Goal: Task Accomplishment & Management: Use online tool/utility

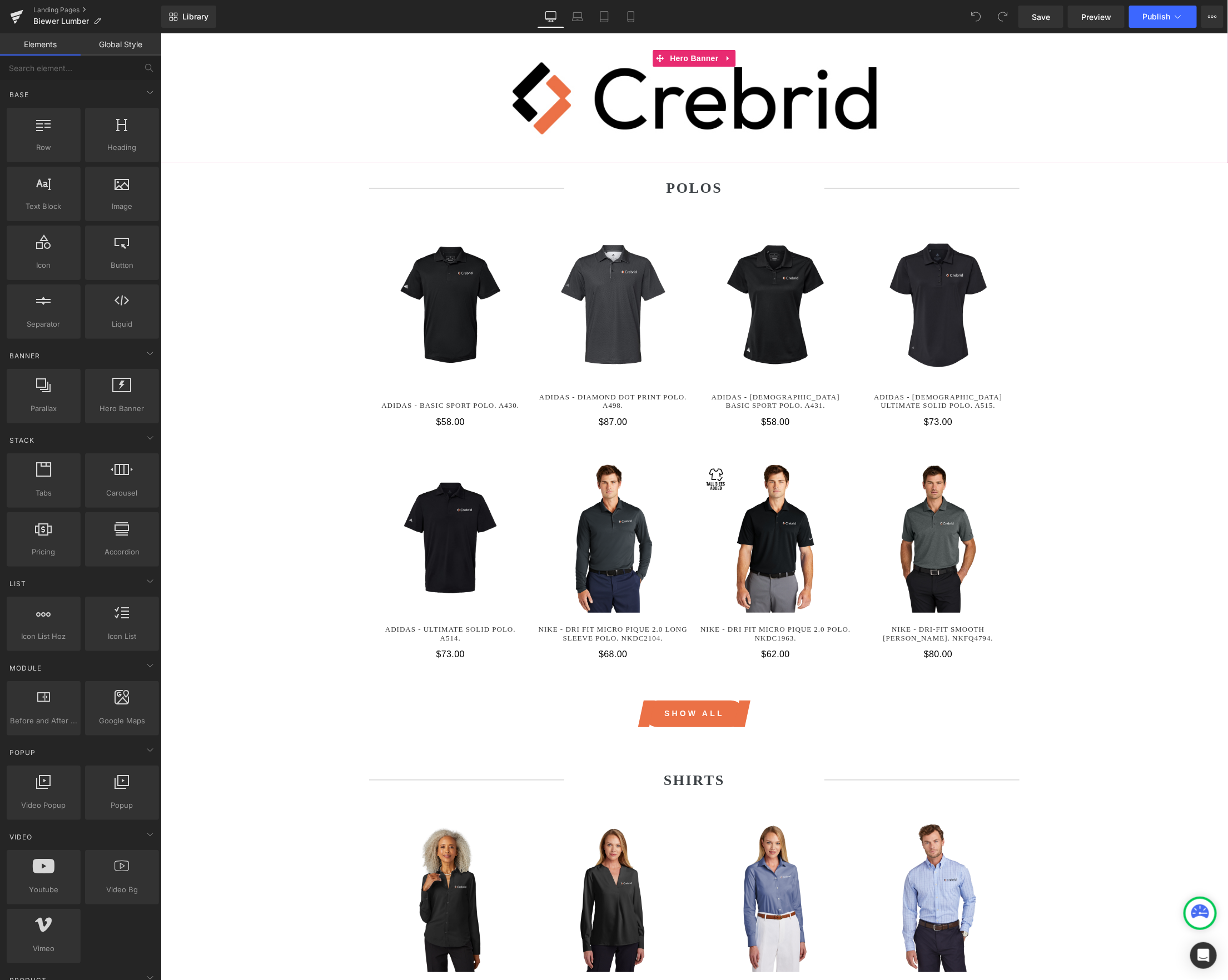
click at [690, 44] on div "Image Row Hero Banner ‹ › Carousel" at bounding box center [693, 97] width 1067 height 129
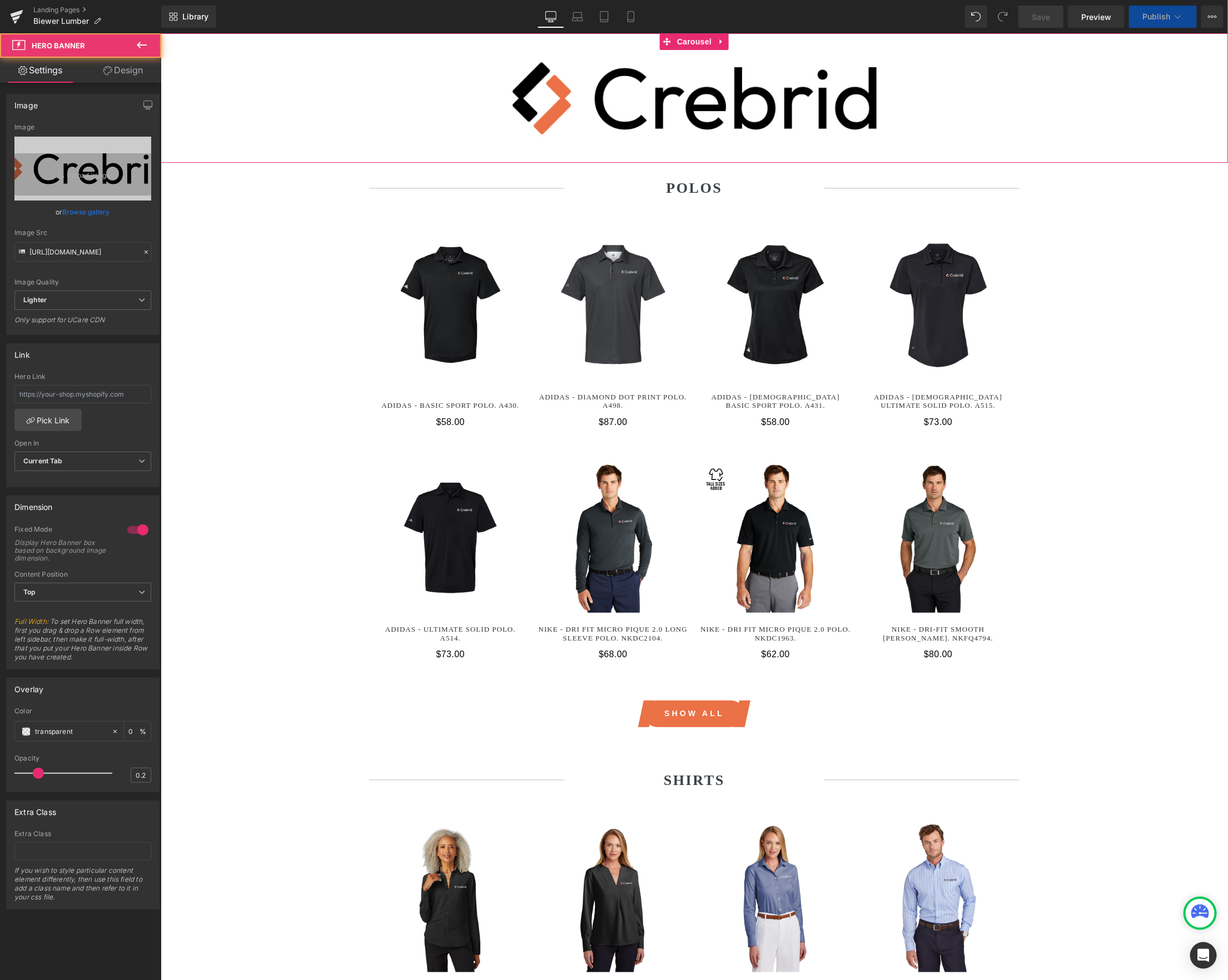
click at [690, 44] on span "Carousel" at bounding box center [694, 41] width 40 height 16
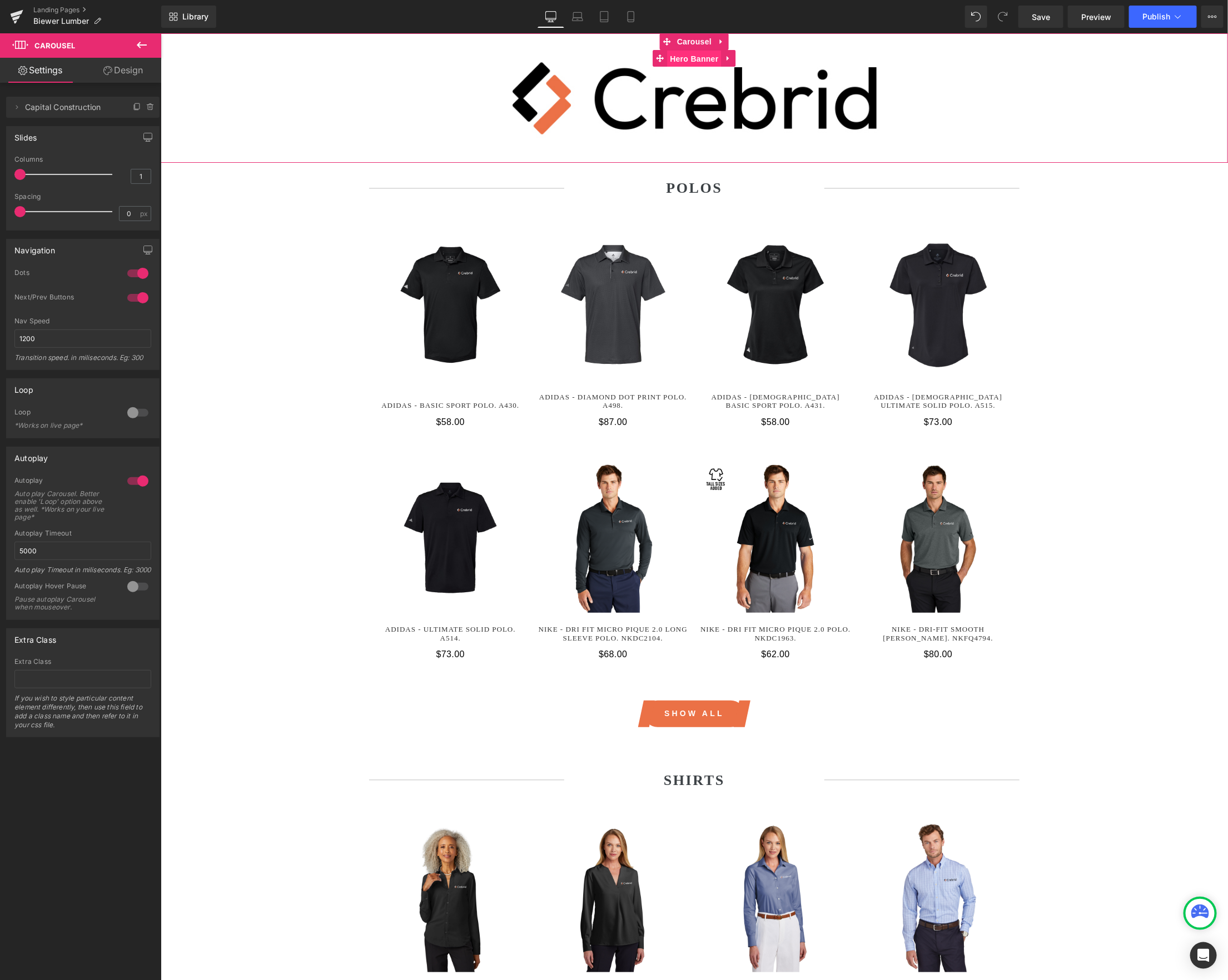
click at [690, 60] on span "Hero Banner" at bounding box center [693, 58] width 54 height 16
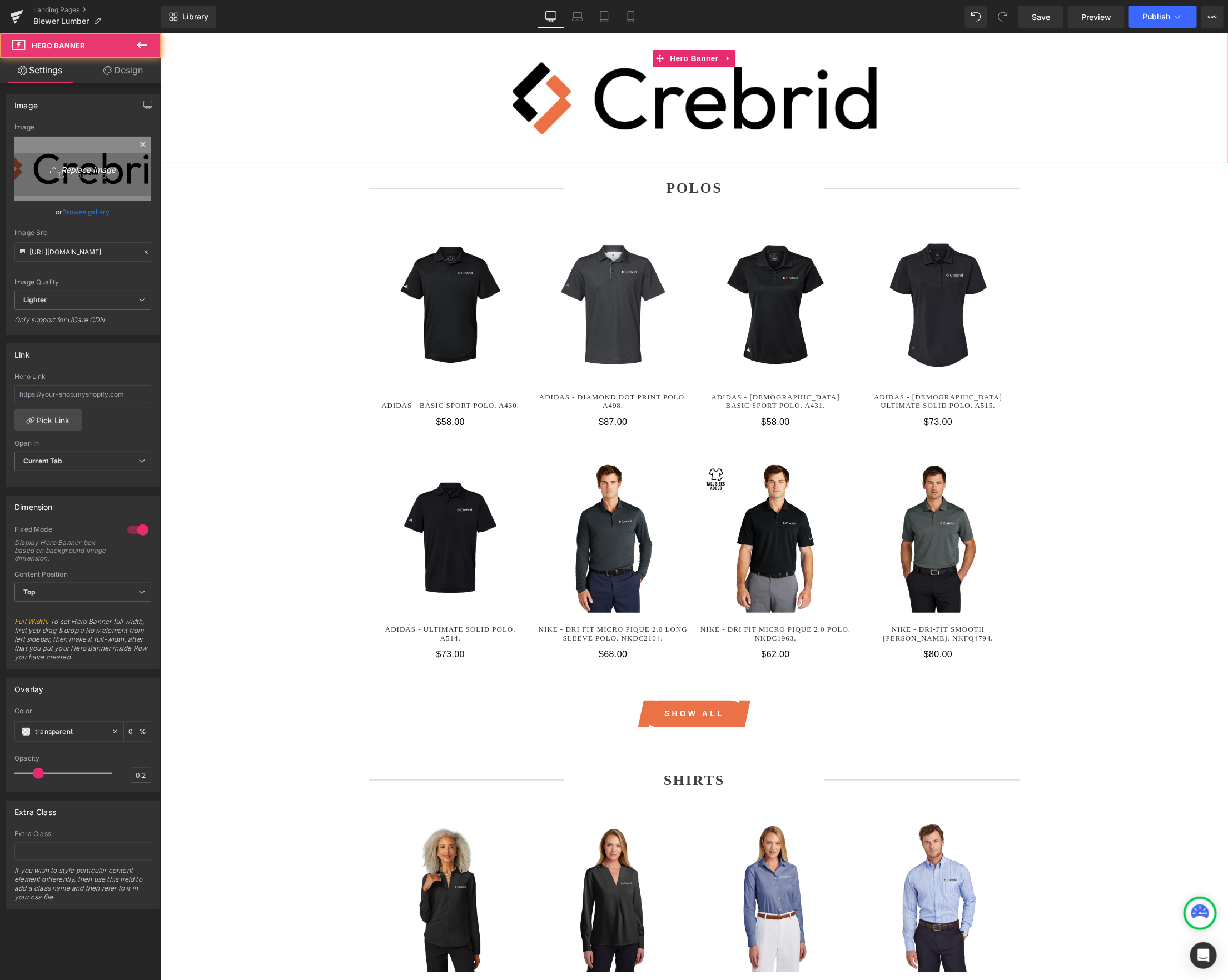
click at [84, 172] on icon "Replace Image" at bounding box center [83, 168] width 89 height 14
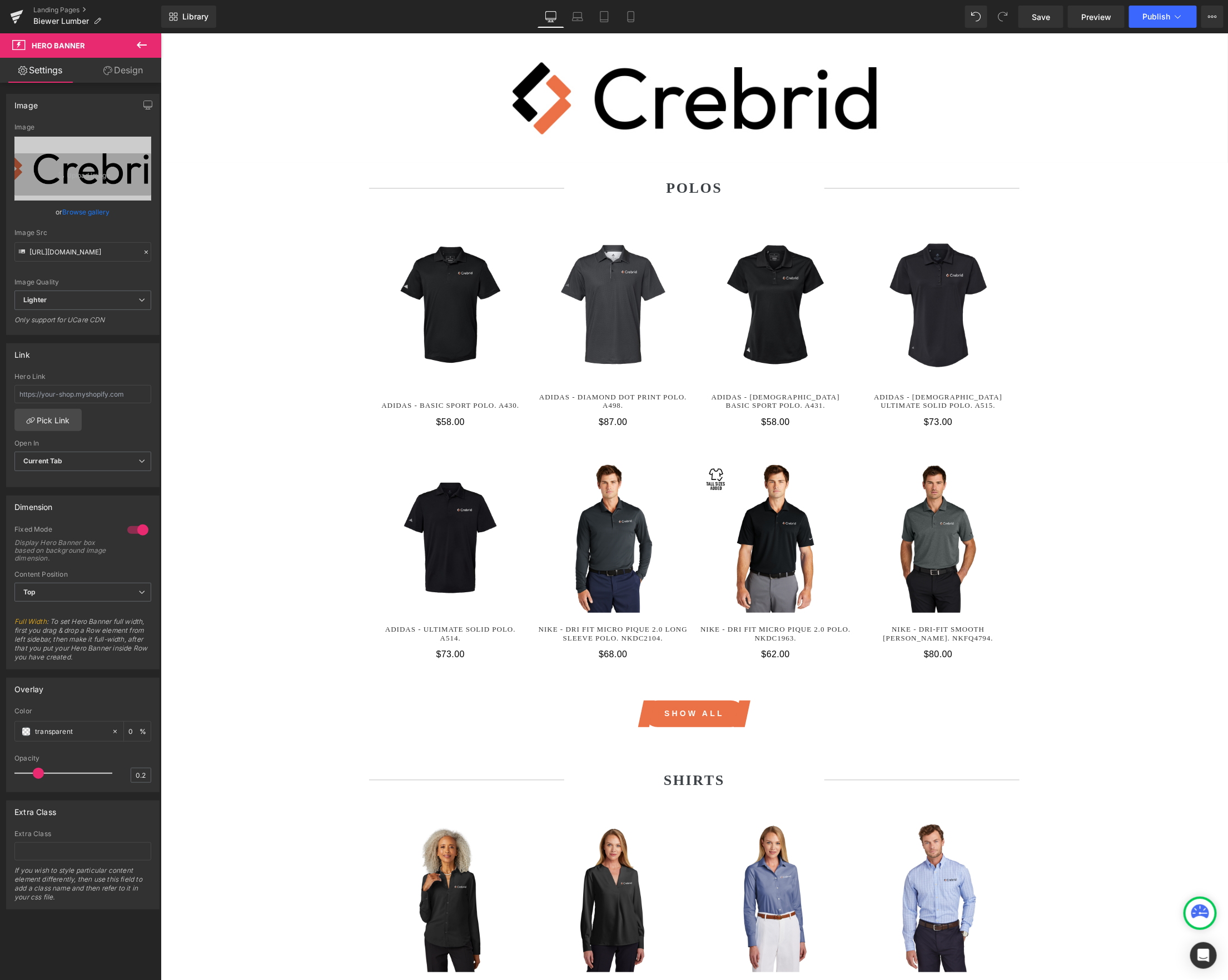
type input "C:\fakepath\biewer-header.jpg"
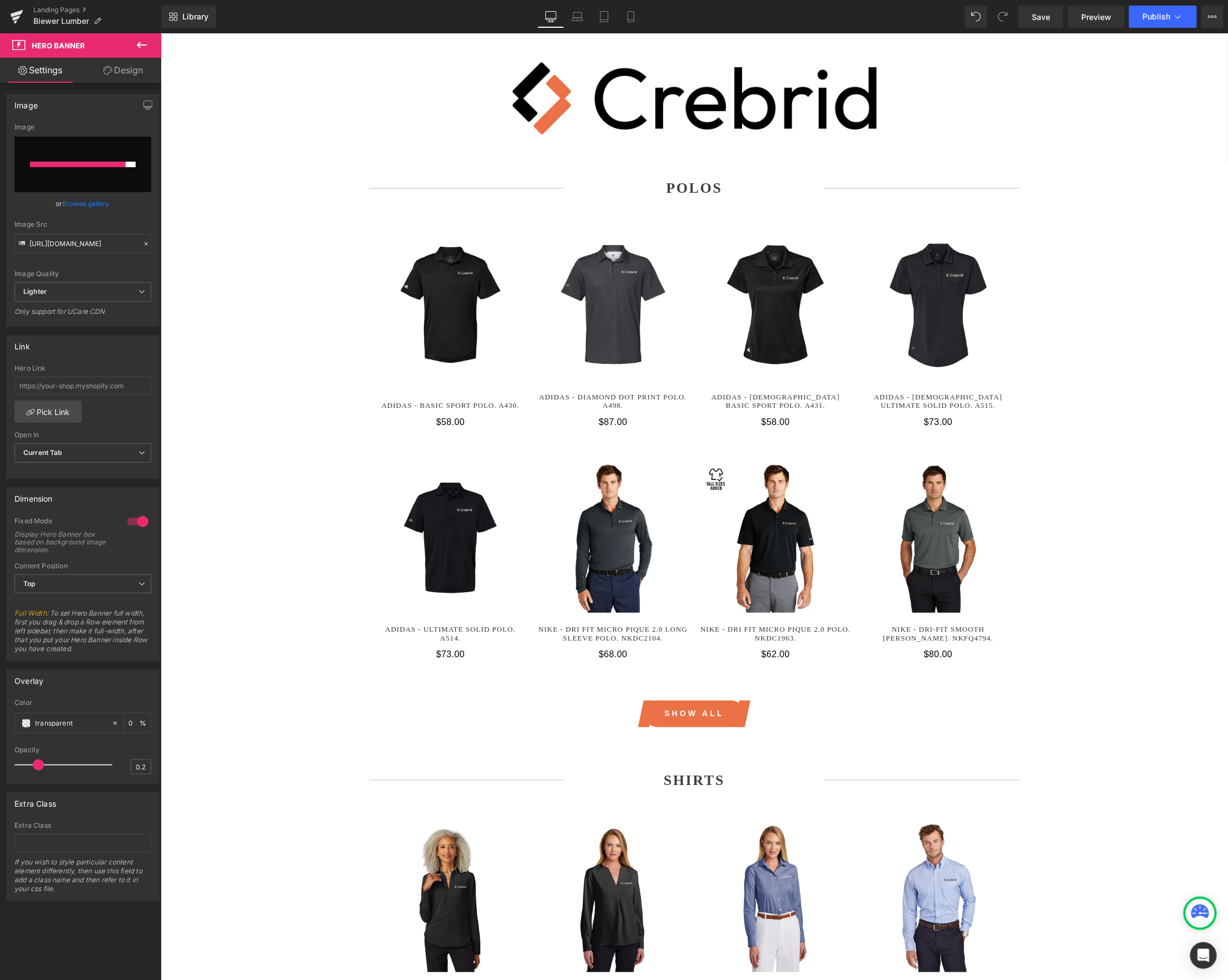
type input "[URL][DOMAIN_NAME]"
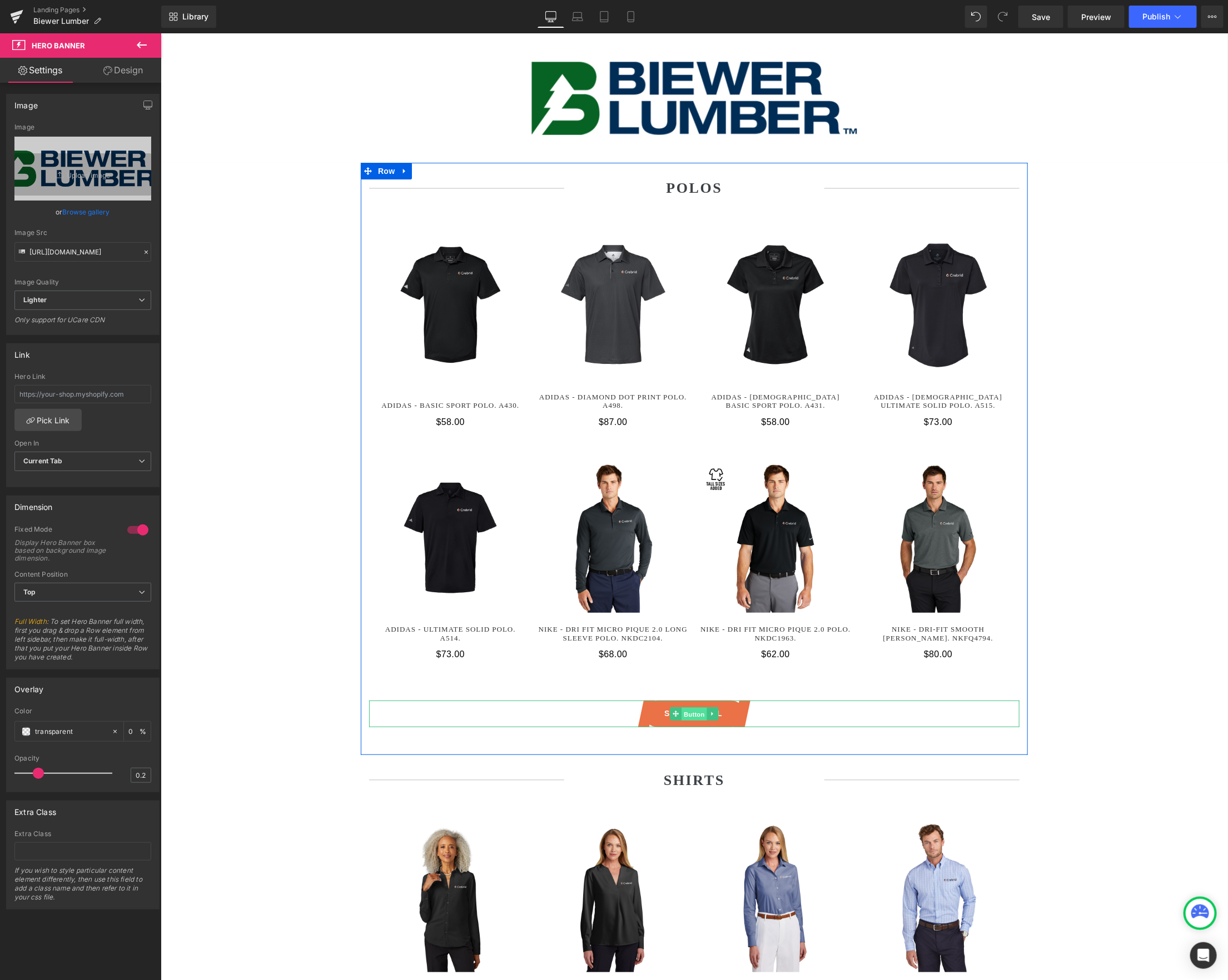
click at [697, 718] on span "Button" at bounding box center [693, 713] width 25 height 13
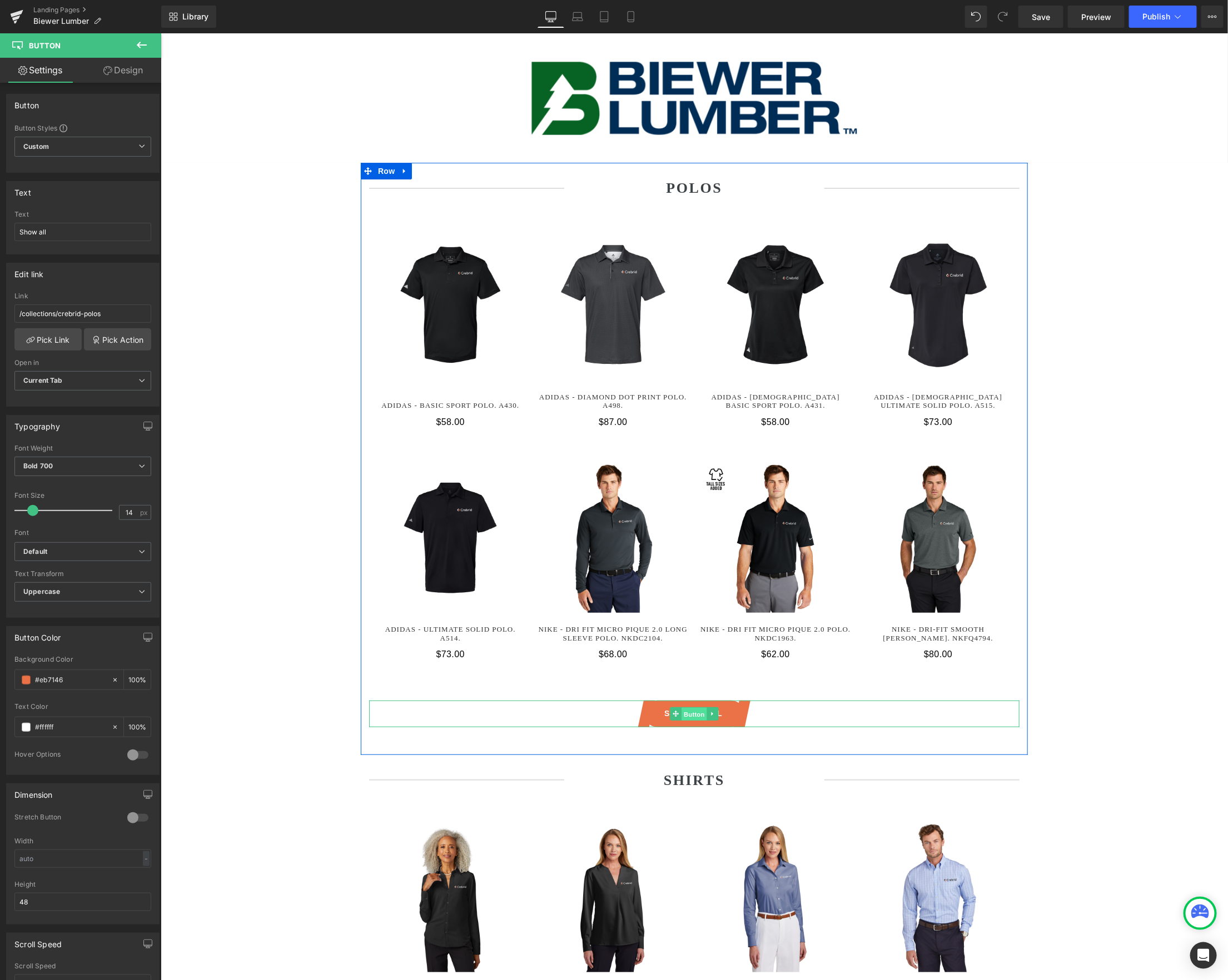
click at [695, 714] on span "Button" at bounding box center [693, 713] width 25 height 13
click at [695, 711] on span "Button" at bounding box center [693, 713] width 25 height 13
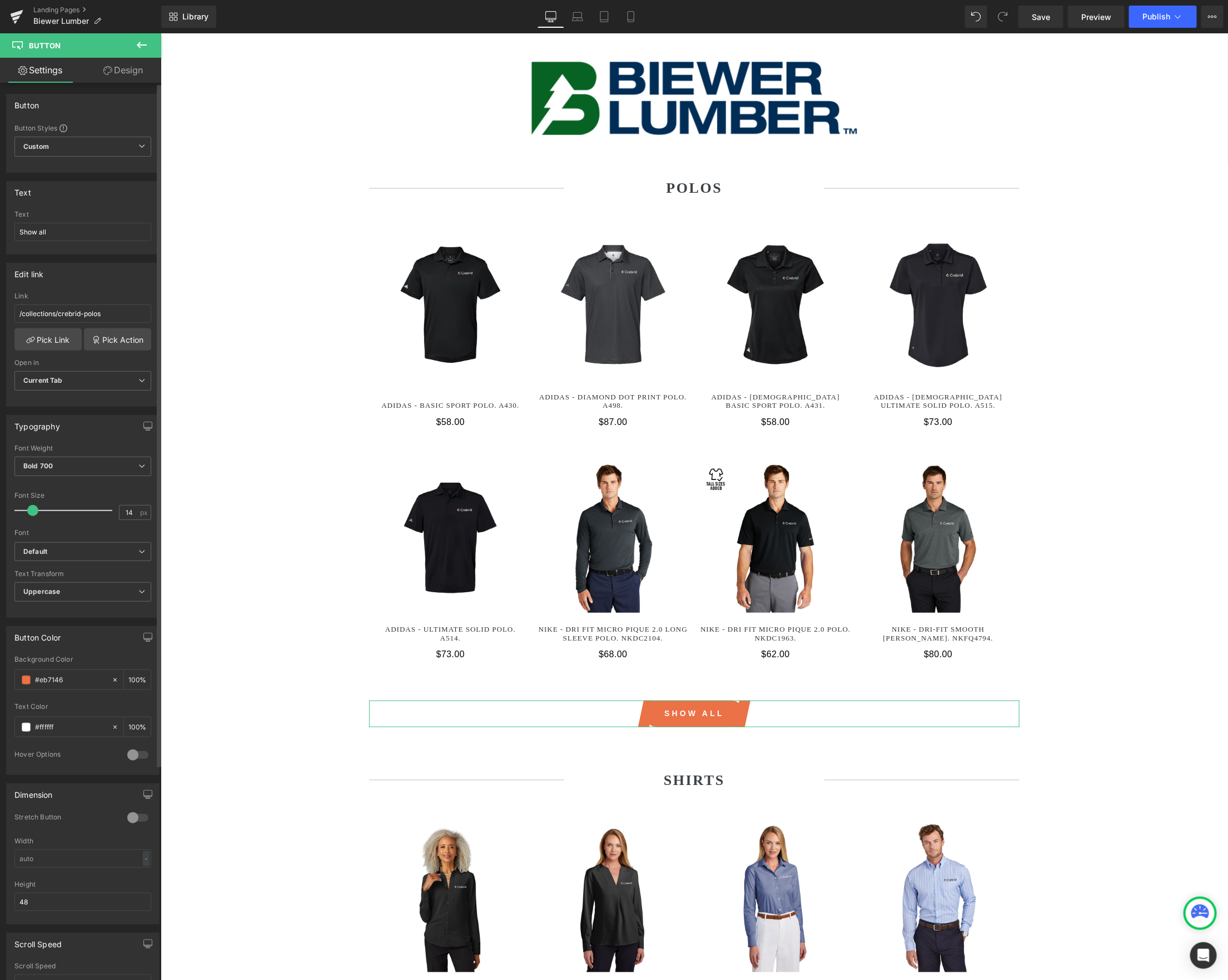
drag, startPoint x: 84, startPoint y: 689, endPoint x: 13, endPoint y: 676, distance: 72.2
click at [13, 676] on div "rgb(235, 113, 70) Background Color #eb7146 100 % #ffffff Text Color #ffffff 100…" at bounding box center [83, 714] width 152 height 119
type input "#"
type input "0"
paste input "076324"
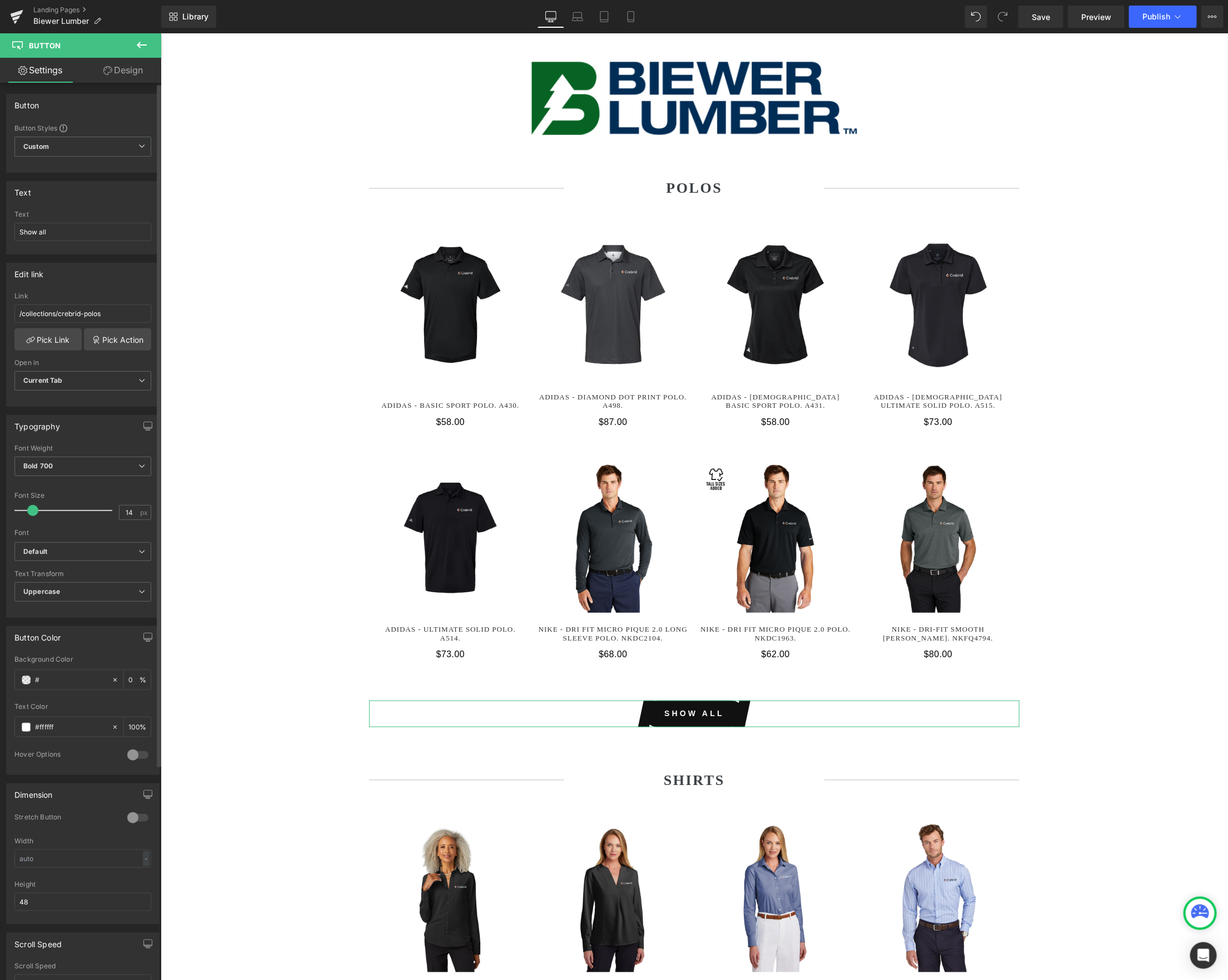
type input "#076324"
type input "100"
type input "#076324"
drag, startPoint x: 39, startPoint y: 231, endPoint x: -11, endPoint y: 231, distance: 50.0
click at [0, 231] on html "Button You are previewing how the will restyle your page. You can not edit Elem…" at bounding box center [614, 490] width 1228 height 980
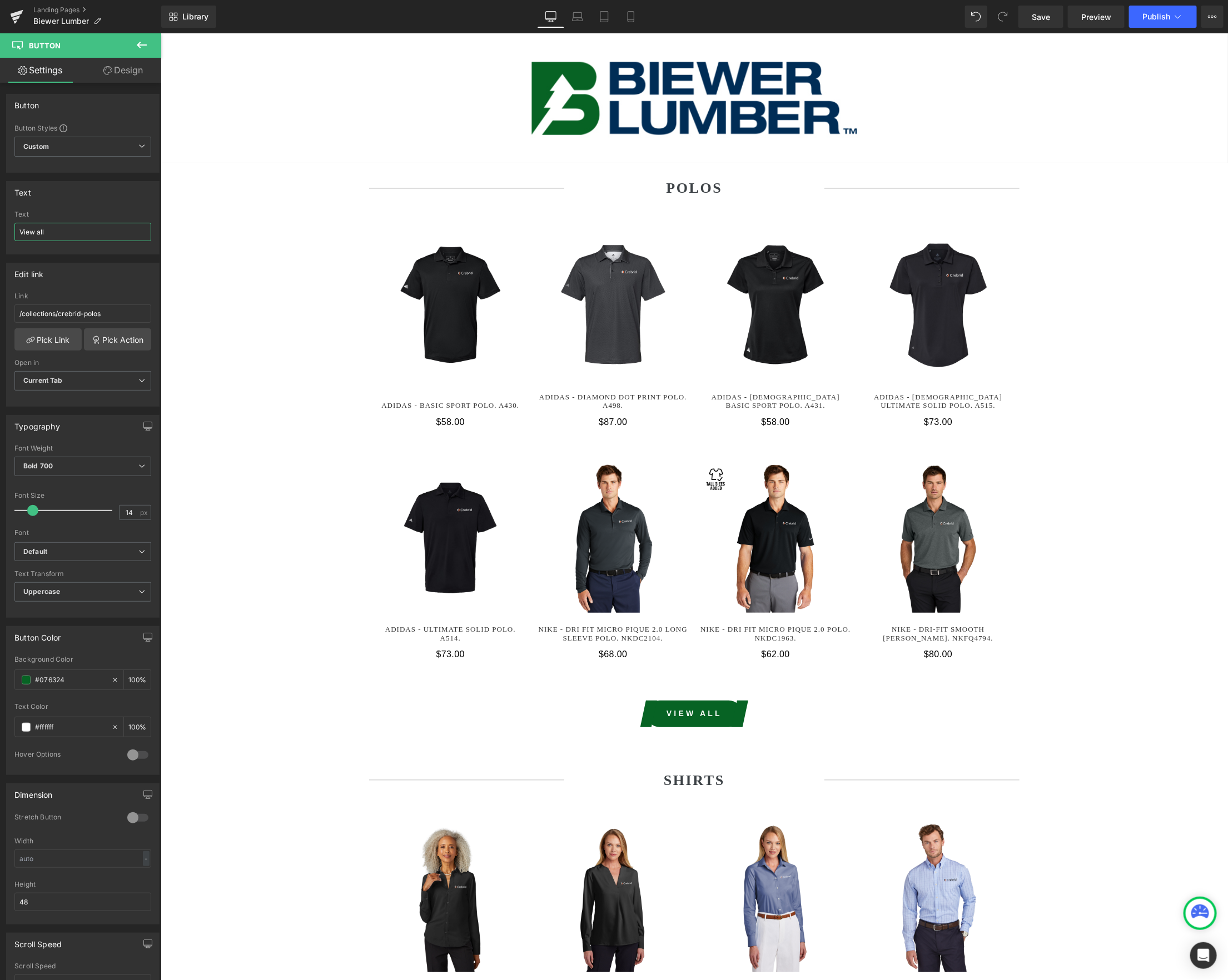
type input "View all"
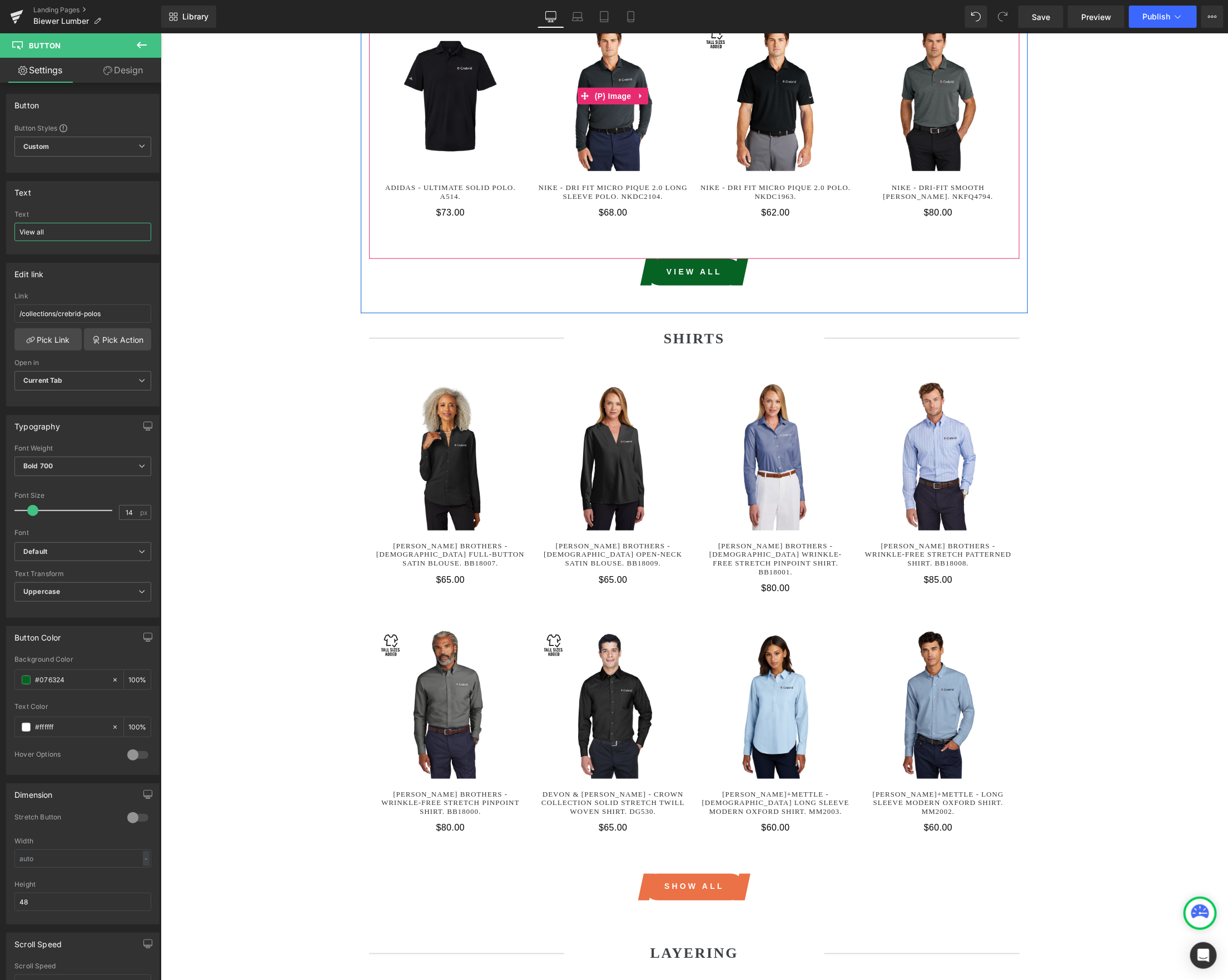
scroll to position [607, 0]
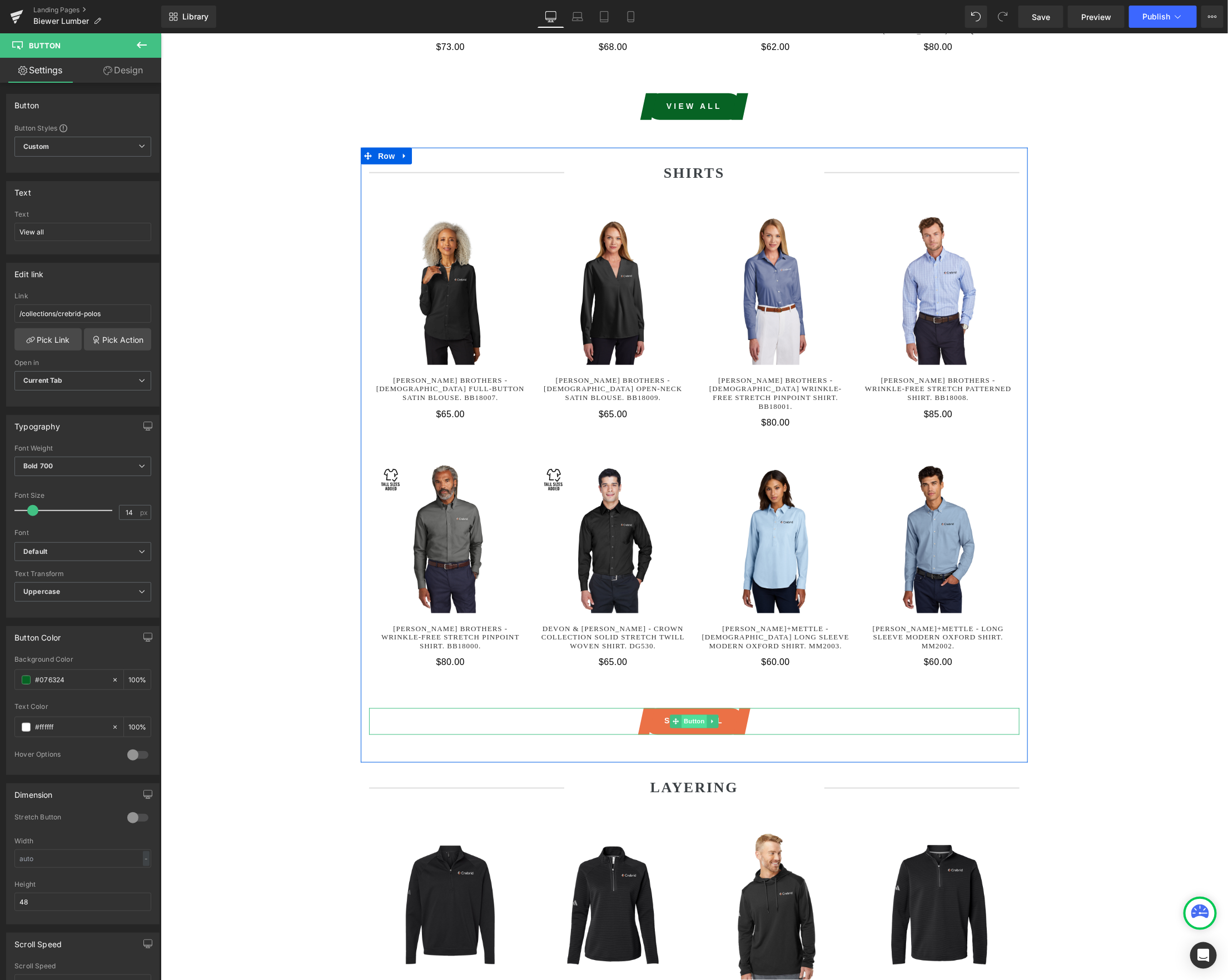
click at [700, 715] on span "Button" at bounding box center [693, 720] width 25 height 13
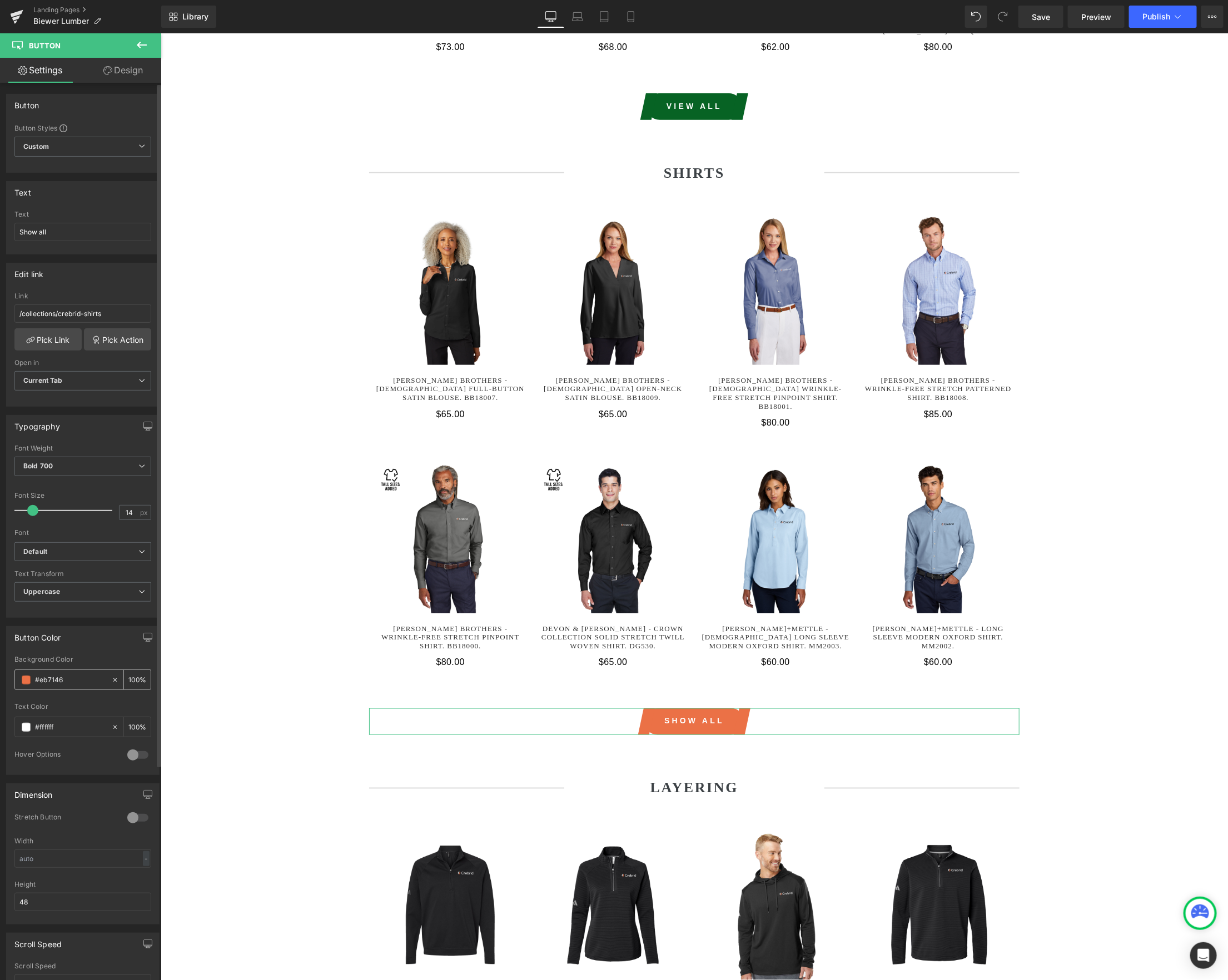
drag, startPoint x: 83, startPoint y: 687, endPoint x: 23, endPoint y: 682, distance: 60.2
click at [23, 682] on div "#eb7146" at bounding box center [63, 680] width 96 height 19
paste input "076324"
type input "076324"
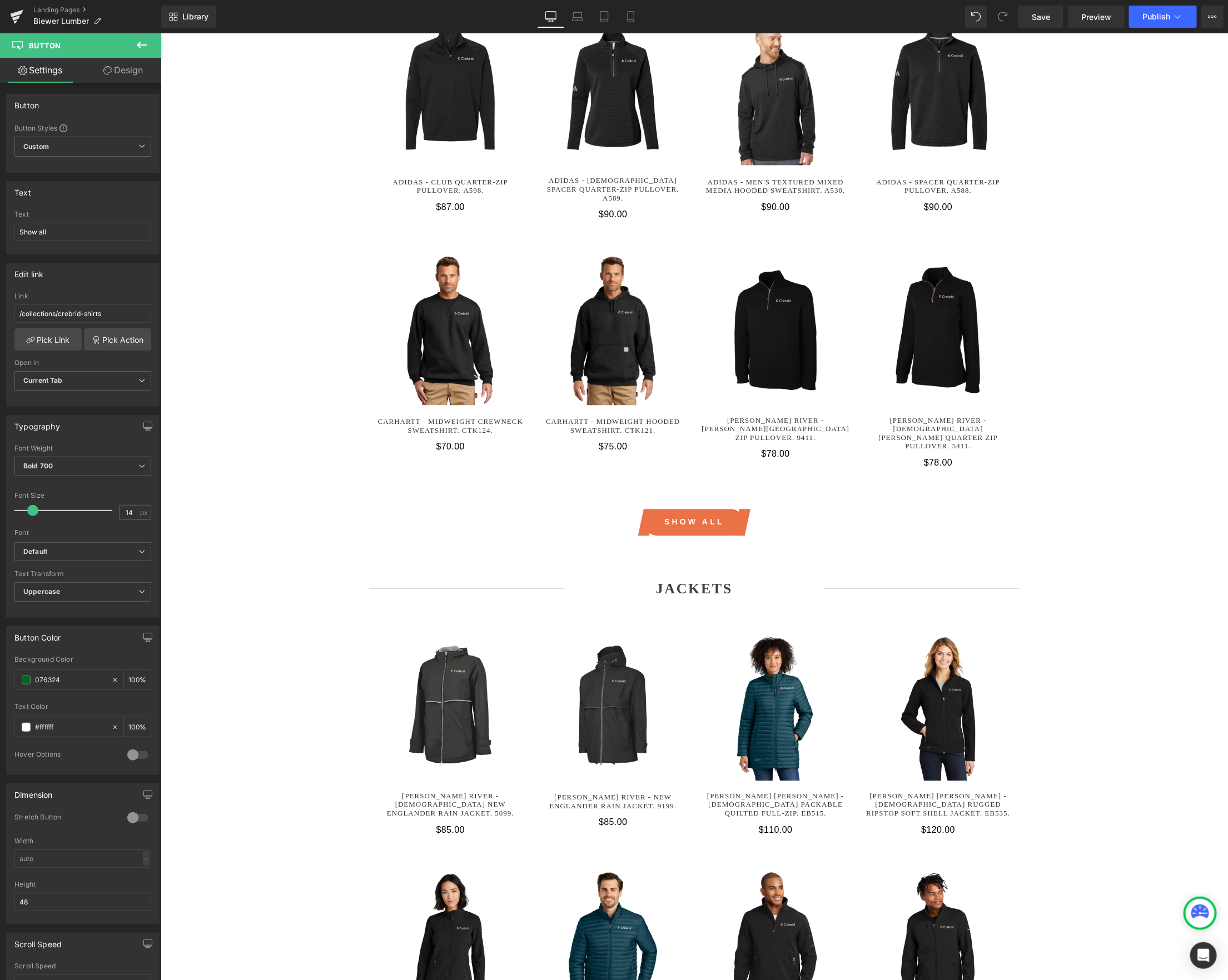
scroll to position [1460, 0]
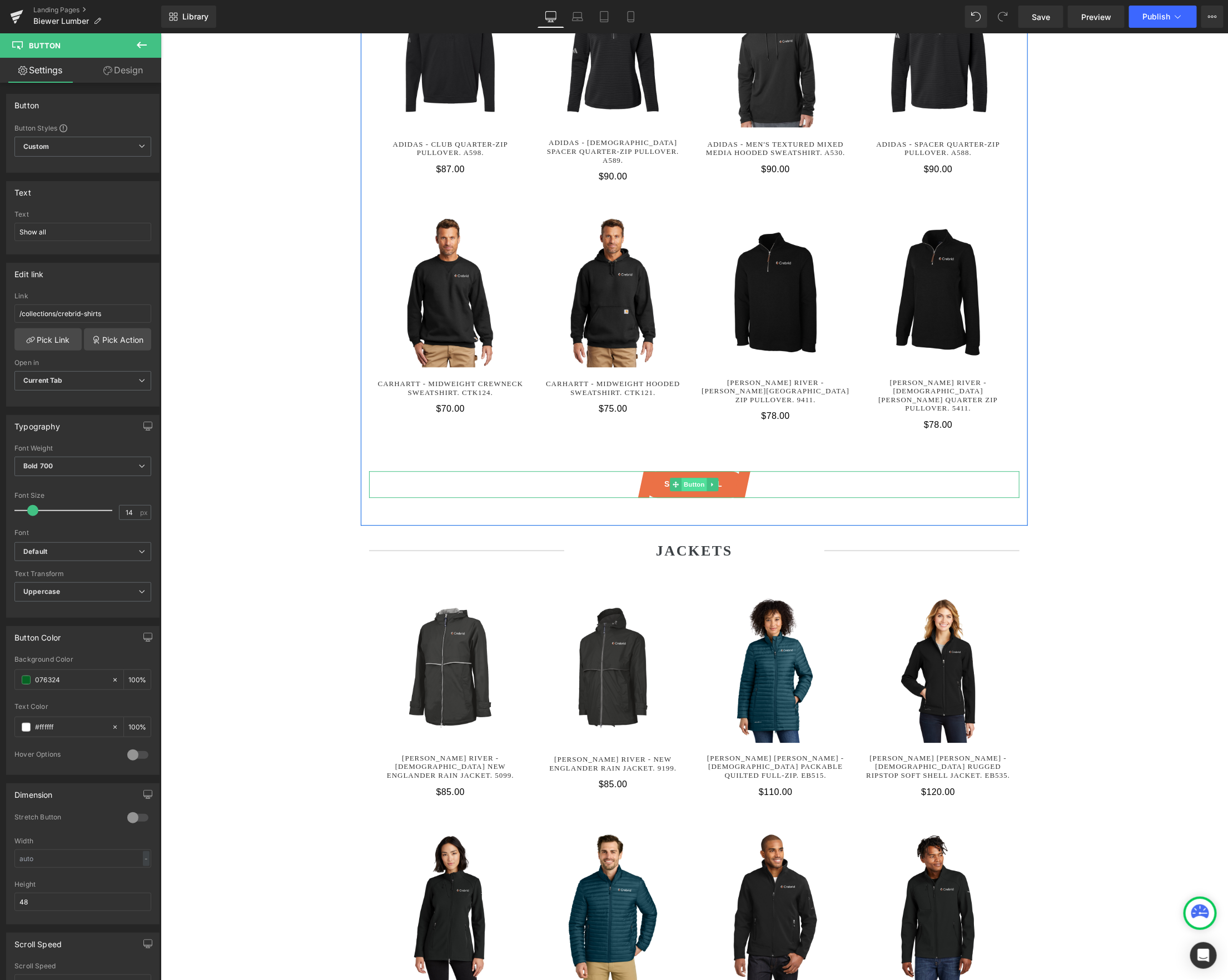
click at [693, 477] on span "Button" at bounding box center [693, 483] width 25 height 13
drag, startPoint x: 58, startPoint y: 682, endPoint x: 29, endPoint y: 681, distance: 29.0
click at [29, 681] on div "#eb7146" at bounding box center [63, 680] width 96 height 19
paste input "076324"
type input "076324"
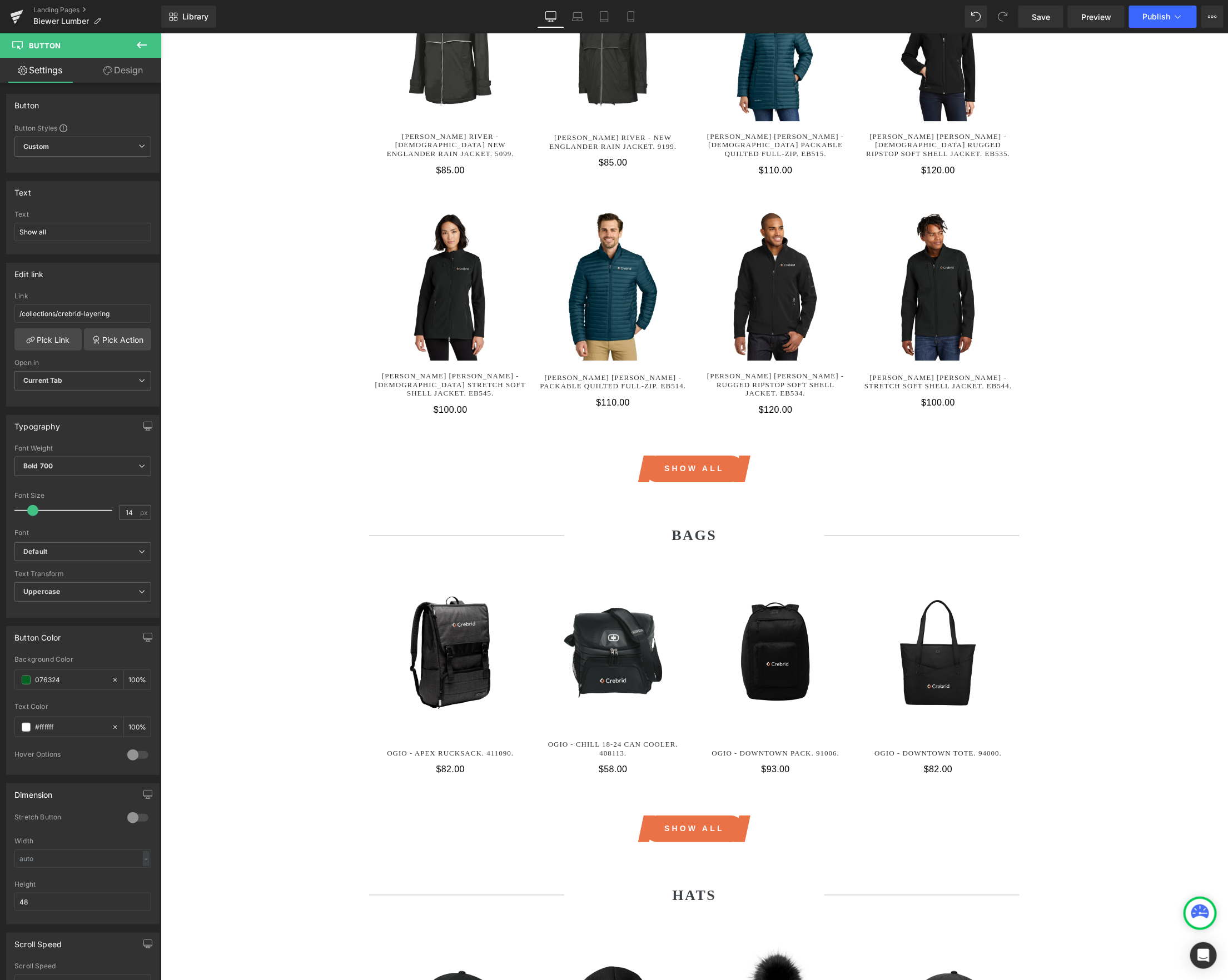
scroll to position [2101, 0]
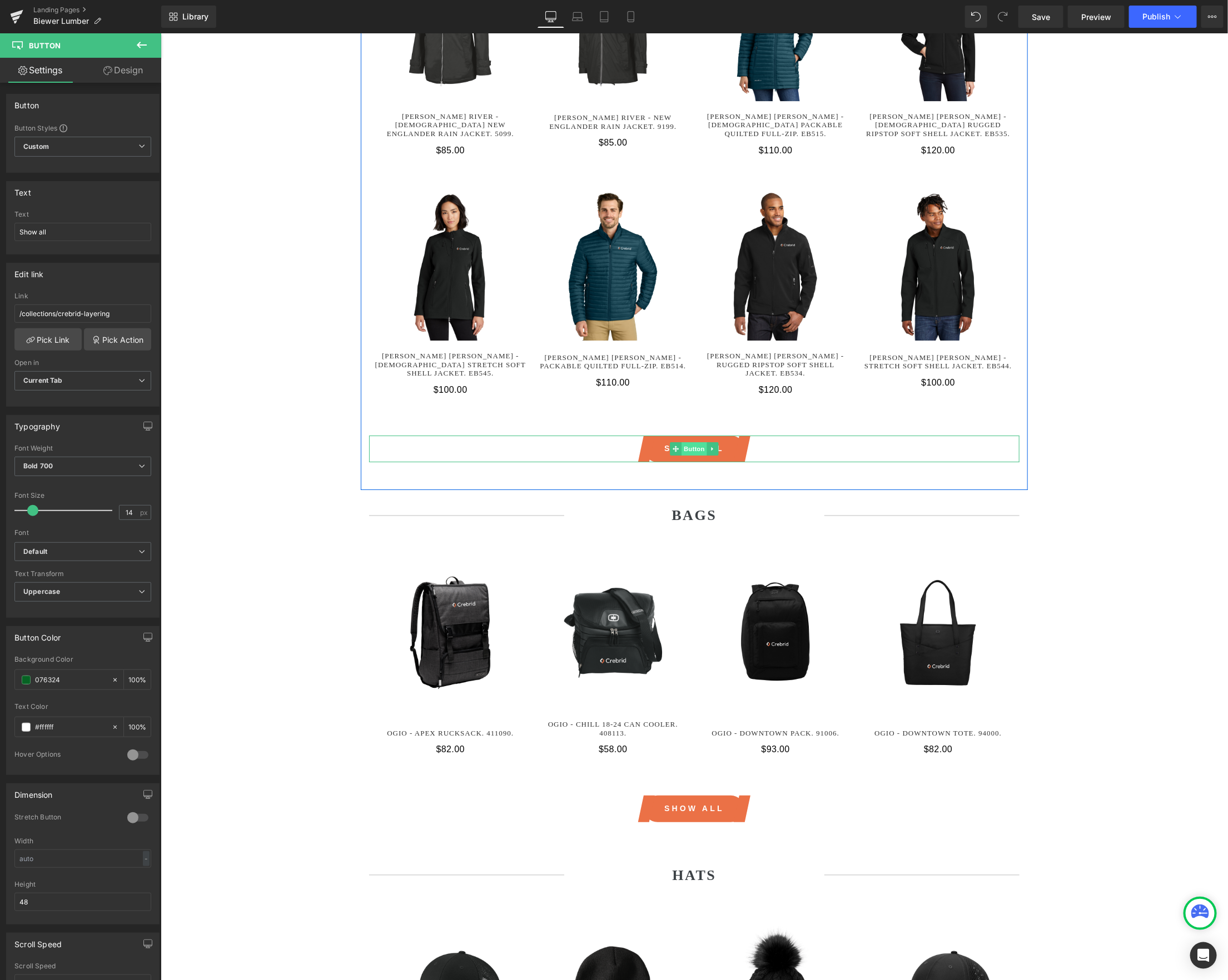
click at [698, 442] on span "Button" at bounding box center [693, 448] width 25 height 13
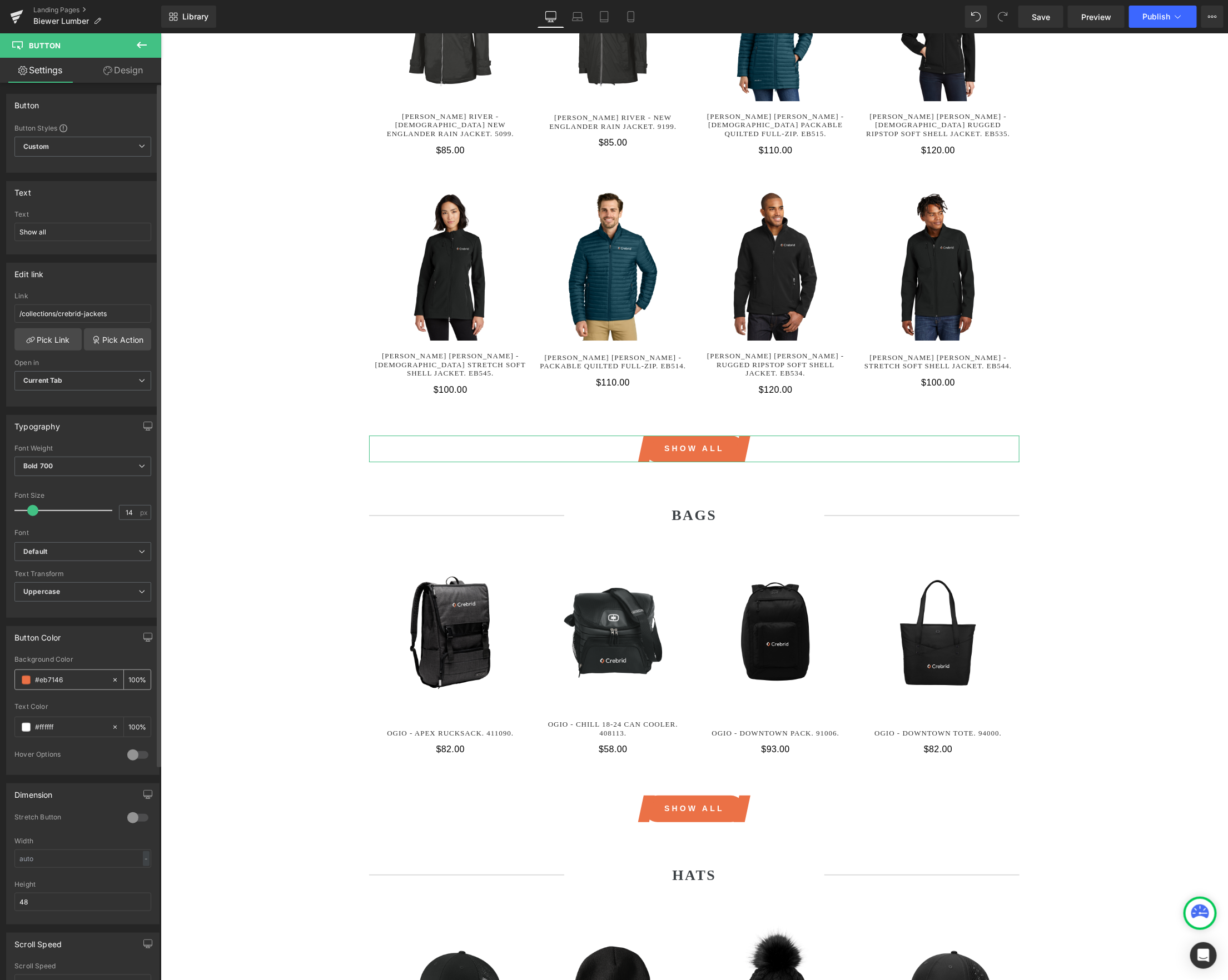
drag, startPoint x: 87, startPoint y: 687, endPoint x: 16, endPoint y: 682, distance: 71.2
click at [16, 682] on div "#eb7146" at bounding box center [63, 680] width 96 height 19
paste input "076324"
type input "076324"
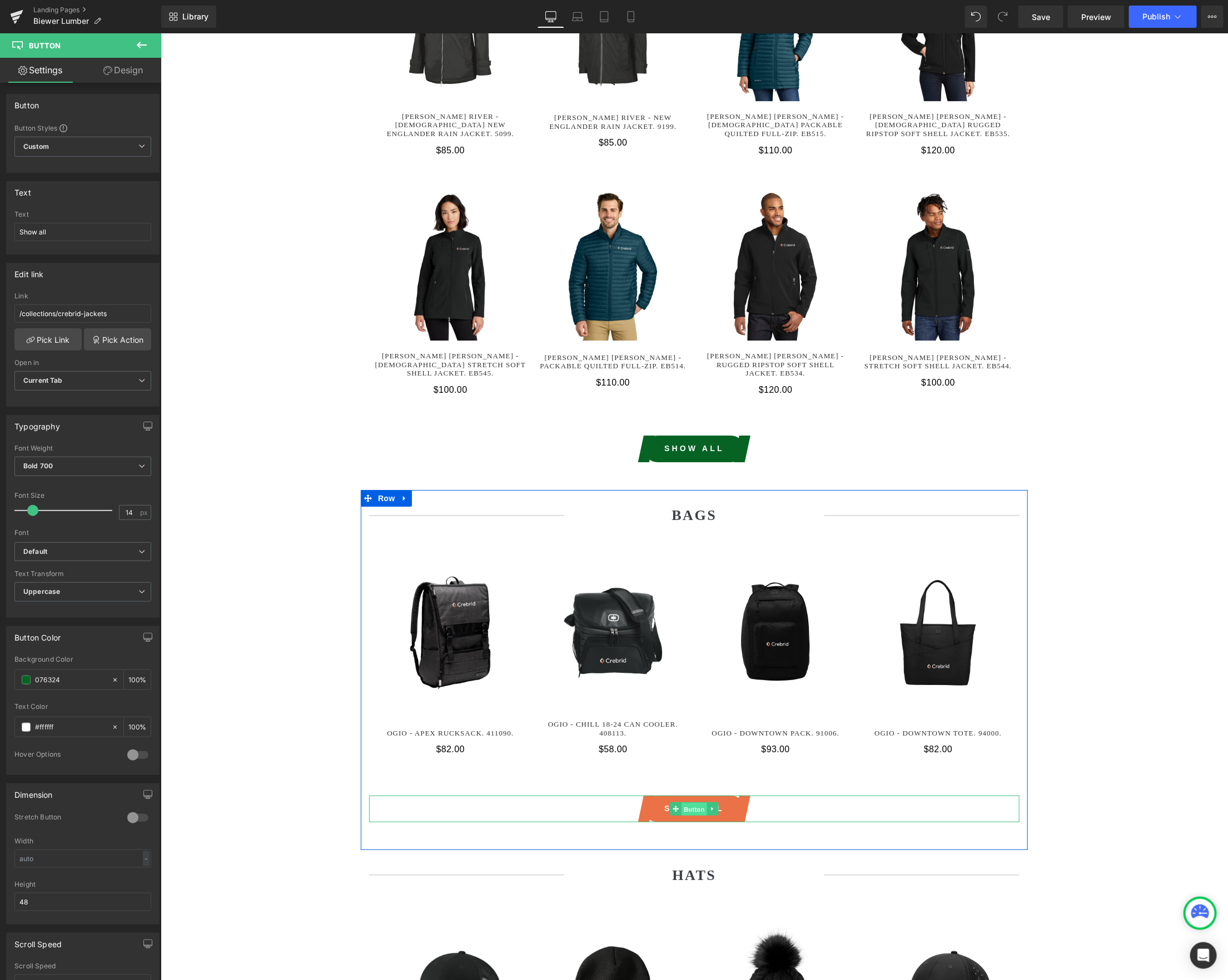
click at [690, 802] on span "Button" at bounding box center [693, 808] width 25 height 13
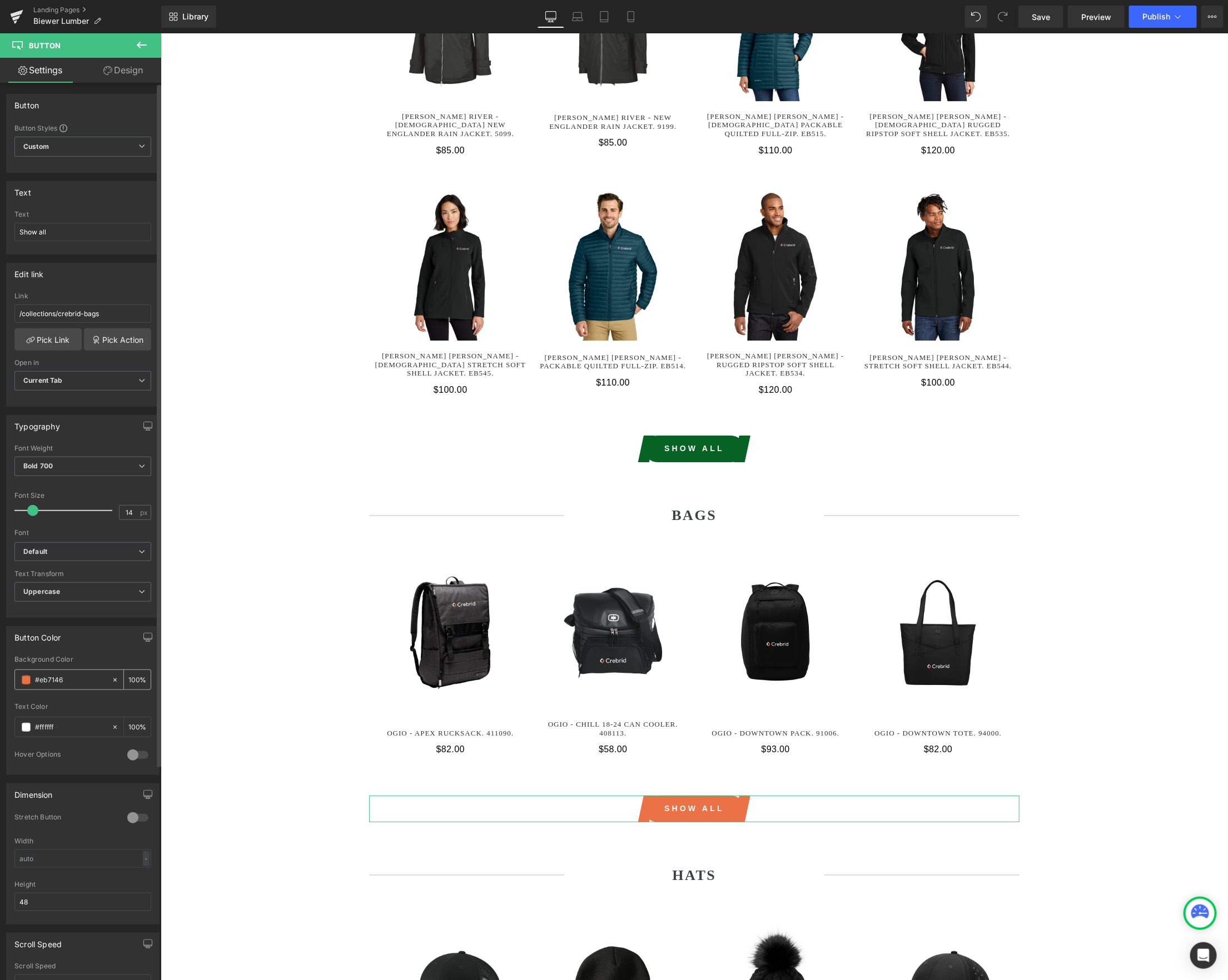
drag, startPoint x: 81, startPoint y: 687, endPoint x: 31, endPoint y: 689, distance: 50.0
click at [33, 689] on div "#eb7146" at bounding box center [63, 680] width 96 height 19
paste input "076324"
type input "076324"
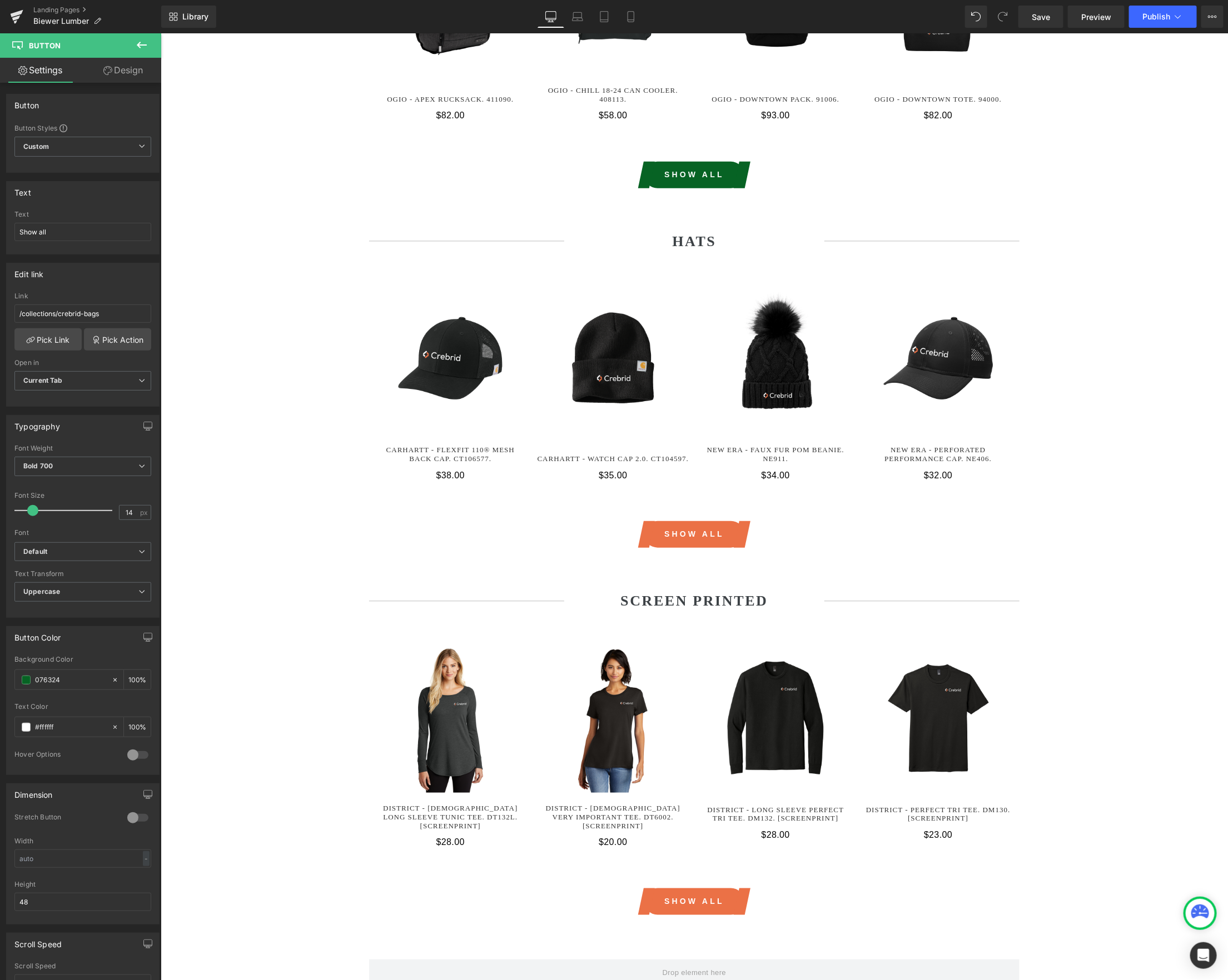
scroll to position [2787, 0]
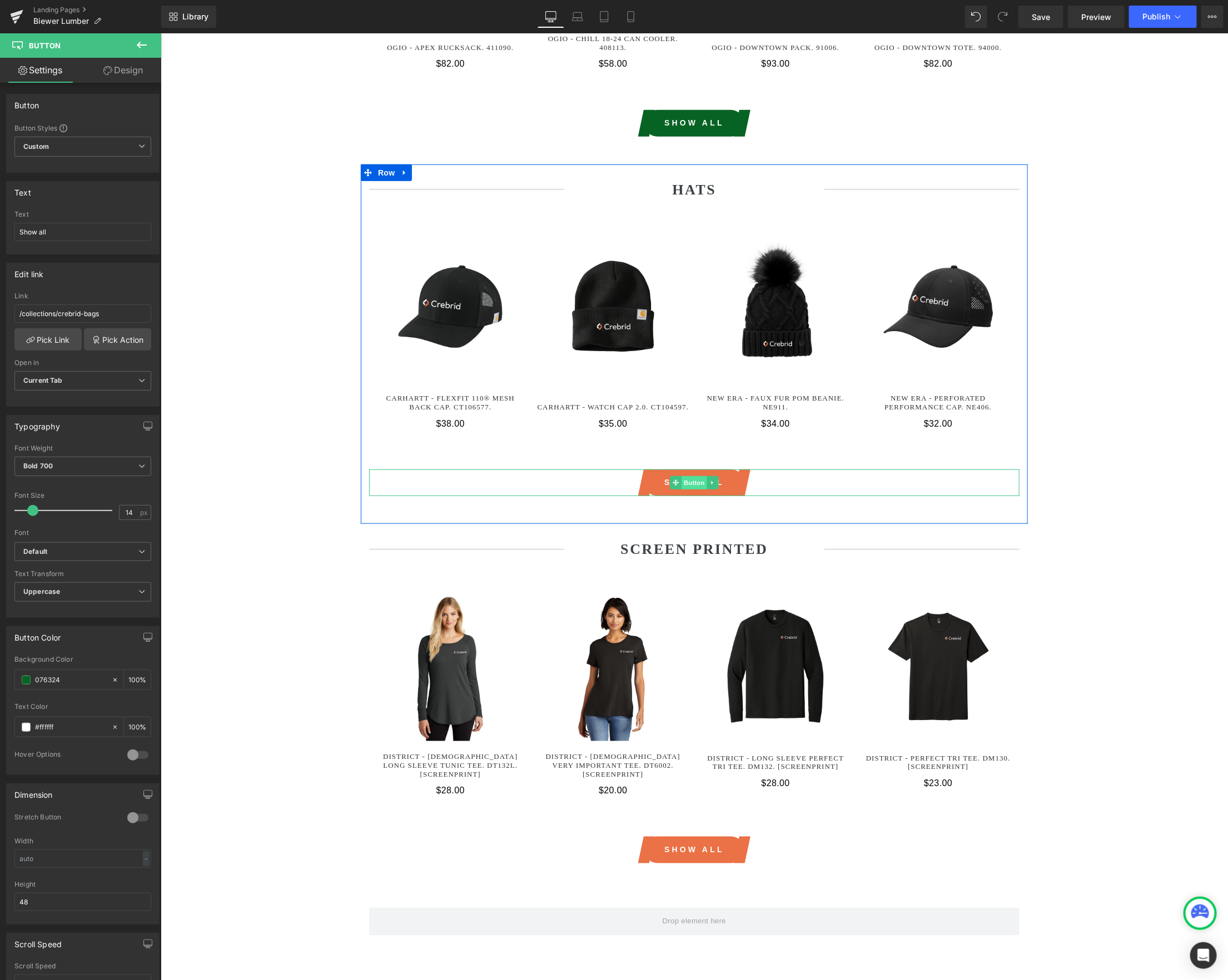
click at [693, 476] on span "Button" at bounding box center [693, 482] width 25 height 13
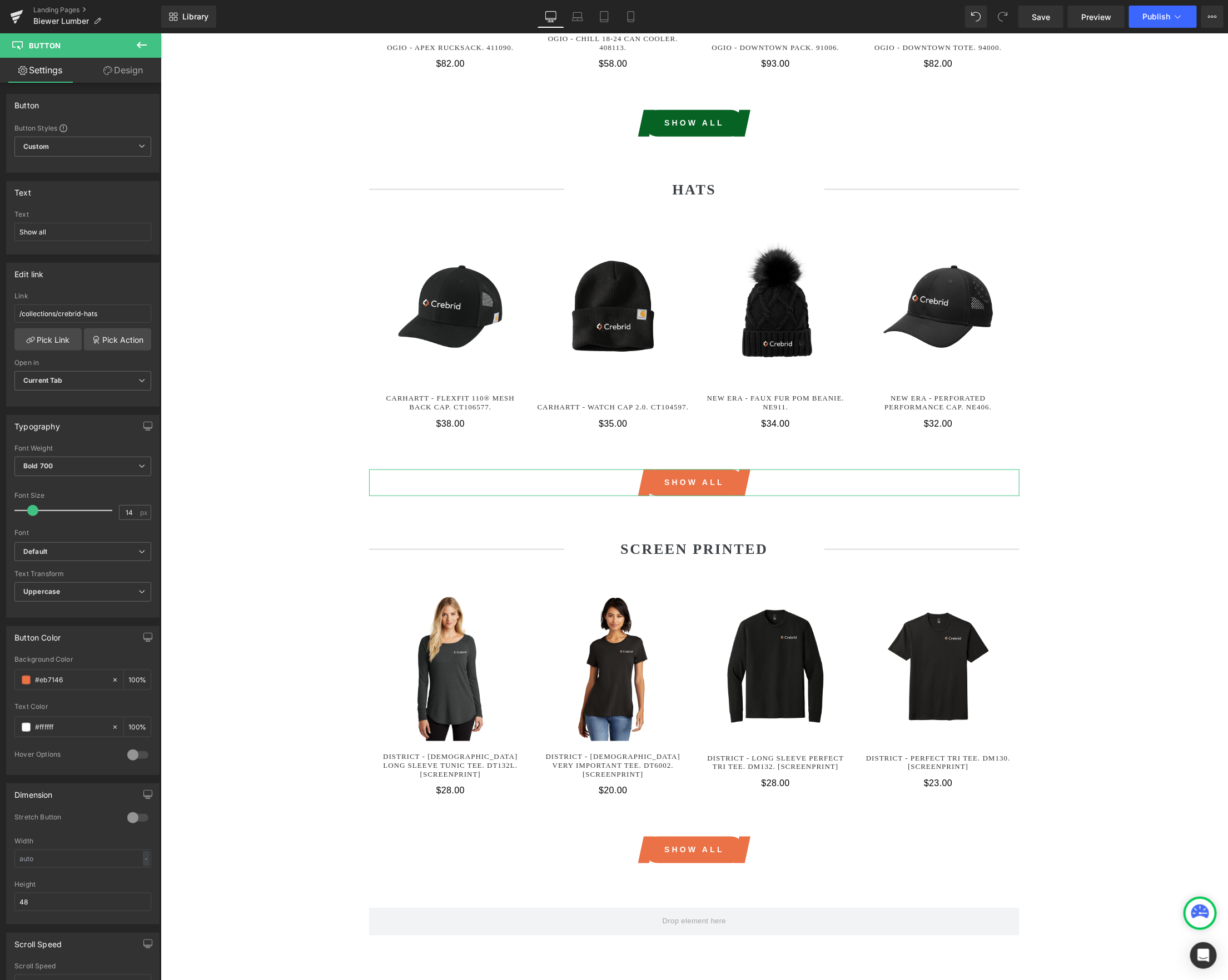
drag, startPoint x: 95, startPoint y: 687, endPoint x: -12, endPoint y: 676, distance: 107.6
click at [0, 676] on html "Button You are previewing how the will restyle your page. You can not edit Elem…" at bounding box center [614, 490] width 1228 height 980
paste input "076324"
type input "076324"
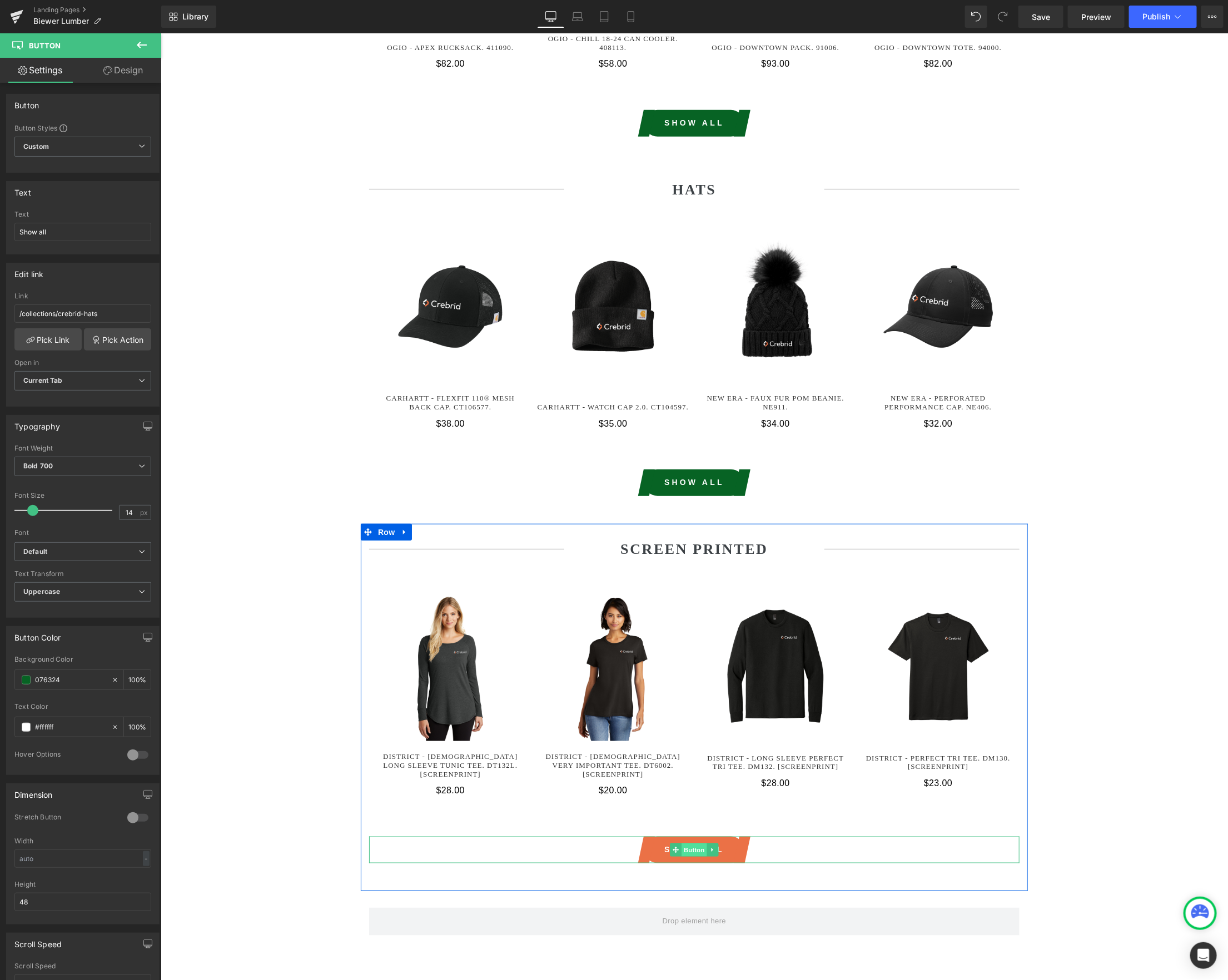
click at [692, 843] on span "Button" at bounding box center [693, 849] width 25 height 13
drag, startPoint x: 65, startPoint y: 685, endPoint x: 10, endPoint y: 683, distance: 55.0
click at [10, 683] on div "rgb(235, 113, 70) Background Color #eb7146 100 % #ffffff Text Color #ffffff 100…" at bounding box center [83, 714] width 152 height 119
paste input "076324"
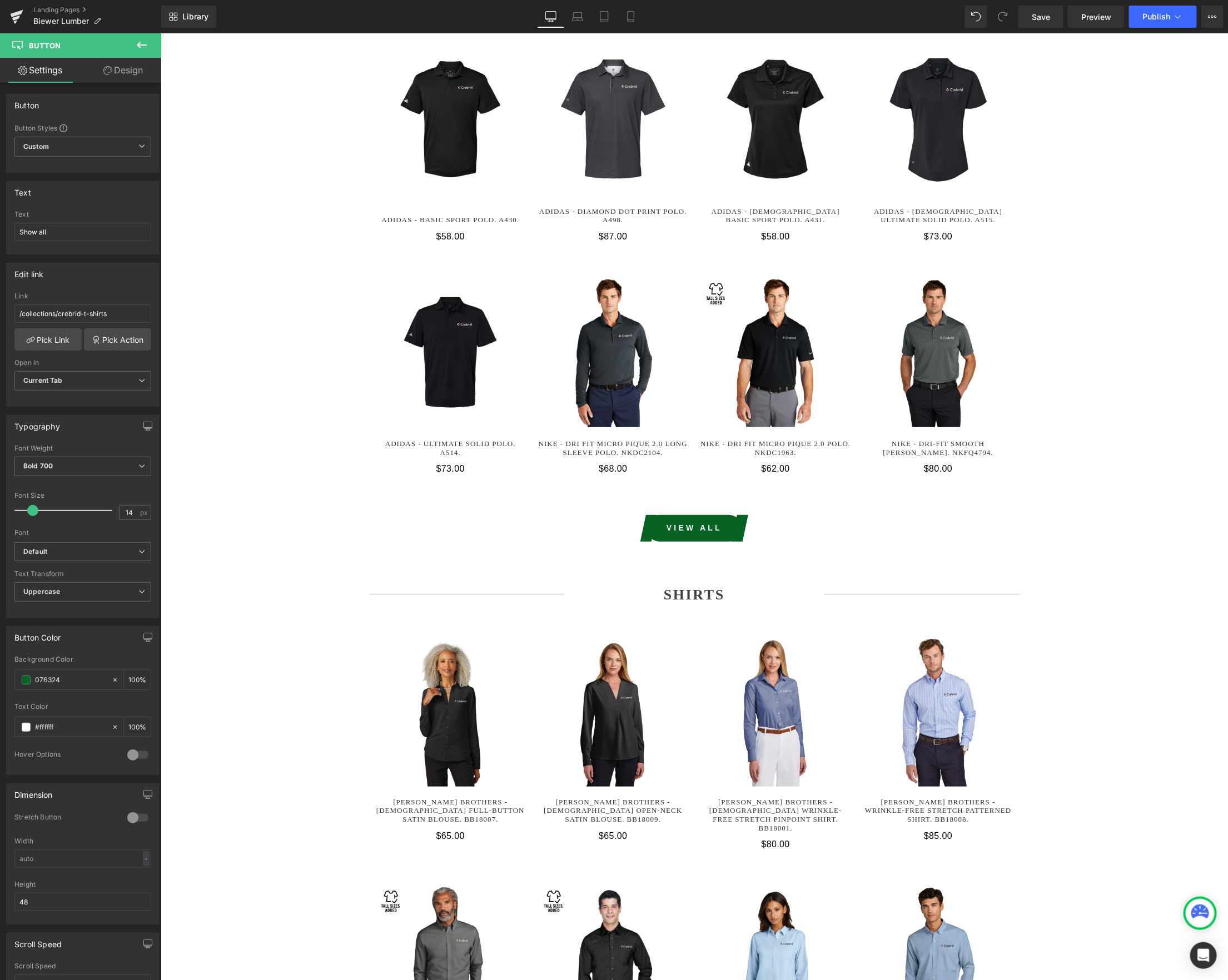
scroll to position [0, 0]
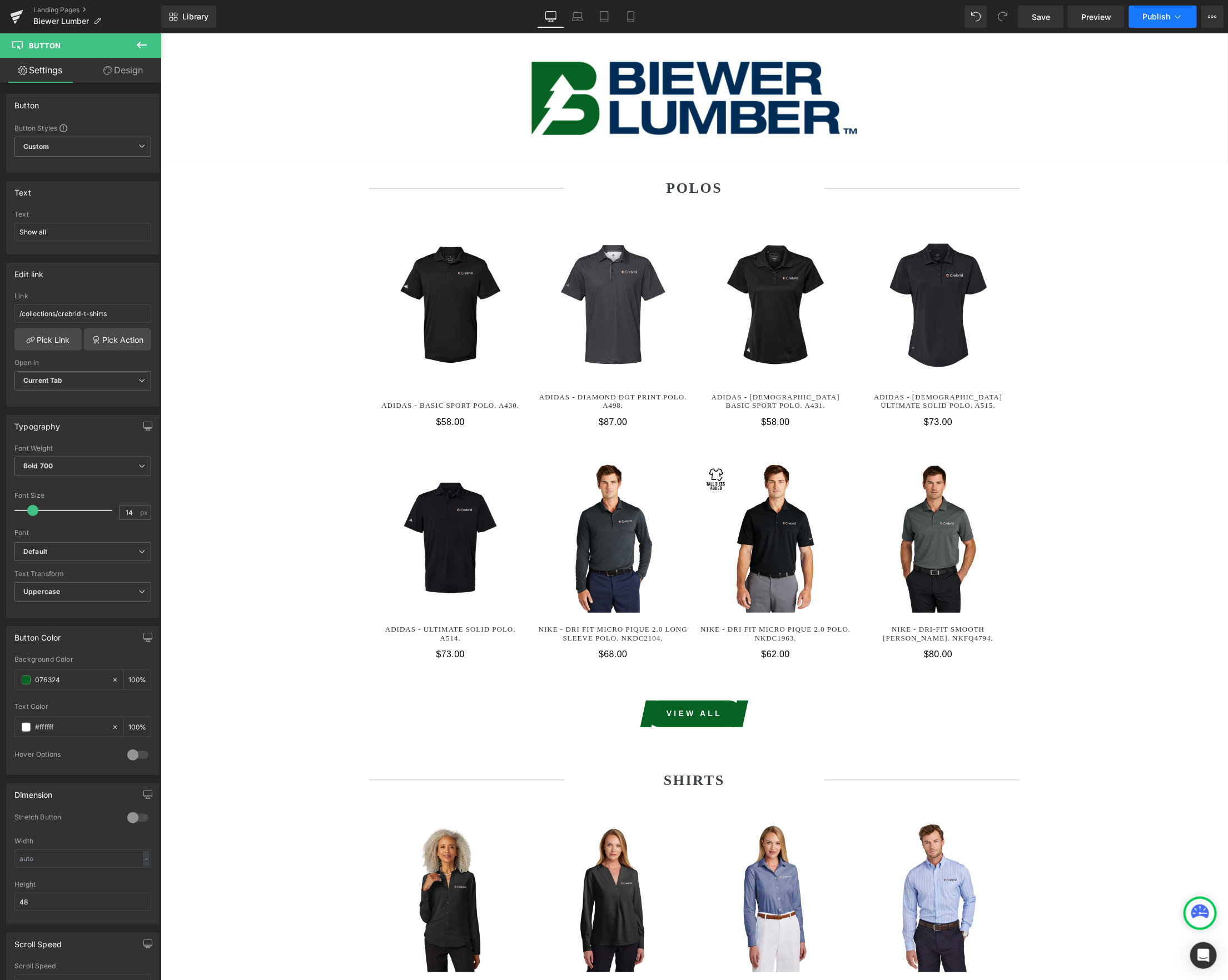
type input "#076324"
click at [1160, 15] on span "Publish" at bounding box center [1156, 16] width 28 height 9
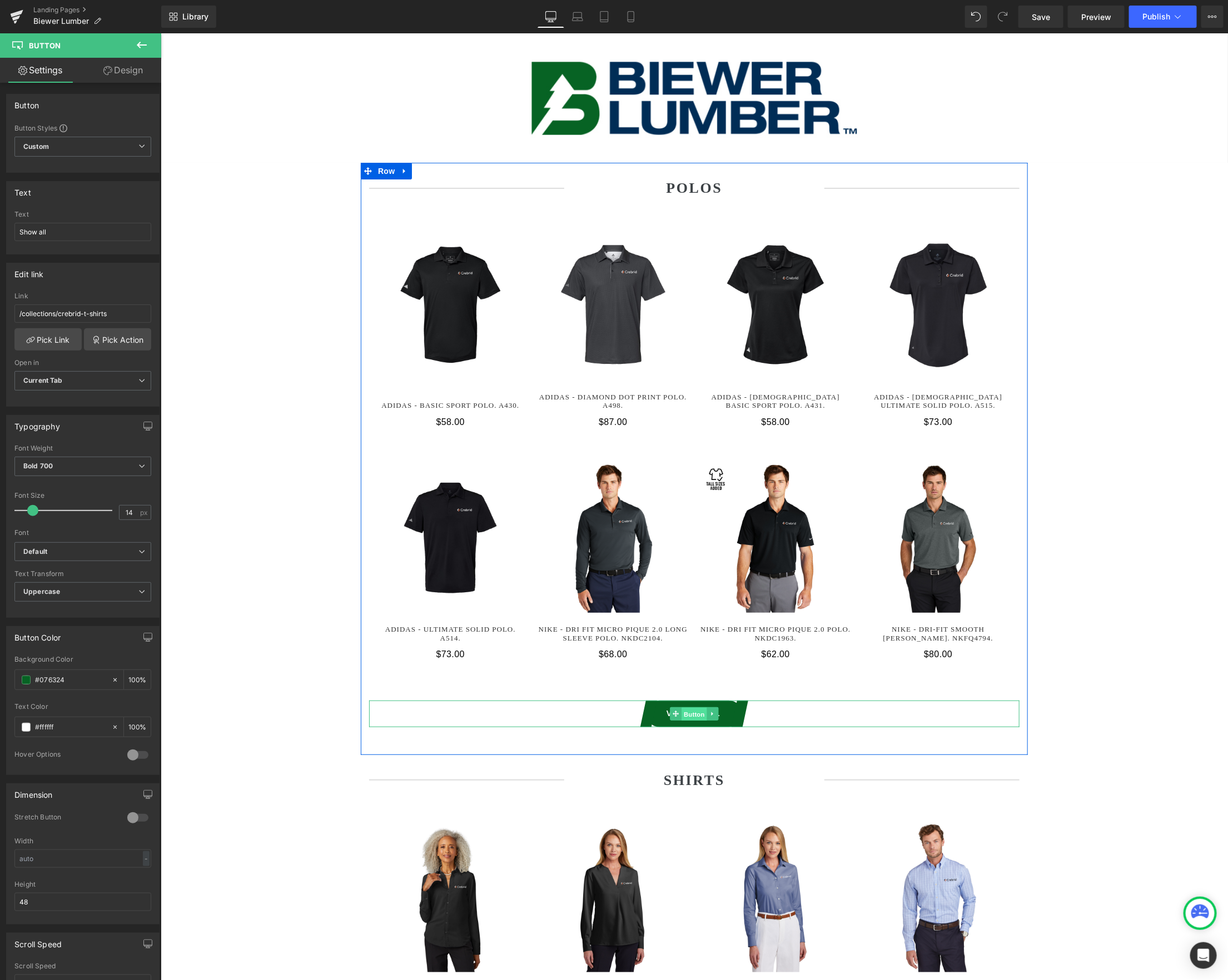
click at [688, 717] on span "Button" at bounding box center [693, 713] width 25 height 13
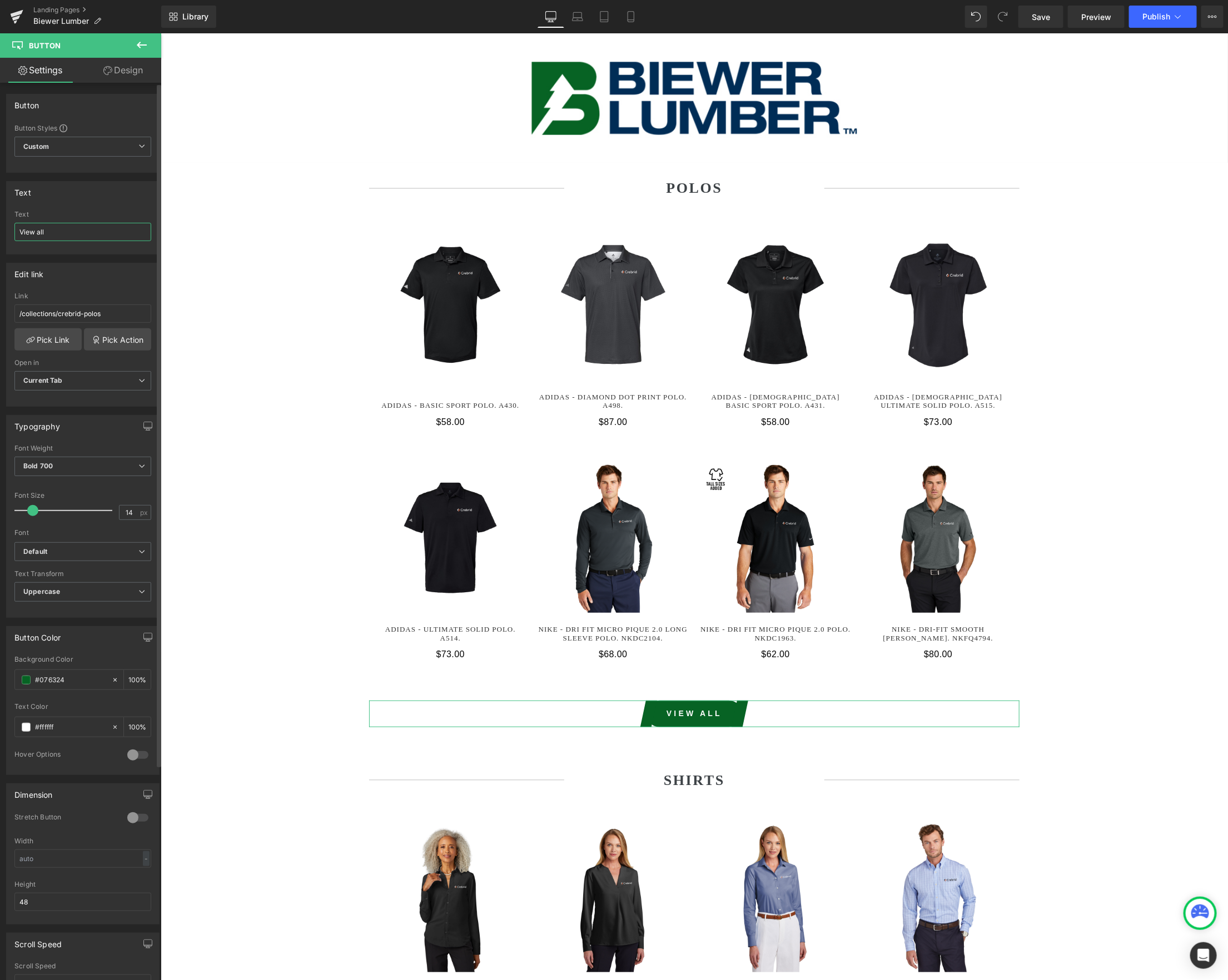
drag, startPoint x: 62, startPoint y: 237, endPoint x: 19, endPoint y: 237, distance: 43.0
click at [19, 237] on input "View all" at bounding box center [83, 232] width 136 height 18
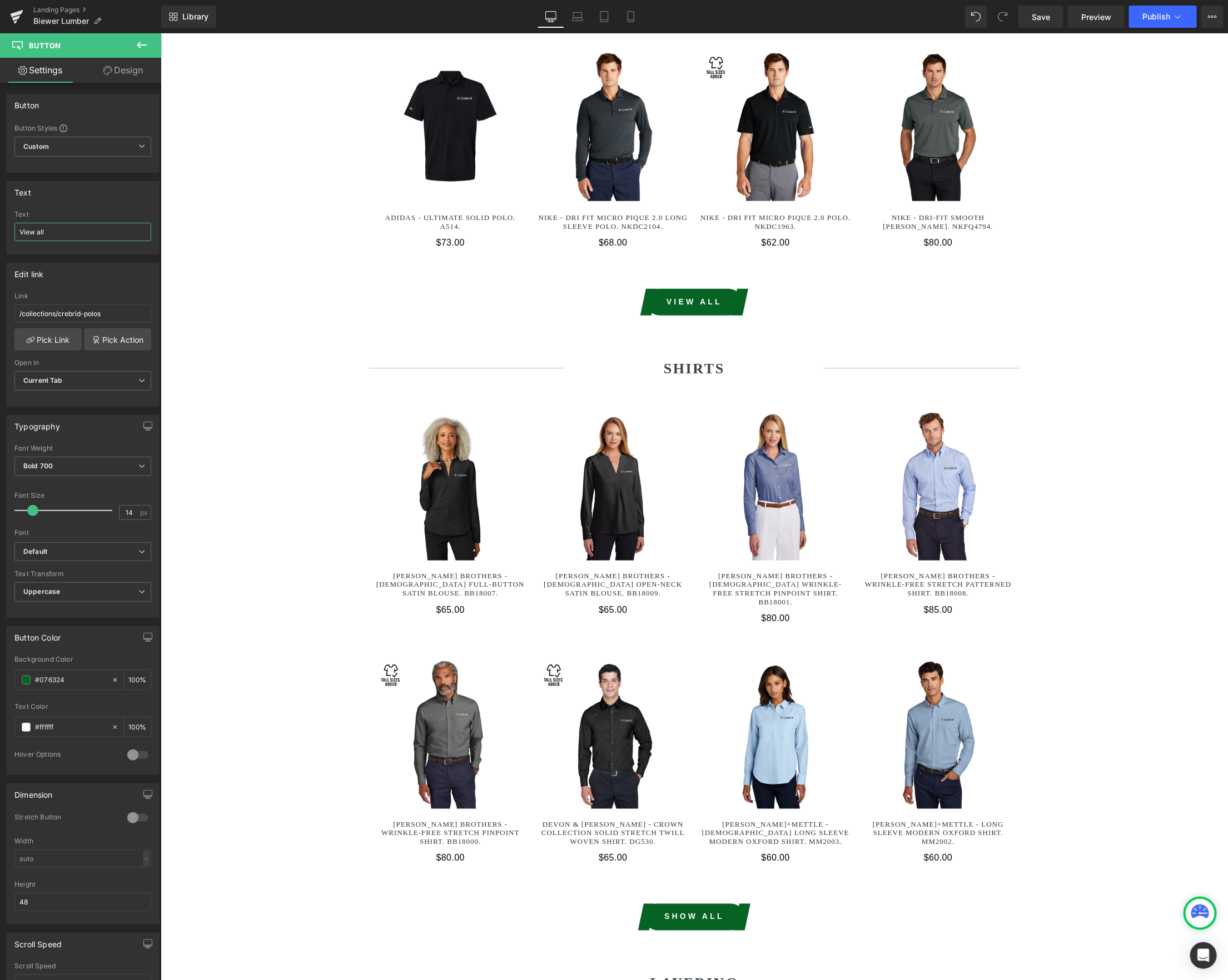
scroll to position [412, 0]
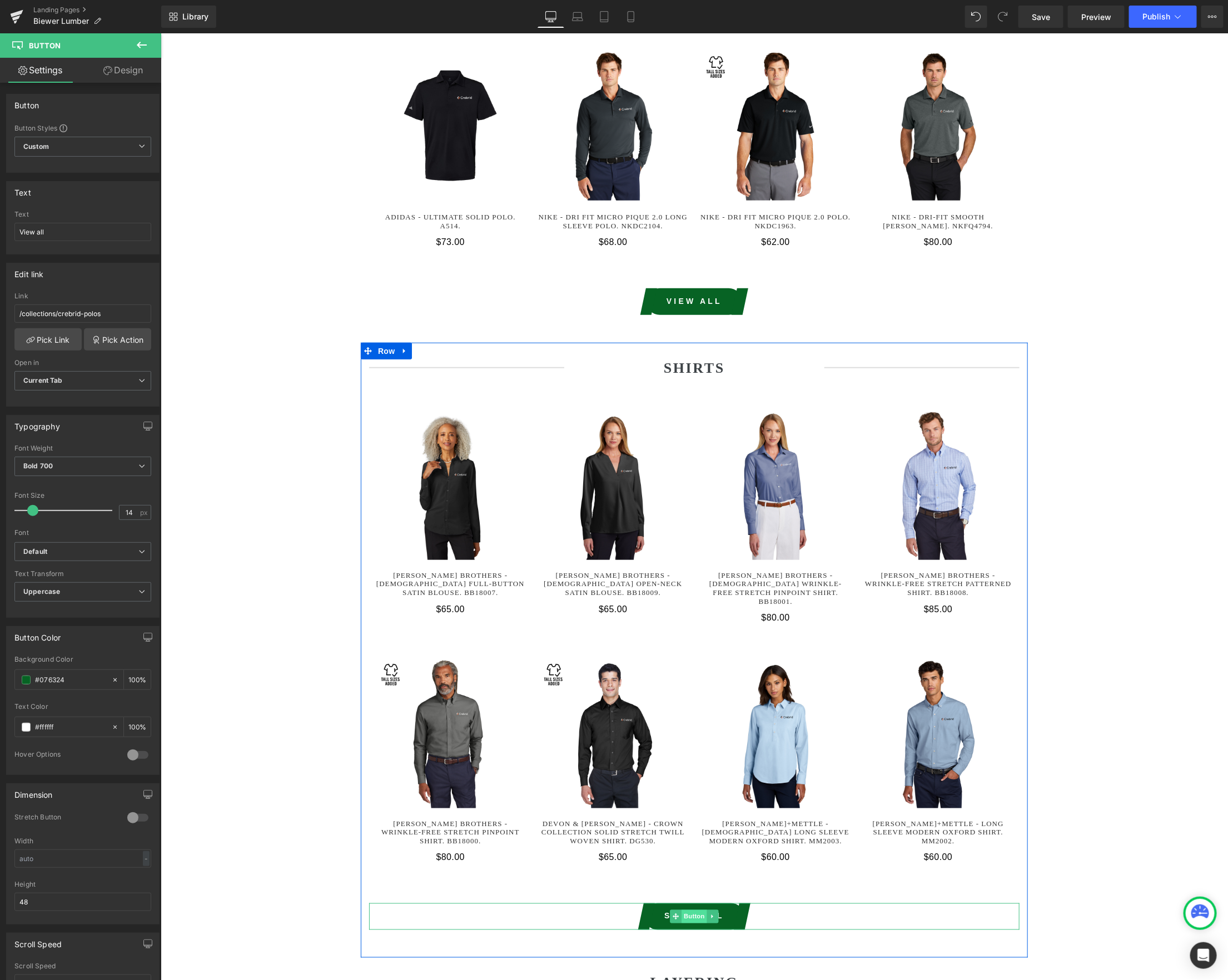
click at [689, 910] on span "Button" at bounding box center [693, 916] width 25 height 13
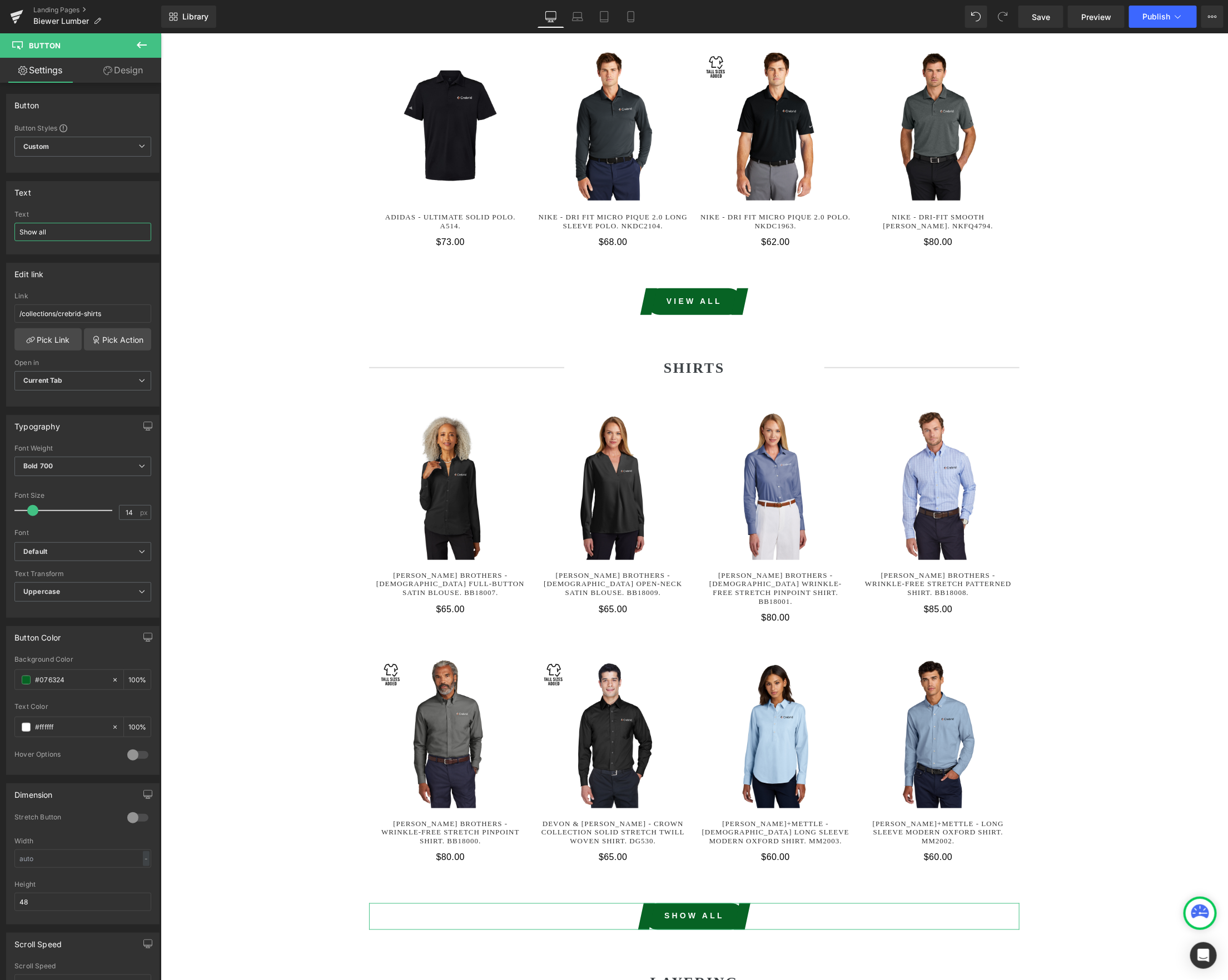
drag, startPoint x: 101, startPoint y: 237, endPoint x: -63, endPoint y: 221, distance: 164.8
click at [0, 221] on html "Button You are previewing how the will restyle your page. You can not edit Elem…" at bounding box center [614, 490] width 1228 height 980
paste input "Vie"
type input "View all"
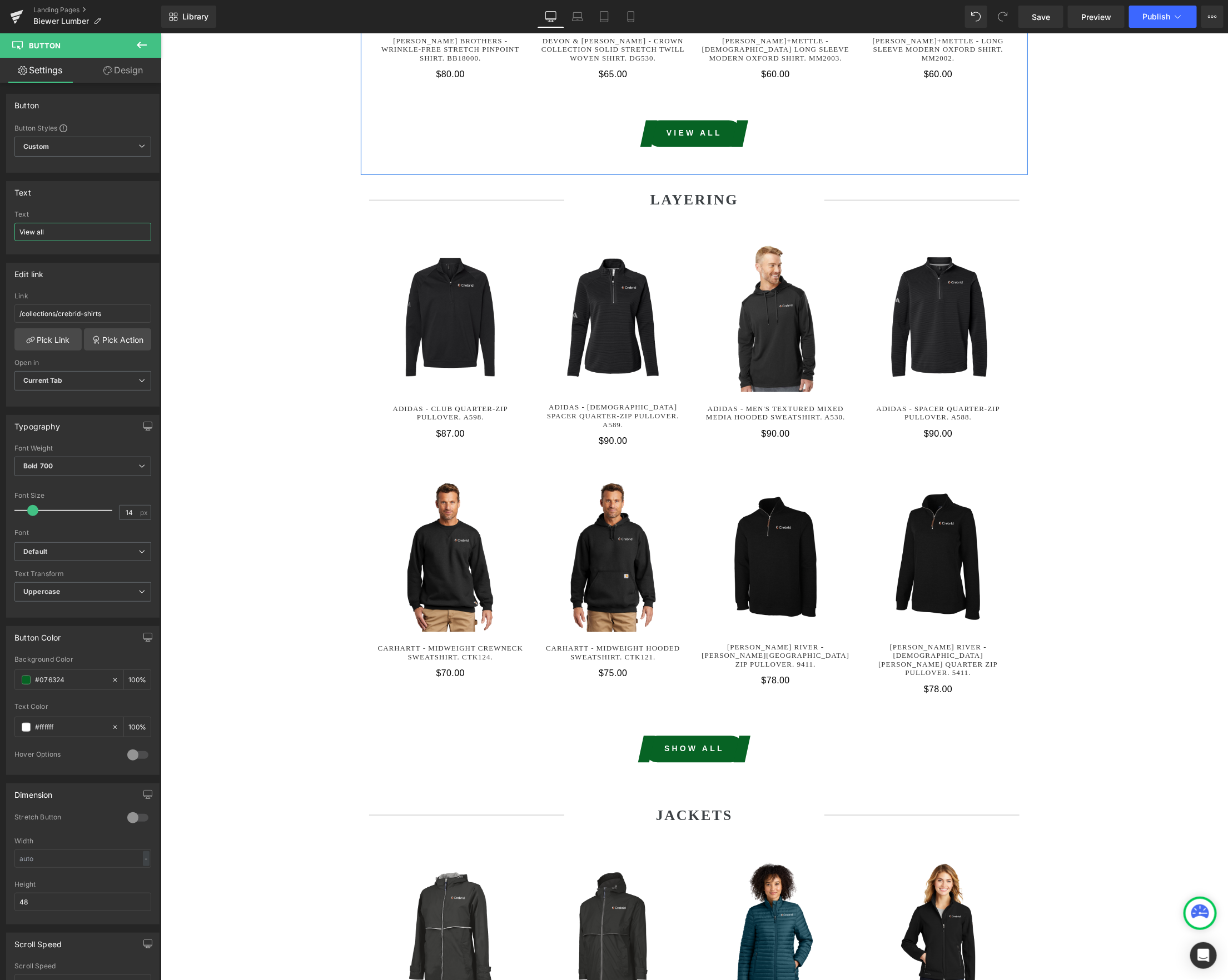
scroll to position [1272, 0]
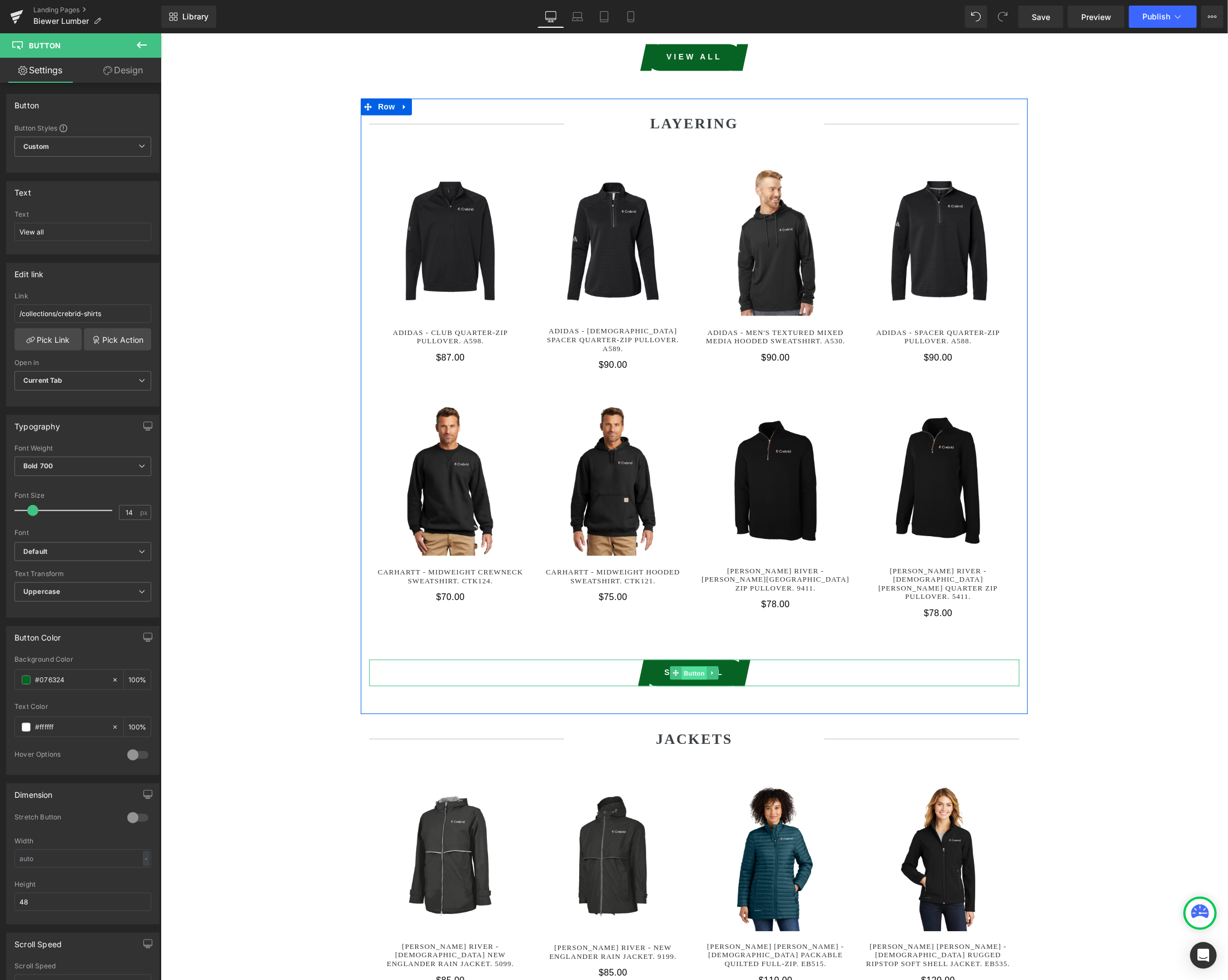
click at [694, 666] on span "Button" at bounding box center [693, 672] width 25 height 13
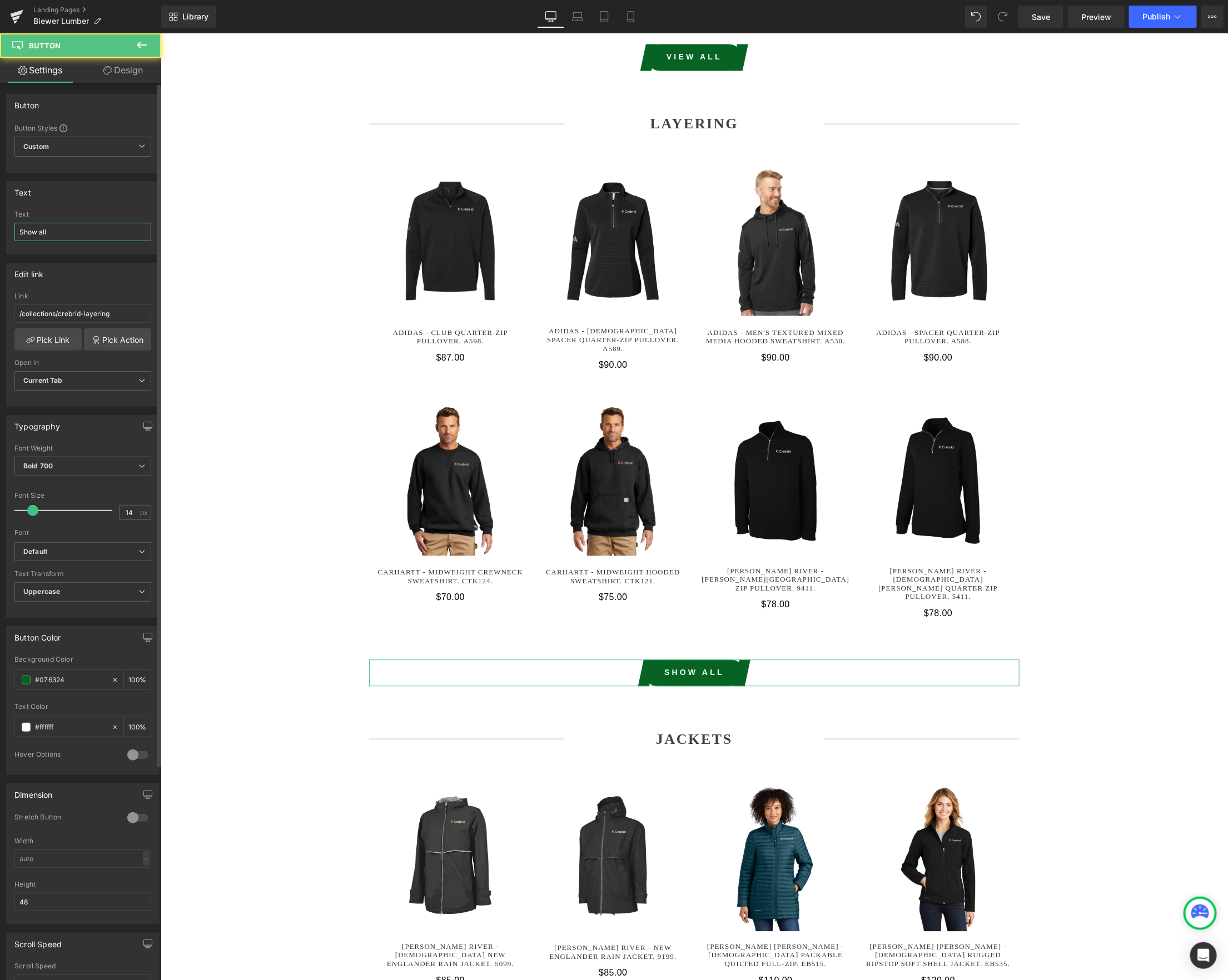
drag, startPoint x: 39, startPoint y: 231, endPoint x: 0, endPoint y: 226, distance: 39.3
click at [1, 226] on div "Text Show all Text Show all" at bounding box center [83, 214] width 166 height 82
paste input "Vie"
type input "View all"
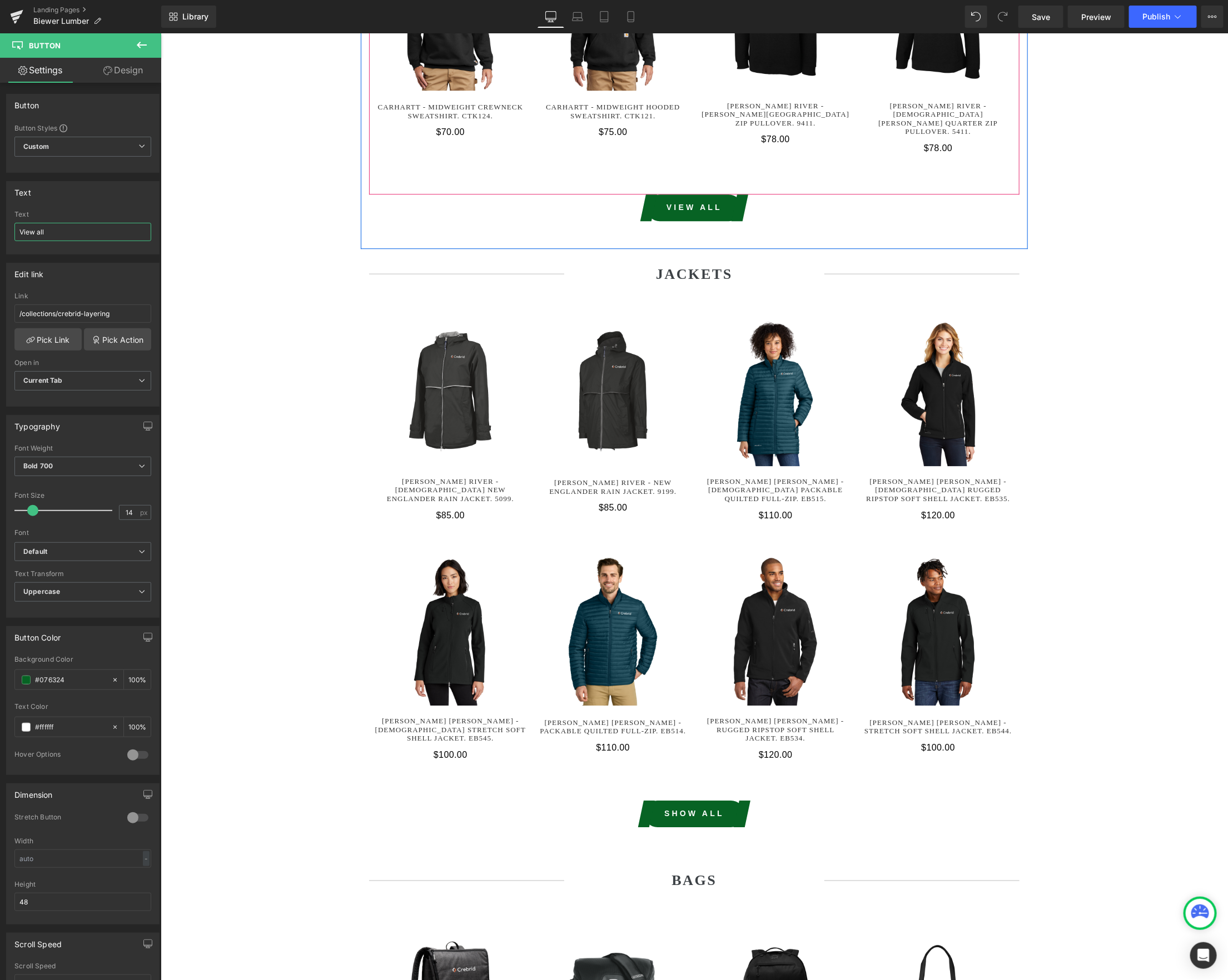
scroll to position [1915, 0]
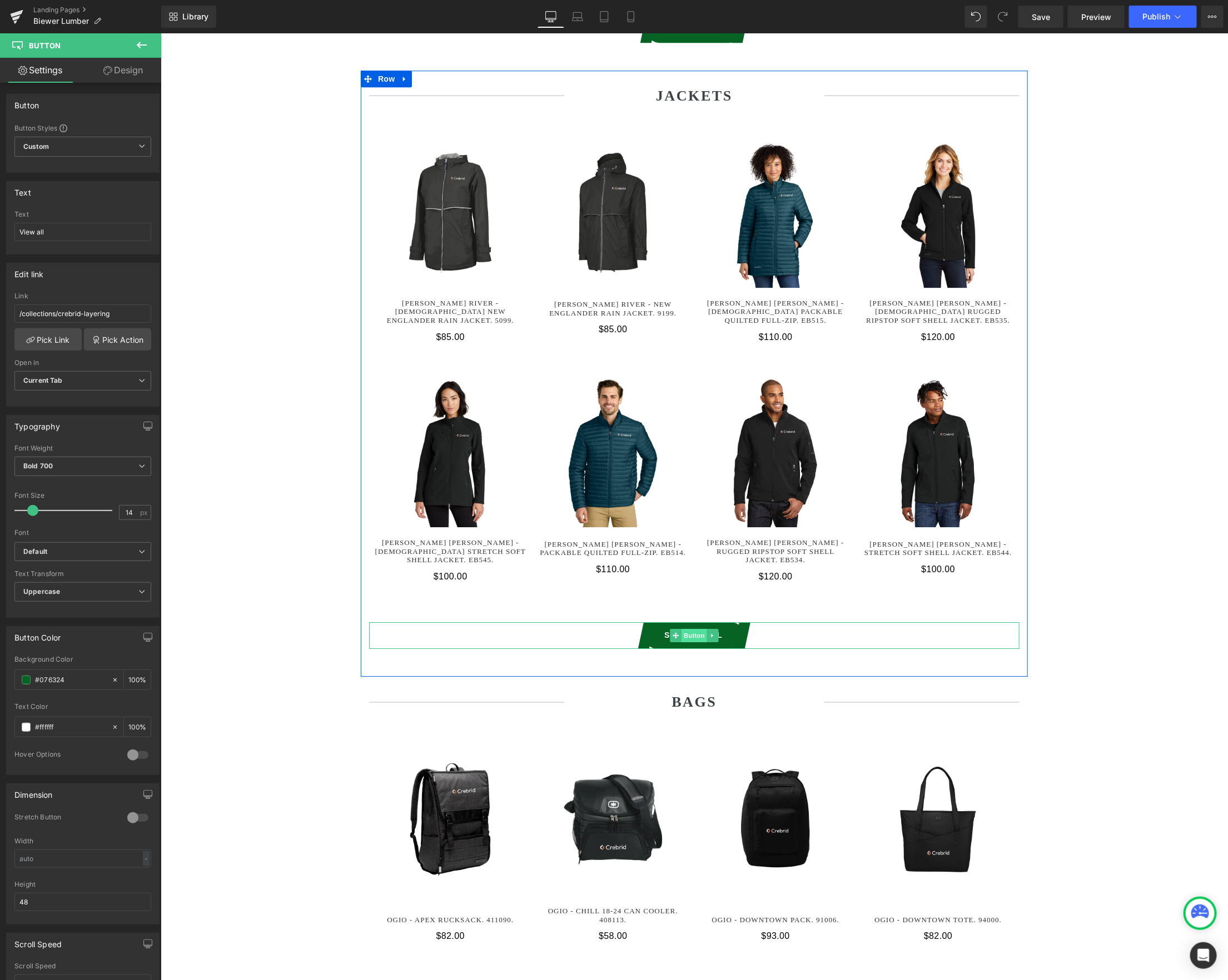
click at [697, 628] on span "Button" at bounding box center [693, 635] width 25 height 13
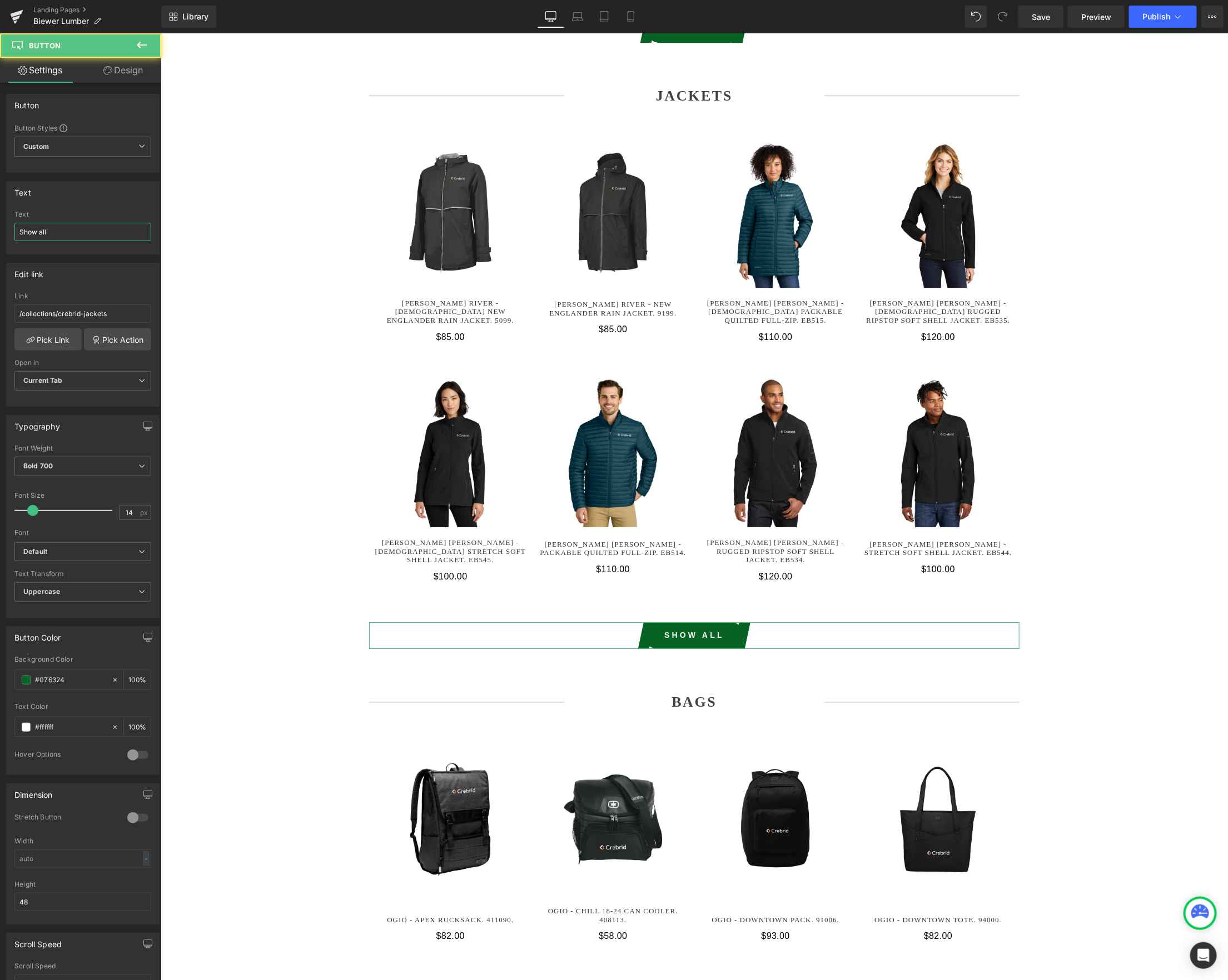
drag, startPoint x: 73, startPoint y: 234, endPoint x: -30, endPoint y: 227, distance: 103.2
click at [0, 227] on html "Button You are previewing how the will restyle your page. You can not edit Elem…" at bounding box center [614, 490] width 1228 height 980
paste input "Vie"
type input "View all"
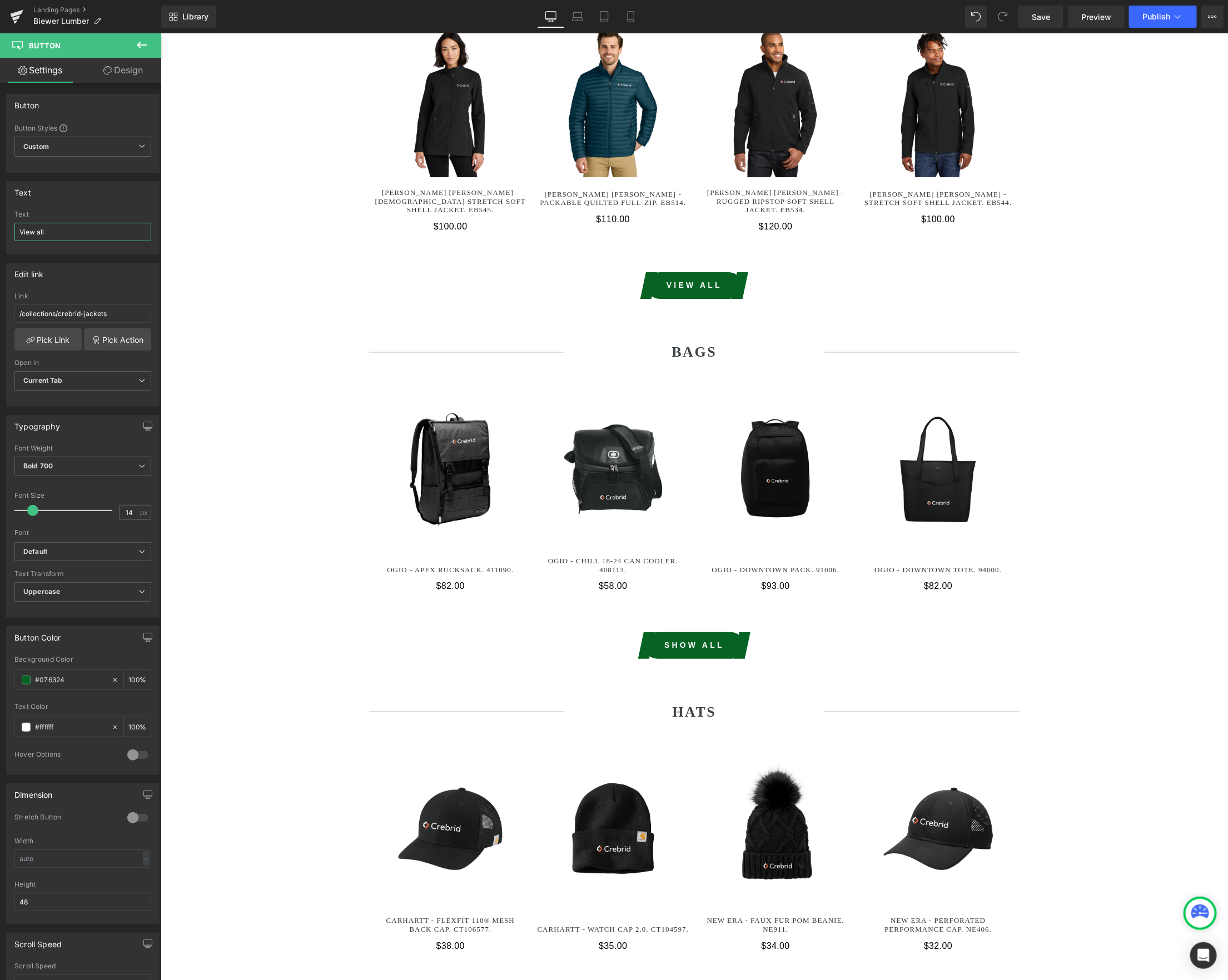
scroll to position [2307, 0]
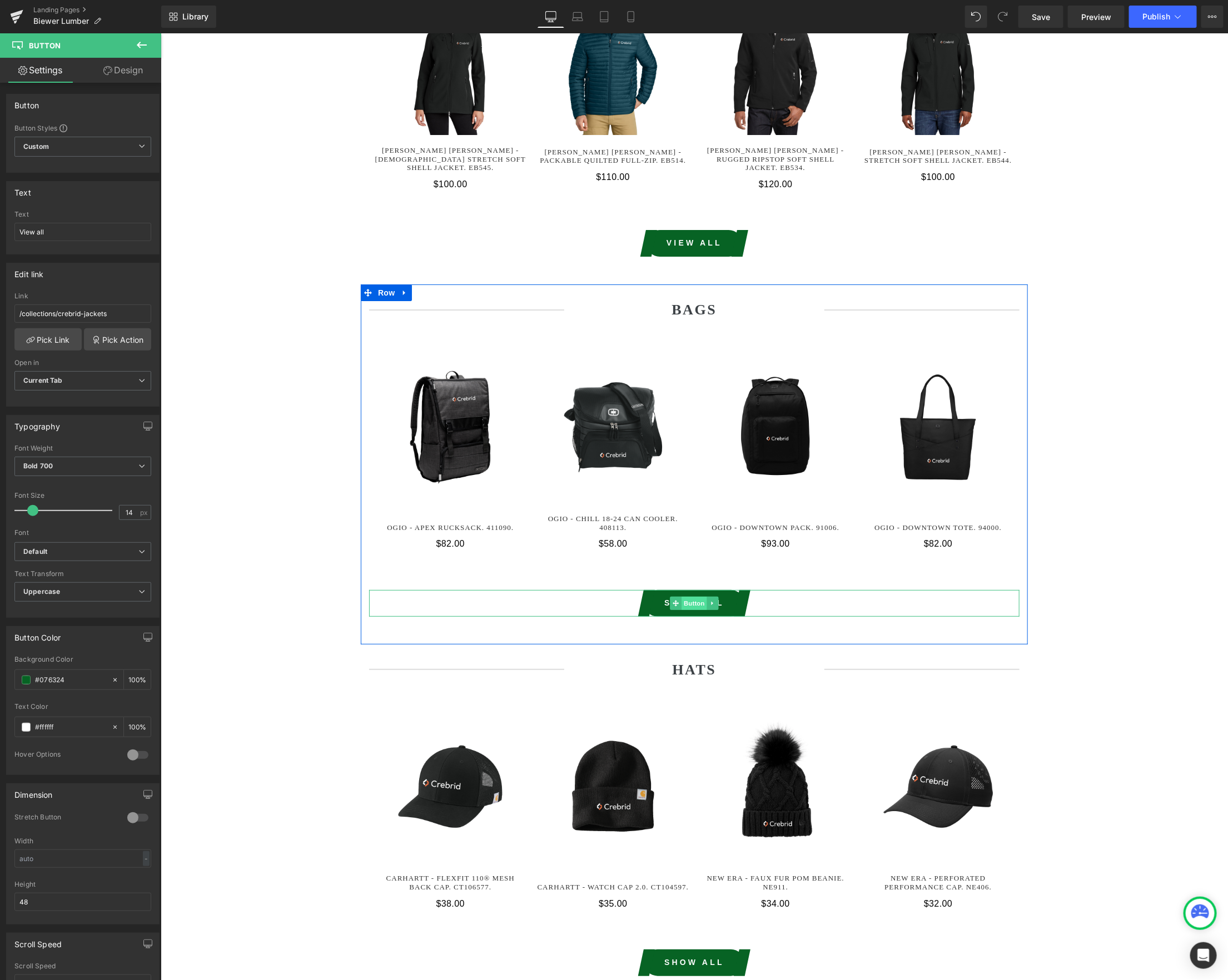
click at [690, 596] on span "Button" at bounding box center [693, 602] width 25 height 13
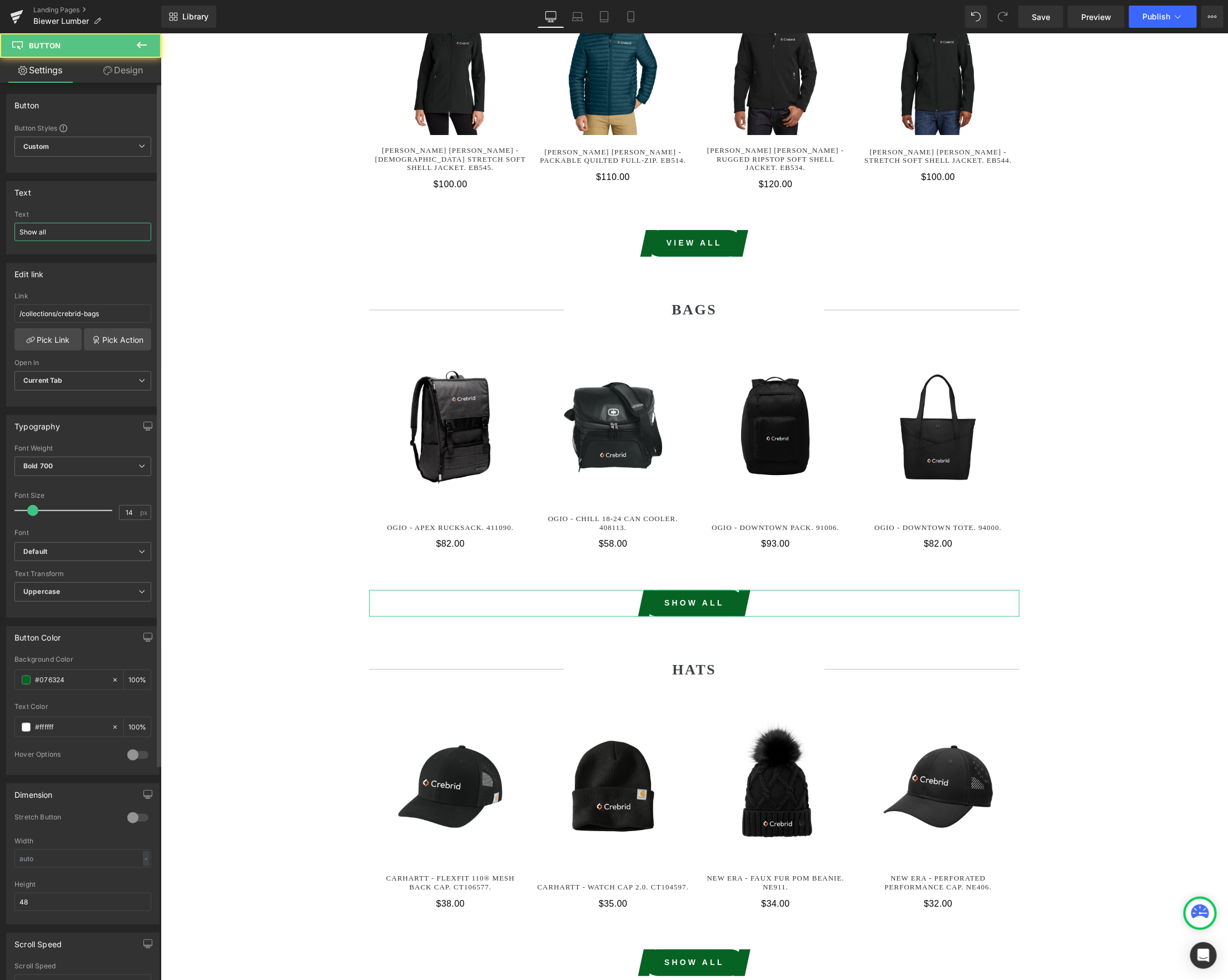
drag, startPoint x: 96, startPoint y: 235, endPoint x: 20, endPoint y: 232, distance: 76.1
click at [23, 232] on input "Show all" at bounding box center [83, 232] width 136 height 18
click at [69, 227] on input "Show all" at bounding box center [83, 232] width 136 height 18
drag, startPoint x: 81, startPoint y: 233, endPoint x: -22, endPoint y: 227, distance: 103.2
click at [0, 227] on html "Button You are previewing how the will restyle your page. You can not edit Elem…" at bounding box center [614, 490] width 1228 height 980
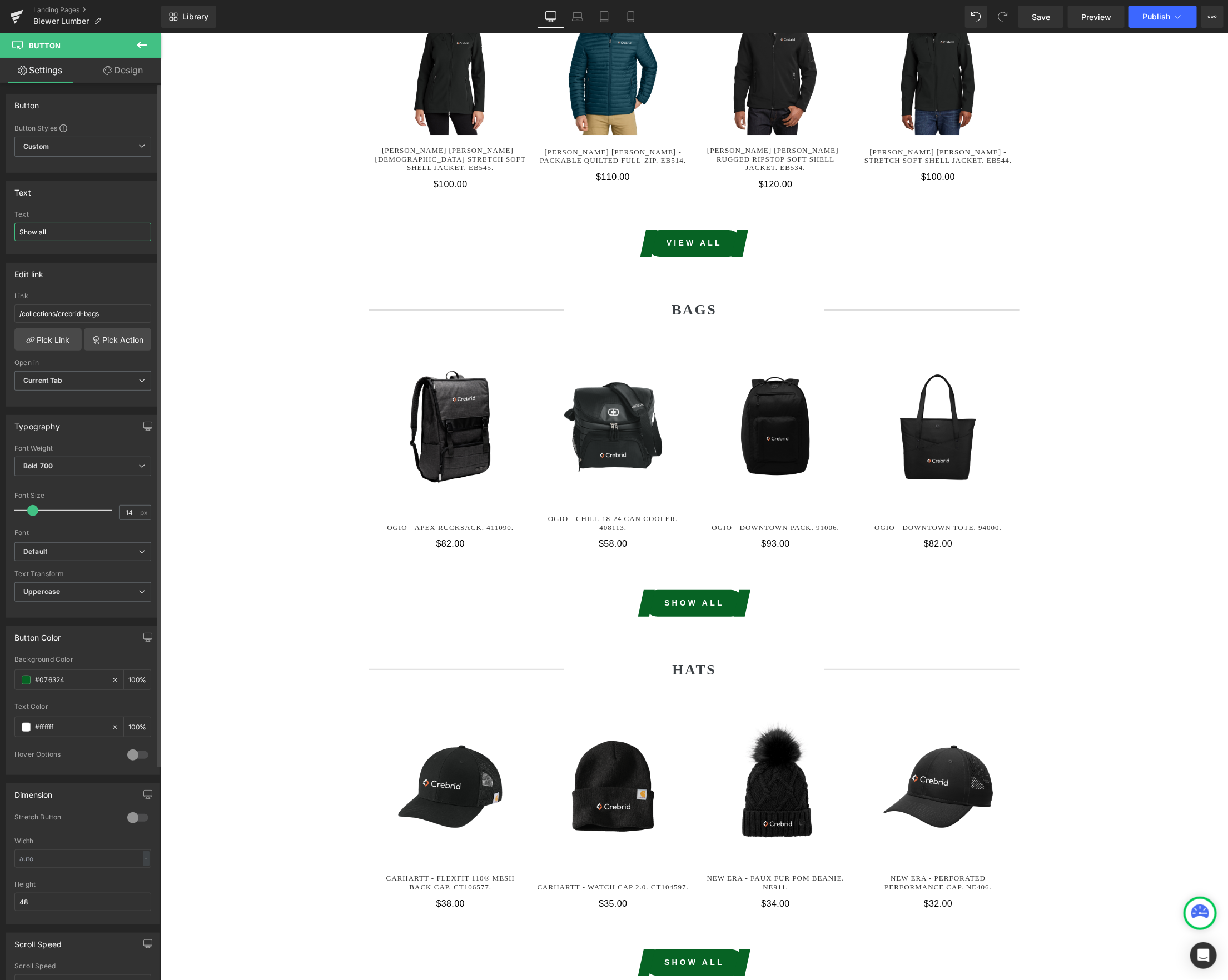
paste input "Vie"
type input "View all"
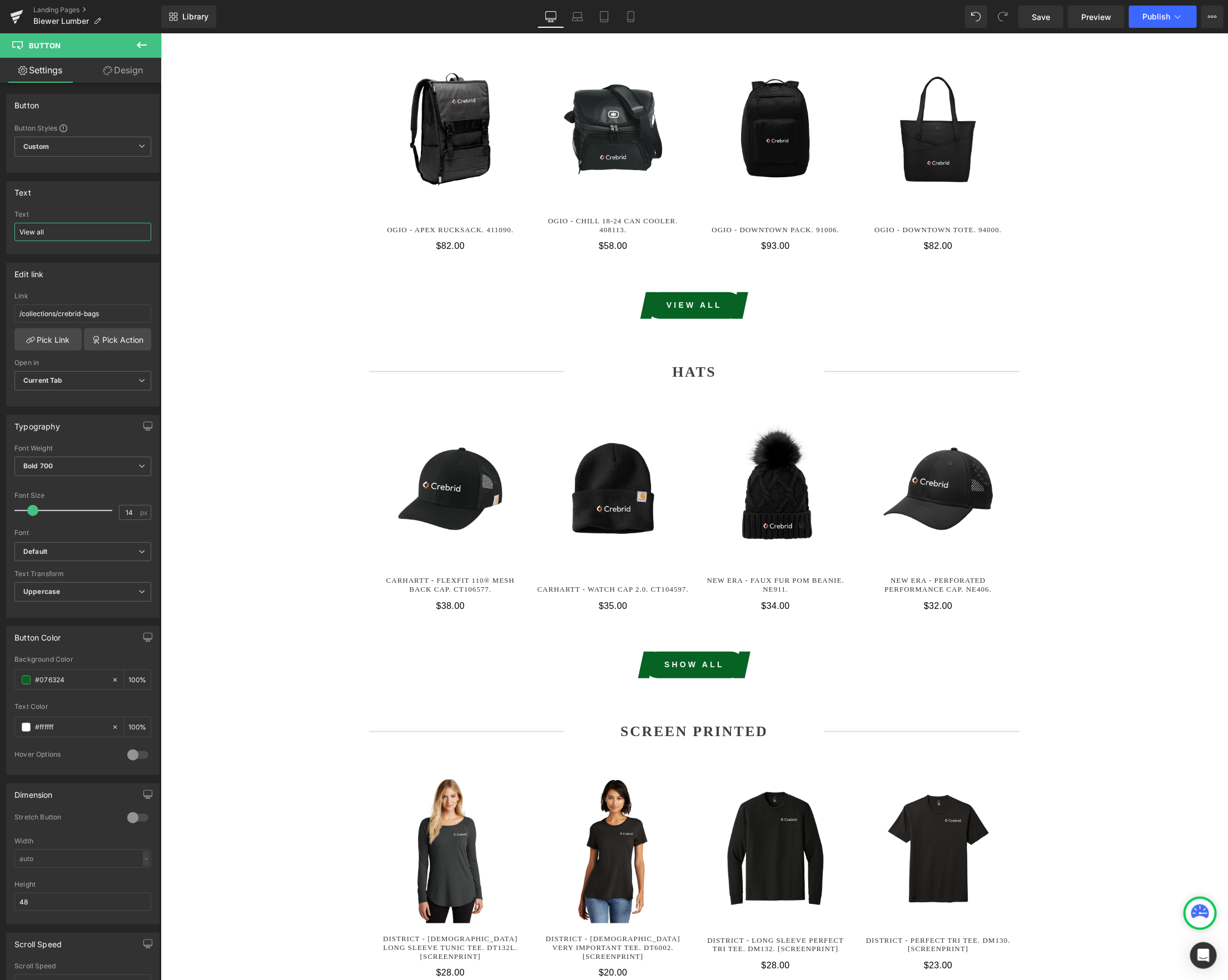
scroll to position [2733, 0]
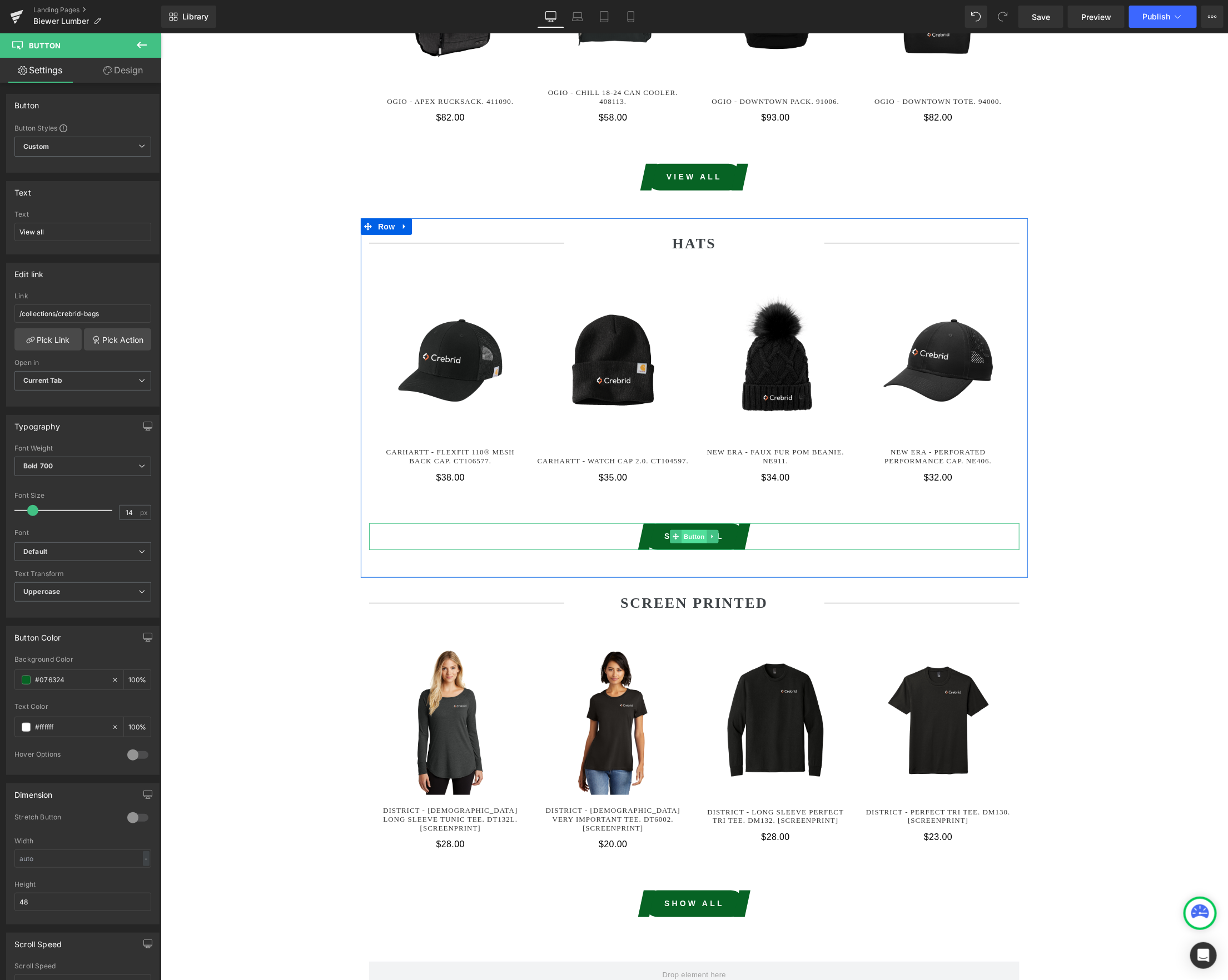
click at [689, 529] on span "Button" at bounding box center [693, 536] width 25 height 13
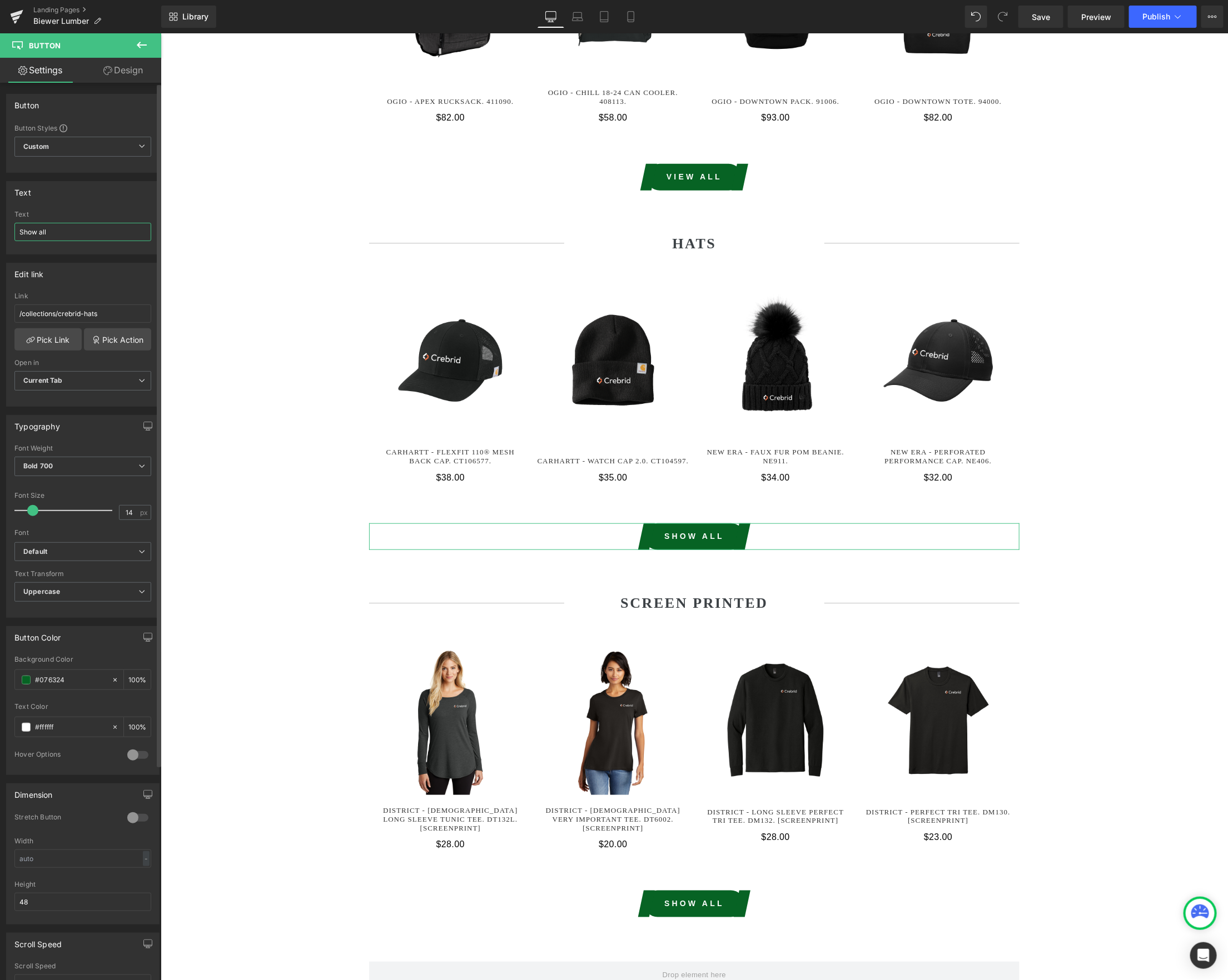
drag, startPoint x: 76, startPoint y: 235, endPoint x: 3, endPoint y: 231, distance: 73.1
click at [3, 231] on div "Text Show all Text Show all" at bounding box center [83, 214] width 166 height 82
paste input "Vie"
type input "View all"
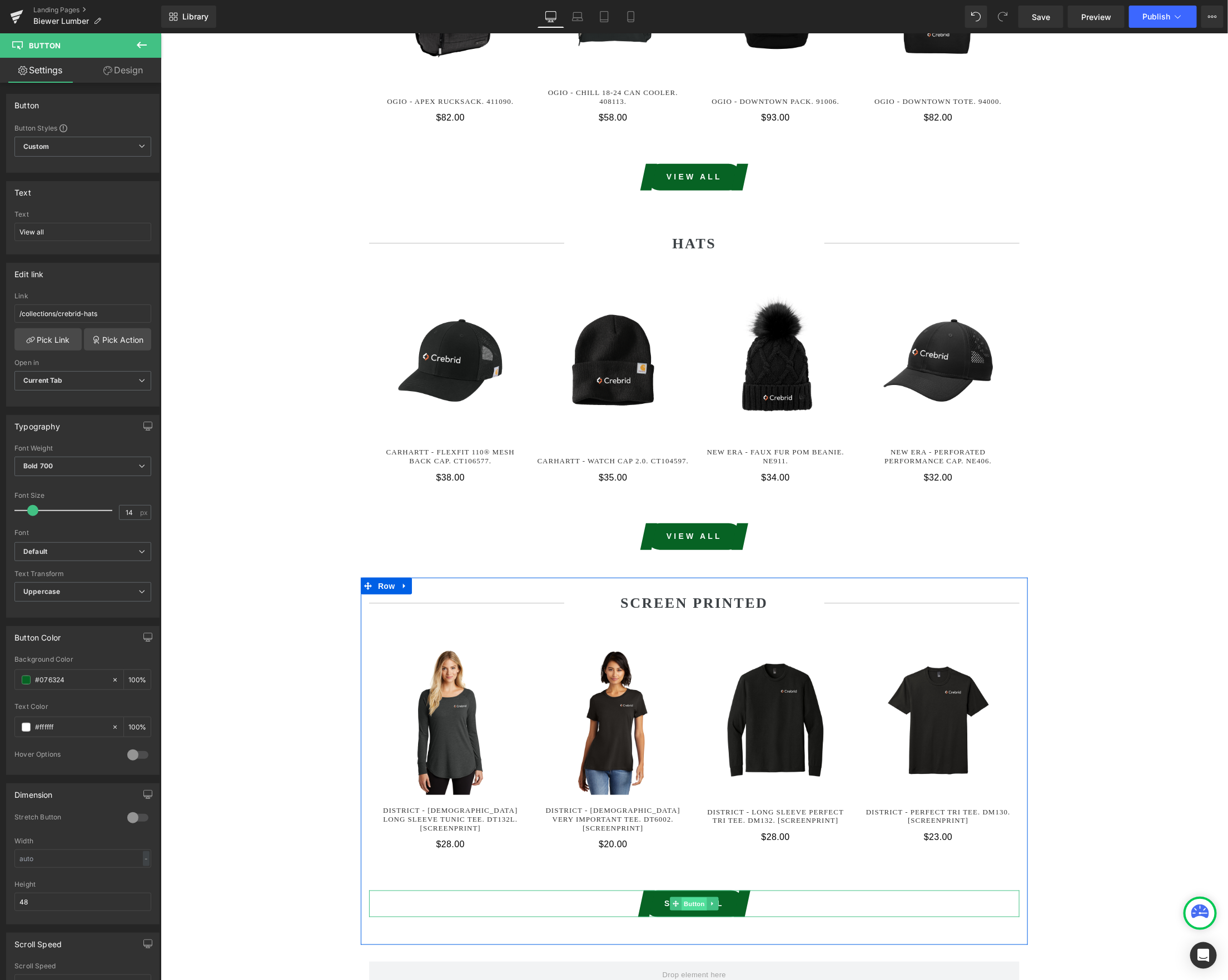
click at [686, 897] on span "Button" at bounding box center [693, 903] width 25 height 13
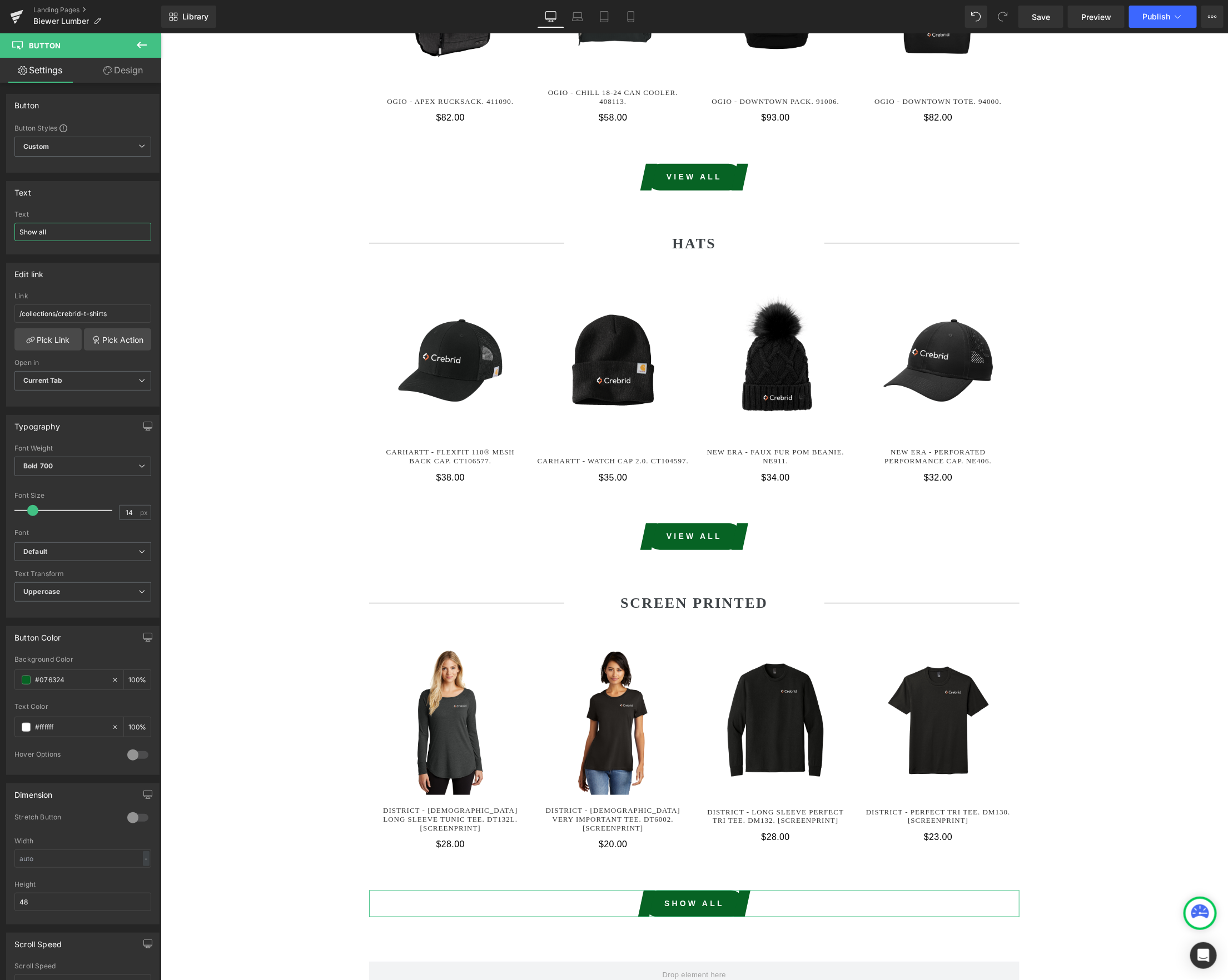
drag, startPoint x: 67, startPoint y: 230, endPoint x: -2, endPoint y: 226, distance: 69.1
click at [0, 226] on html "Button You are previewing how the will restyle your page. You can not edit Elem…" at bounding box center [614, 490] width 1228 height 980
paste input "Vie"
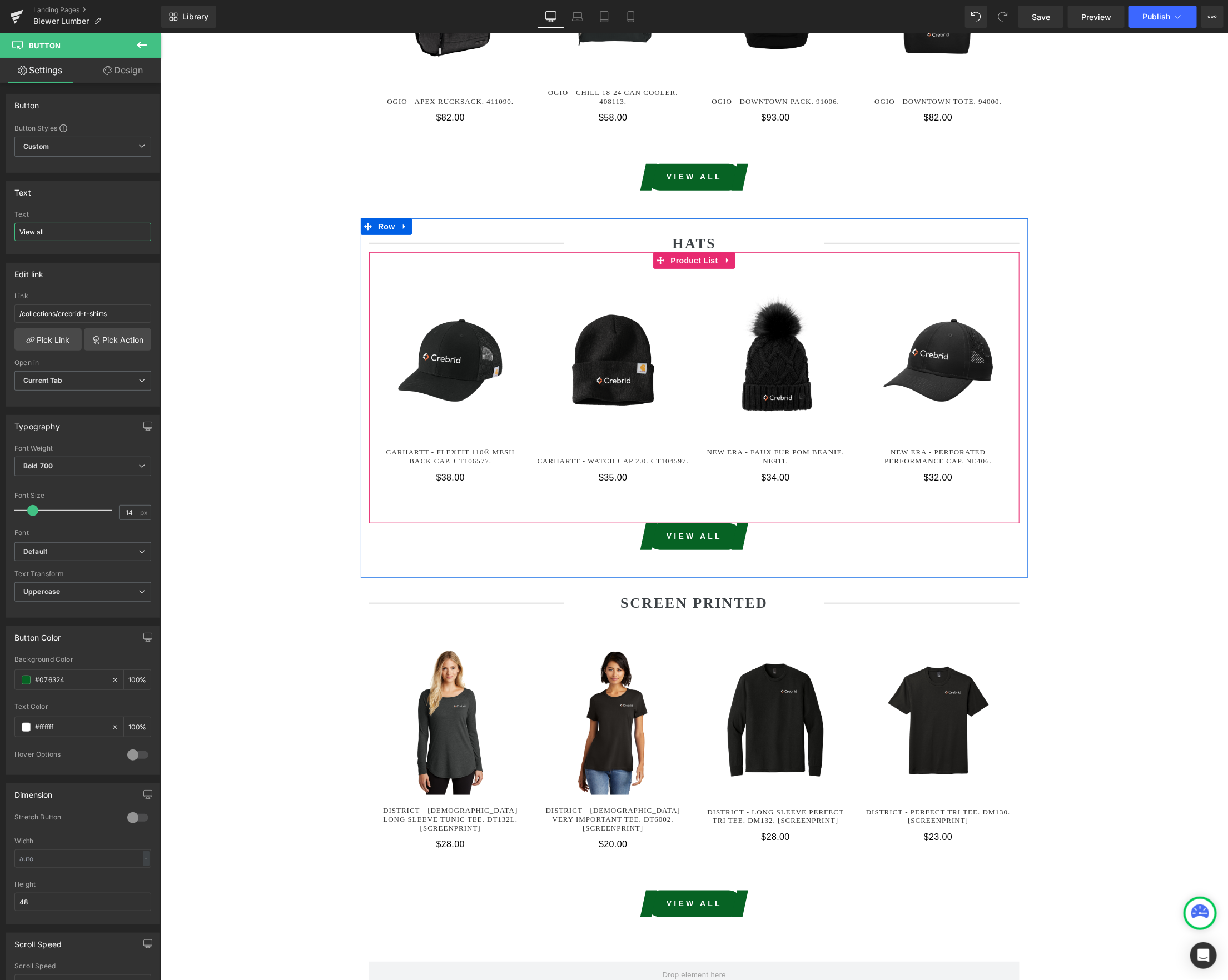
scroll to position [2855, 0]
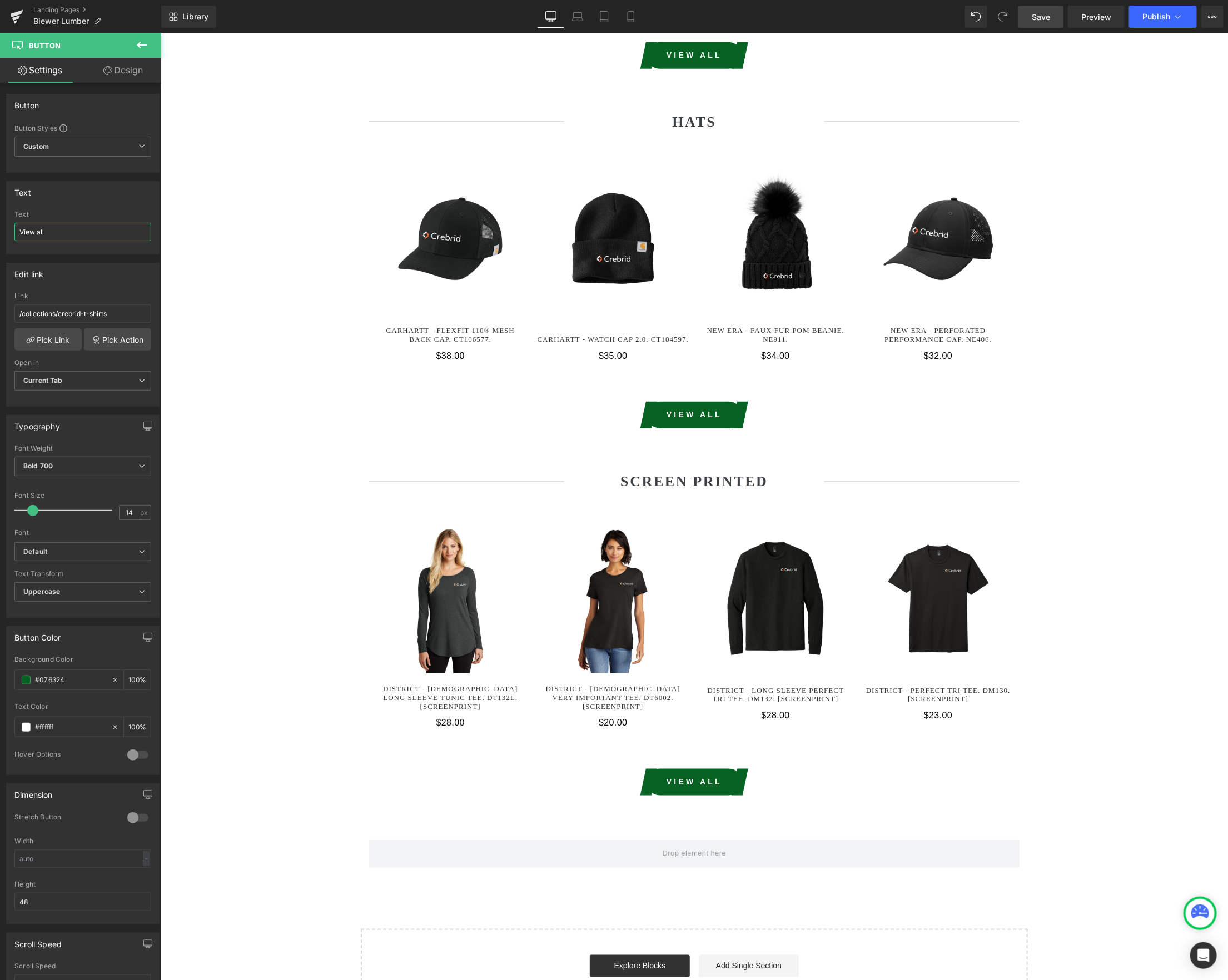
type input "View all"
click at [1041, 16] on span "Save" at bounding box center [1040, 16] width 18 height 11
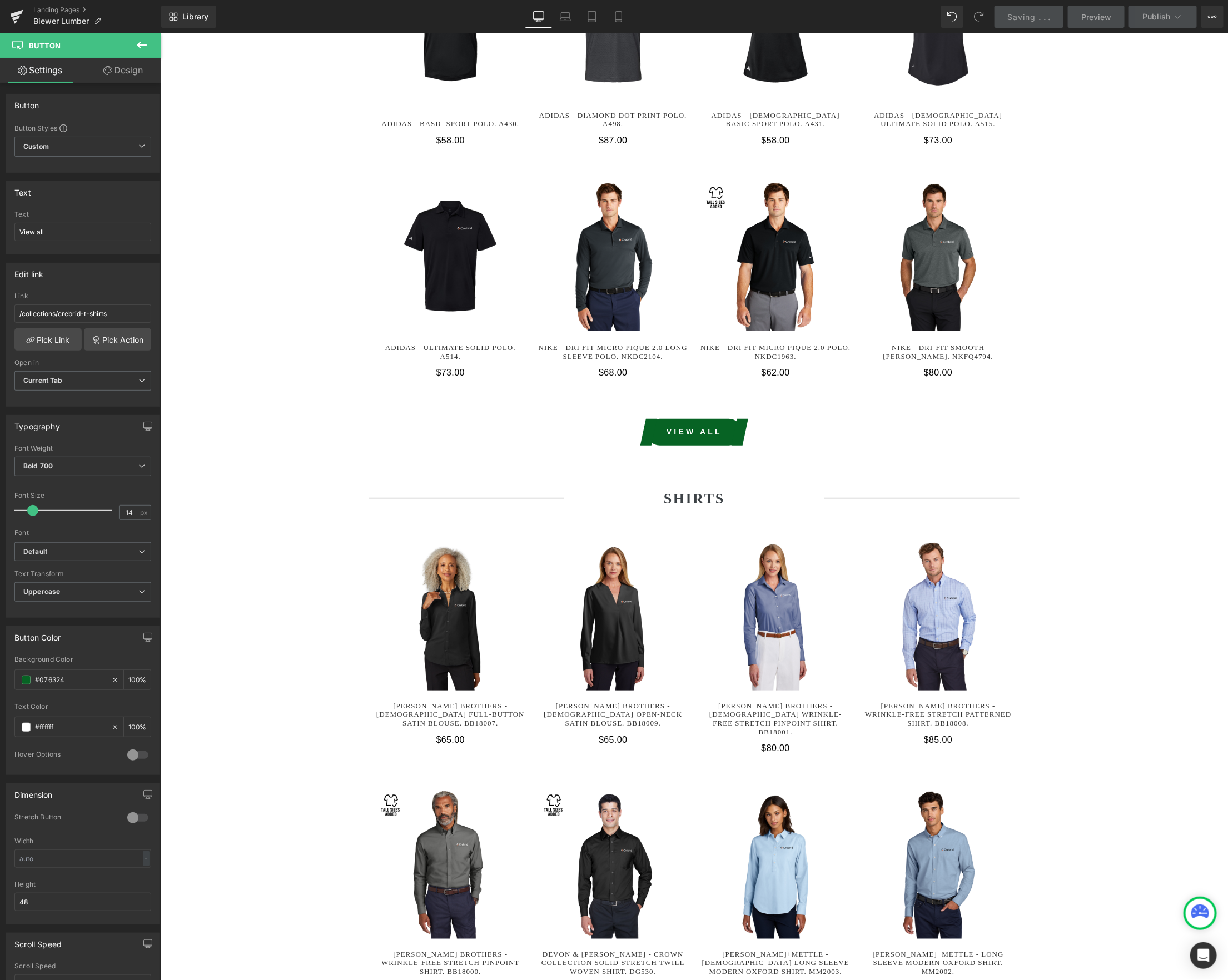
scroll to position [0, 0]
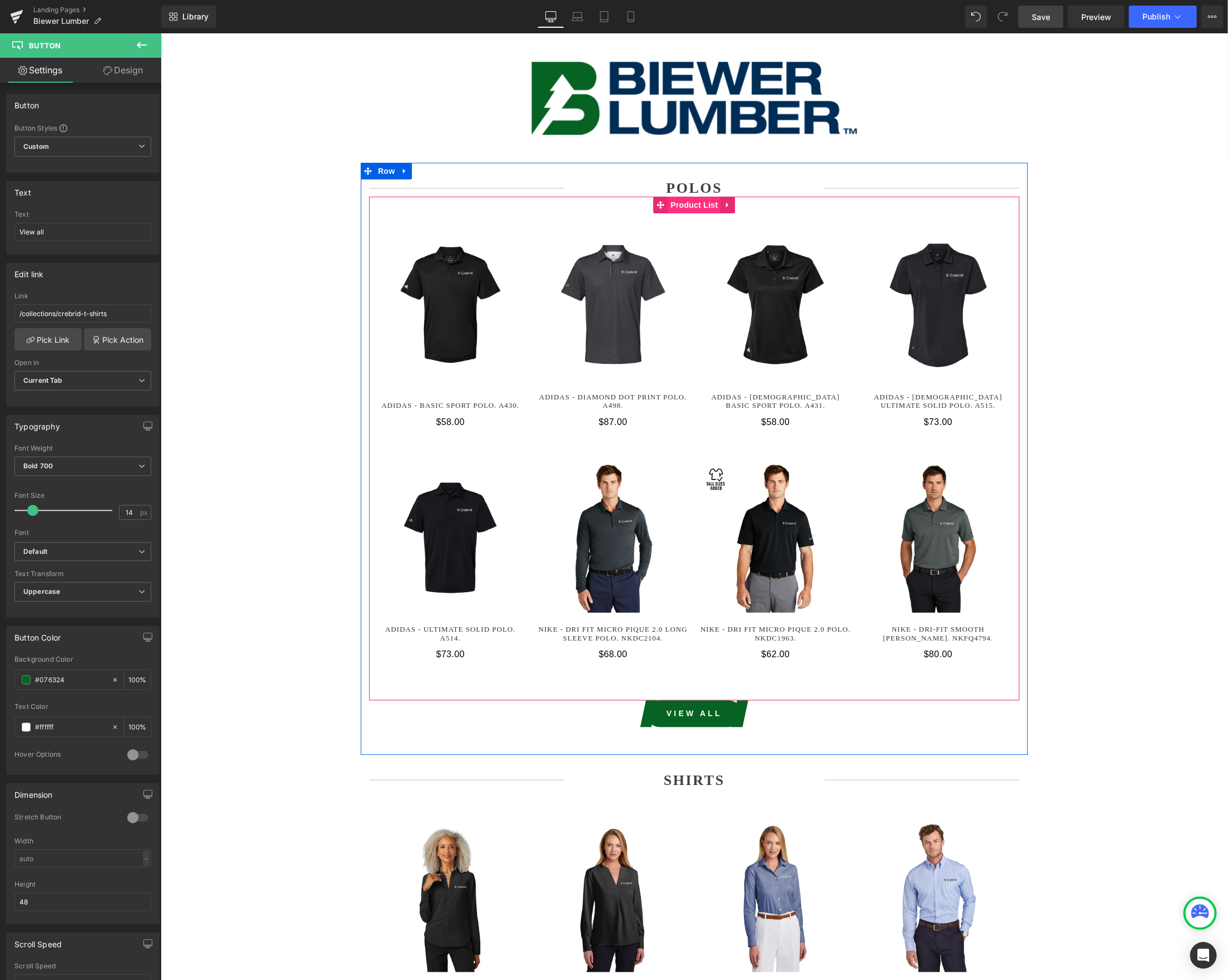
click at [681, 208] on span "Product List" at bounding box center [693, 204] width 53 height 16
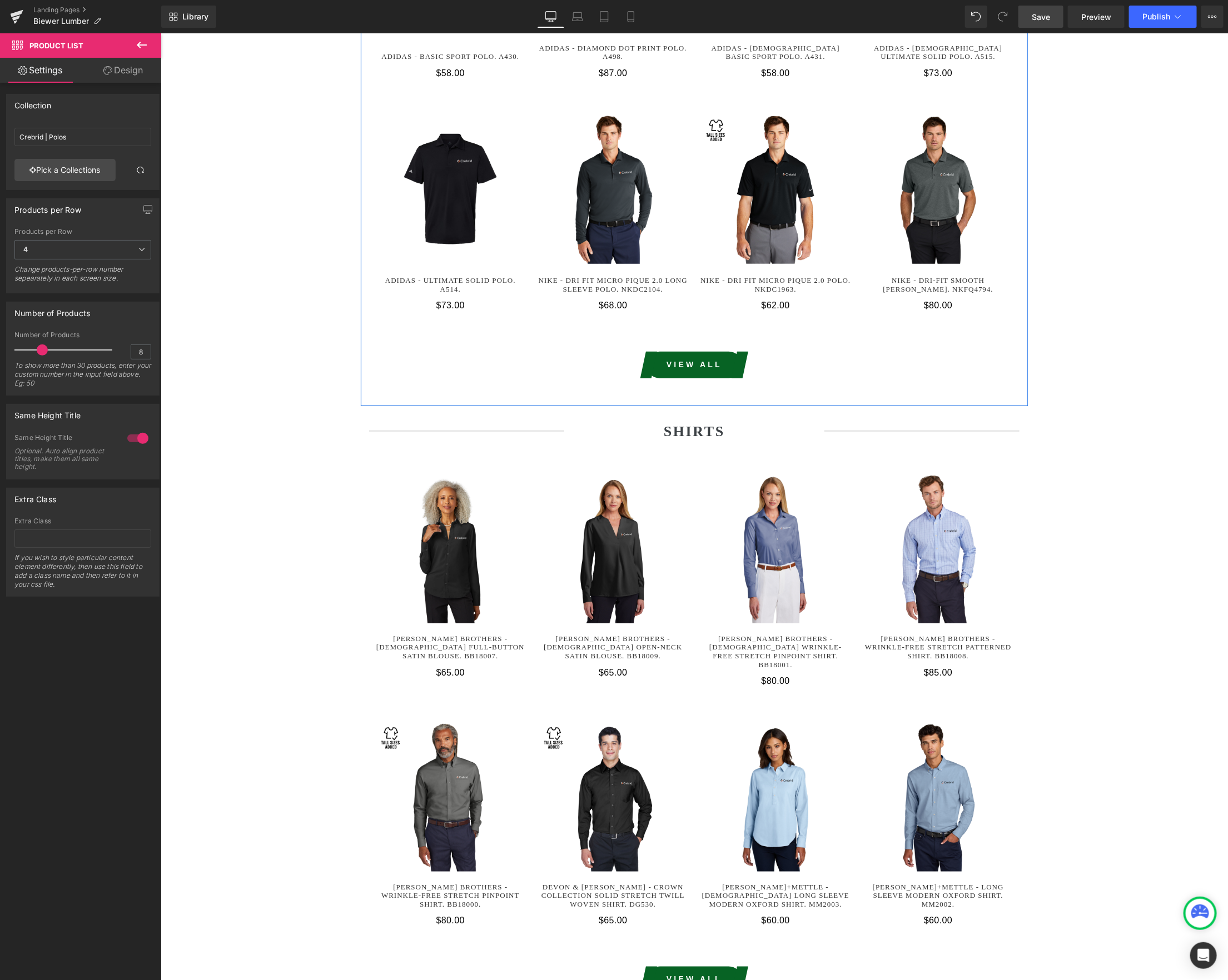
scroll to position [376, 0]
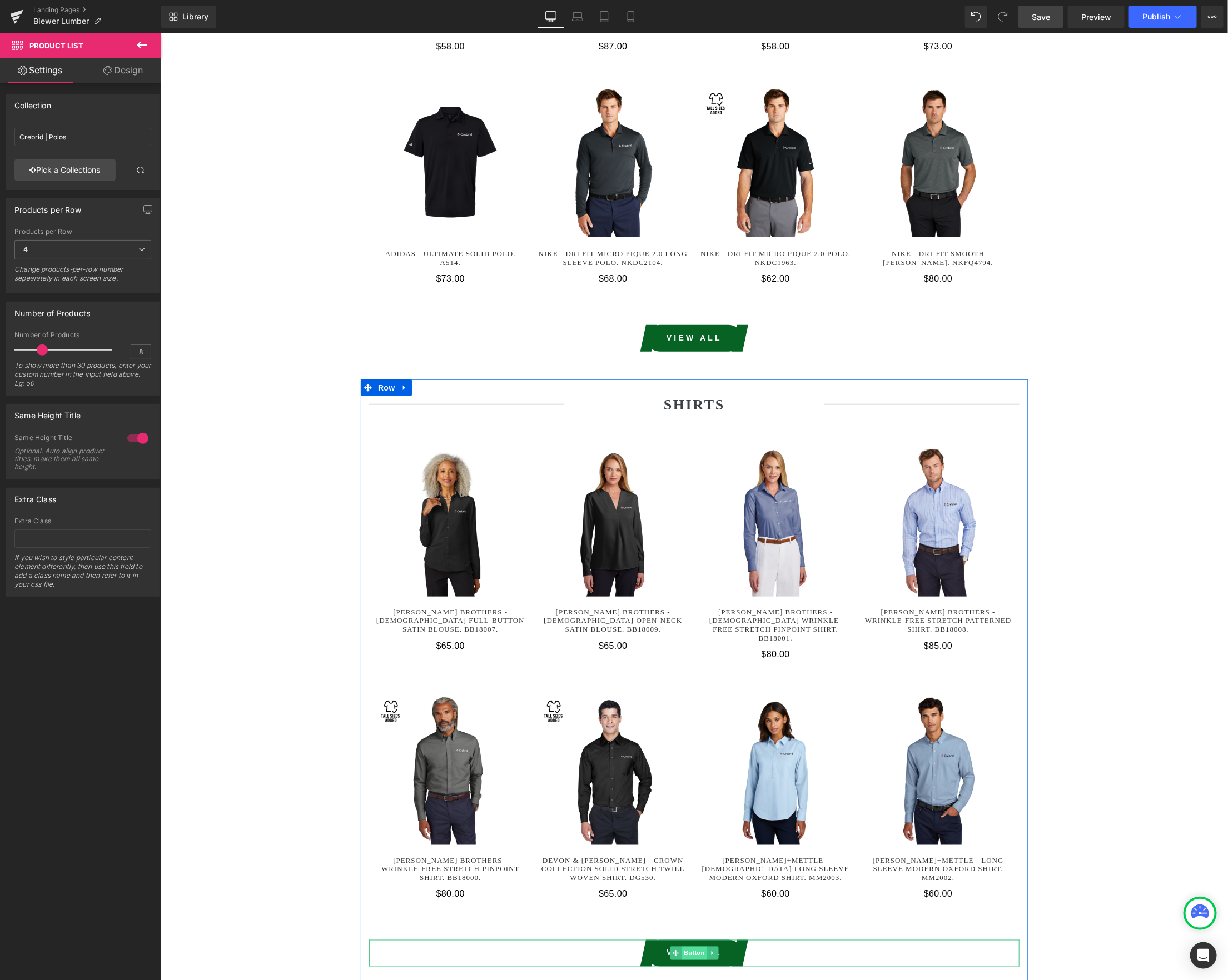
click at [694, 946] on span "Button" at bounding box center [693, 952] width 25 height 13
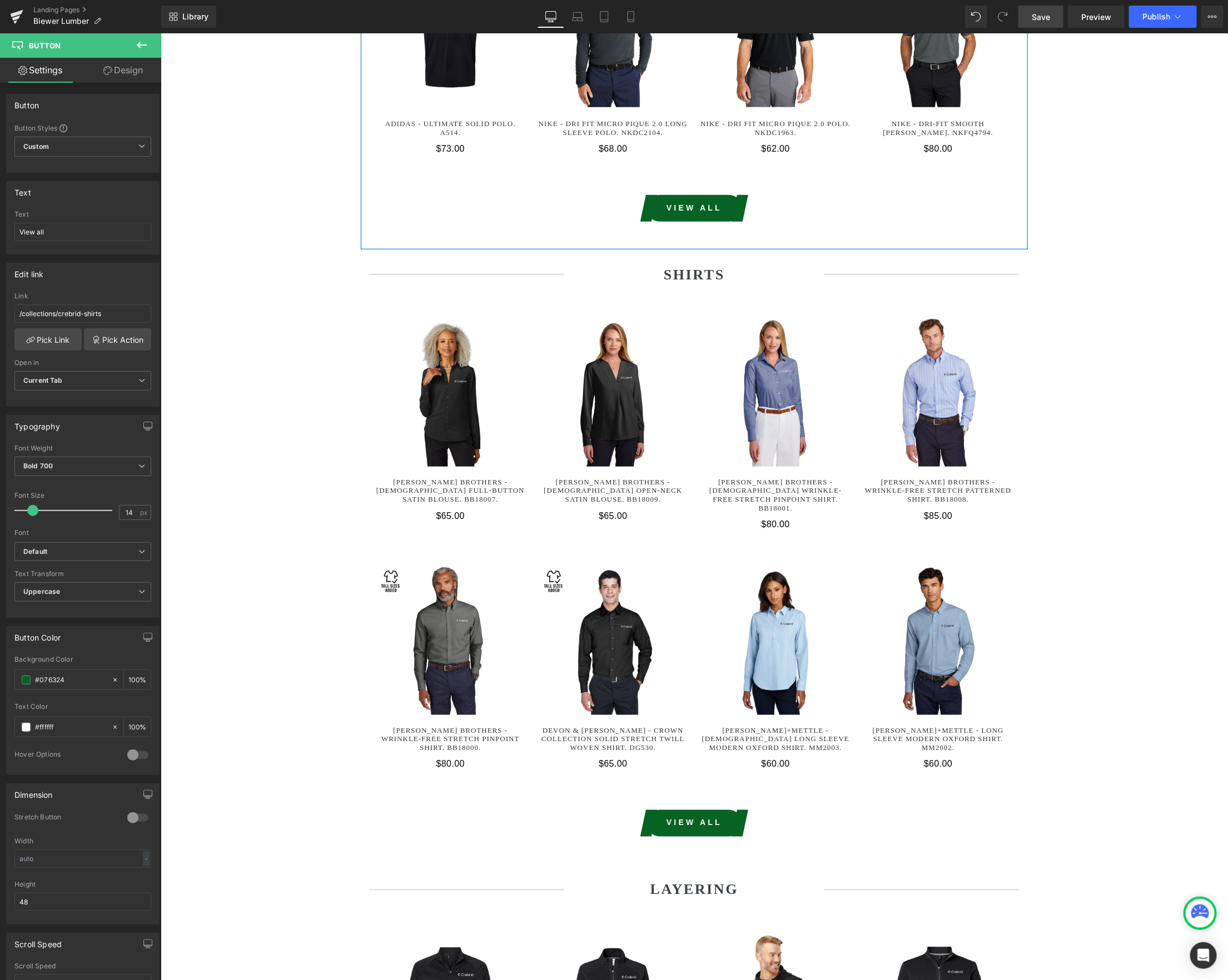
scroll to position [639, 0]
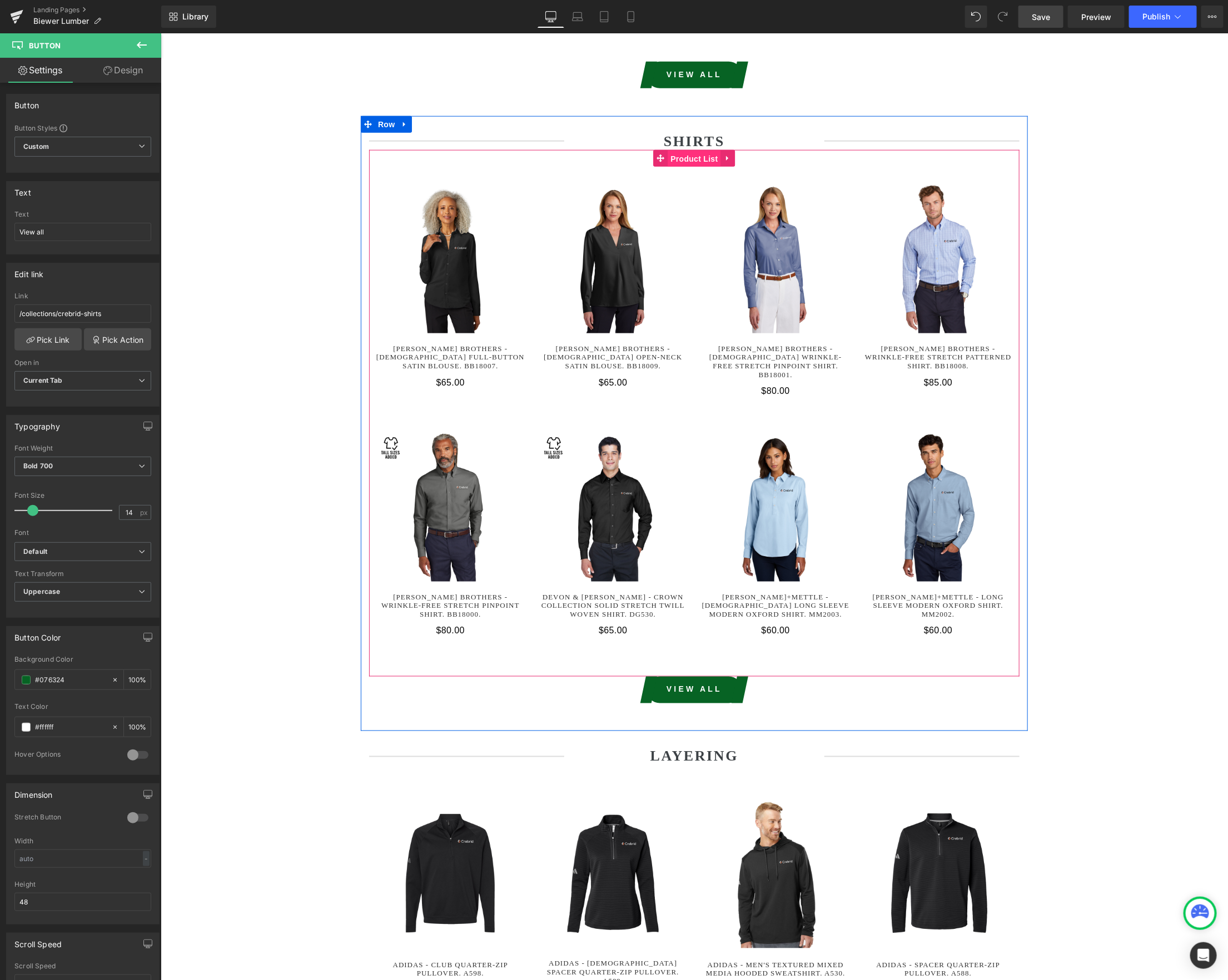
click at [701, 158] on span "Product List" at bounding box center [693, 158] width 53 height 16
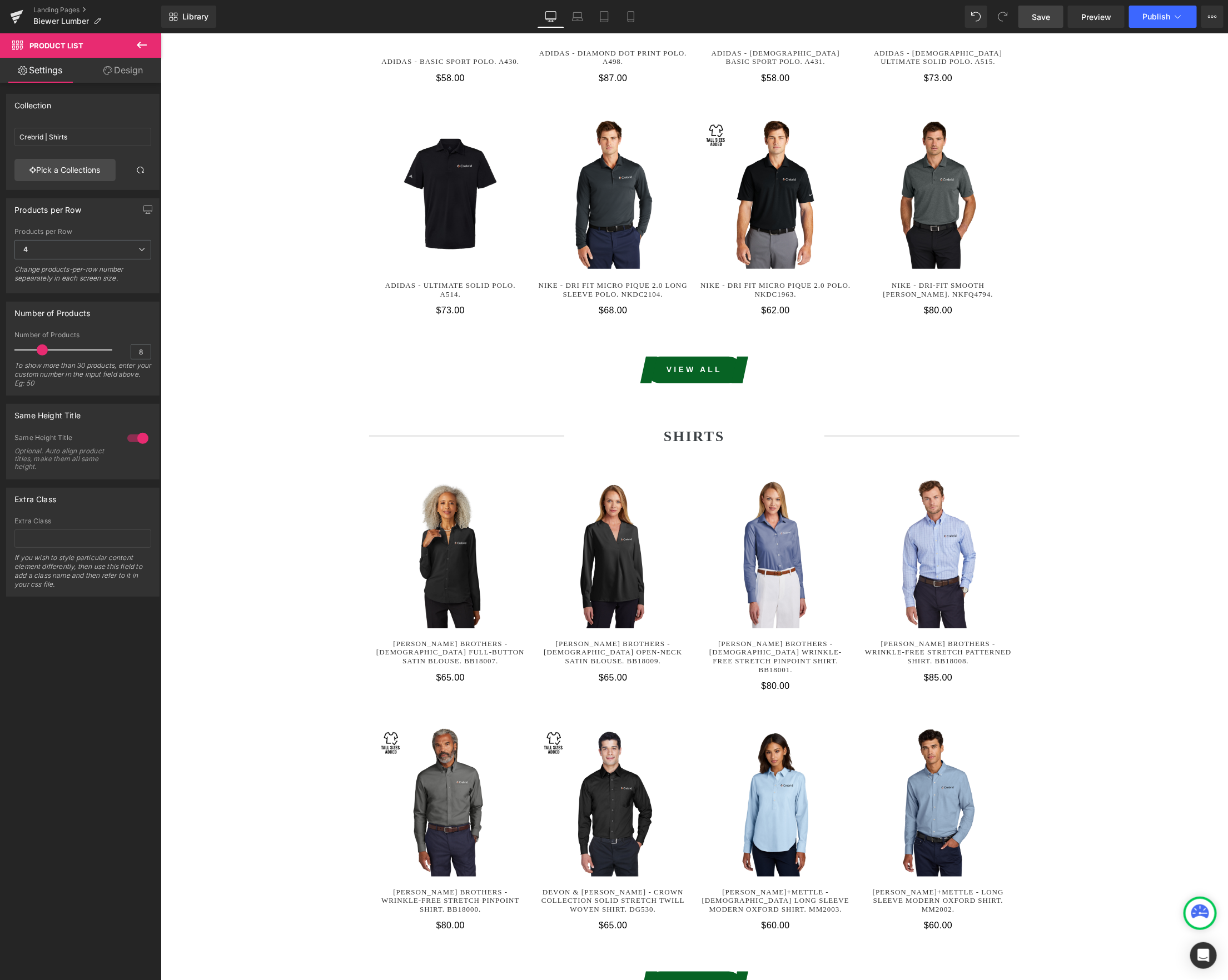
scroll to position [0, 0]
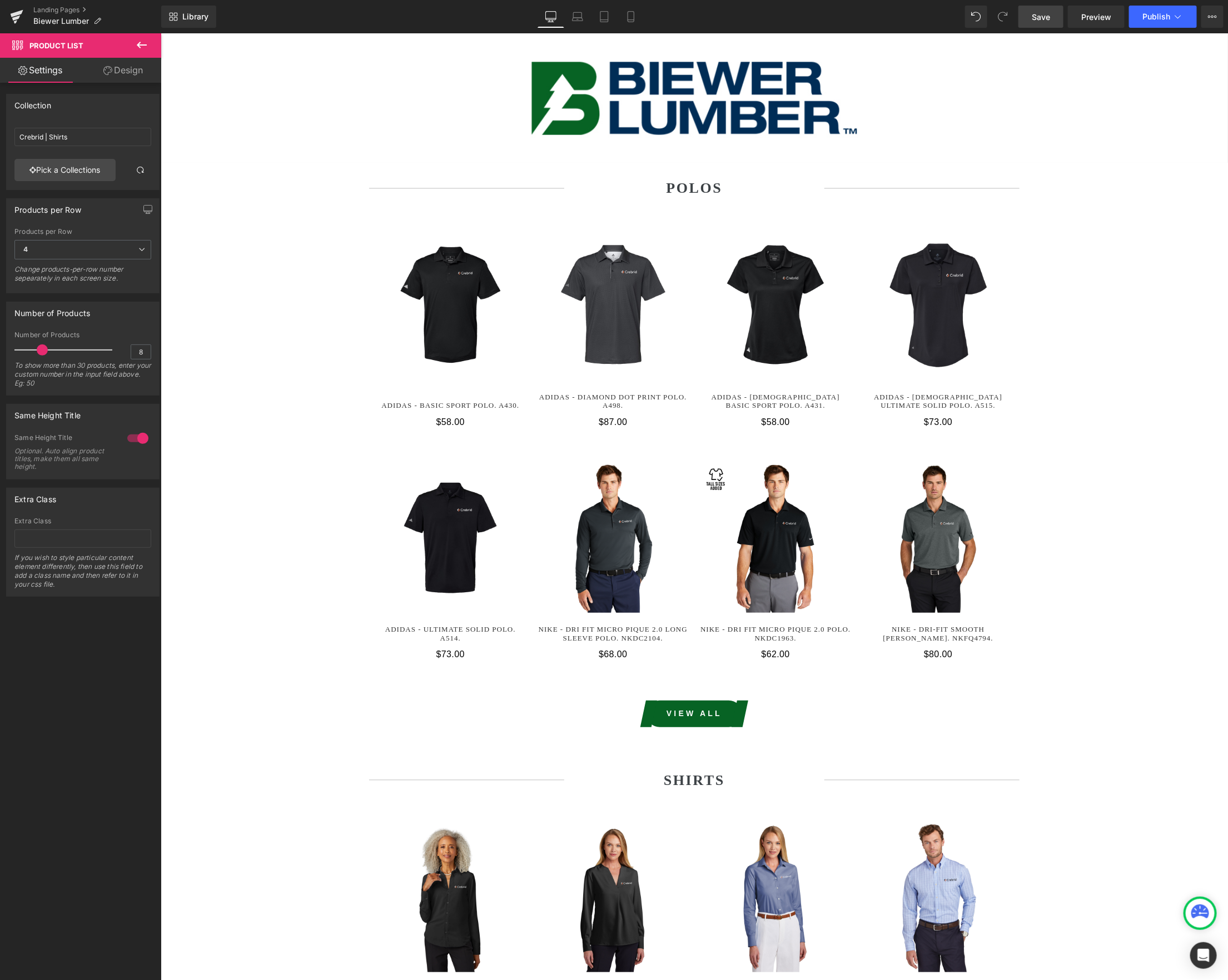
click at [1041, 16] on span "Save" at bounding box center [1040, 16] width 18 height 11
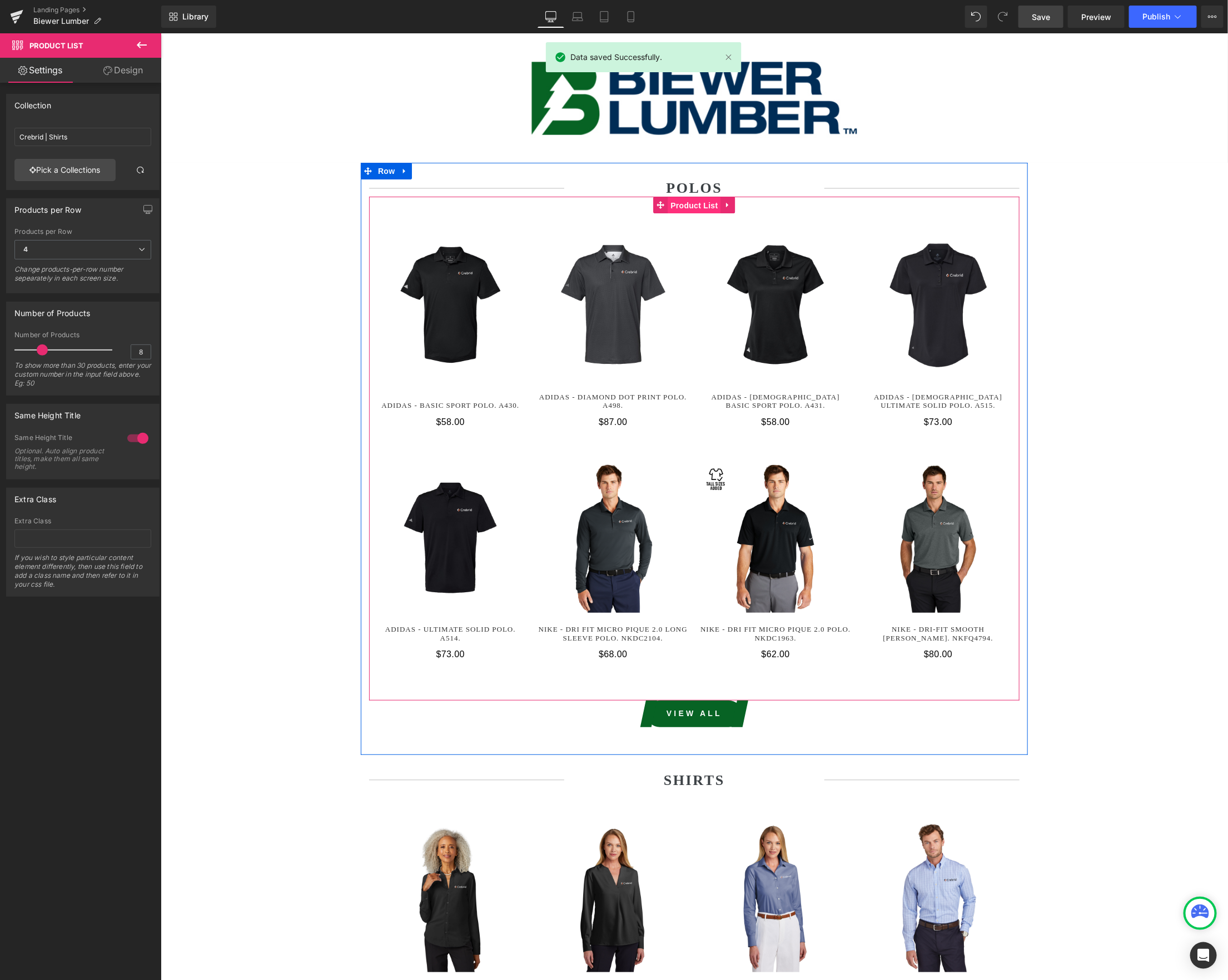
click at [693, 212] on span "Product List" at bounding box center [693, 205] width 53 height 16
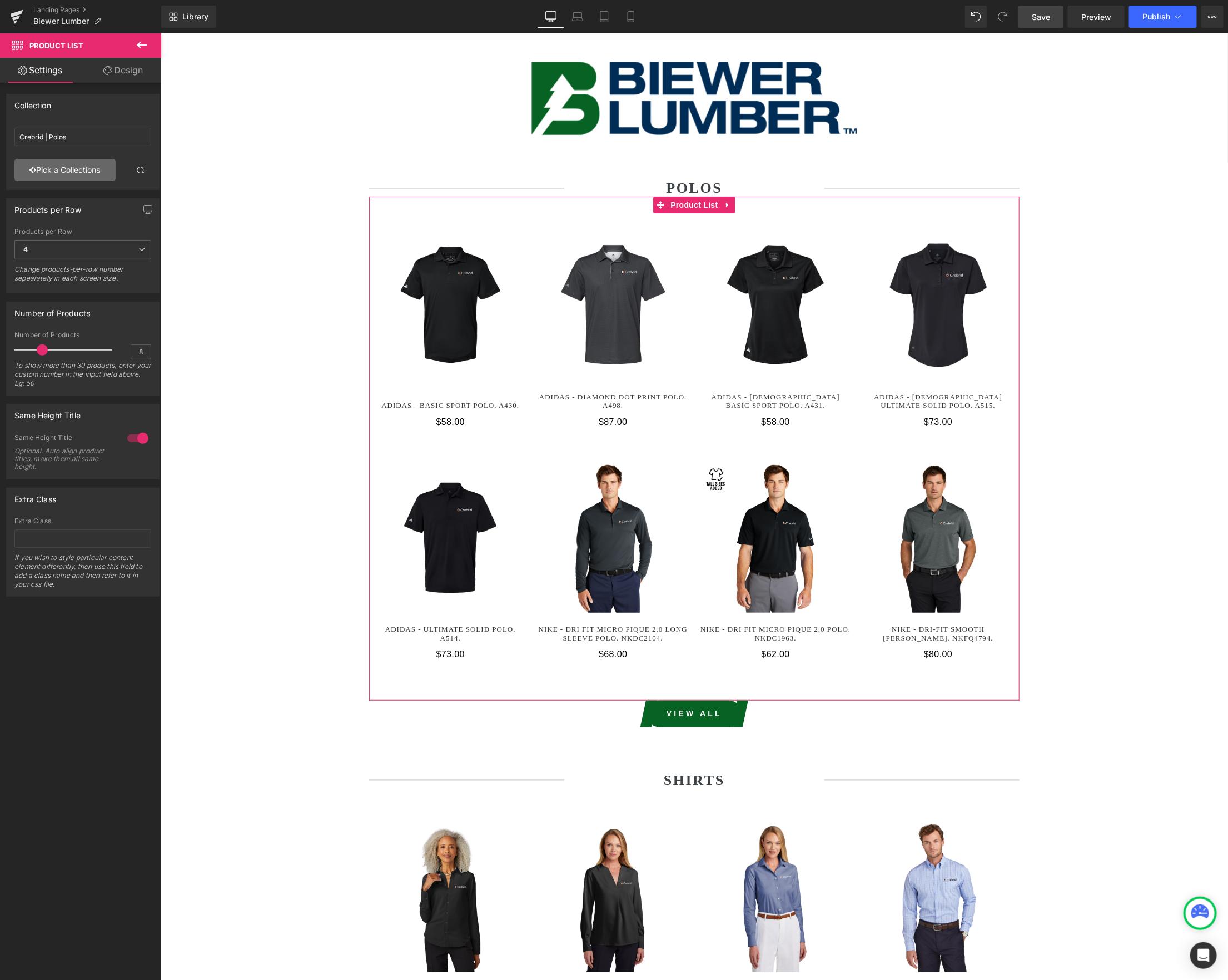
click at [76, 174] on link "Pick a Collections" at bounding box center [65, 170] width 101 height 23
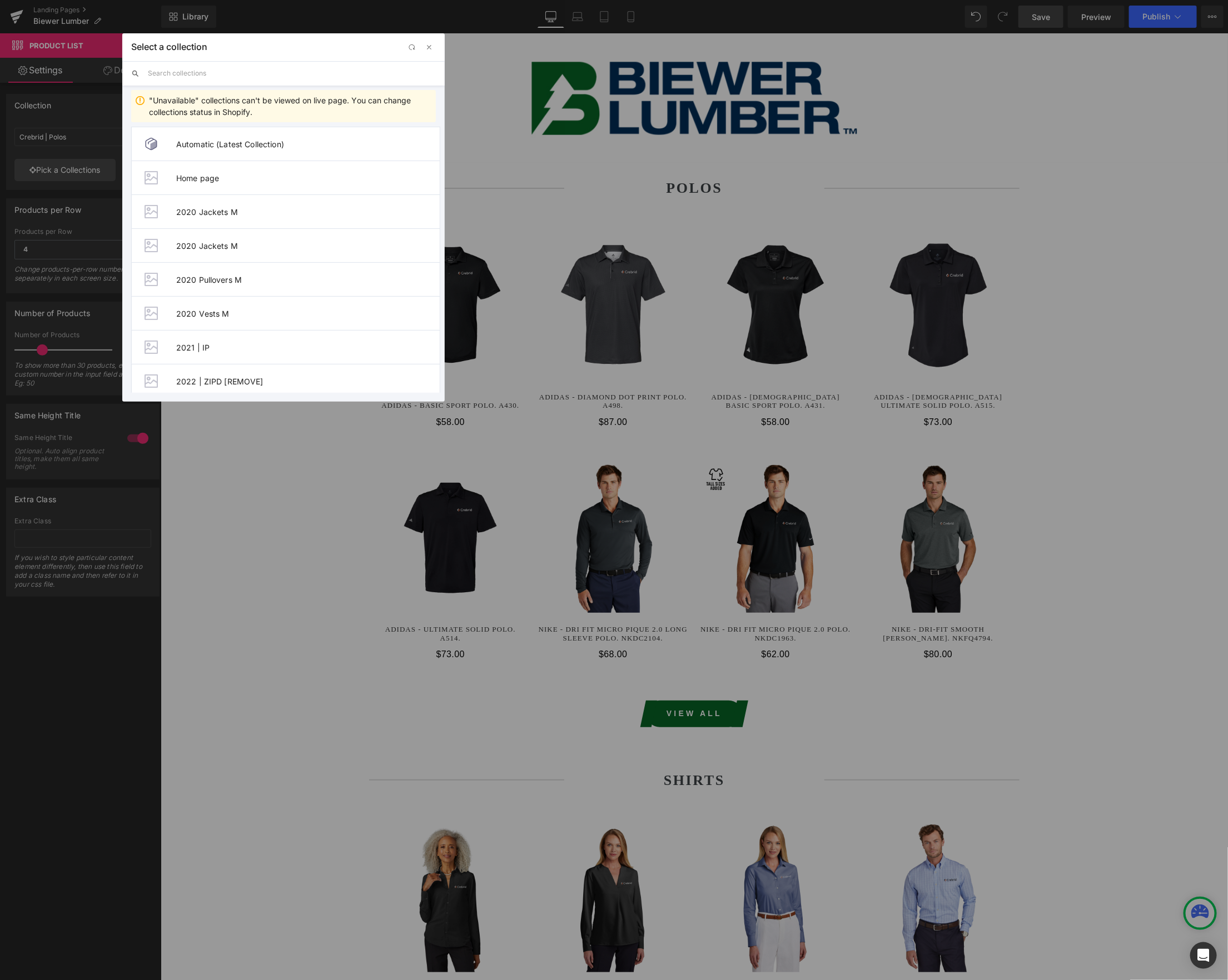
click at [273, 80] on input "text" at bounding box center [292, 73] width 288 height 24
drag, startPoint x: 221, startPoint y: 68, endPoint x: 126, endPoint y: 70, distance: 95.0
click at [126, 70] on div "biewer" at bounding box center [283, 73] width 322 height 24
type input "biewer"
click at [263, 312] on span "Biewer Lumber | Polos" at bounding box center [307, 313] width 263 height 10
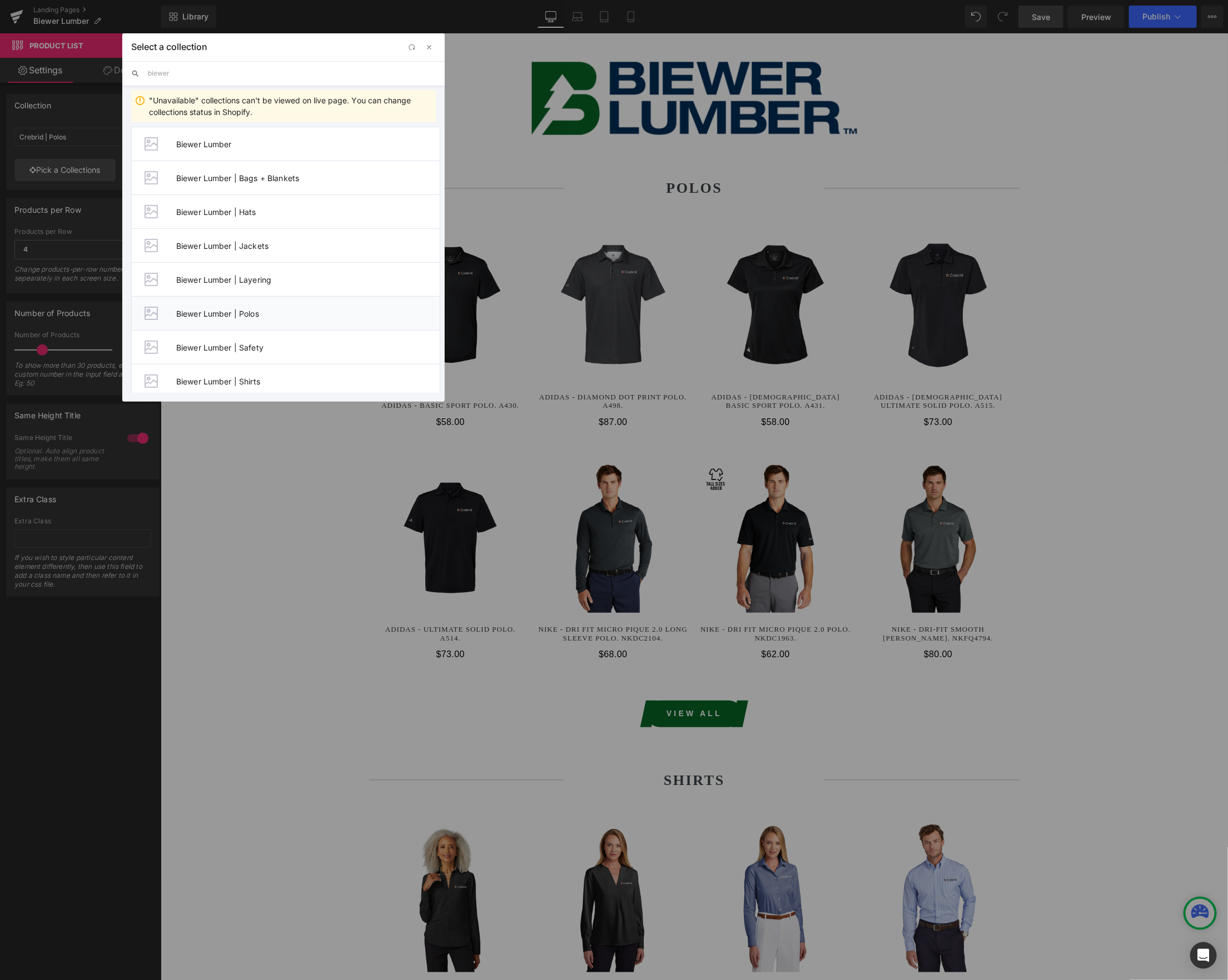
type input "Biewer Lumber | Polos"
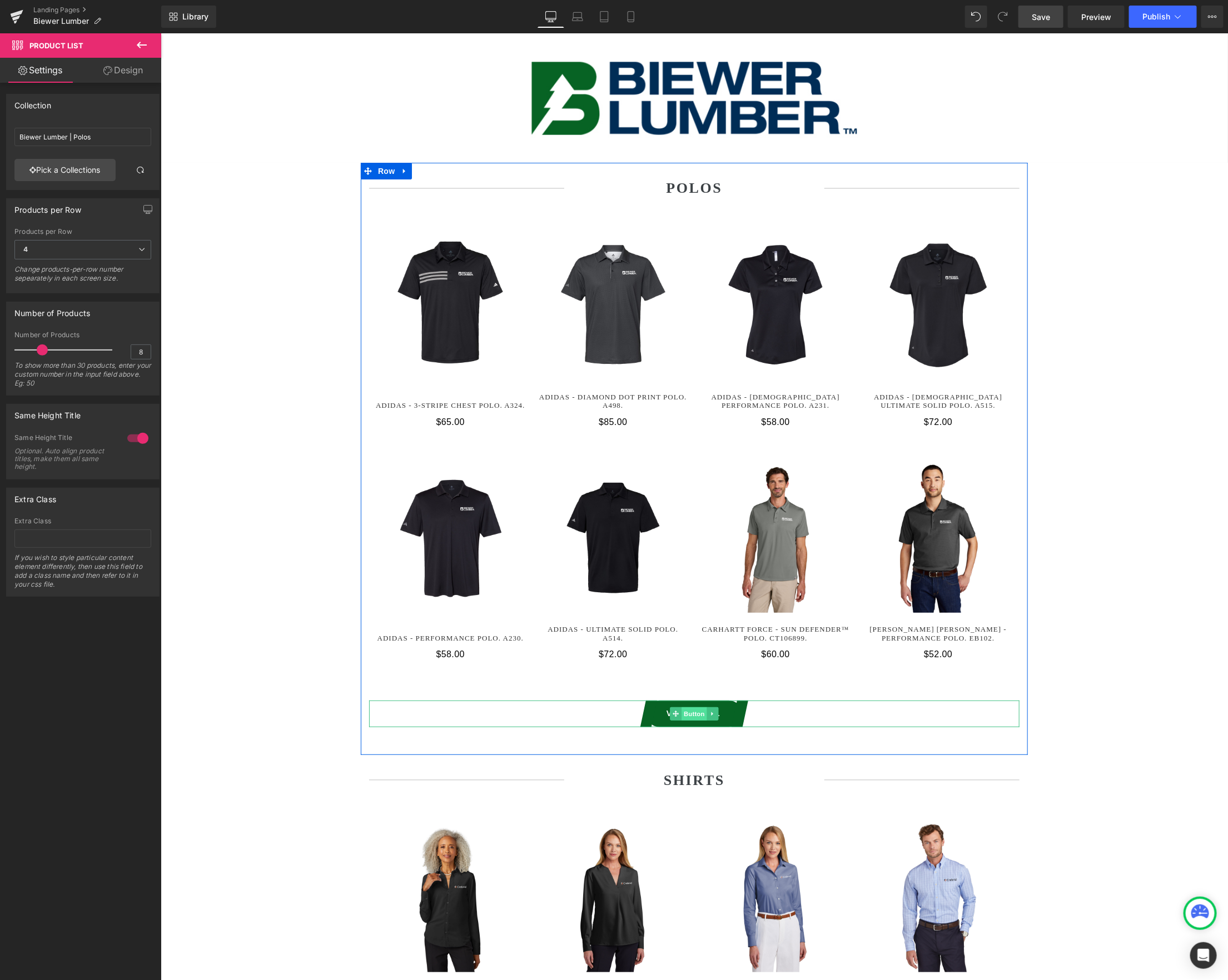
click at [691, 714] on span "Button" at bounding box center [693, 713] width 25 height 13
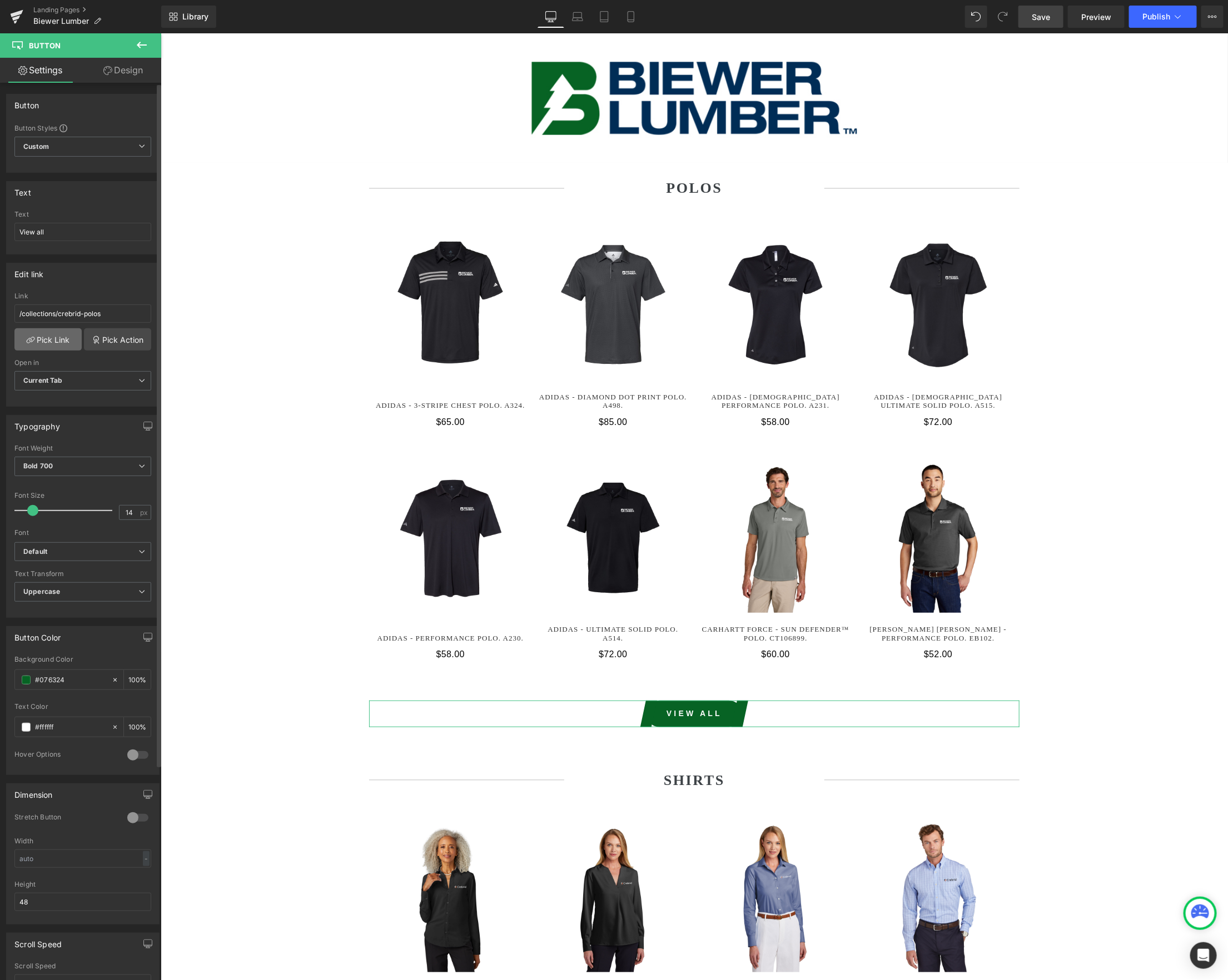
click at [48, 348] on link "Pick Link" at bounding box center [48, 339] width 67 height 23
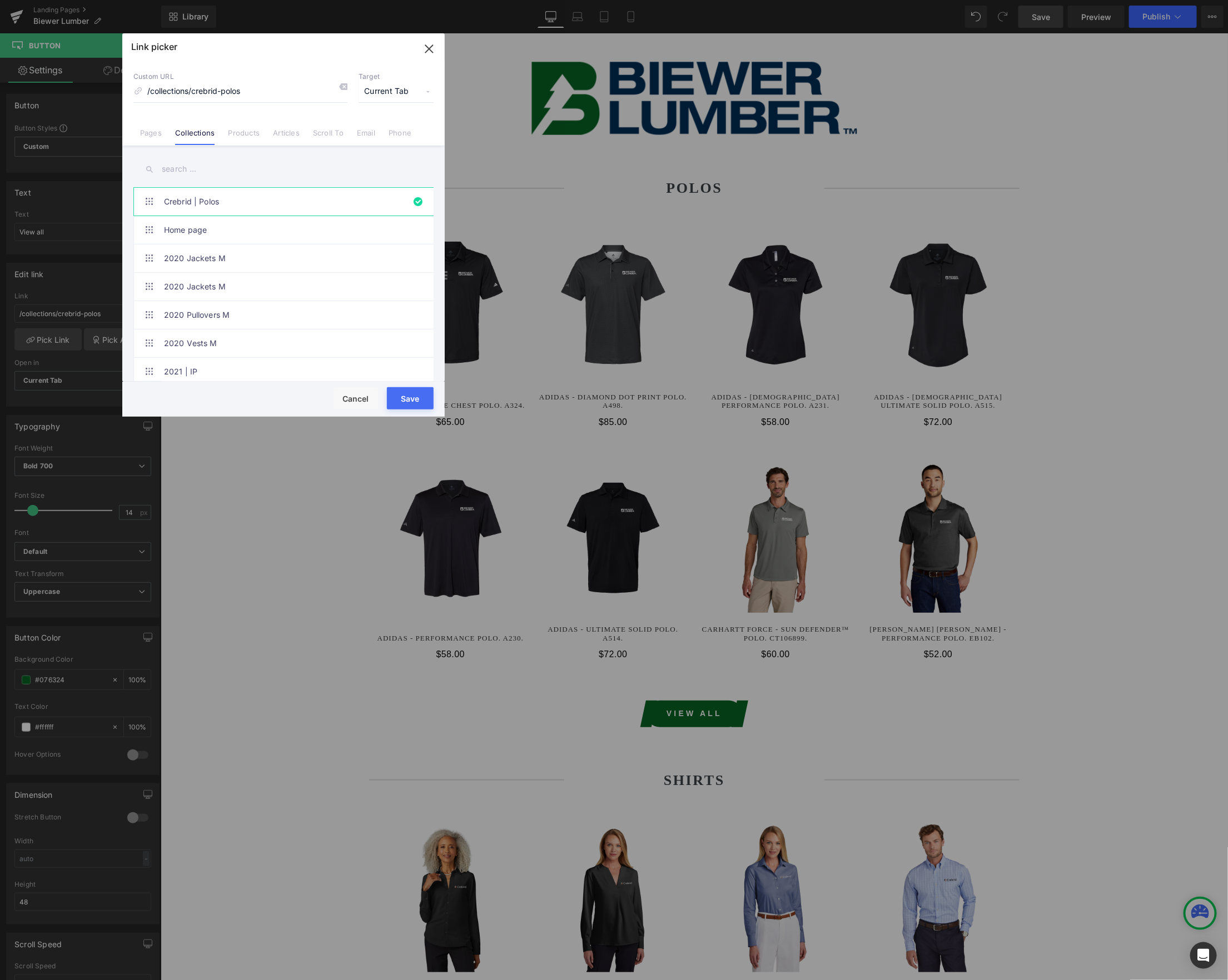
click at [201, 174] on input "text" at bounding box center [284, 168] width 300 height 25
paste input "biewer"
type input "biewer"
click at [241, 344] on link "Biewer Lumber | Polos" at bounding box center [287, 344] width 245 height 28
type input "/collections/biewer-lumber-polos"
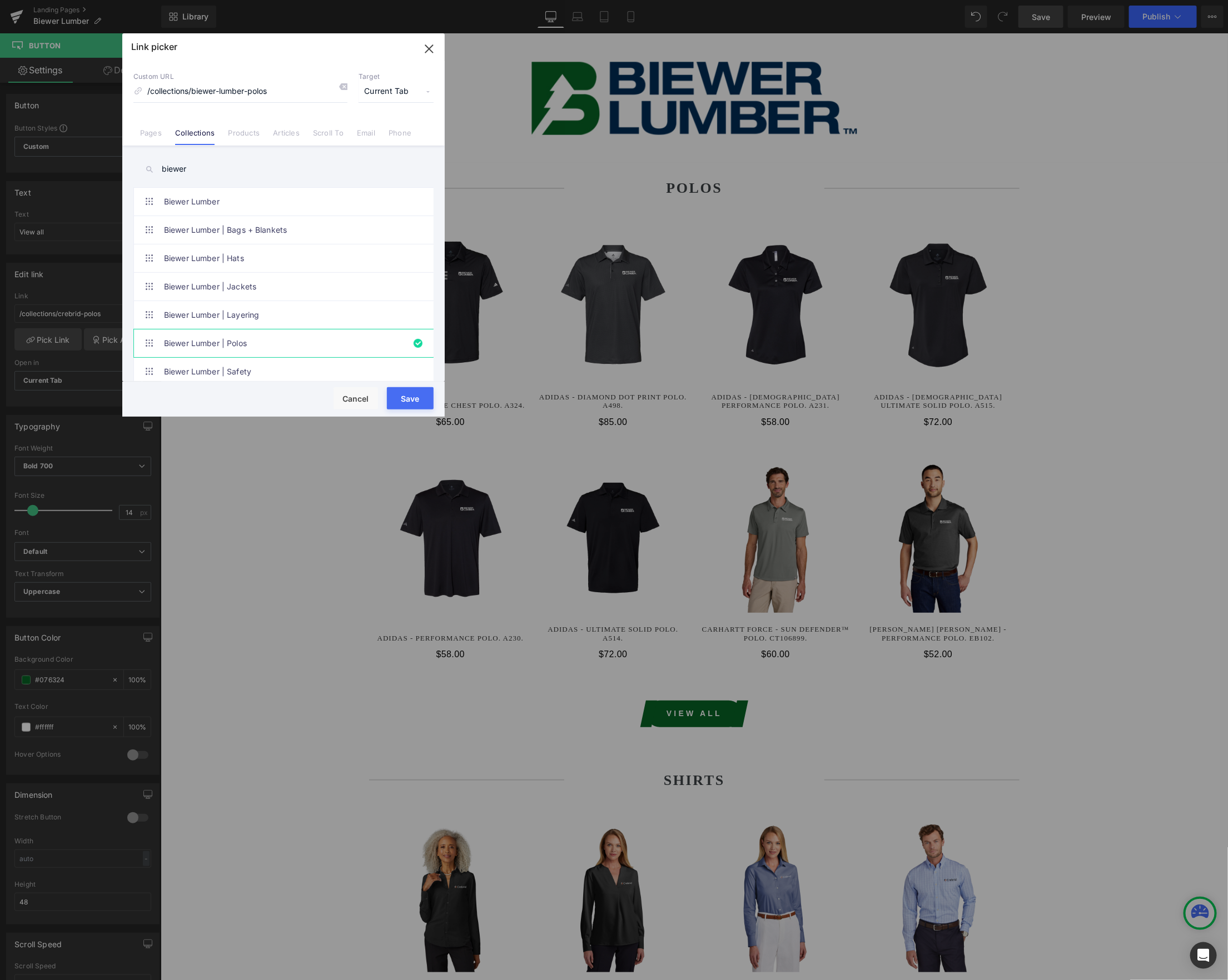
click at [415, 391] on button "Save" at bounding box center [410, 398] width 47 height 23
type input "/collections/biewer-lumber-polos"
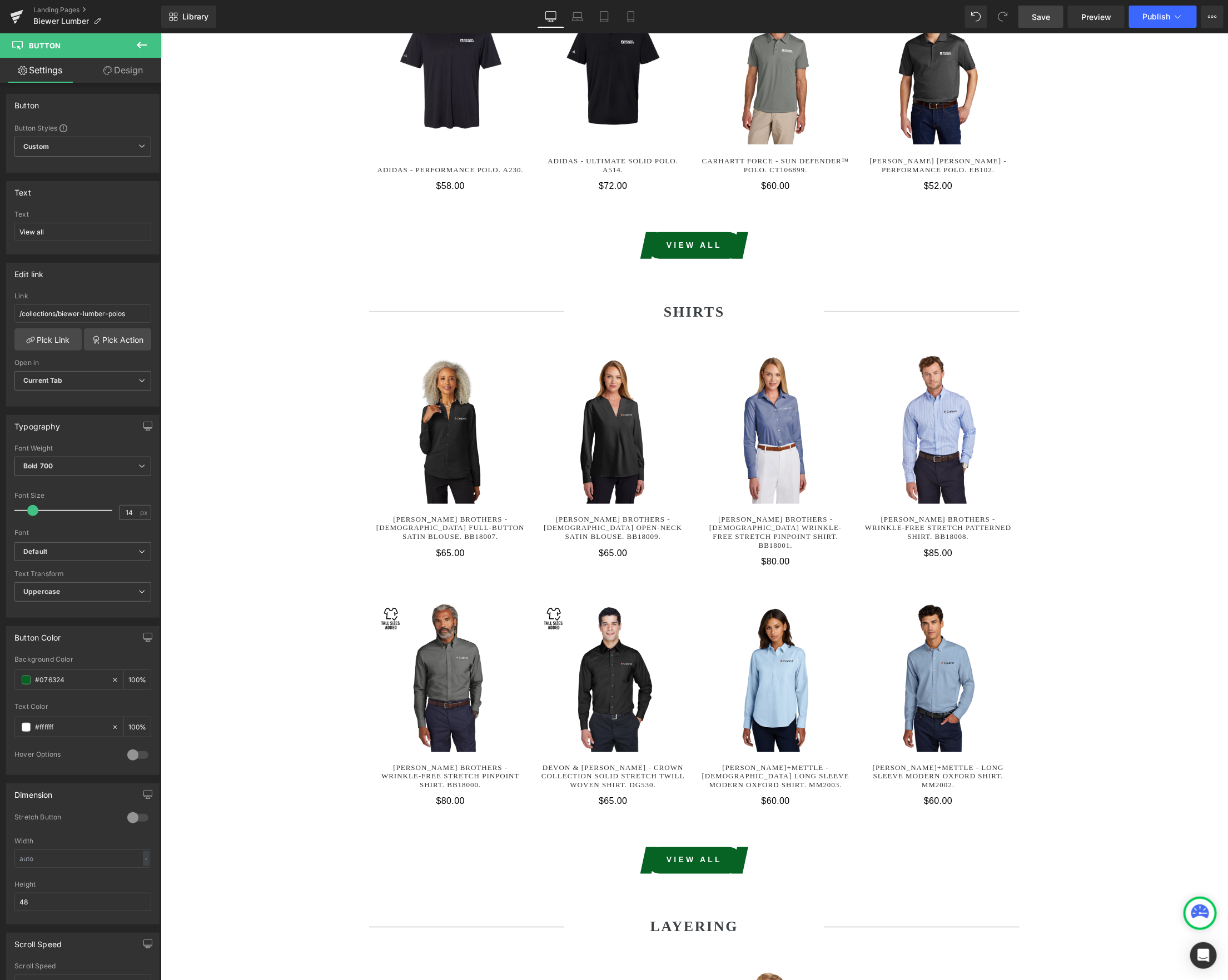
scroll to position [496, 0]
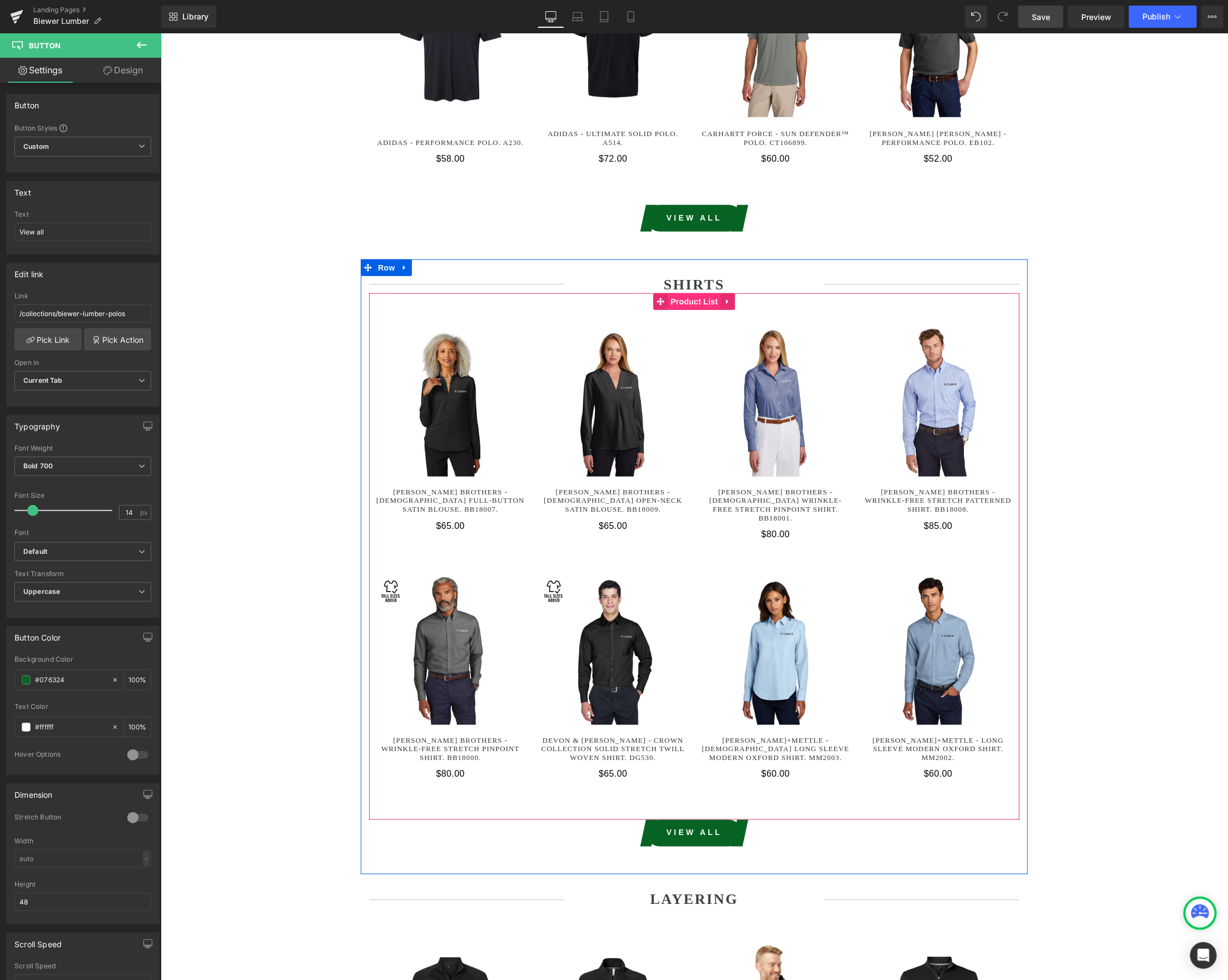
click at [694, 306] on span "Product List" at bounding box center [693, 300] width 53 height 16
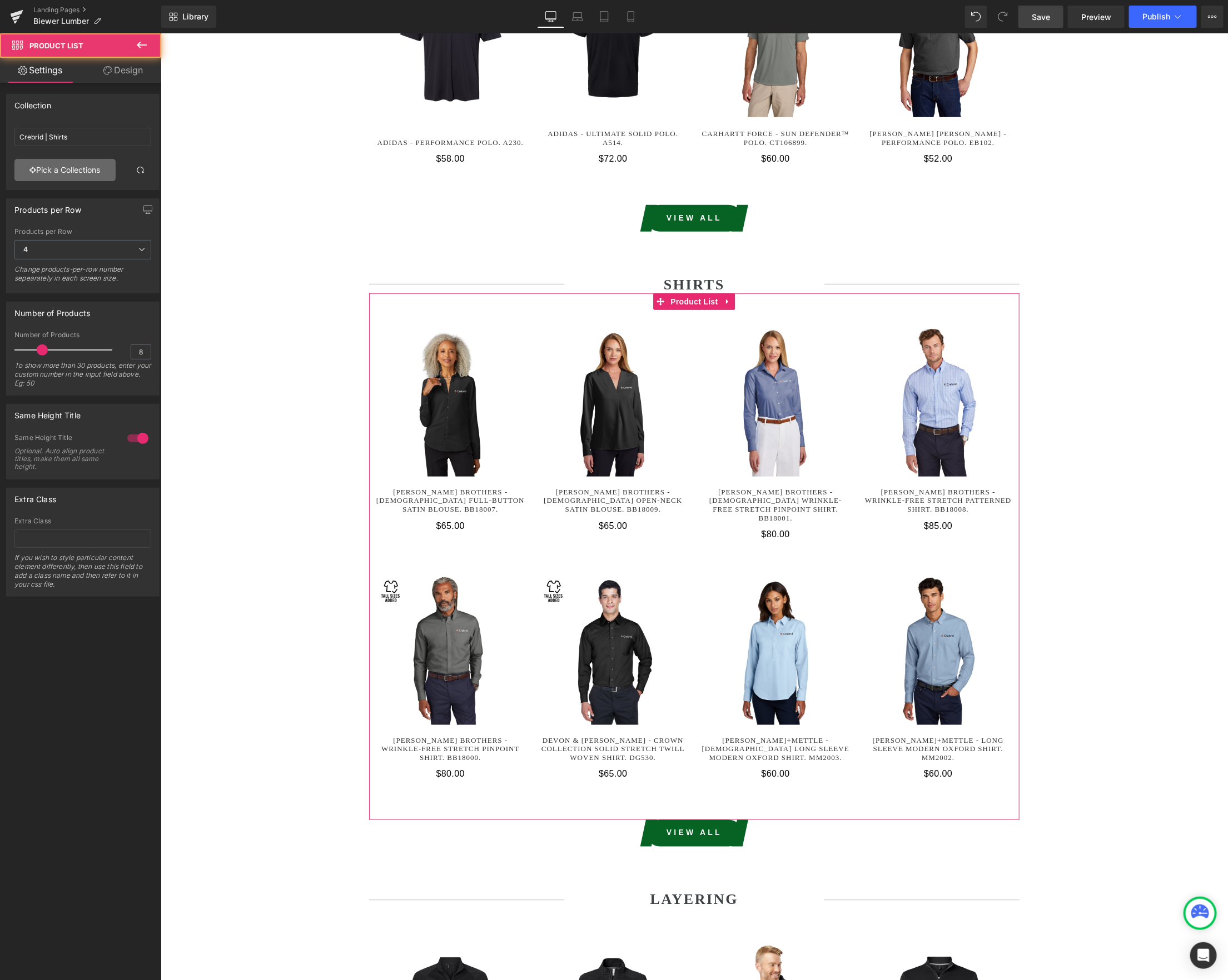
click at [52, 173] on link "Pick a Collections" at bounding box center [65, 170] width 101 height 23
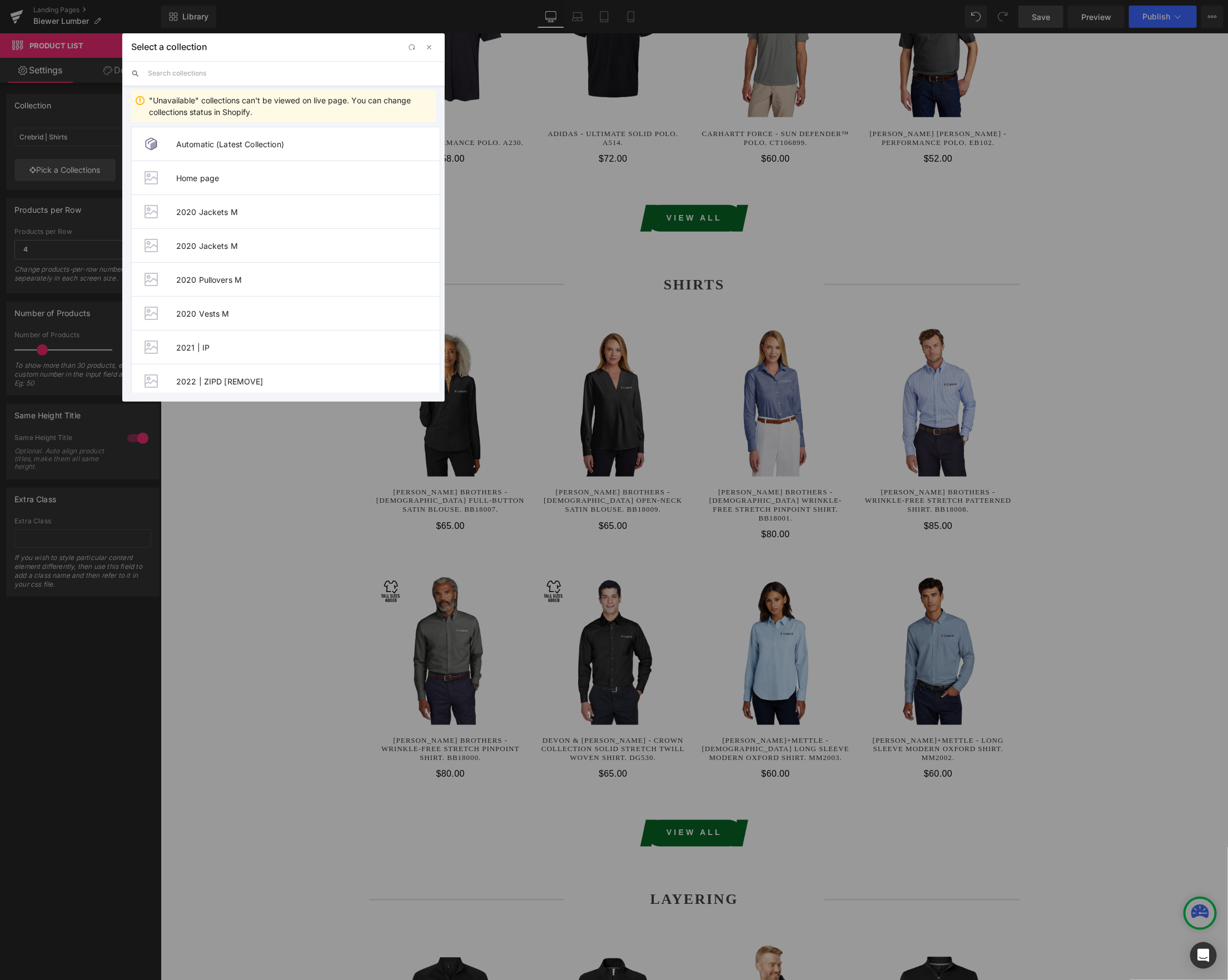
click at [209, 74] on input "text" at bounding box center [292, 73] width 288 height 24
paste input "biewer"
type input "biewer"
click at [274, 375] on li "Biewer Lumber | Shirts" at bounding box center [286, 380] width 309 height 34
type input "Biewer Lumber | Shirts"
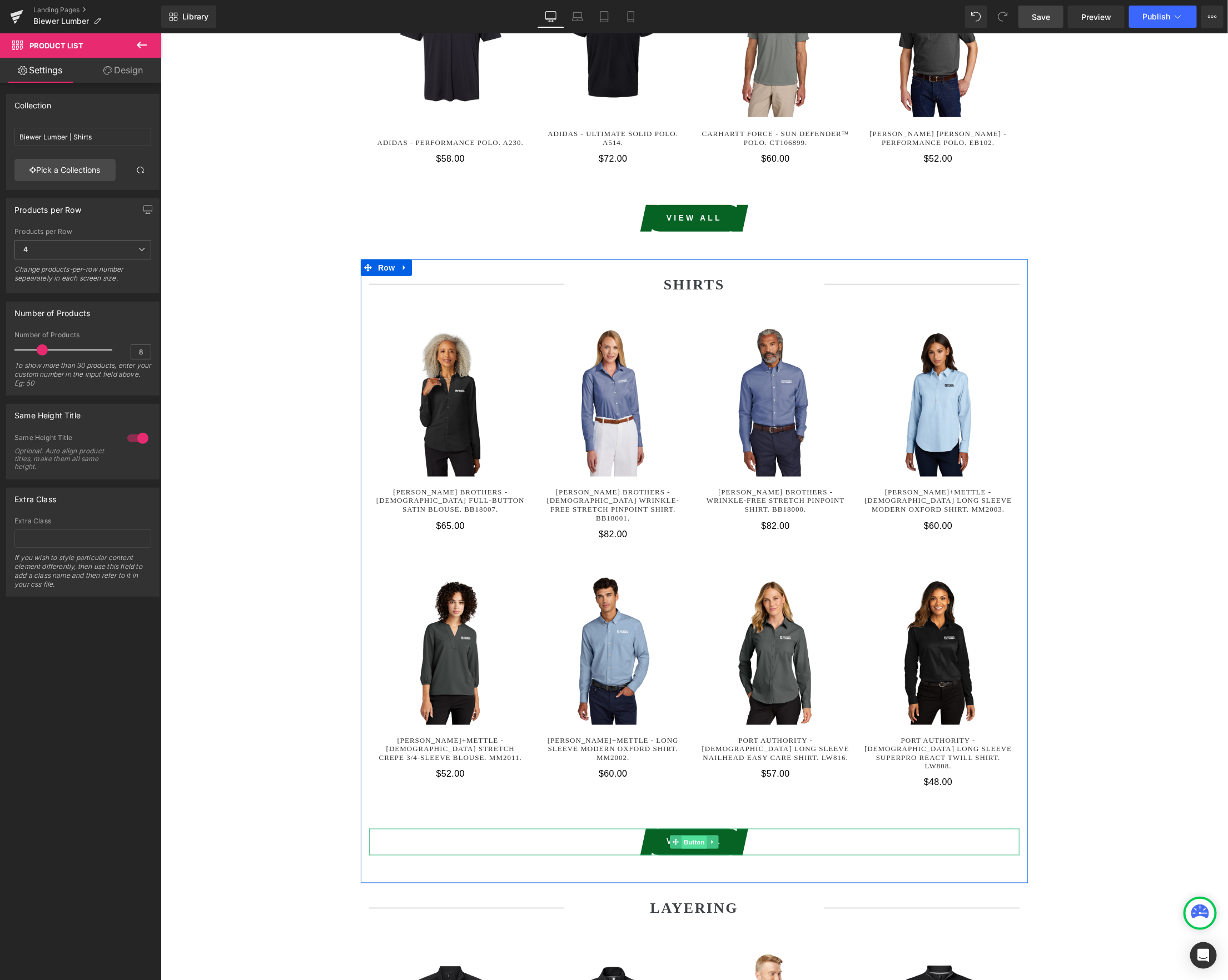
click at [696, 836] on span "Button" at bounding box center [693, 842] width 25 height 13
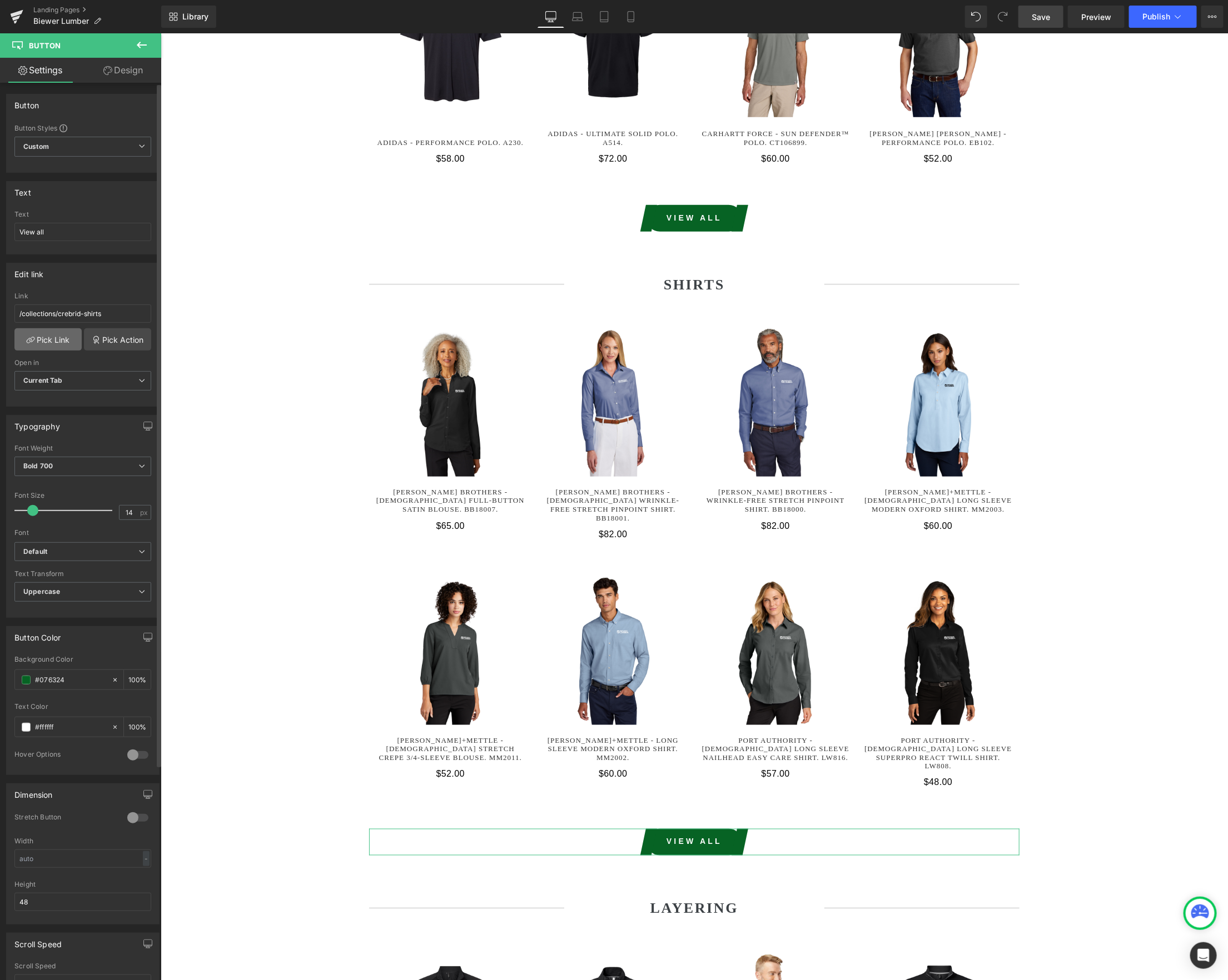
click at [49, 343] on link "Pick Link" at bounding box center [48, 339] width 67 height 23
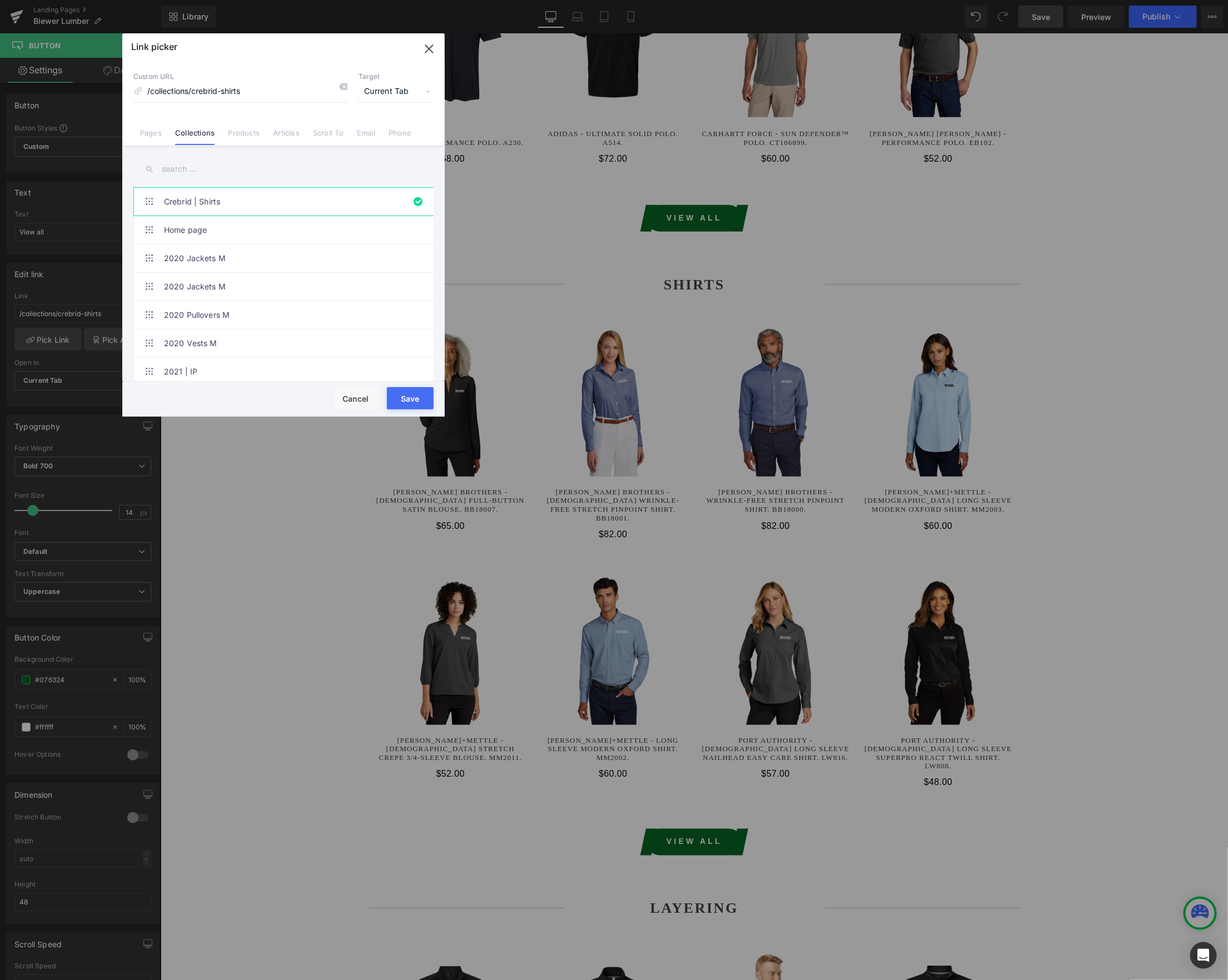
click at [178, 169] on input "text" at bounding box center [284, 168] width 300 height 25
paste input "biewer"
type input "biewer"
click at [263, 329] on link "Biewer Lumber | Shirts" at bounding box center [287, 343] width 245 height 28
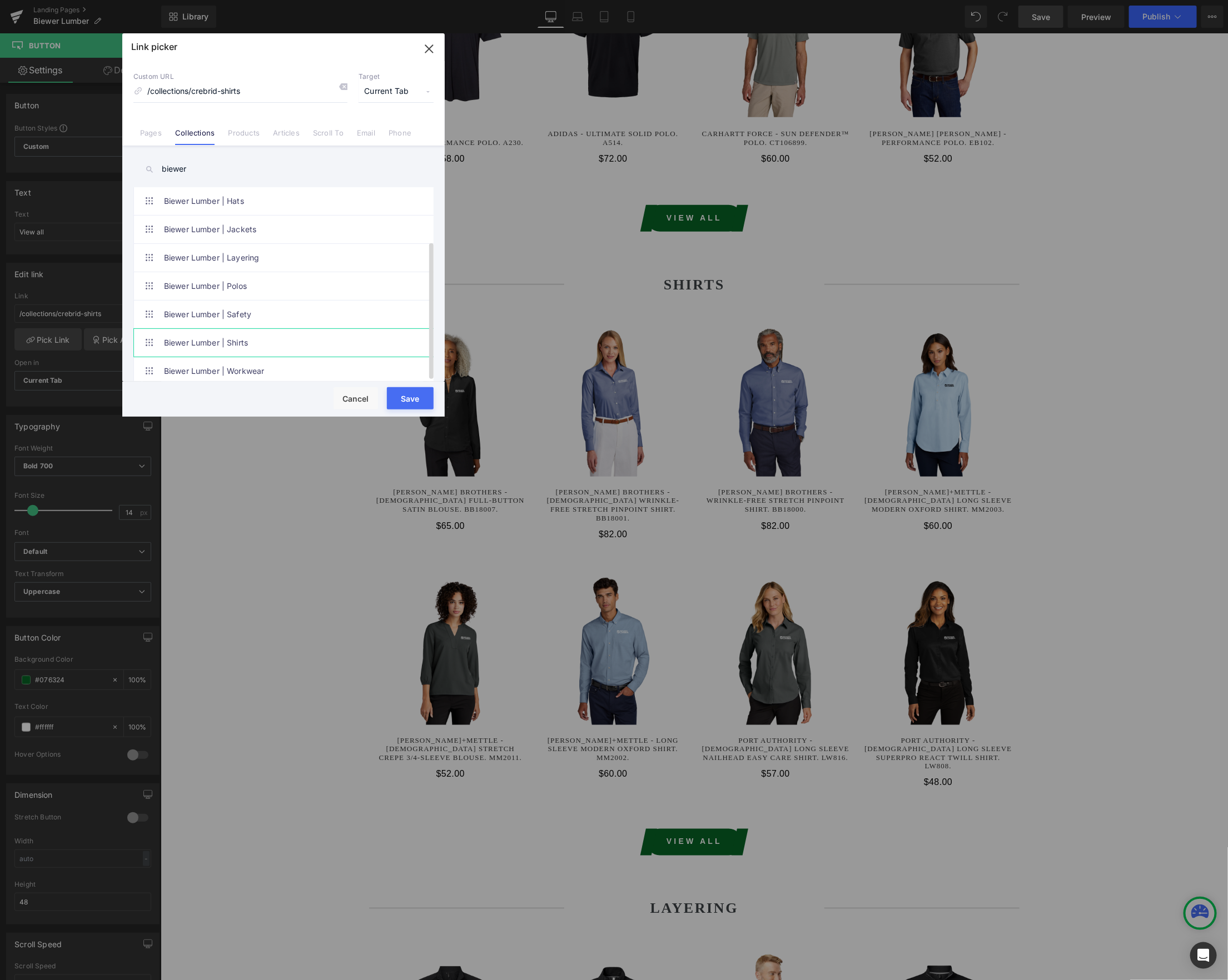
type input "/collections/biewer-lumber-shirts"
click at [422, 398] on button "Save" at bounding box center [410, 398] width 47 height 23
type input "/collections/biewer-lumber-shirts"
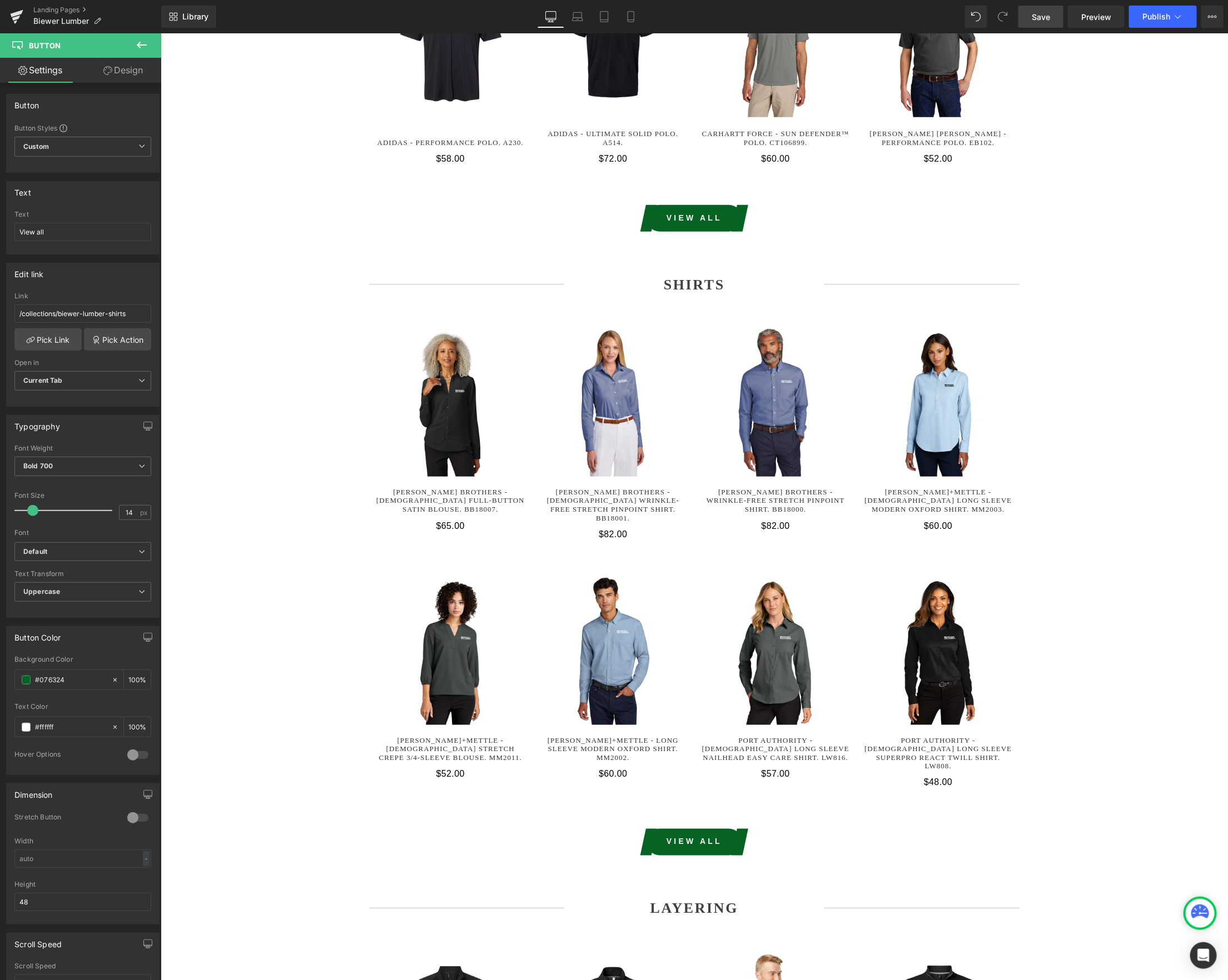
drag, startPoint x: 1047, startPoint y: 17, endPoint x: 919, endPoint y: 702, distance: 696.9
click at [1047, 17] on span "Save" at bounding box center [1040, 16] width 18 height 11
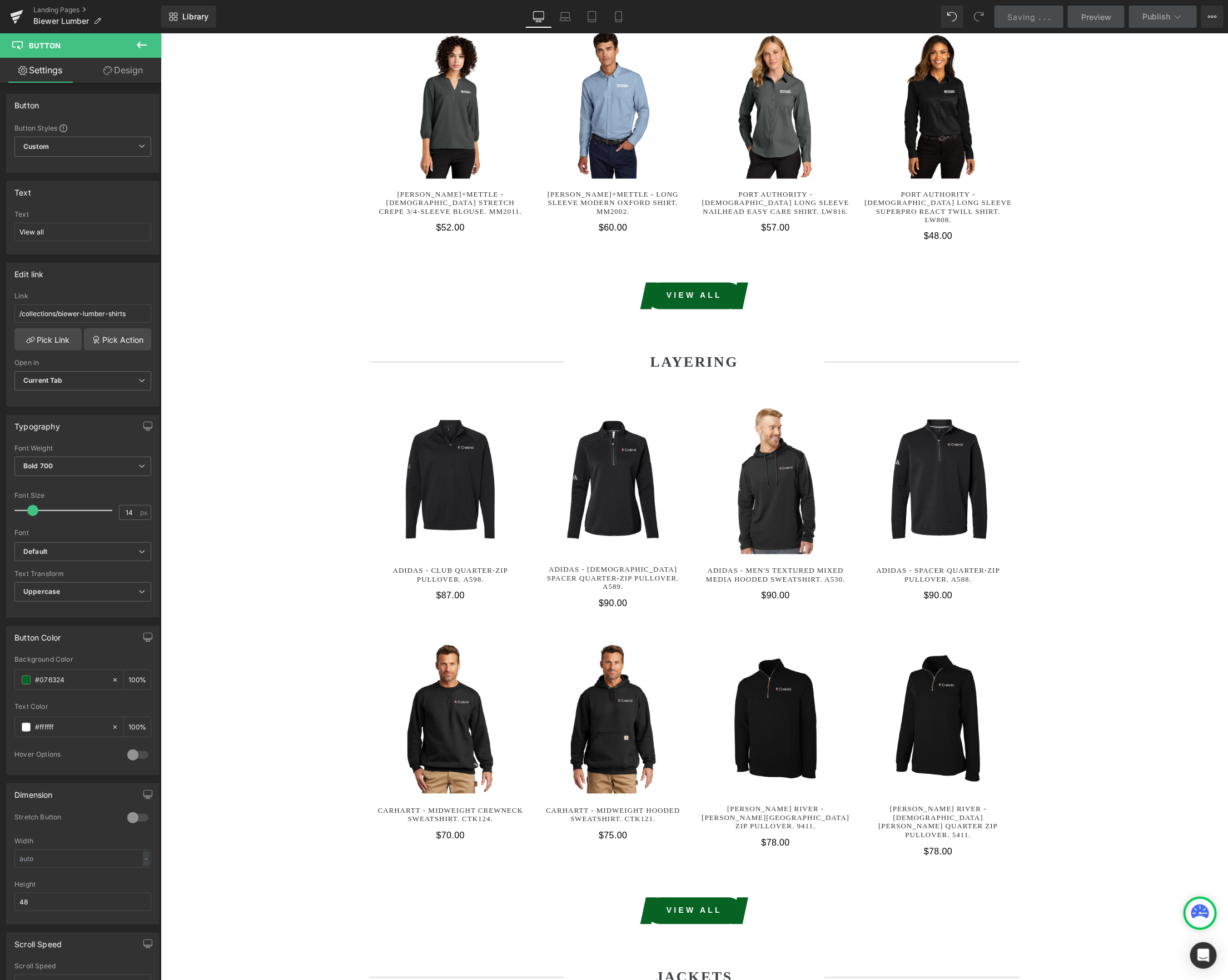
scroll to position [1042, 0]
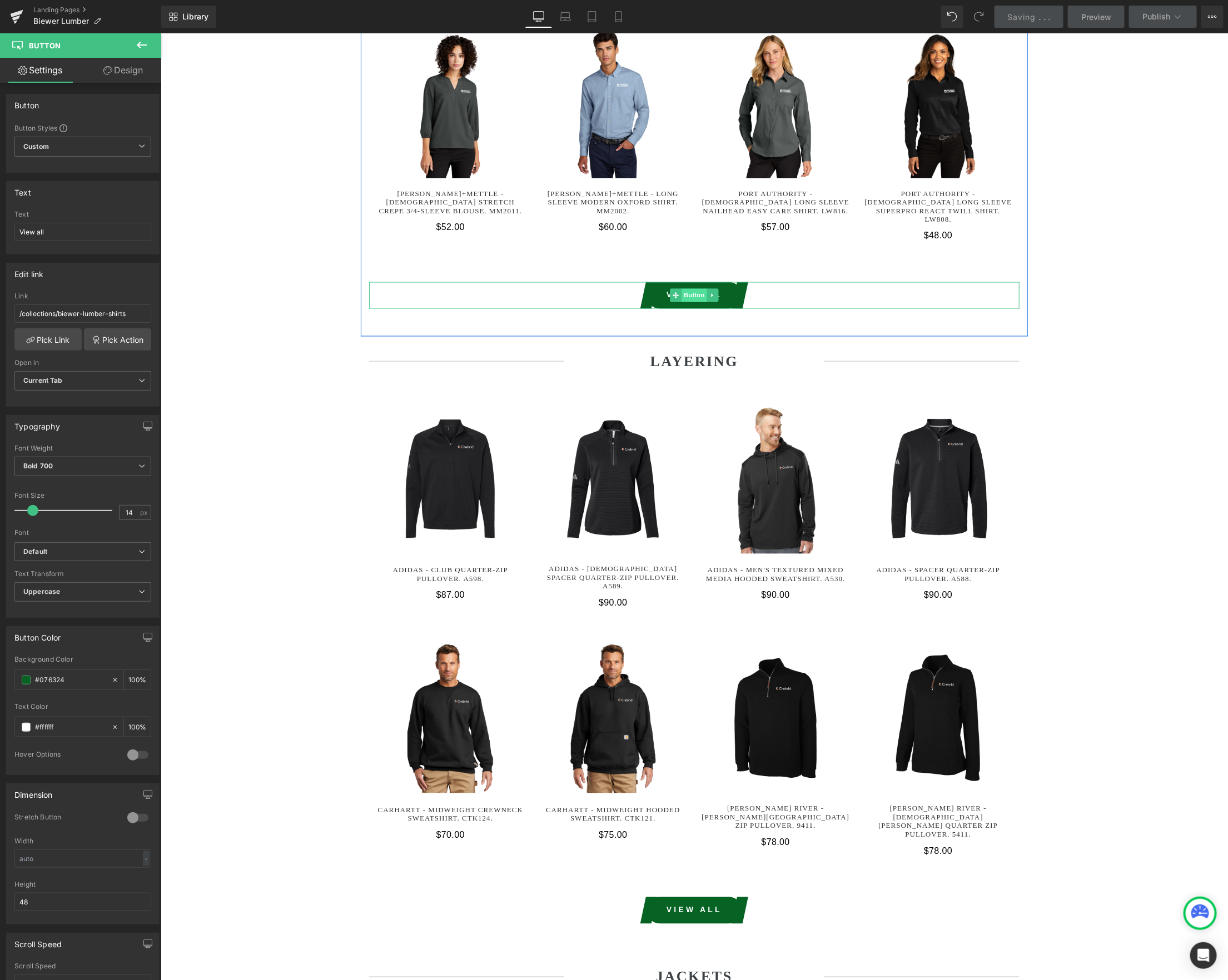
click at [690, 288] on span "Button" at bounding box center [693, 294] width 25 height 13
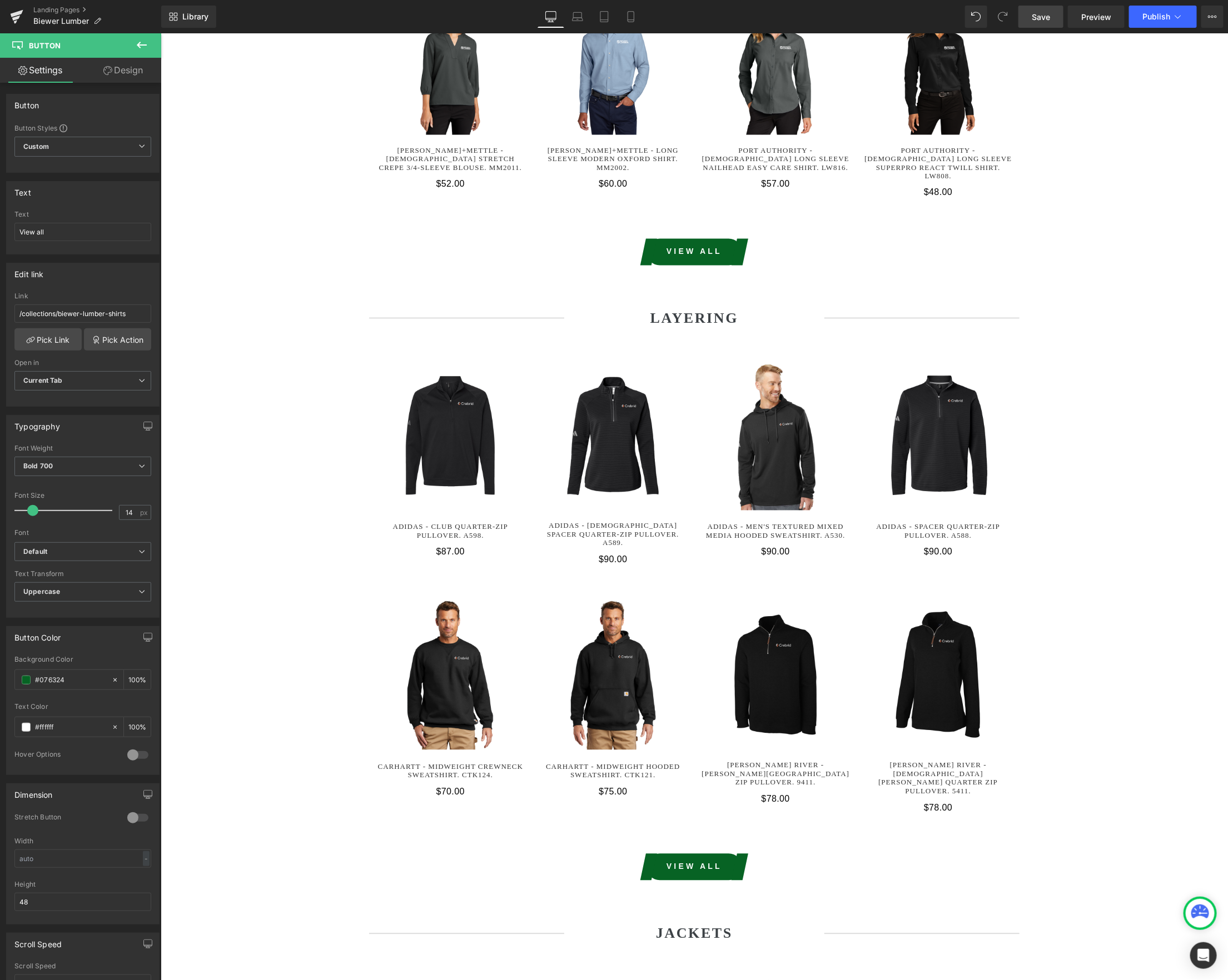
scroll to position [1087, 0]
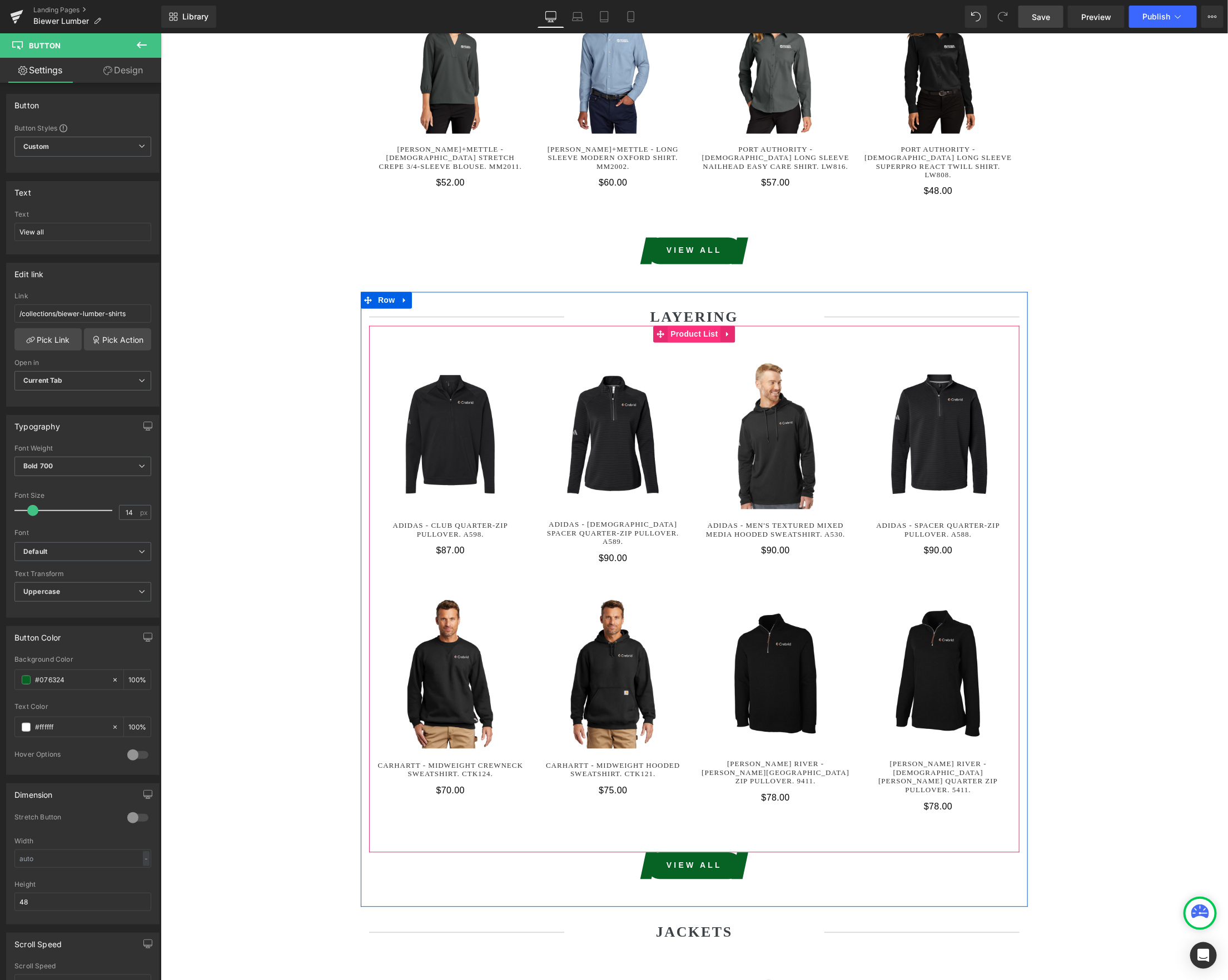
click at [698, 326] on span "Product List" at bounding box center [693, 333] width 53 height 16
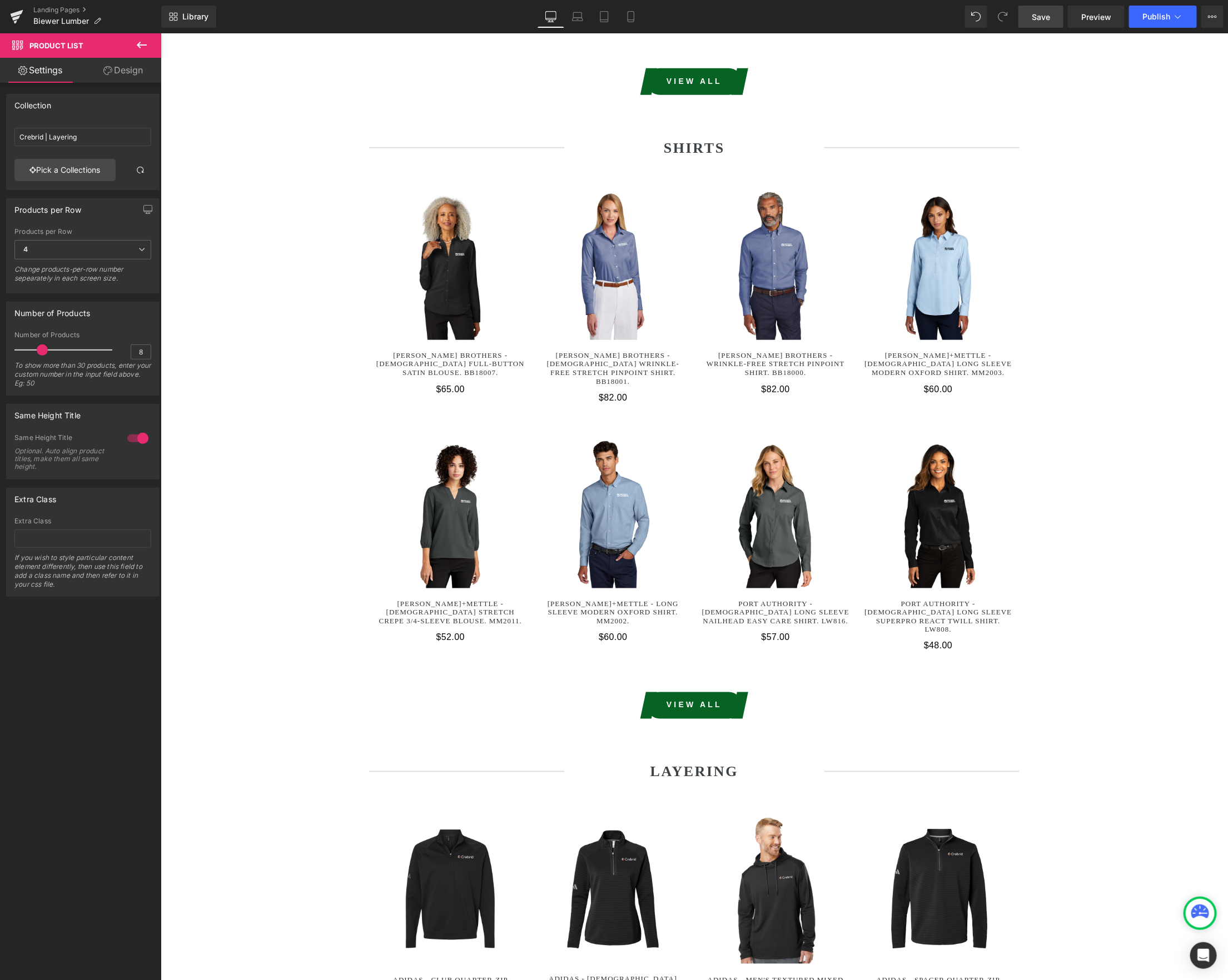
scroll to position [614, 0]
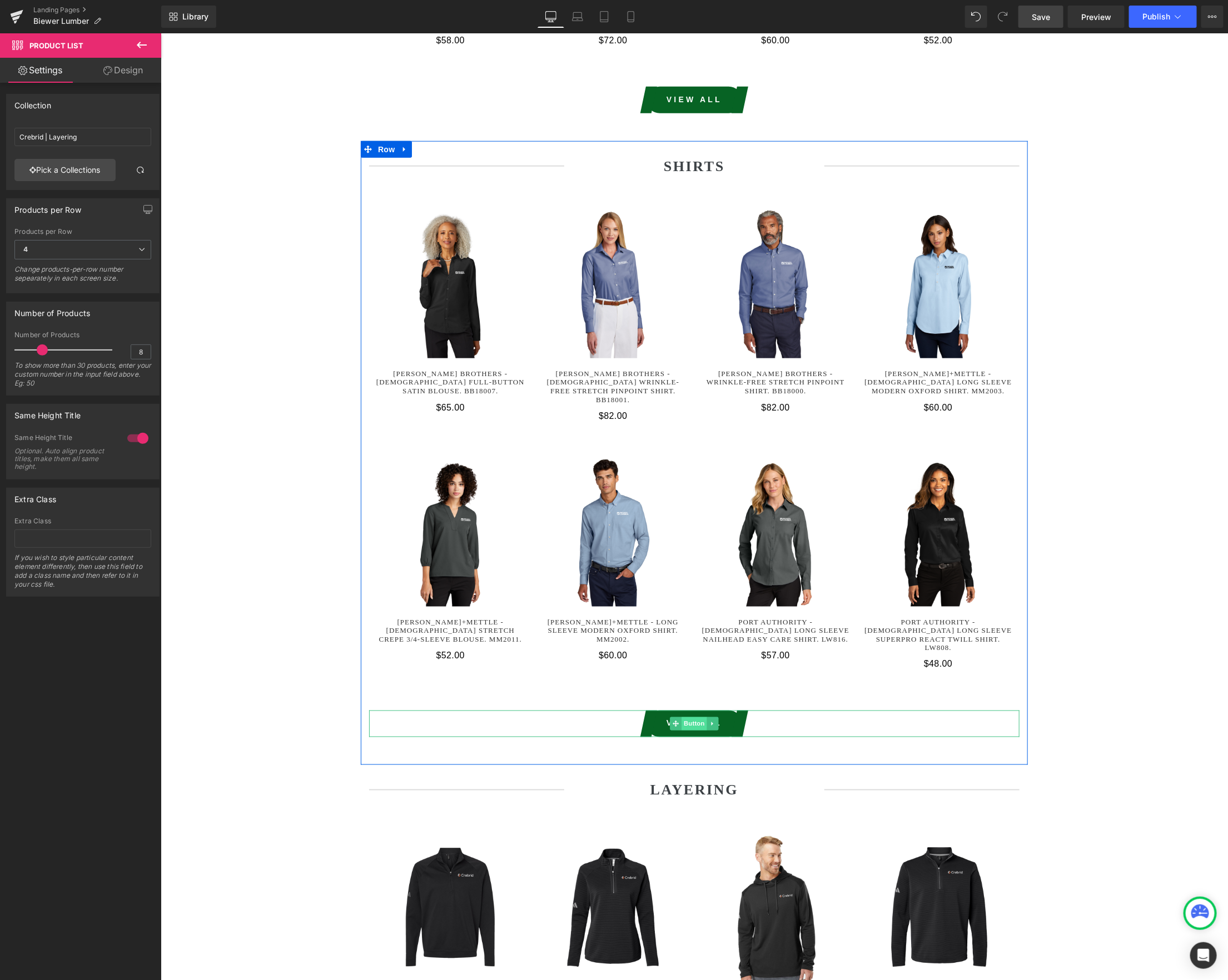
click at [685, 717] on span "Button" at bounding box center [693, 723] width 25 height 13
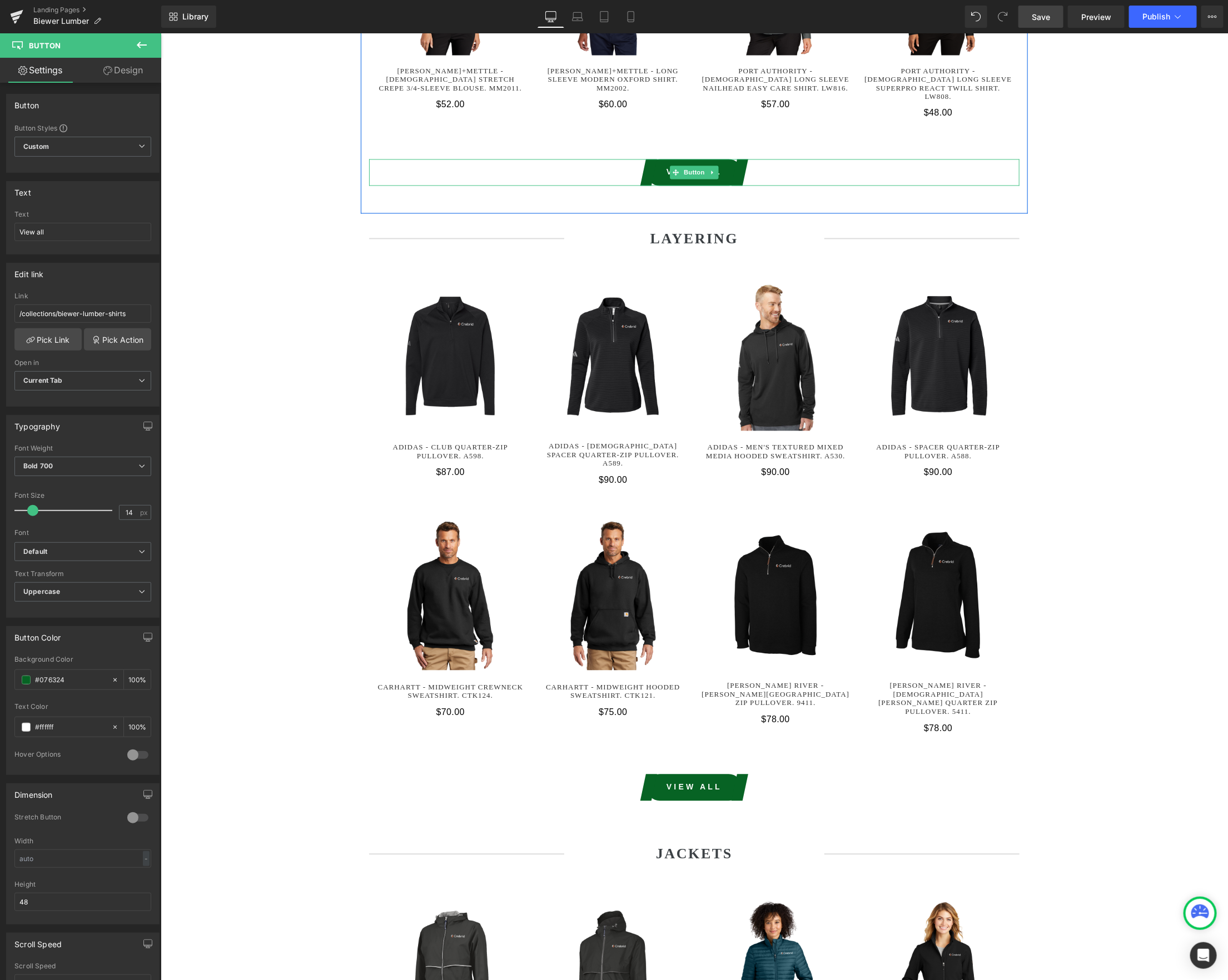
scroll to position [1185, 0]
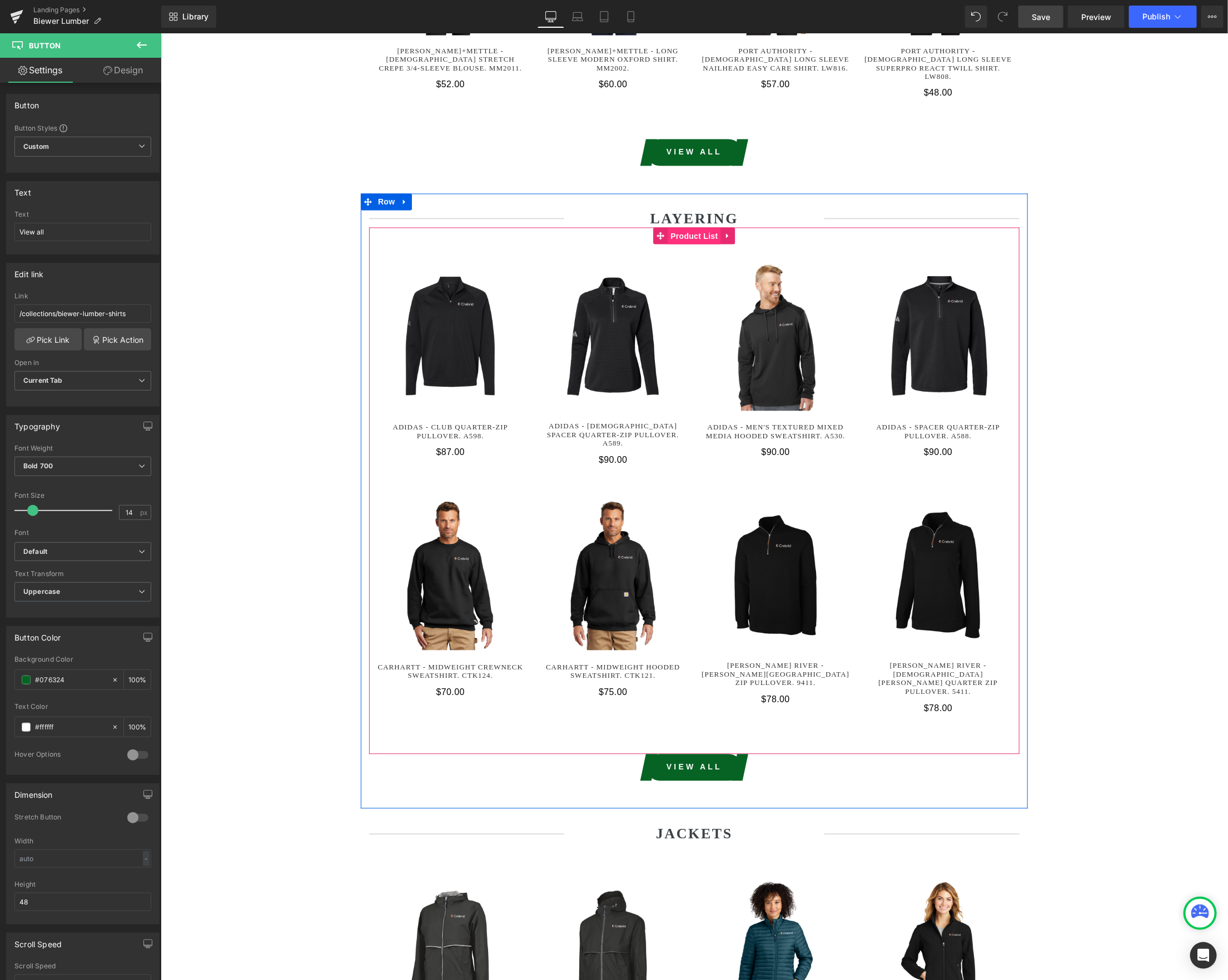
click at [690, 227] on span "Product List" at bounding box center [693, 235] width 53 height 16
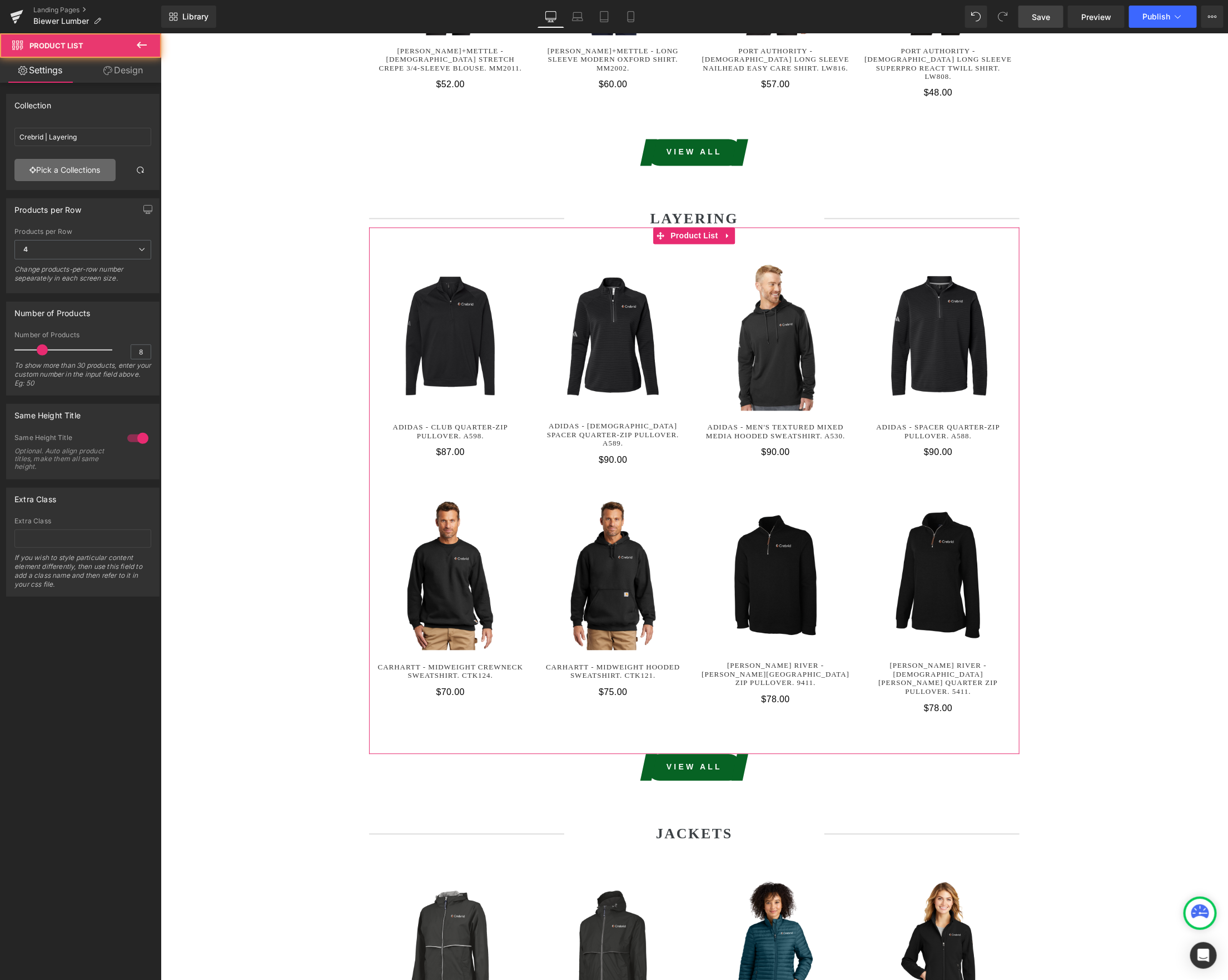
click at [42, 174] on link "Pick a Collections" at bounding box center [65, 170] width 101 height 23
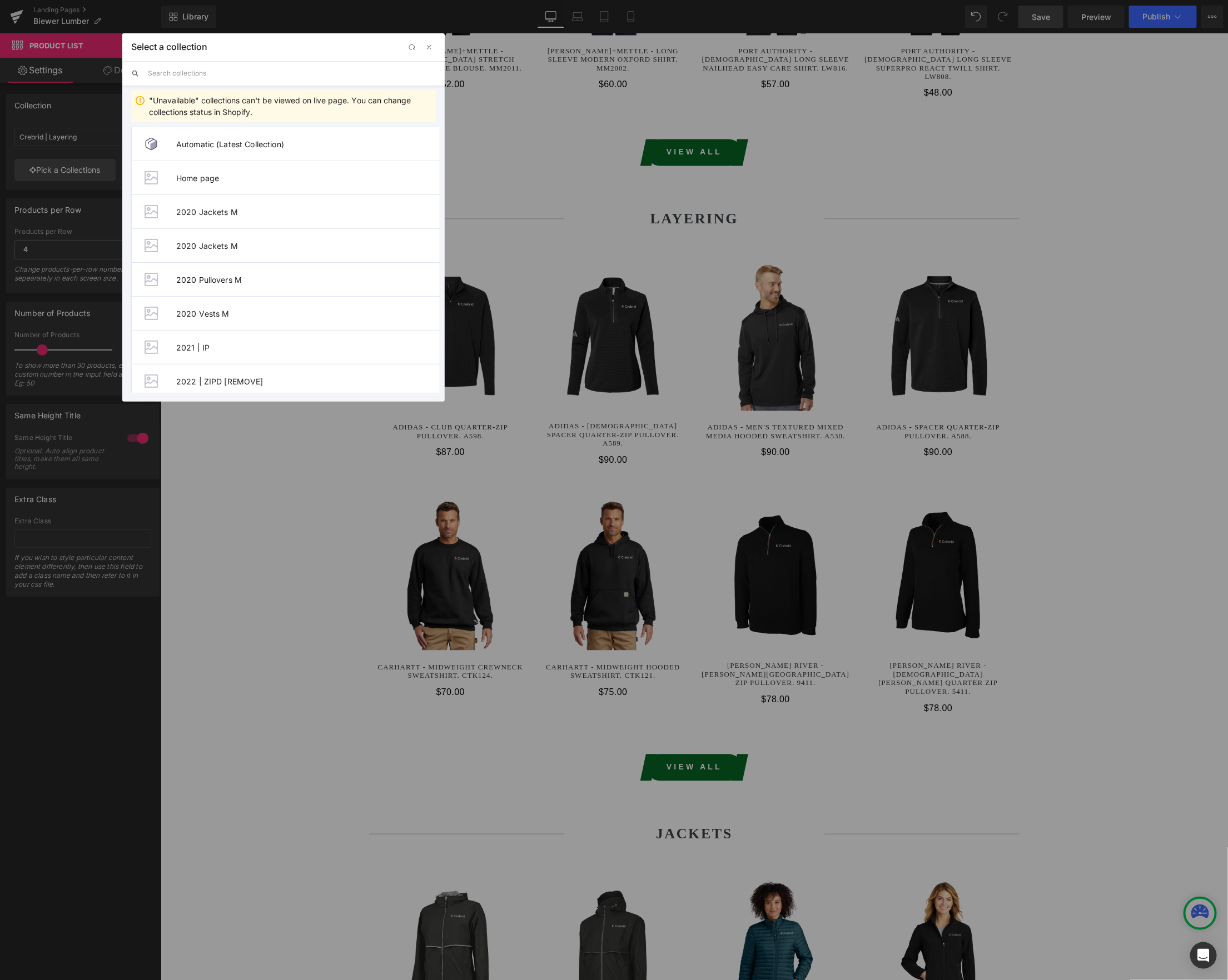
click at [215, 77] on input "text" at bounding box center [292, 73] width 288 height 24
paste input "biewer"
type input "biewer"
click at [245, 279] on span "Biewer Lumber | Layering" at bounding box center [307, 280] width 263 height 10
type input "Biewer Lumber | Layering"
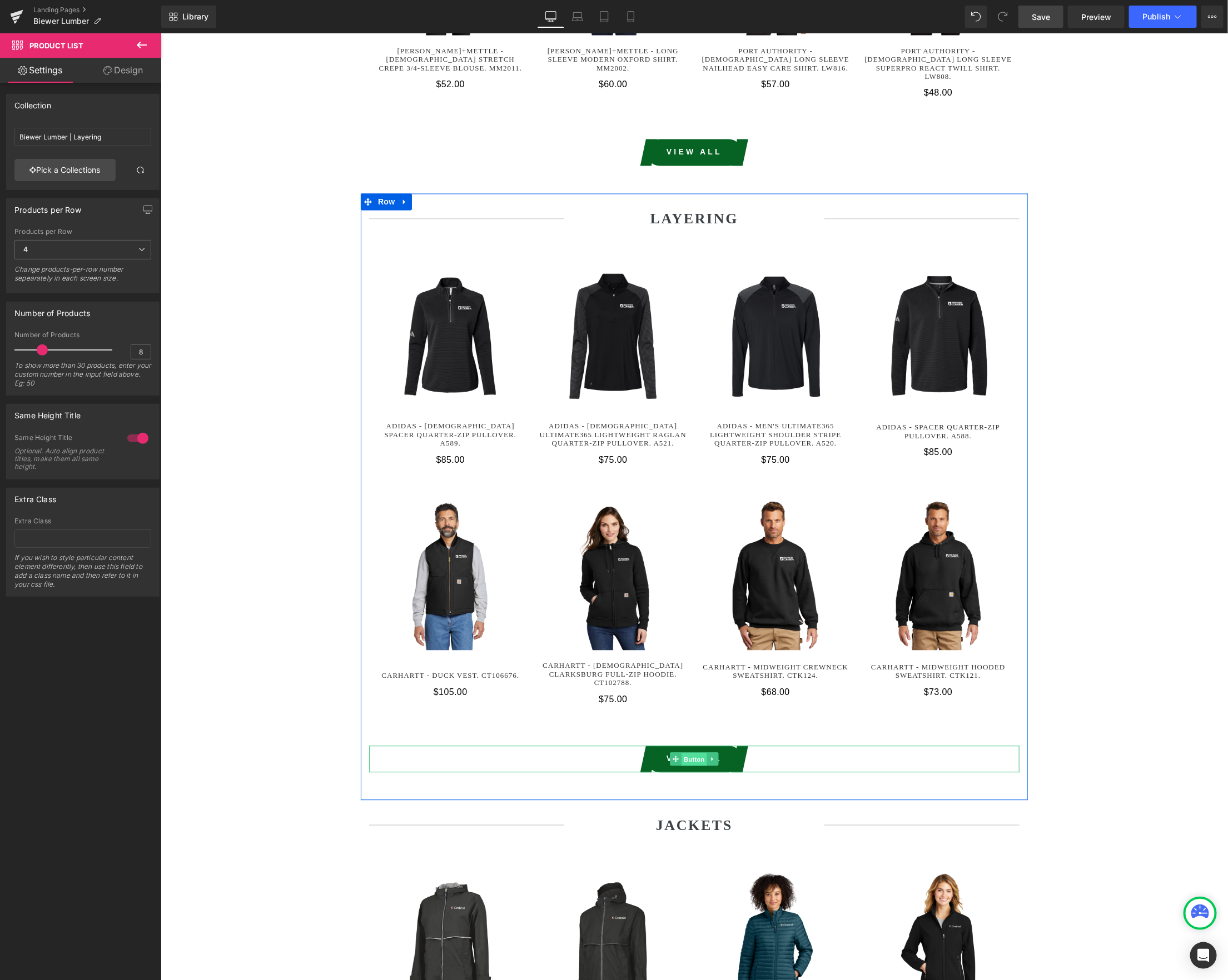
click at [690, 753] on span "Button" at bounding box center [693, 759] width 25 height 13
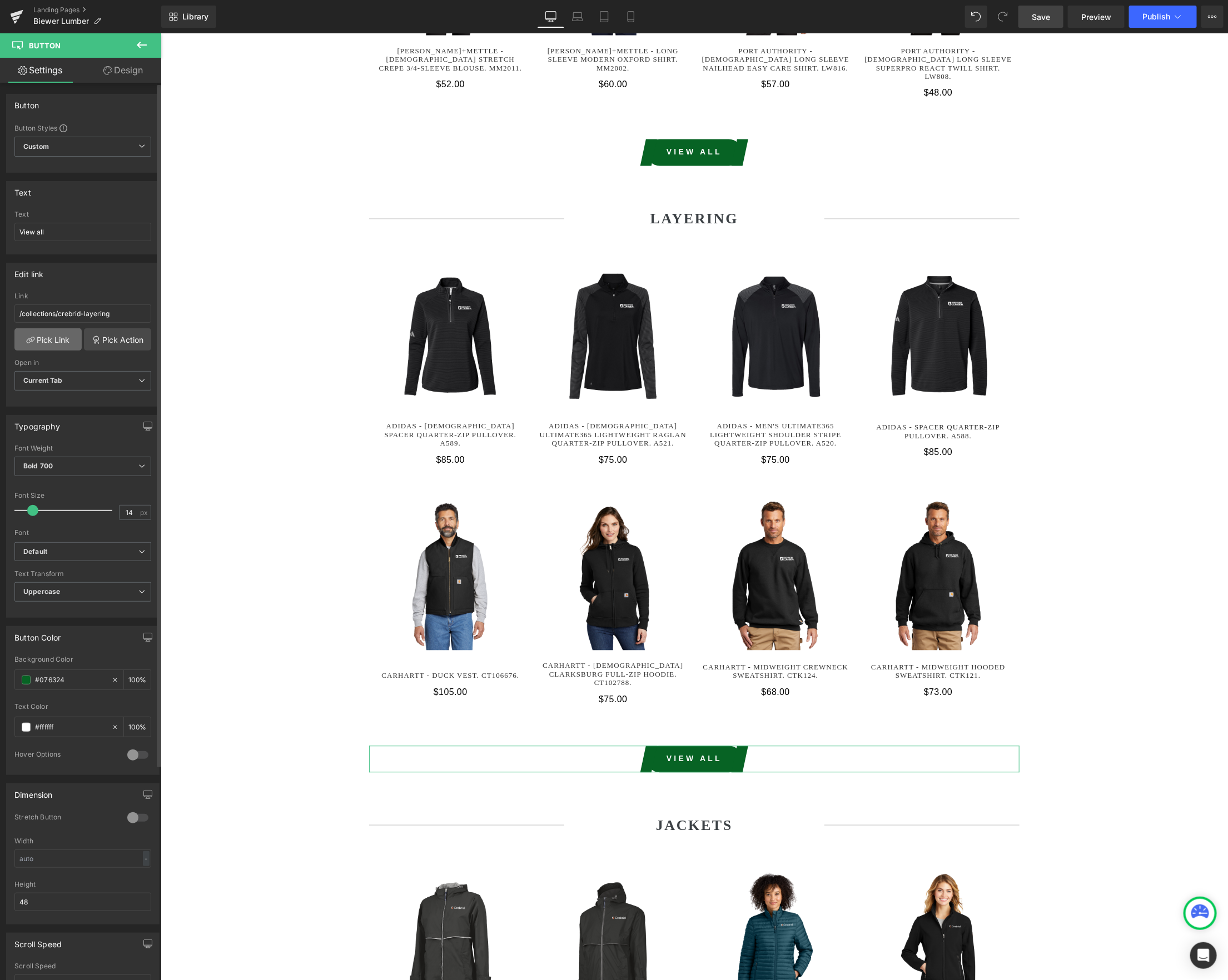
click at [35, 350] on link "Pick Link" at bounding box center [48, 339] width 67 height 23
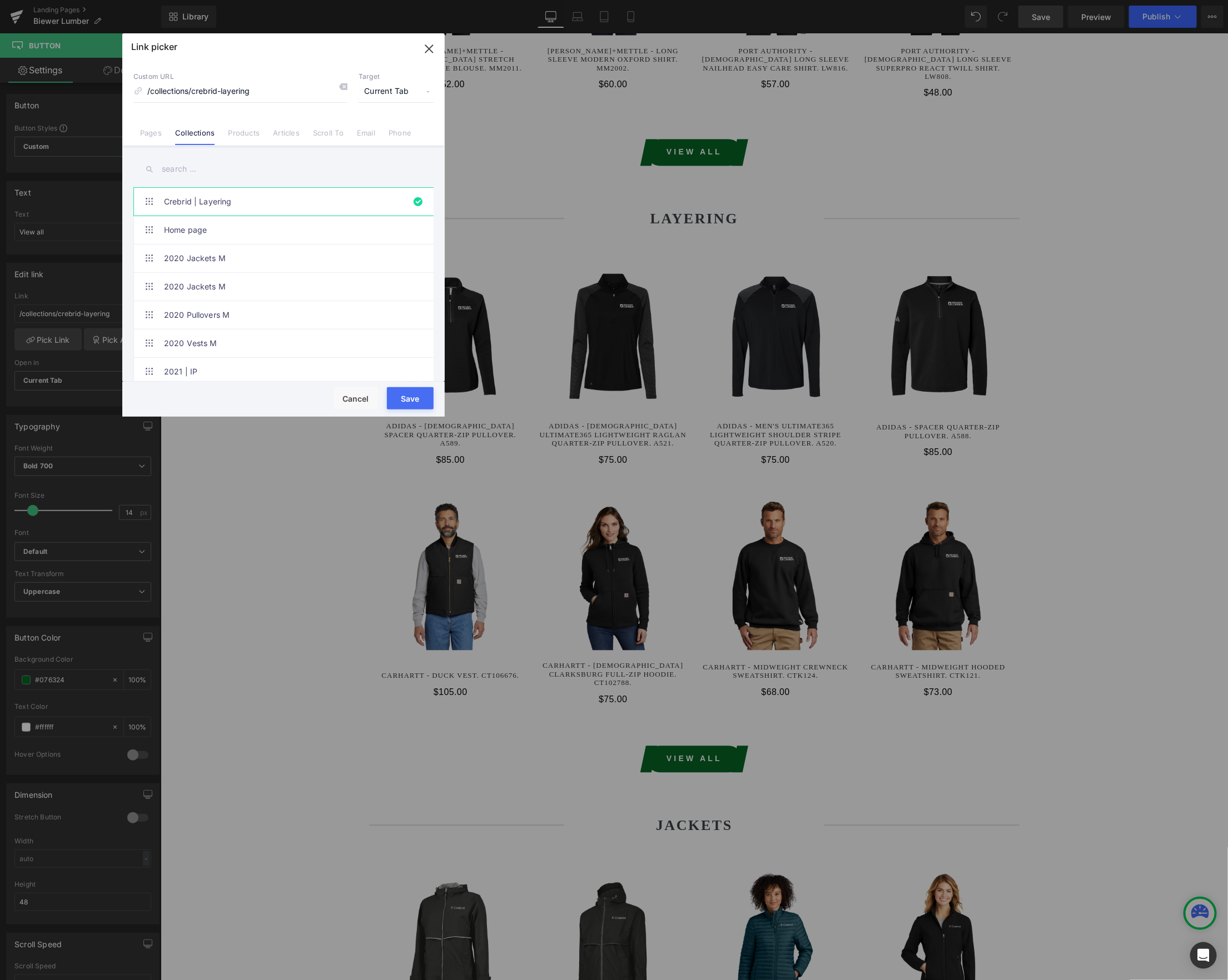
click at [191, 170] on input "text" at bounding box center [284, 168] width 300 height 25
paste input "biewer"
type input "biewer"
click at [264, 312] on link "Biewer Lumber | Layering" at bounding box center [287, 315] width 245 height 28
type input "/collections/biewer-lumber-layering"
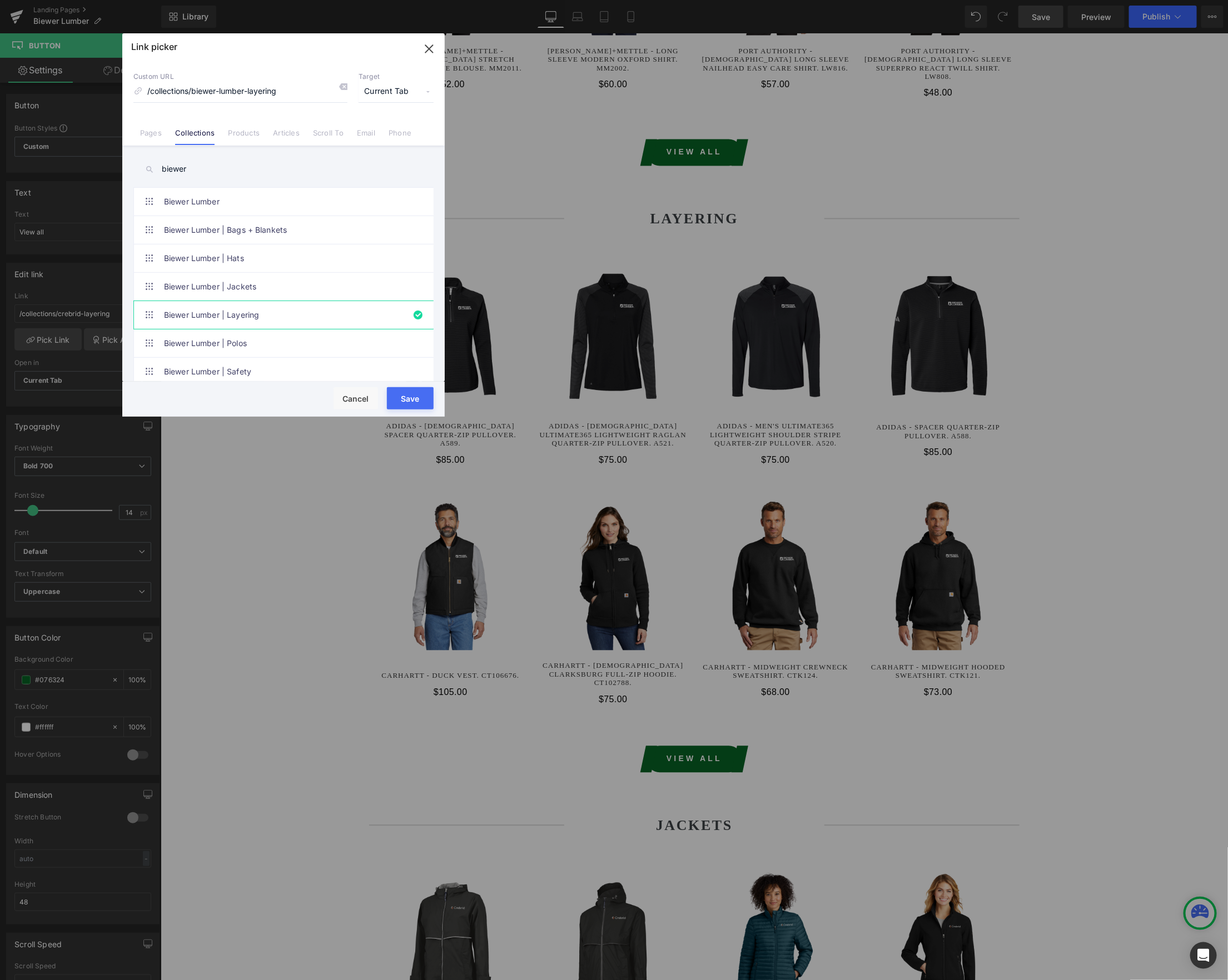
click at [419, 398] on button "Save" at bounding box center [410, 398] width 47 height 23
type input "/collections/biewer-lumber-layering"
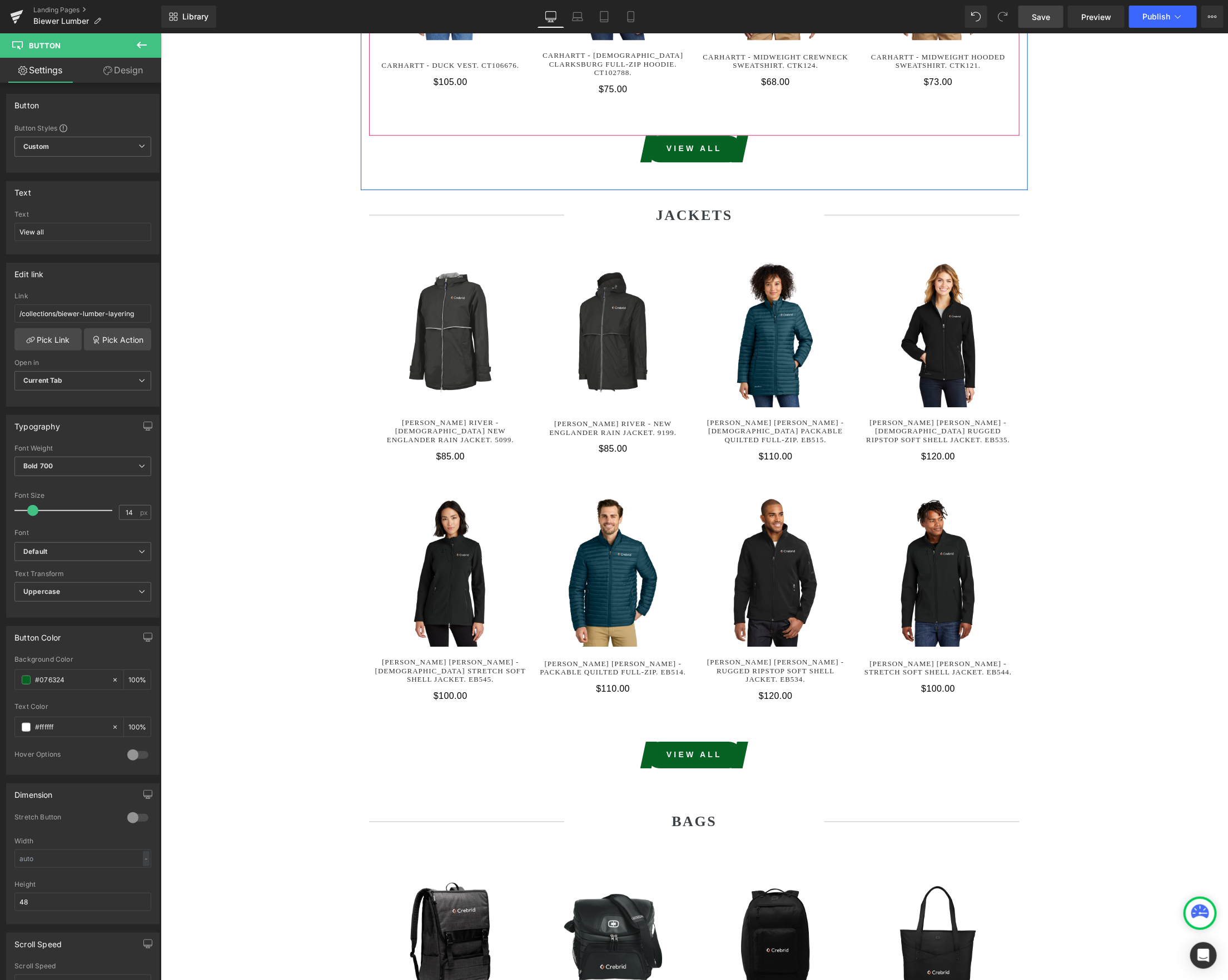
scroll to position [1864, 0]
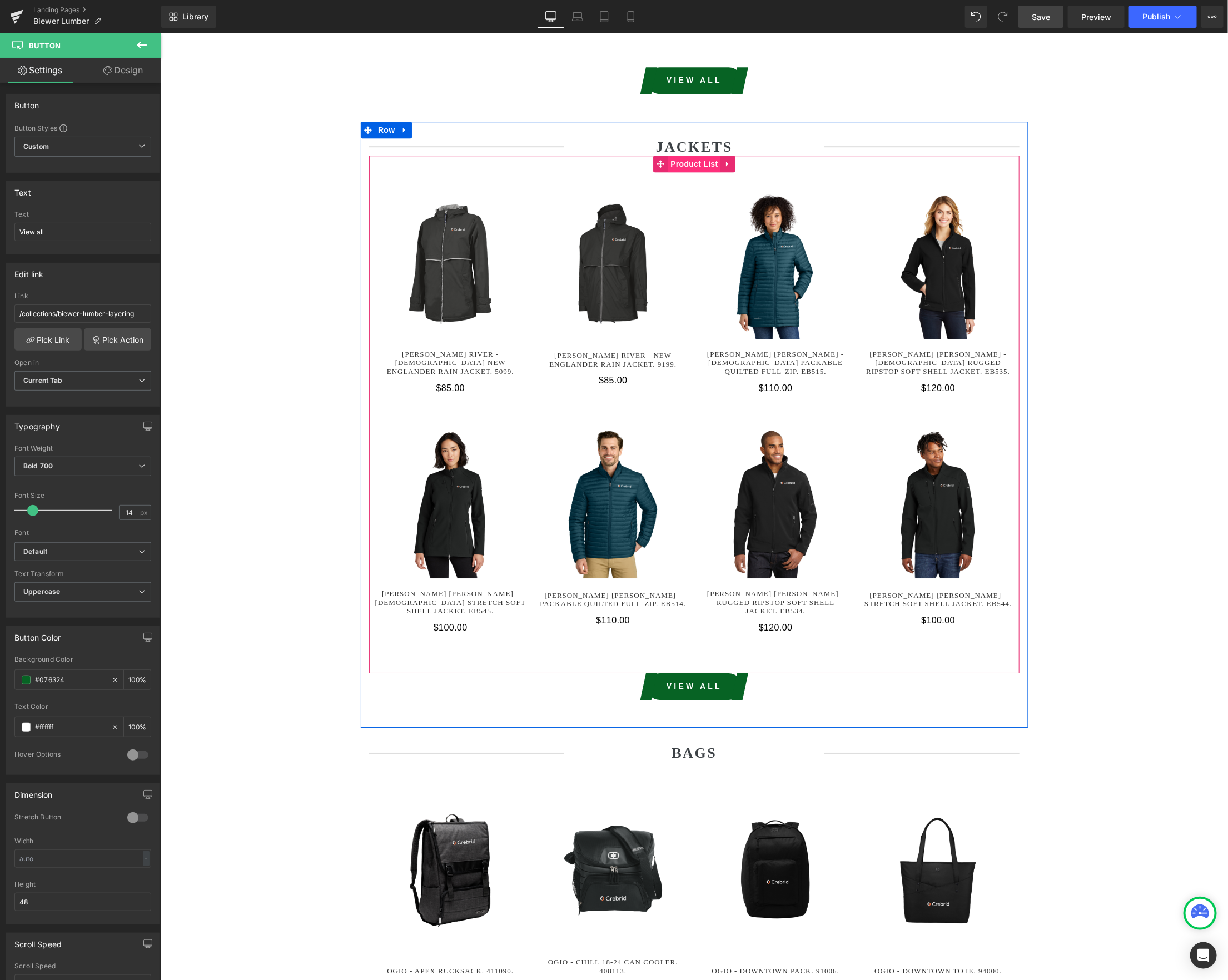
click at [692, 155] on span "Product List" at bounding box center [693, 163] width 53 height 16
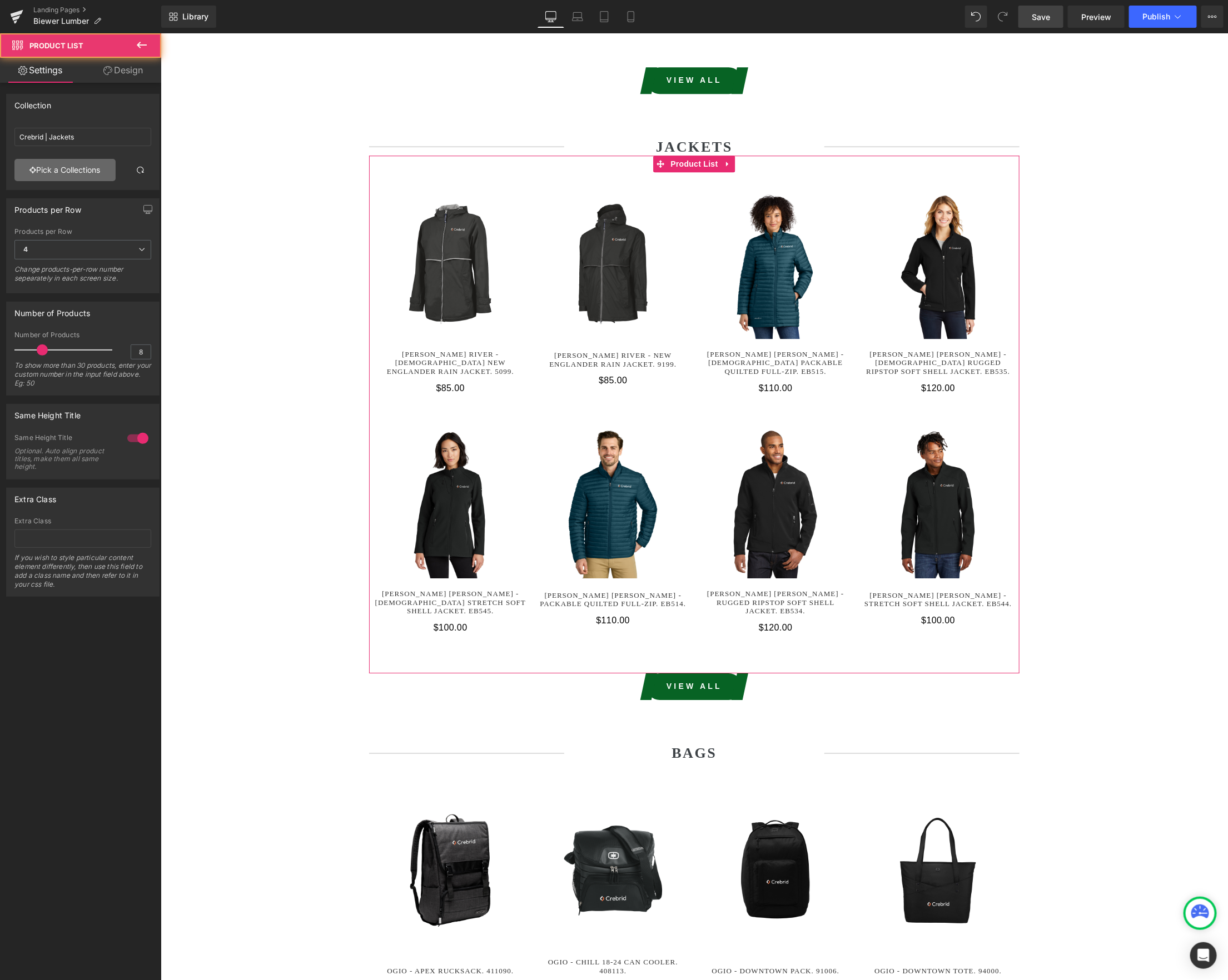
click at [56, 170] on link "Pick a Collections" at bounding box center [65, 170] width 101 height 23
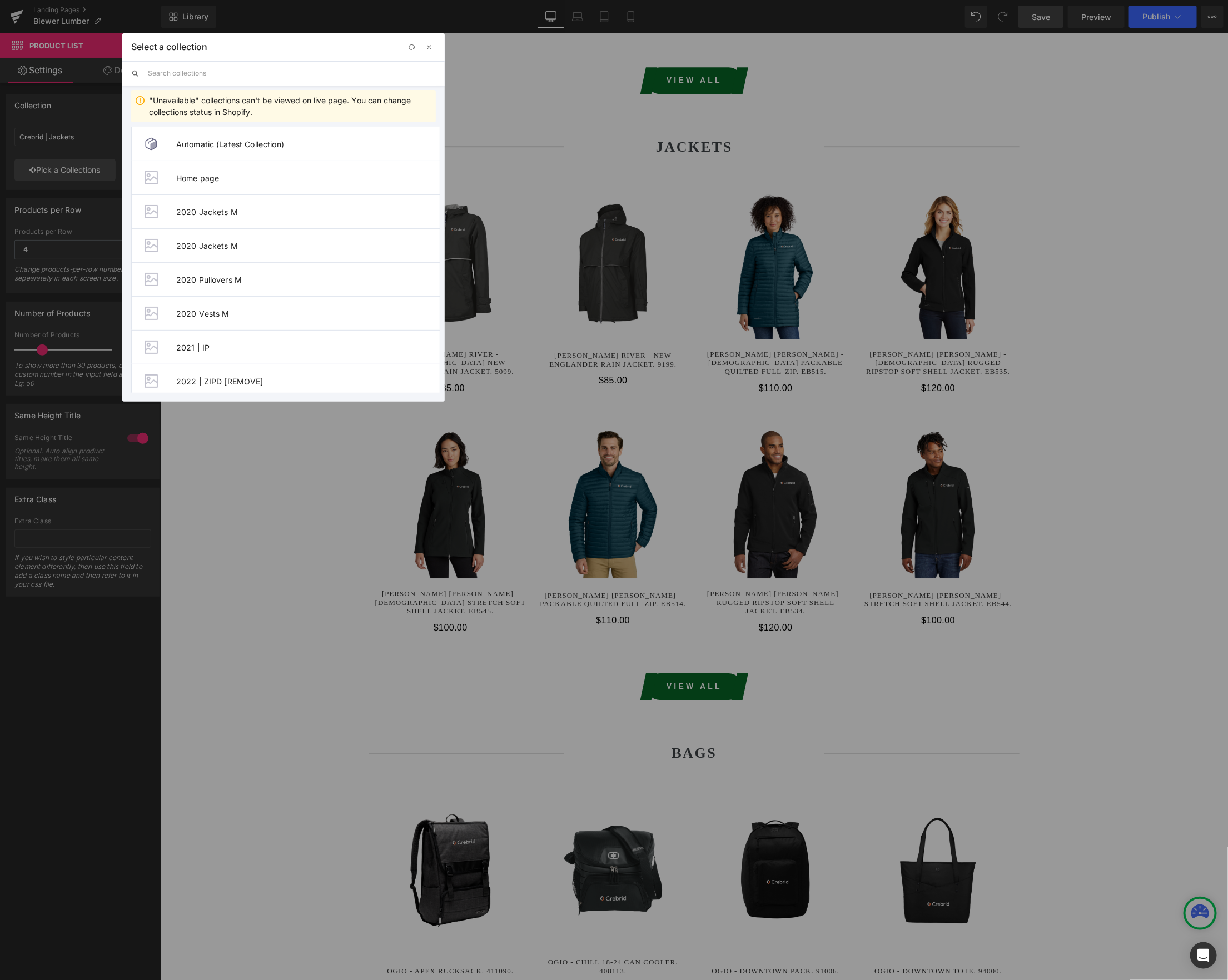
click at [189, 74] on input "text" at bounding box center [292, 73] width 288 height 24
paste input "biewer"
type input "biewer"
click at [267, 247] on span "Biewer Lumber | Jackets" at bounding box center [307, 246] width 263 height 10
type input "Biewer Lumber | Jackets"
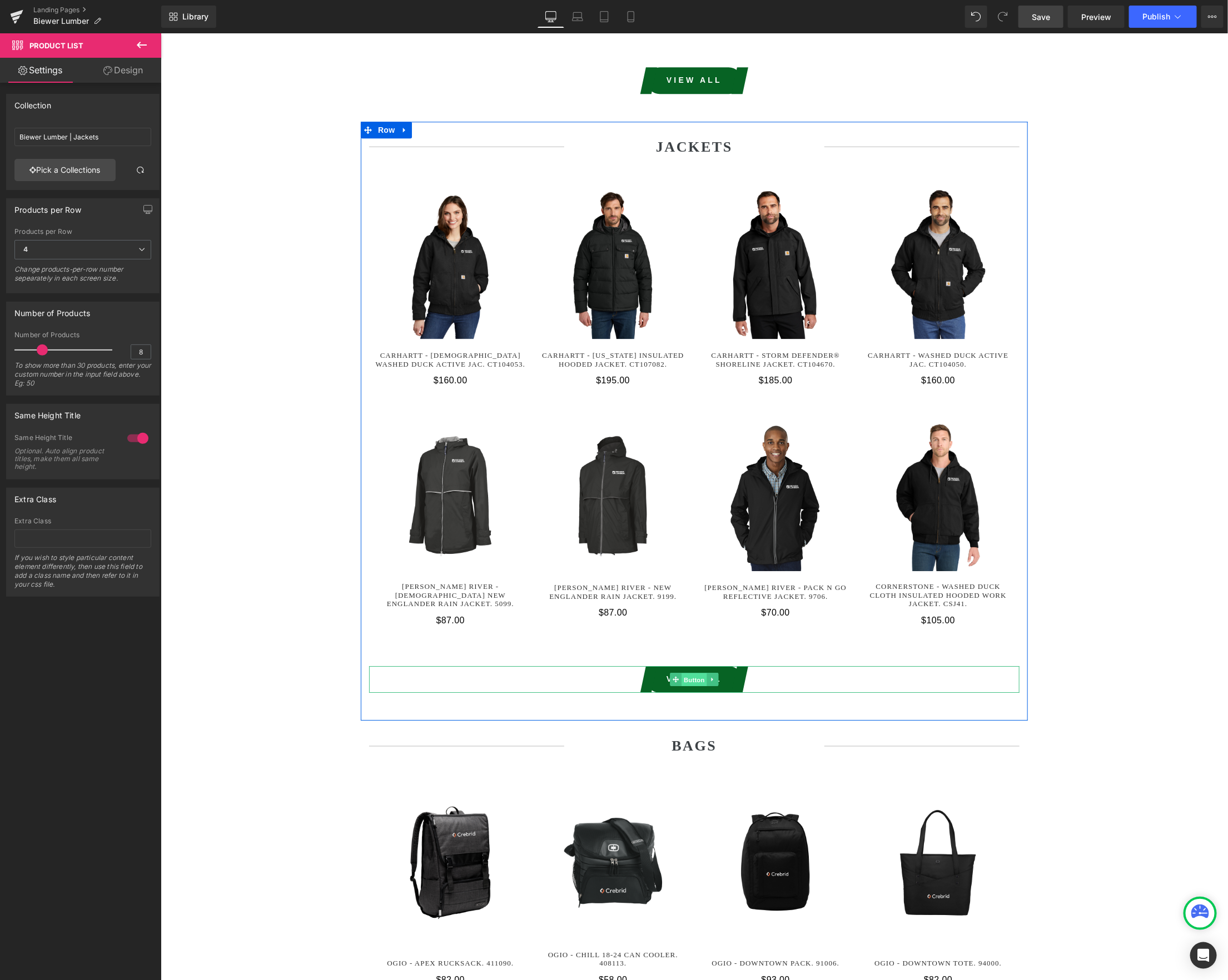
click at [686, 673] on span "Button" at bounding box center [693, 679] width 25 height 13
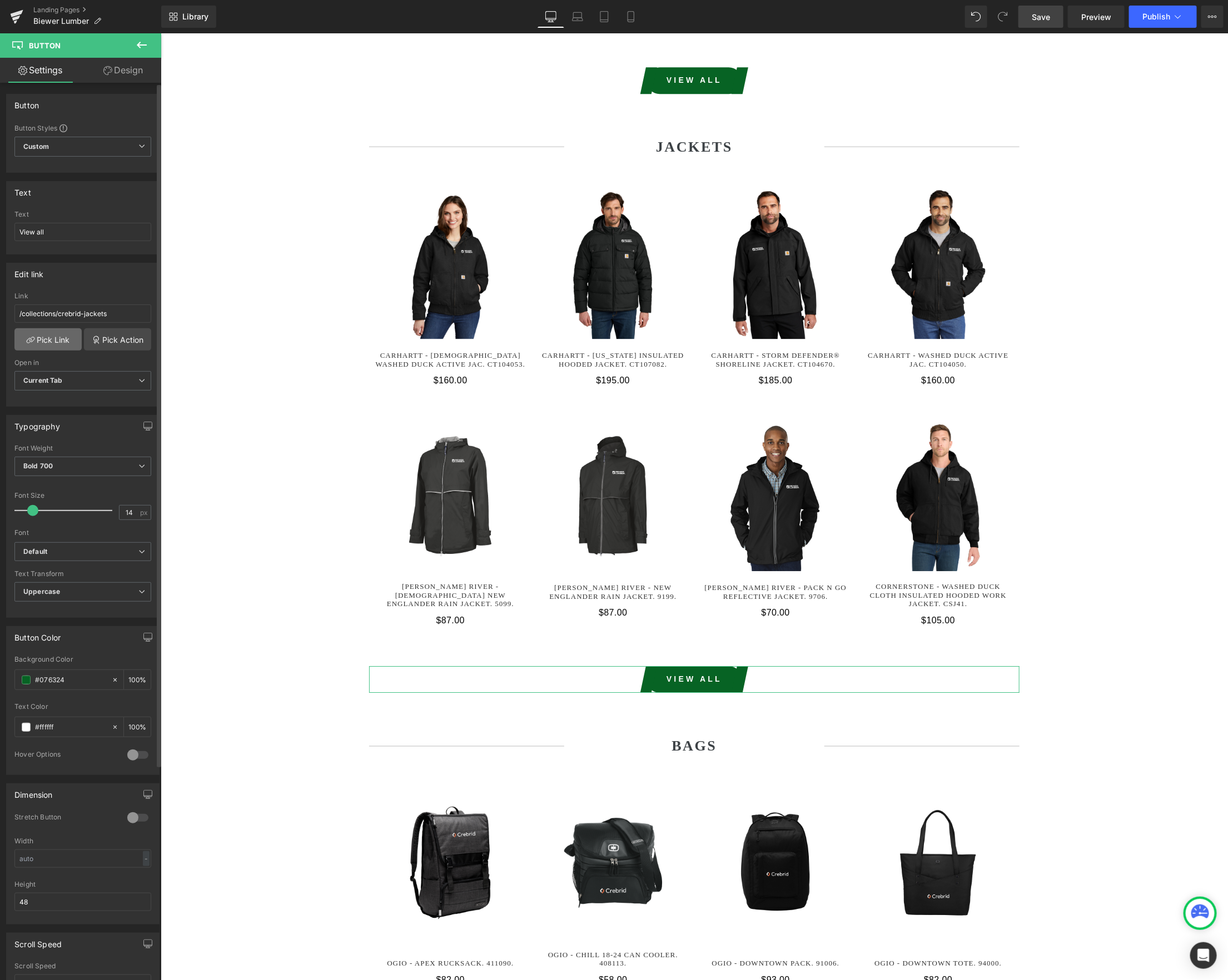
click at [51, 351] on link "Pick Link" at bounding box center [48, 339] width 67 height 23
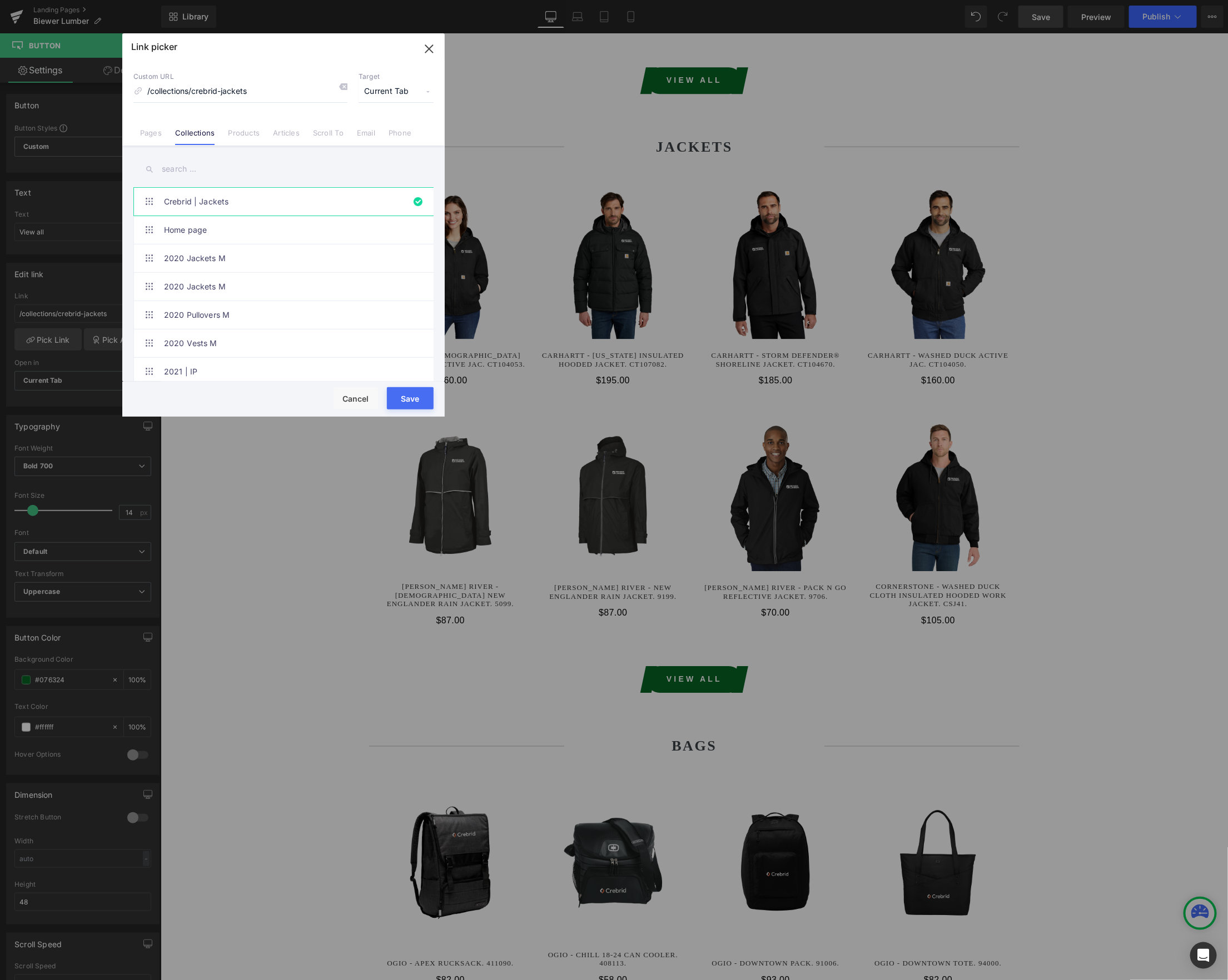
click at [175, 169] on input "text" at bounding box center [284, 168] width 300 height 25
paste input "biewer"
type input "biewer"
click at [276, 289] on link "Biewer Lumber | Jackets" at bounding box center [287, 286] width 245 height 28
type input "/collections/biewer-lumber-jackets"
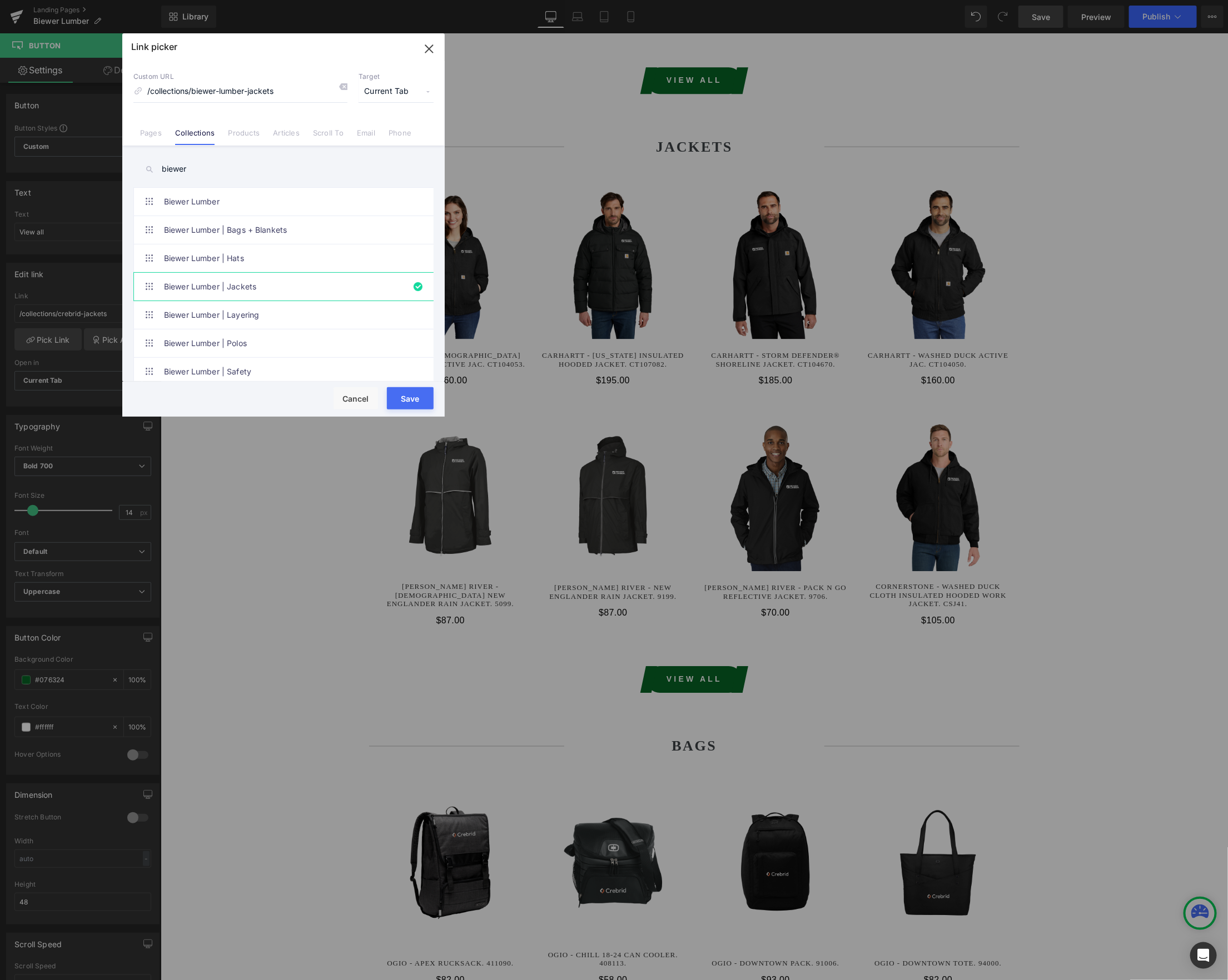
click at [413, 398] on button "Save" at bounding box center [410, 398] width 47 height 23
type input "/collections/biewer-lumber-jackets"
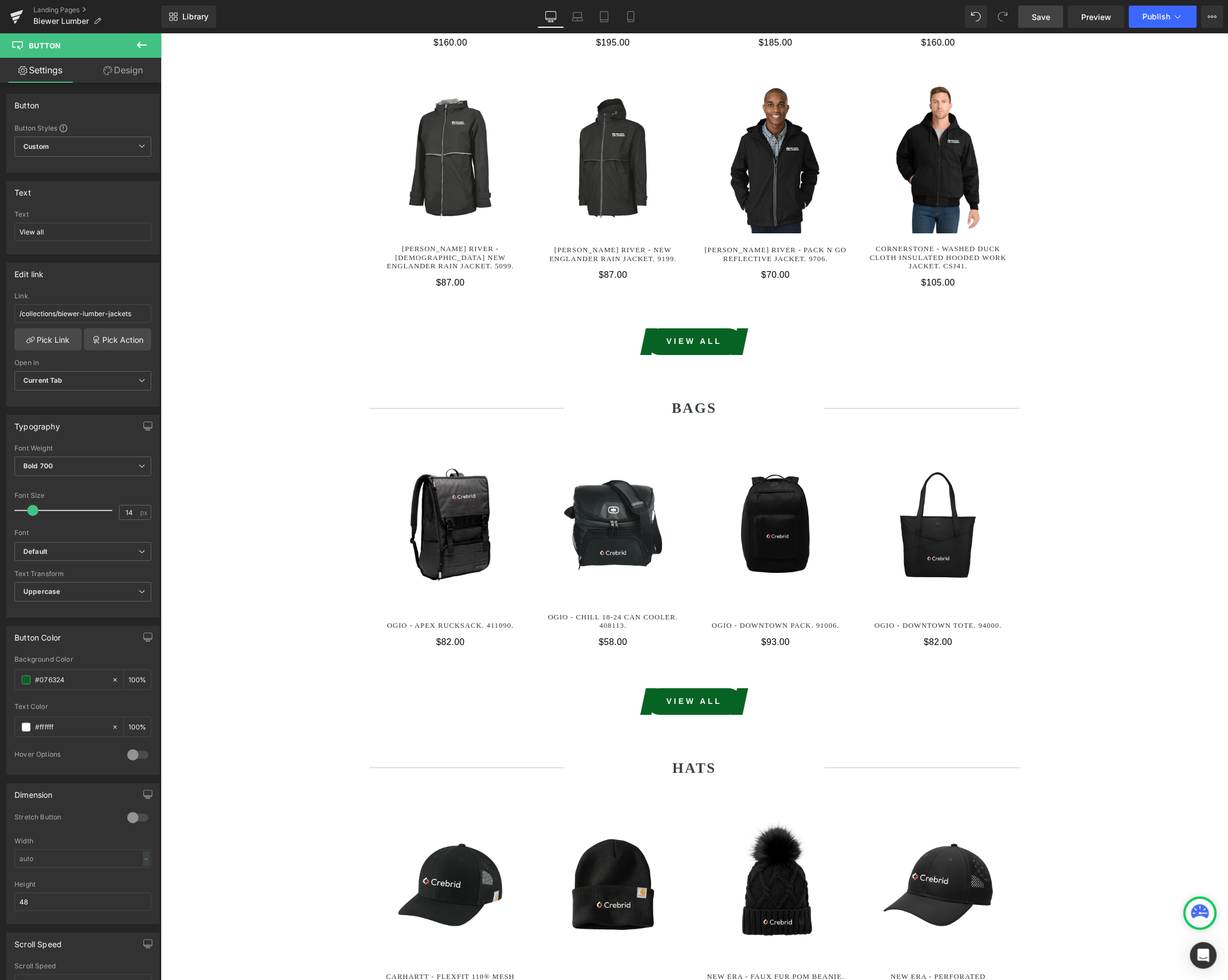
scroll to position [2322, 0]
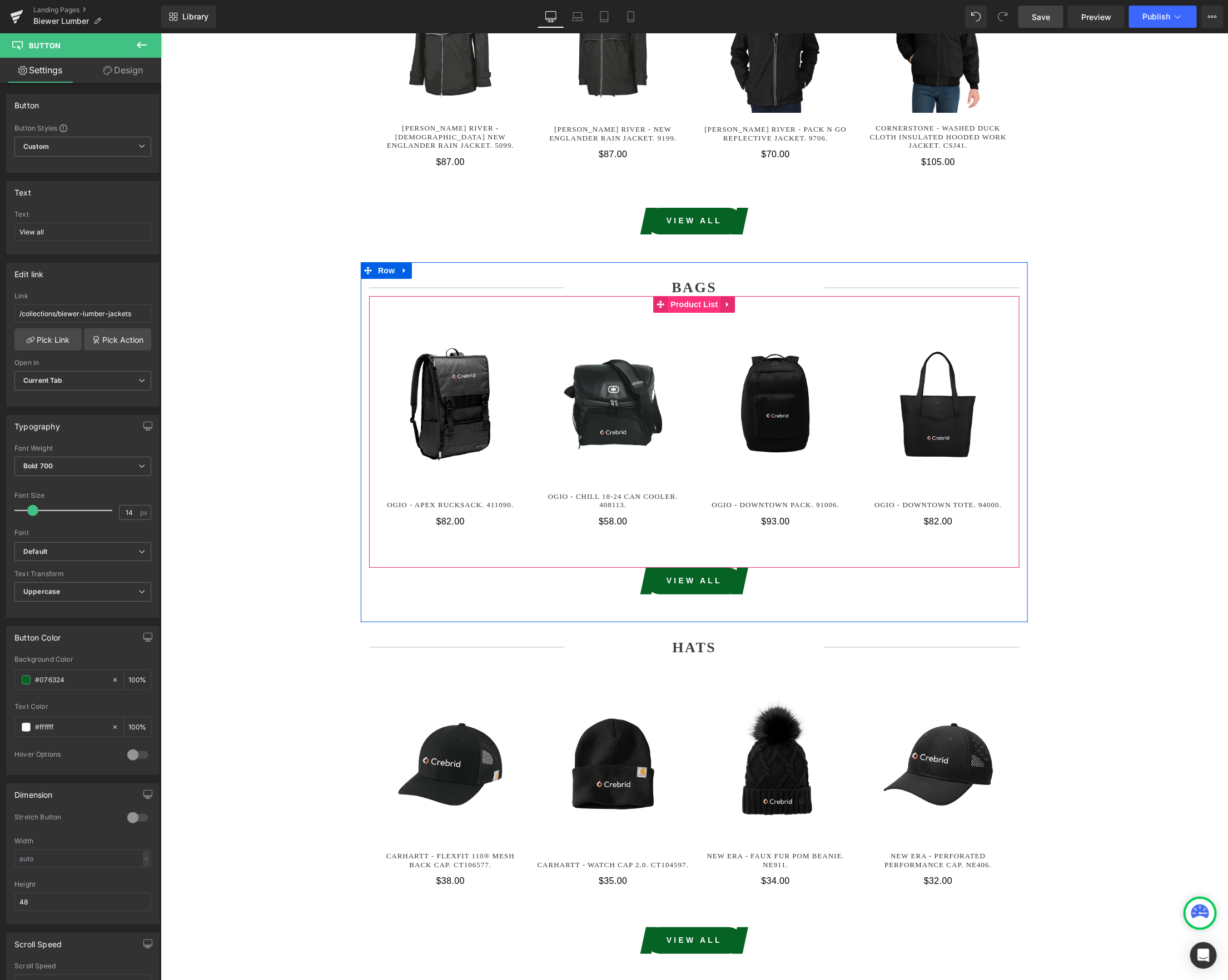
click at [698, 295] on span "Product List" at bounding box center [693, 303] width 53 height 16
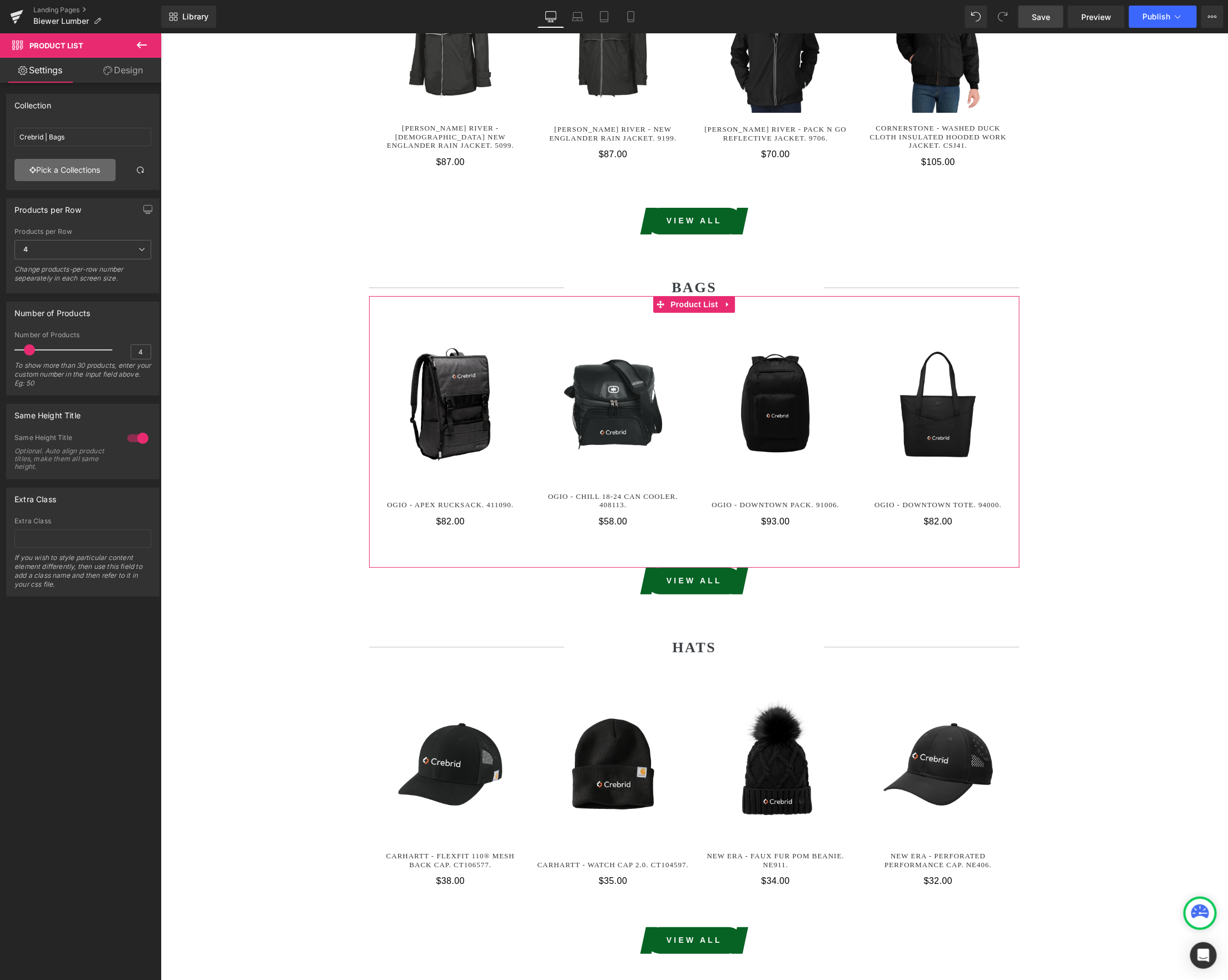
click at [72, 176] on link "Pick a Collections" at bounding box center [65, 170] width 101 height 23
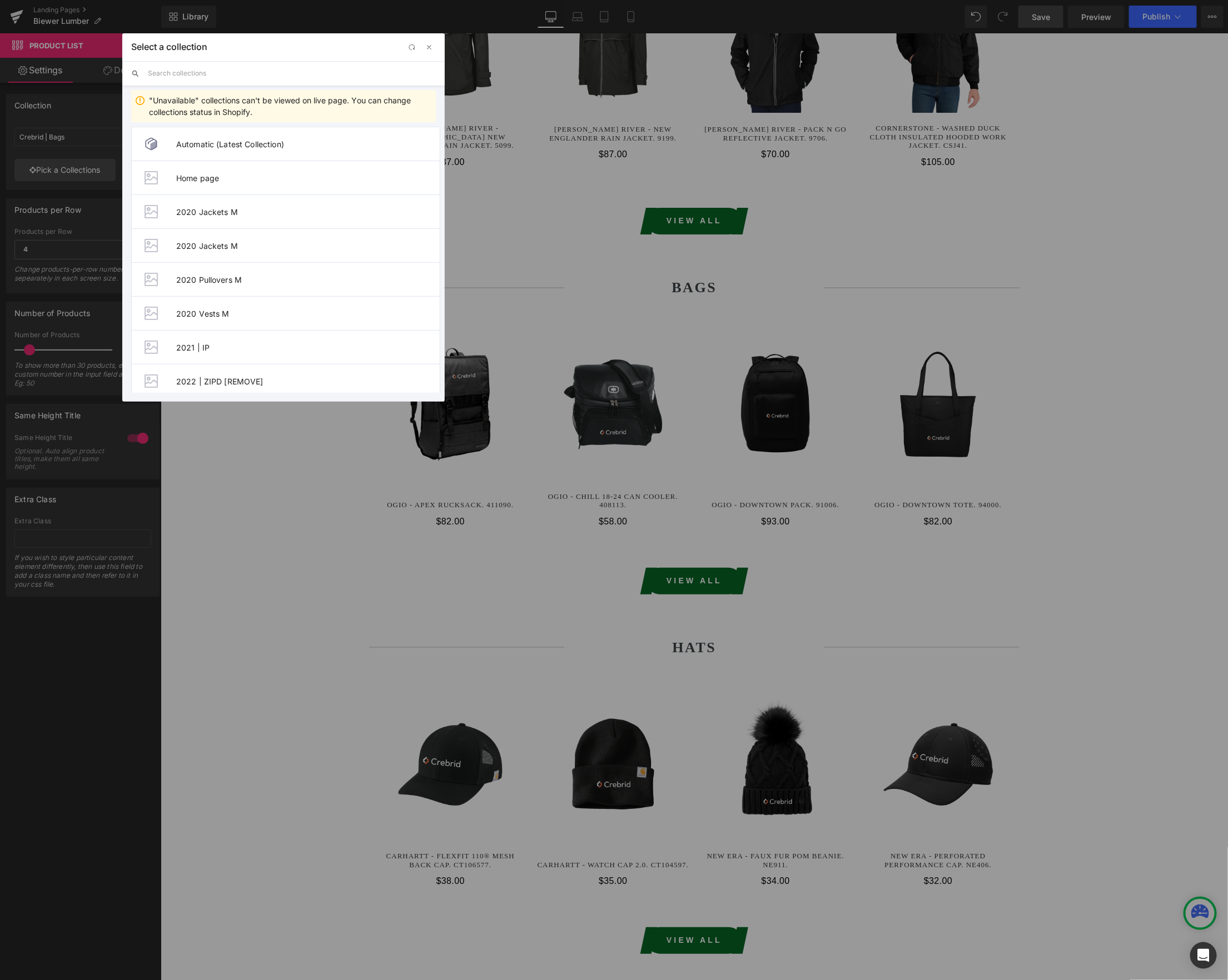
click at [214, 76] on input "text" at bounding box center [292, 73] width 288 height 24
paste input "biewer"
type input "biewer"
click at [212, 181] on span "Biewer Lumber | Bags + Blankets" at bounding box center [307, 178] width 263 height 10
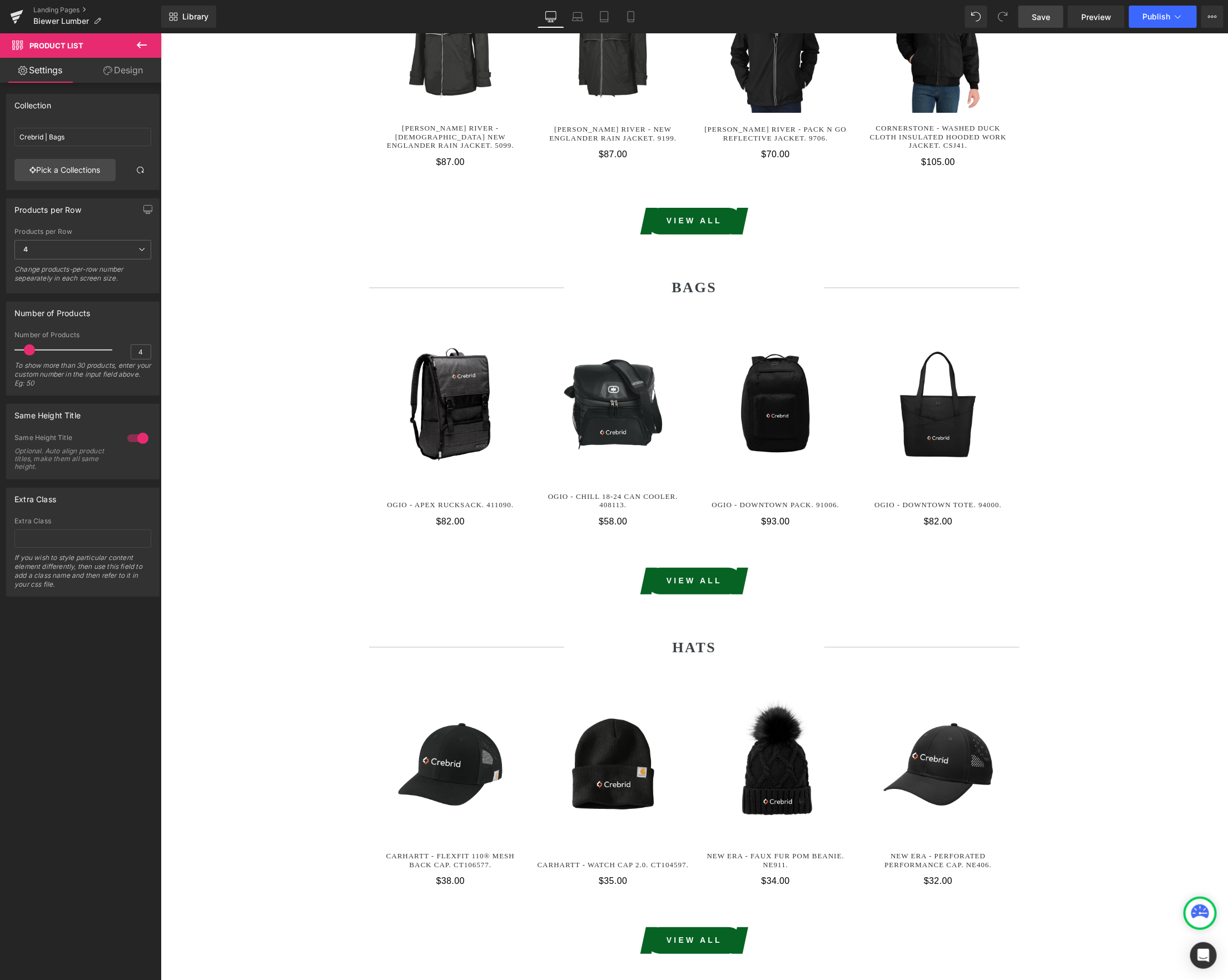
type input "Biewer Lumber | Bags + Blankets"
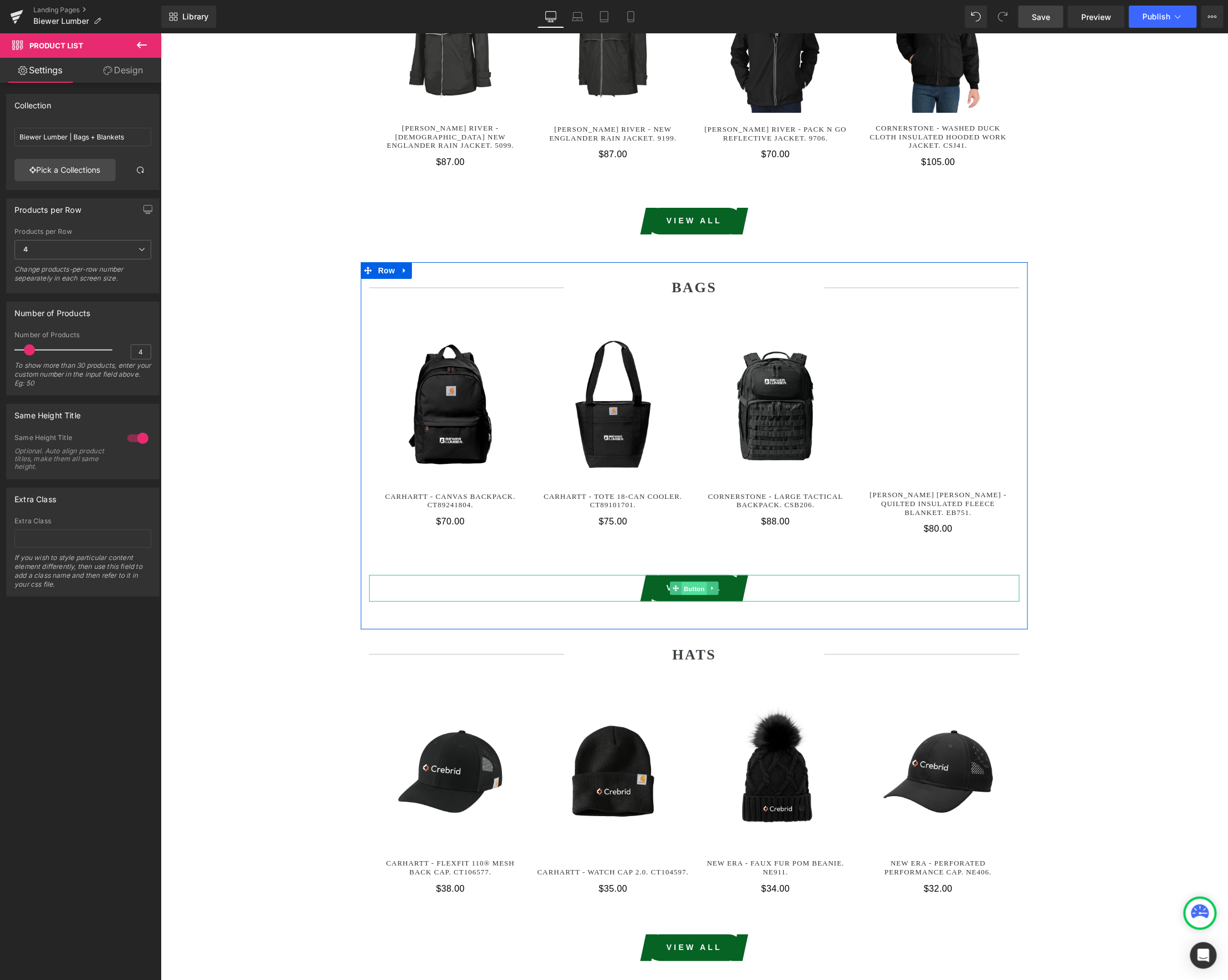
click at [696, 582] on span "Button" at bounding box center [693, 588] width 25 height 13
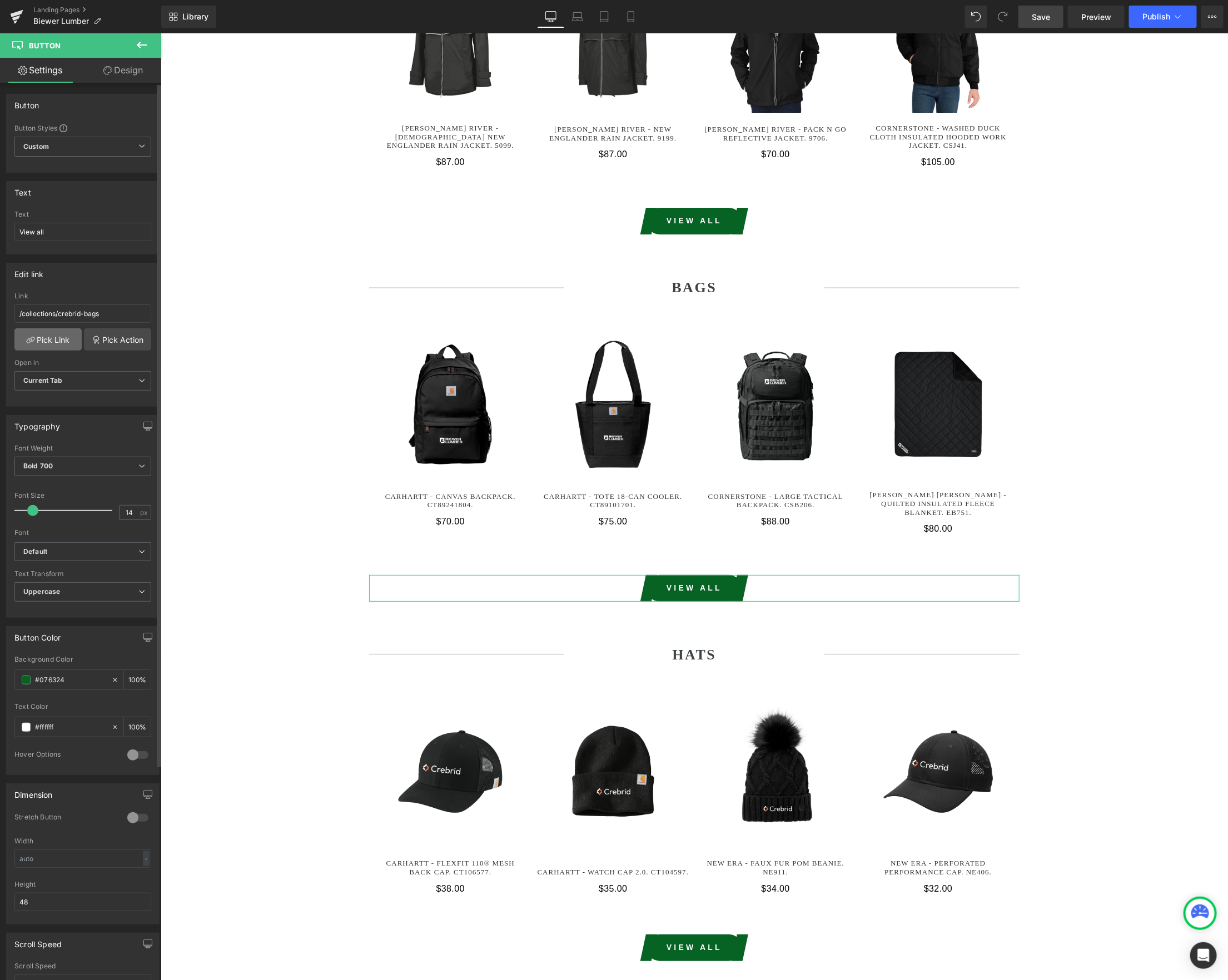
click at [46, 346] on link "Pick Link" at bounding box center [48, 339] width 67 height 23
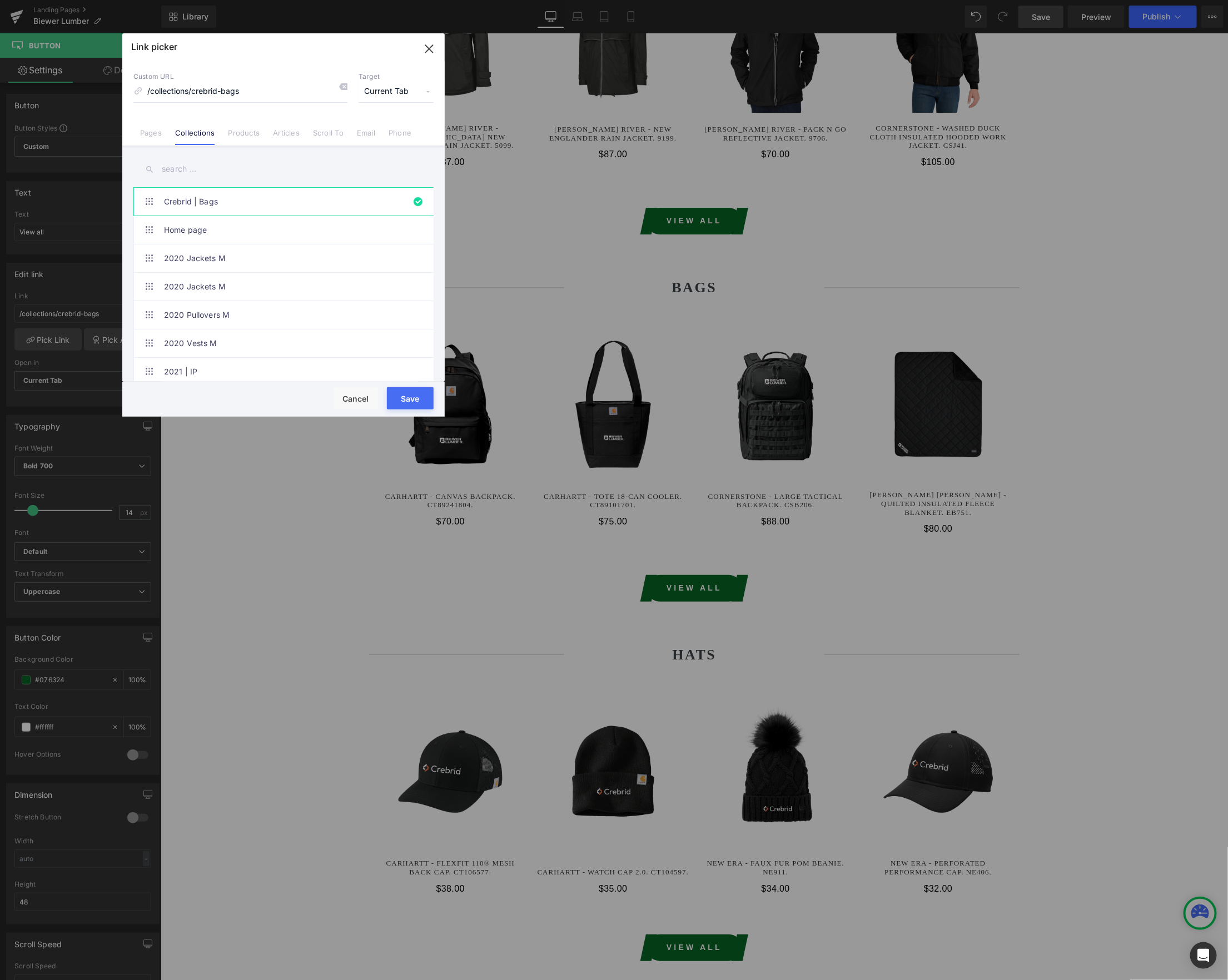
click at [175, 164] on input "text" at bounding box center [284, 168] width 300 height 25
paste input "biewer"
type input "biewer"
click at [186, 226] on link "Biewer Lumber | Bags + Blankets" at bounding box center [287, 230] width 245 height 28
type input "/collections/biewer-lumber-bags-blankets"
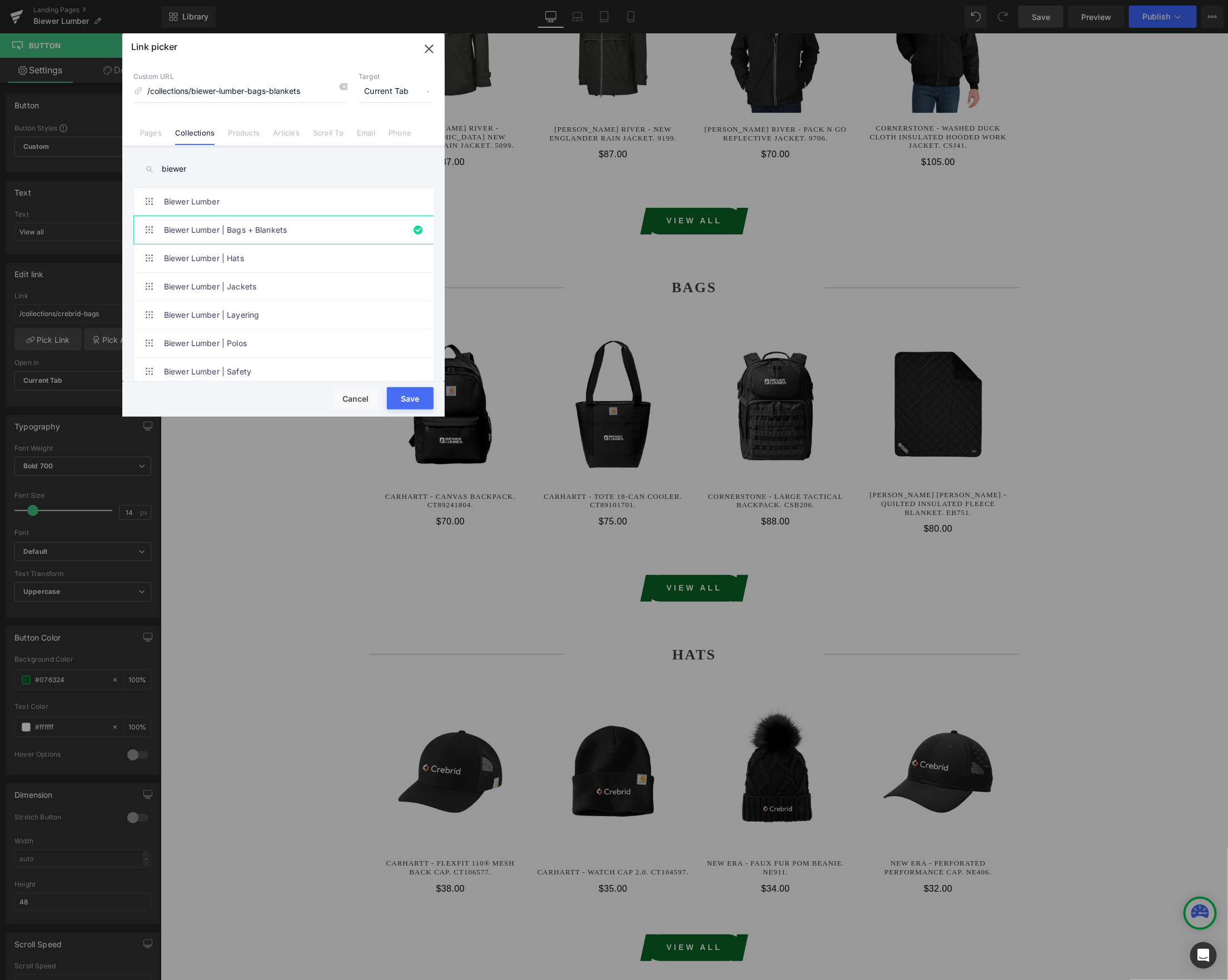
click at [413, 396] on button "Save" at bounding box center [410, 398] width 47 height 23
type input "/collections/biewer-lumber-bags-blankets"
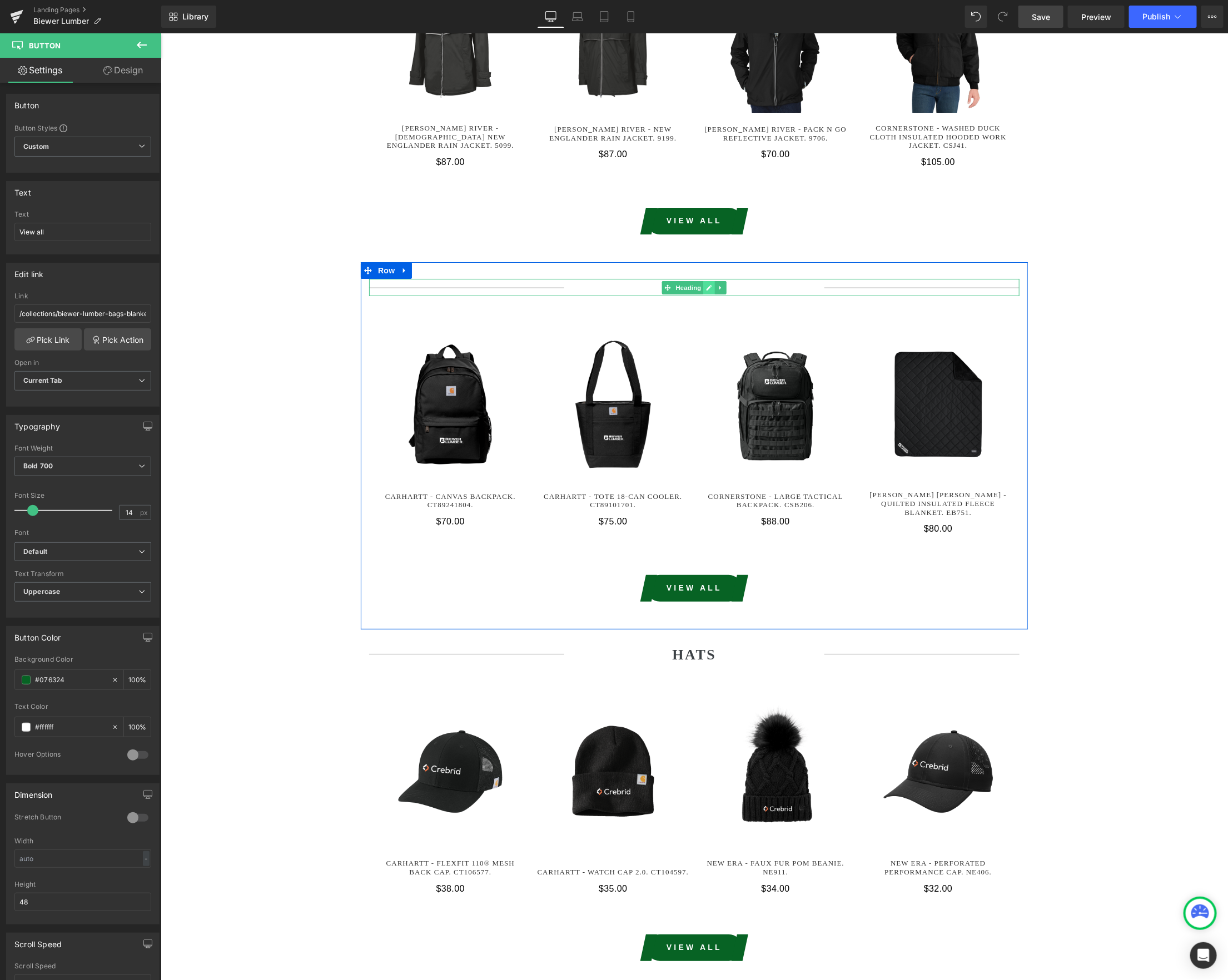
click at [709, 285] on icon at bounding box center [709, 287] width 5 height 5
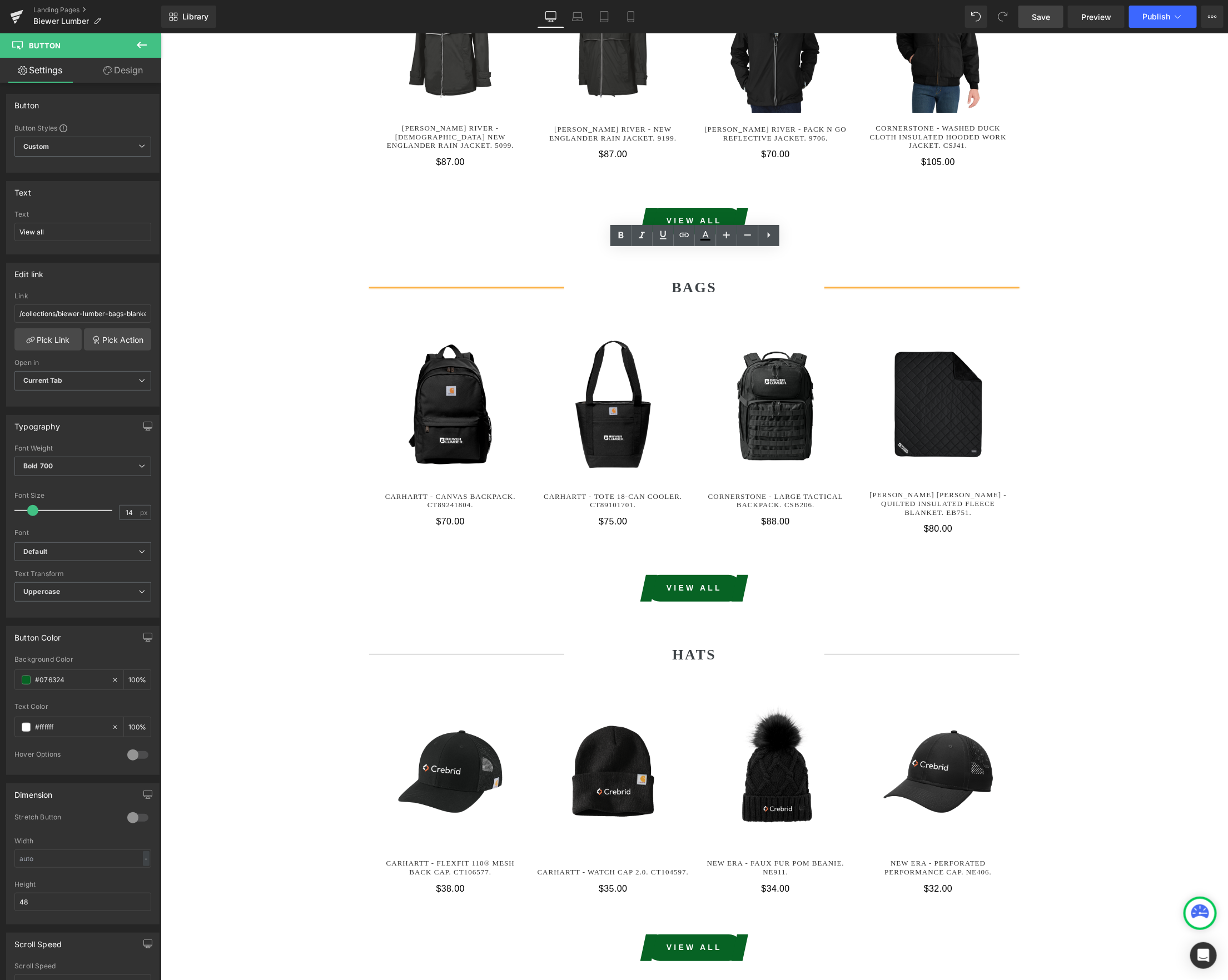
click at [714, 279] on strong "BAGS" at bounding box center [693, 286] width 45 height 16
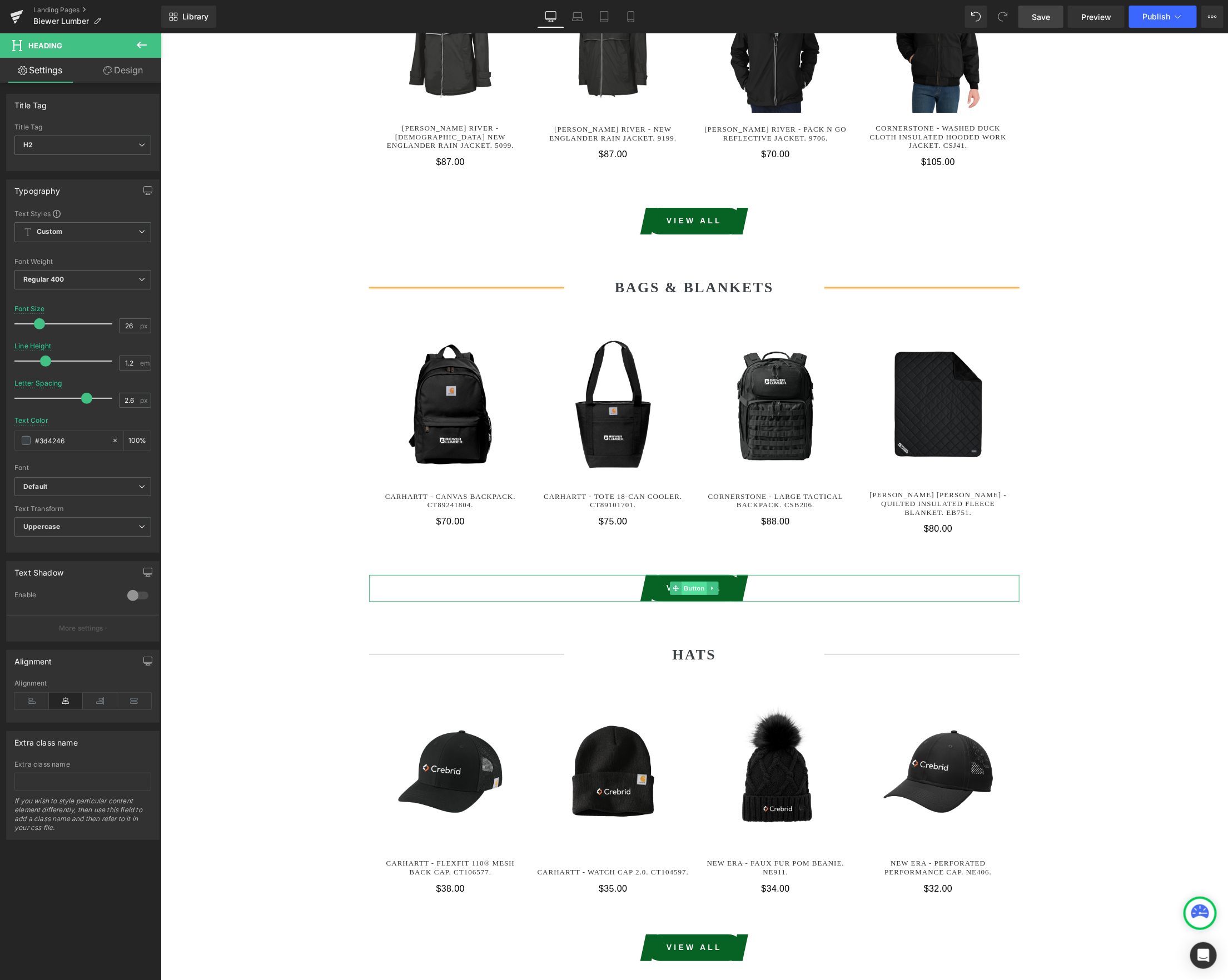
click at [682, 581] on span "Button" at bounding box center [693, 587] width 25 height 13
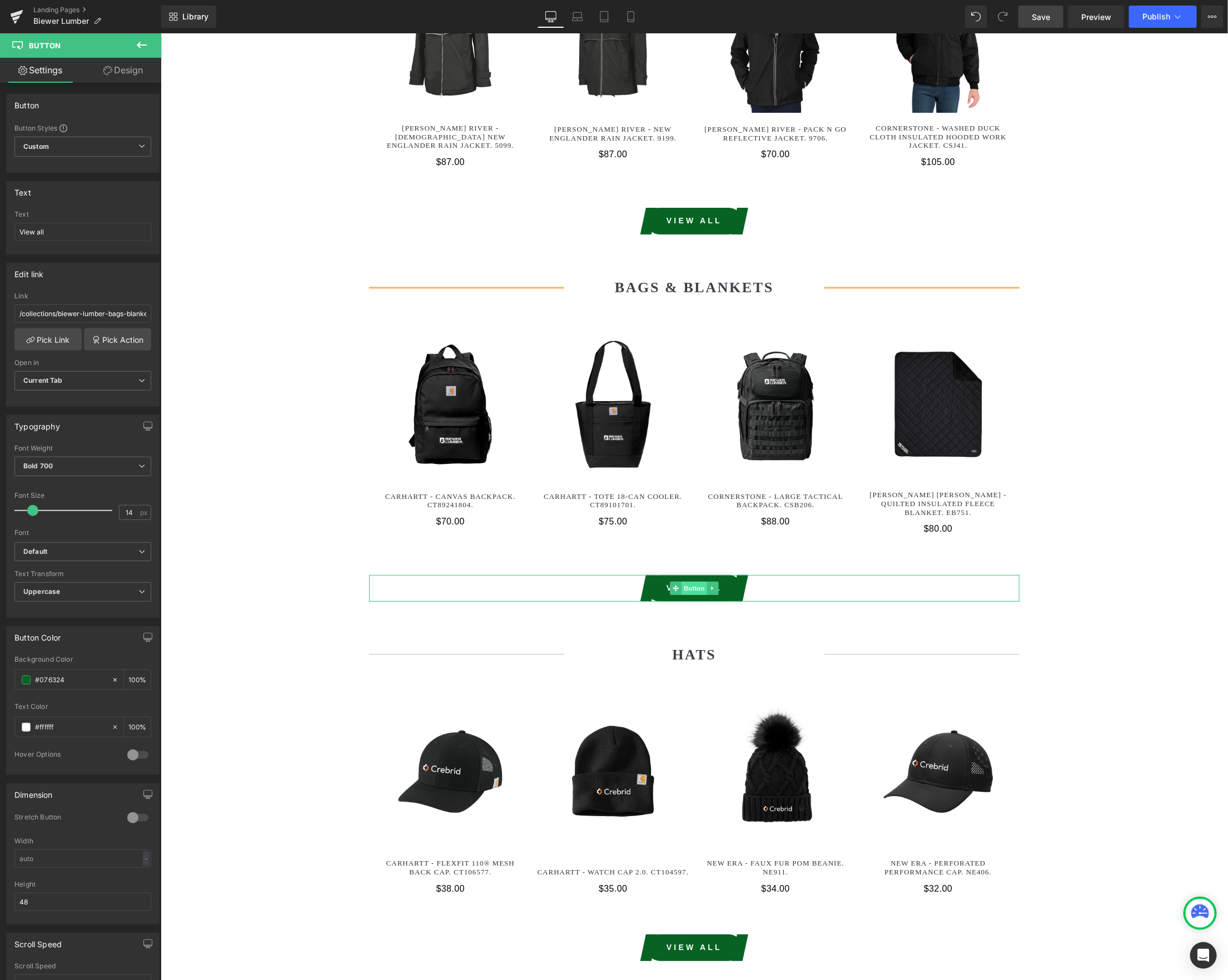
click at [690, 581] on span "Button" at bounding box center [693, 587] width 25 height 13
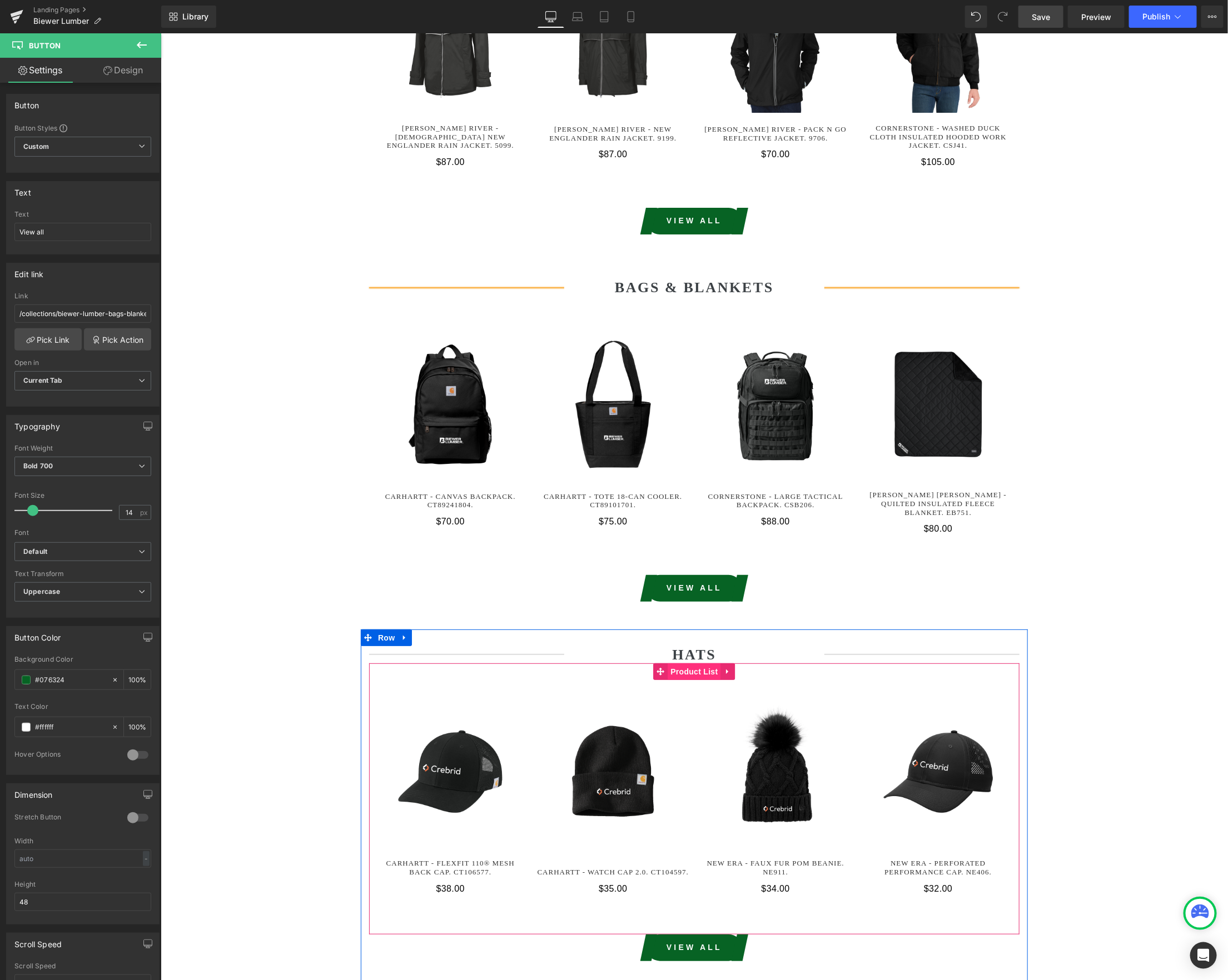
click at [694, 662] on span "Product List" at bounding box center [693, 670] width 53 height 16
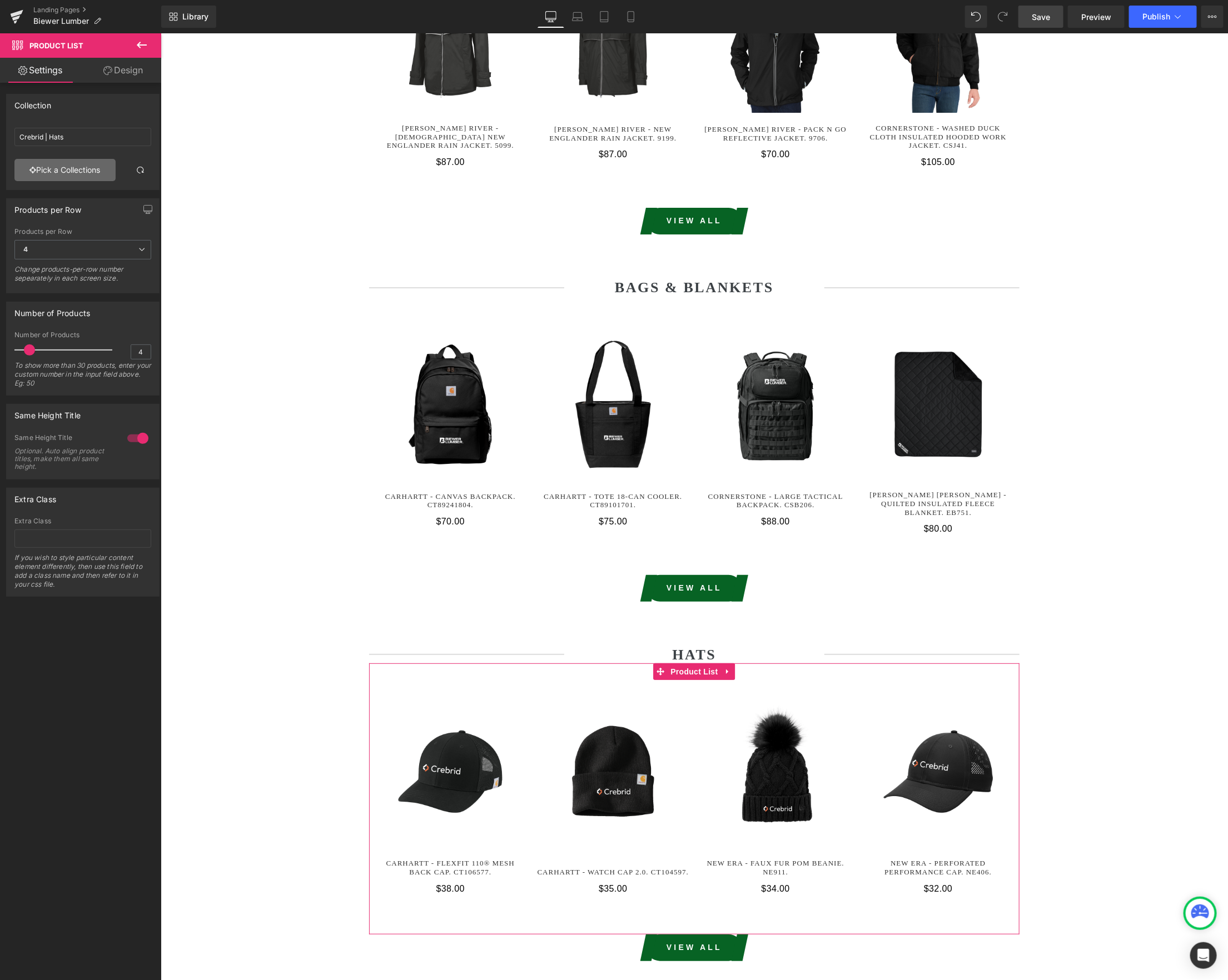
click at [78, 169] on link "Pick a Collections" at bounding box center [65, 170] width 101 height 23
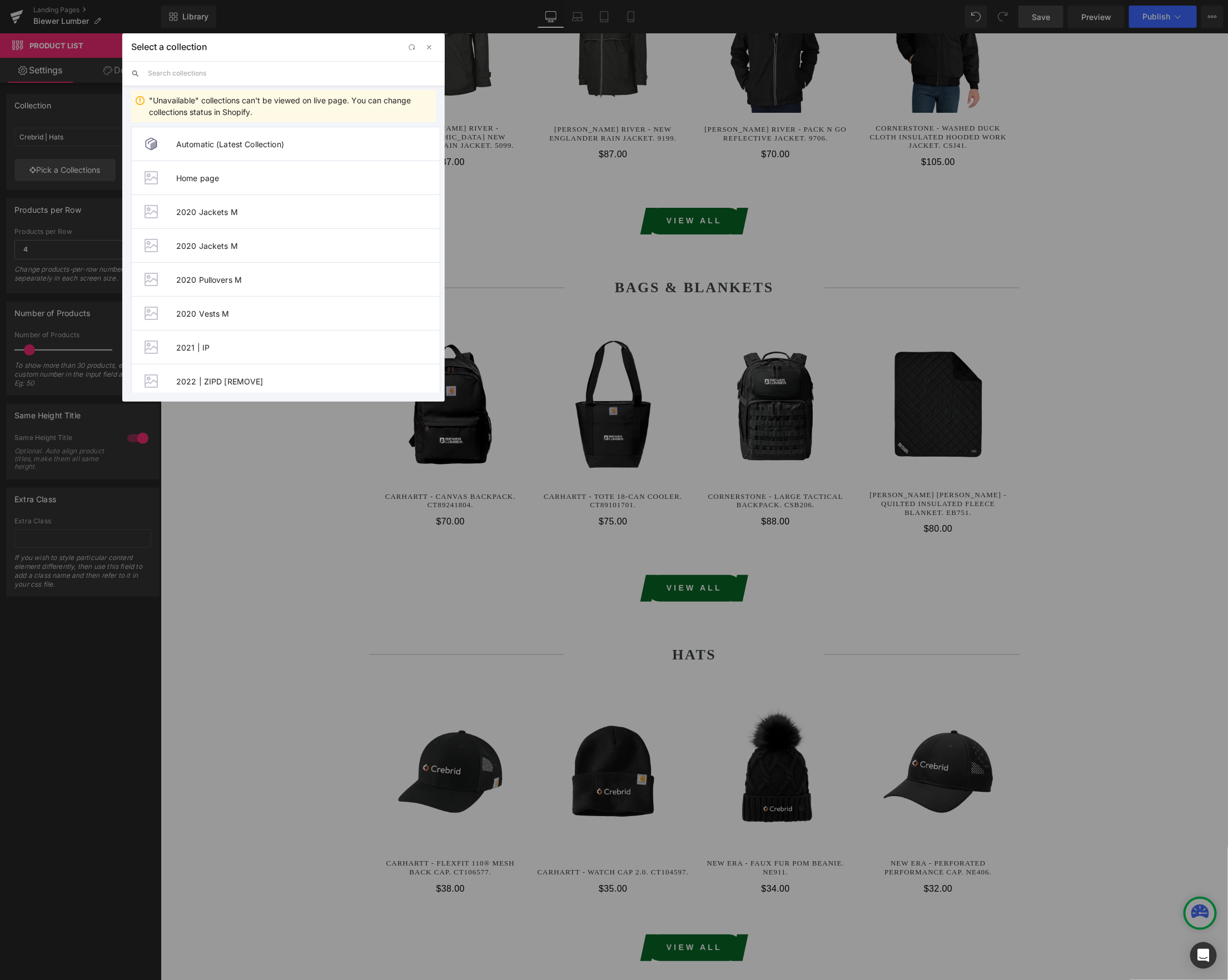
click at [248, 74] on input "text" at bounding box center [292, 73] width 288 height 24
paste input "biewer"
type input "biewer"
click at [235, 209] on span "Biewer Lumber | Hats" at bounding box center [307, 212] width 263 height 10
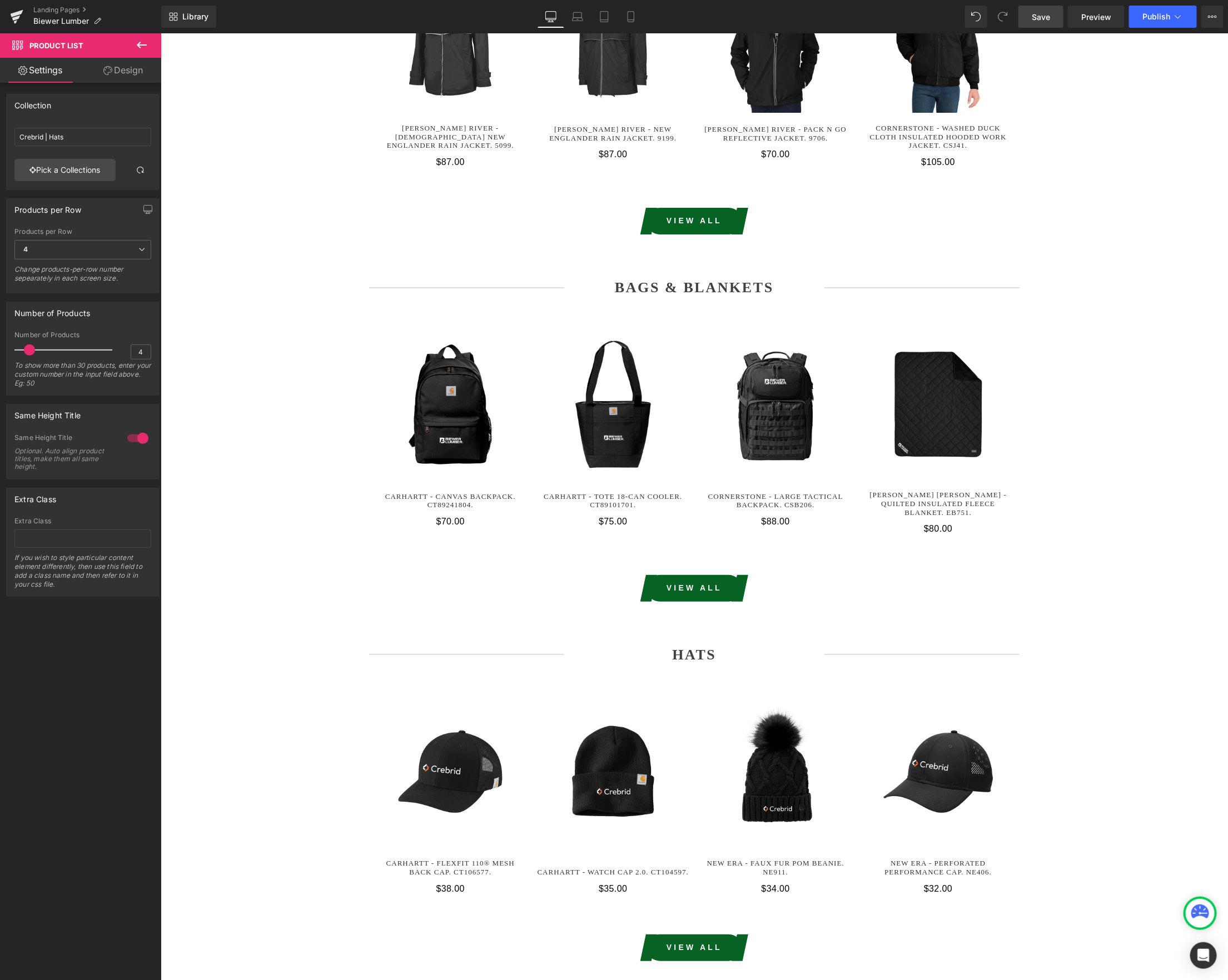
type input "Biewer Lumber | Hats"
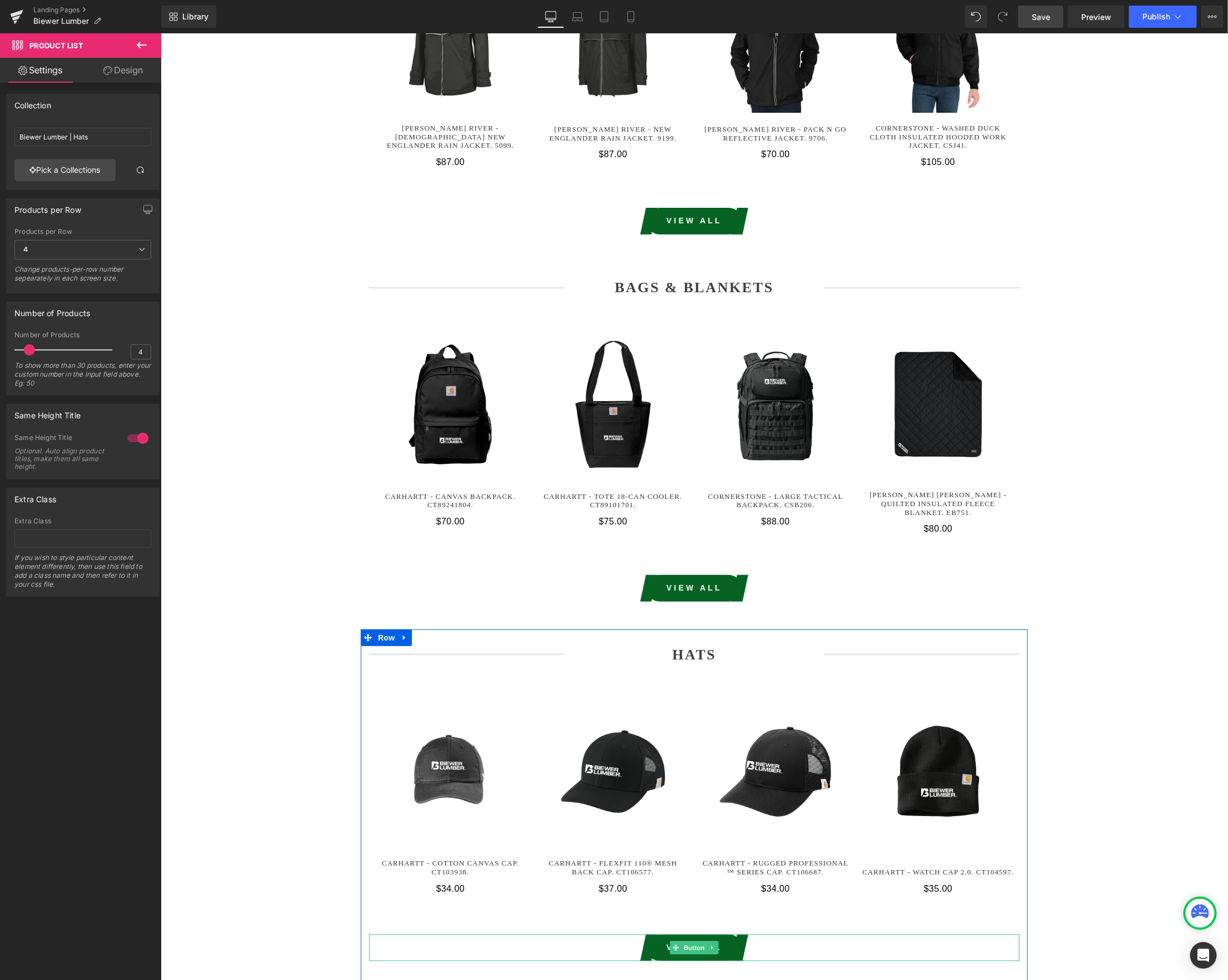
click at [687, 941] on span "Button" at bounding box center [693, 947] width 25 height 13
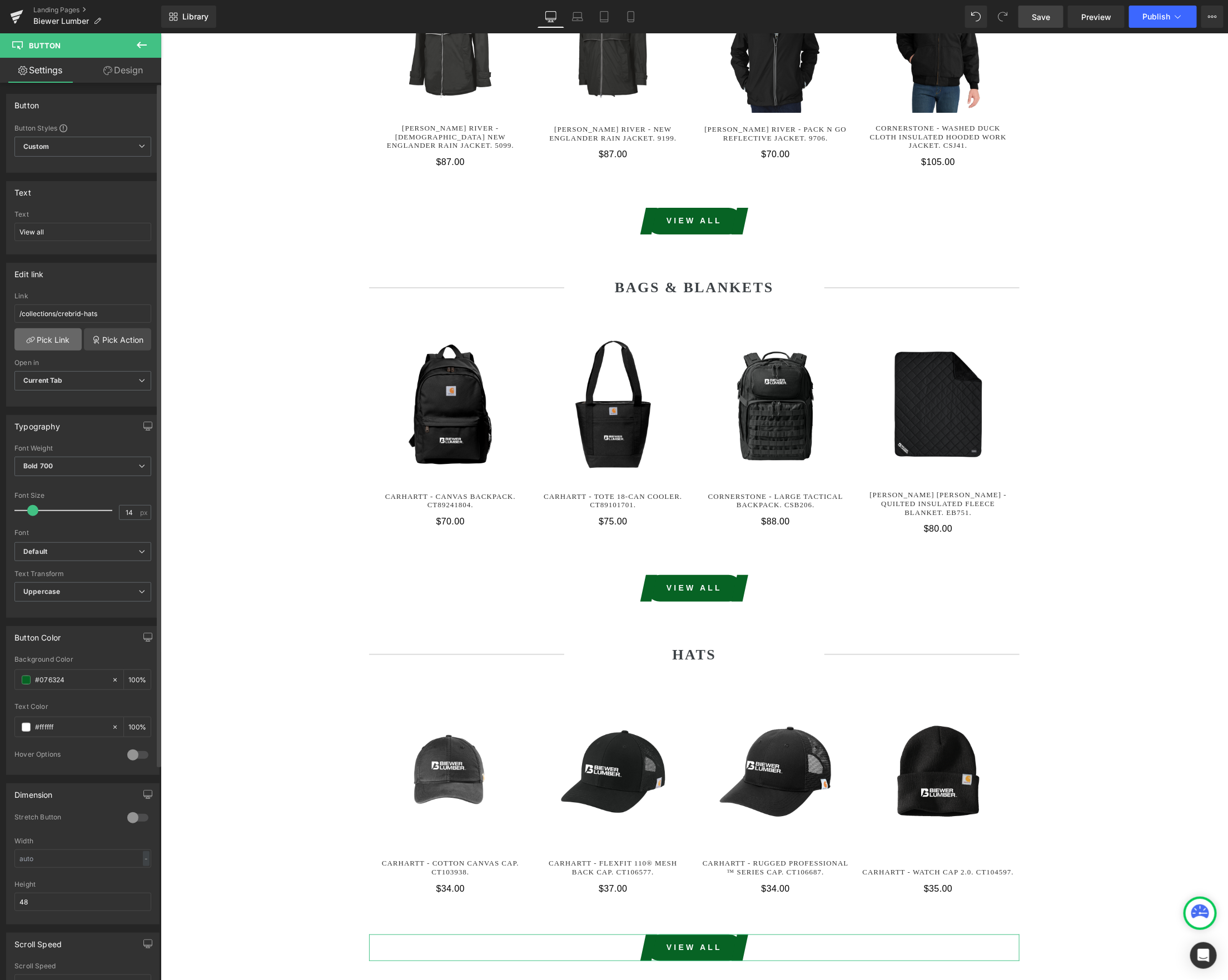
click at [50, 347] on link "Pick Link" at bounding box center [48, 339] width 67 height 23
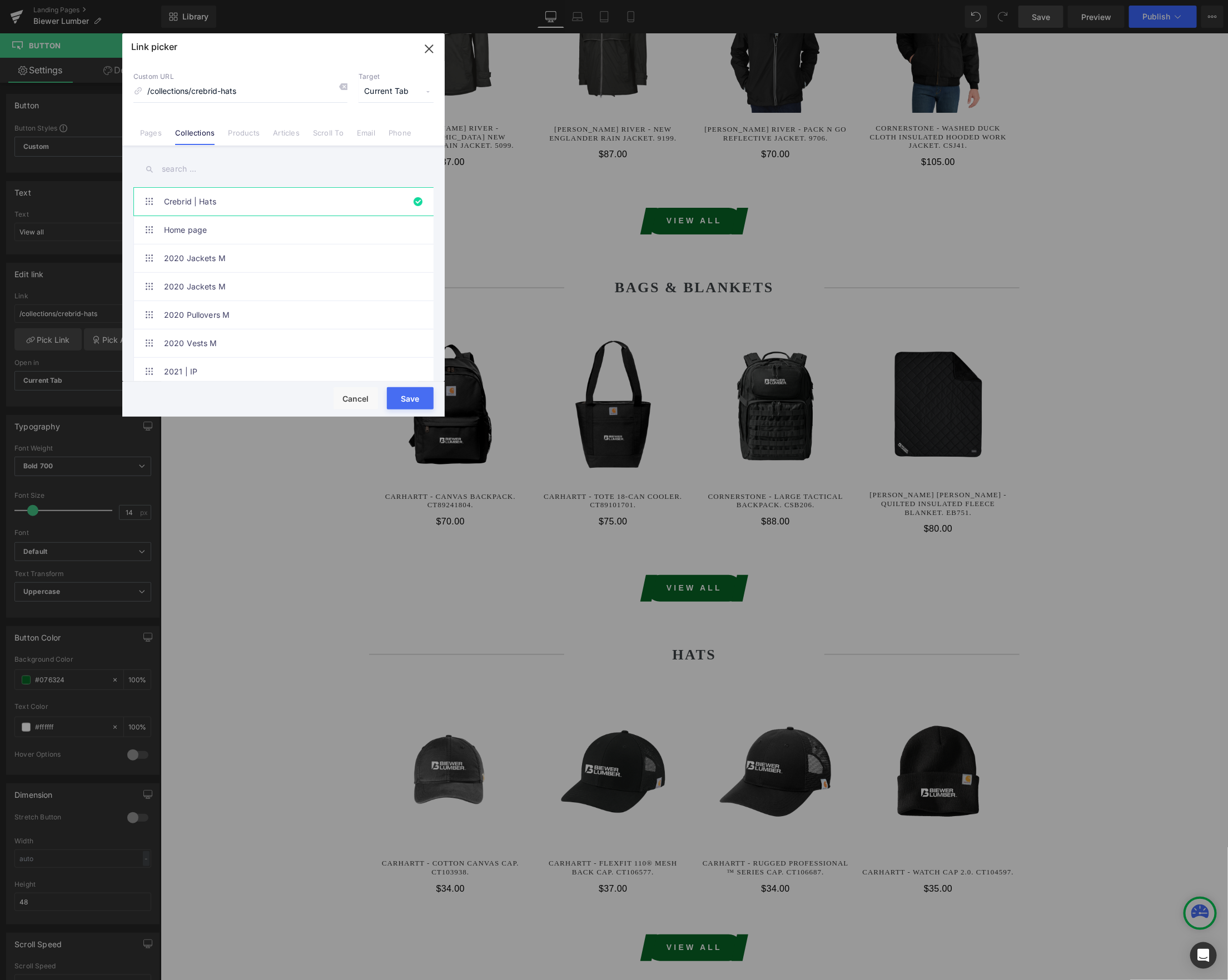
click at [226, 171] on input "text" at bounding box center [284, 168] width 300 height 25
paste input "biewer"
type input "biewer"
click at [247, 261] on link "Biewer Lumber | Hats" at bounding box center [287, 259] width 245 height 28
type input "/collections/biewer-lumber-hats"
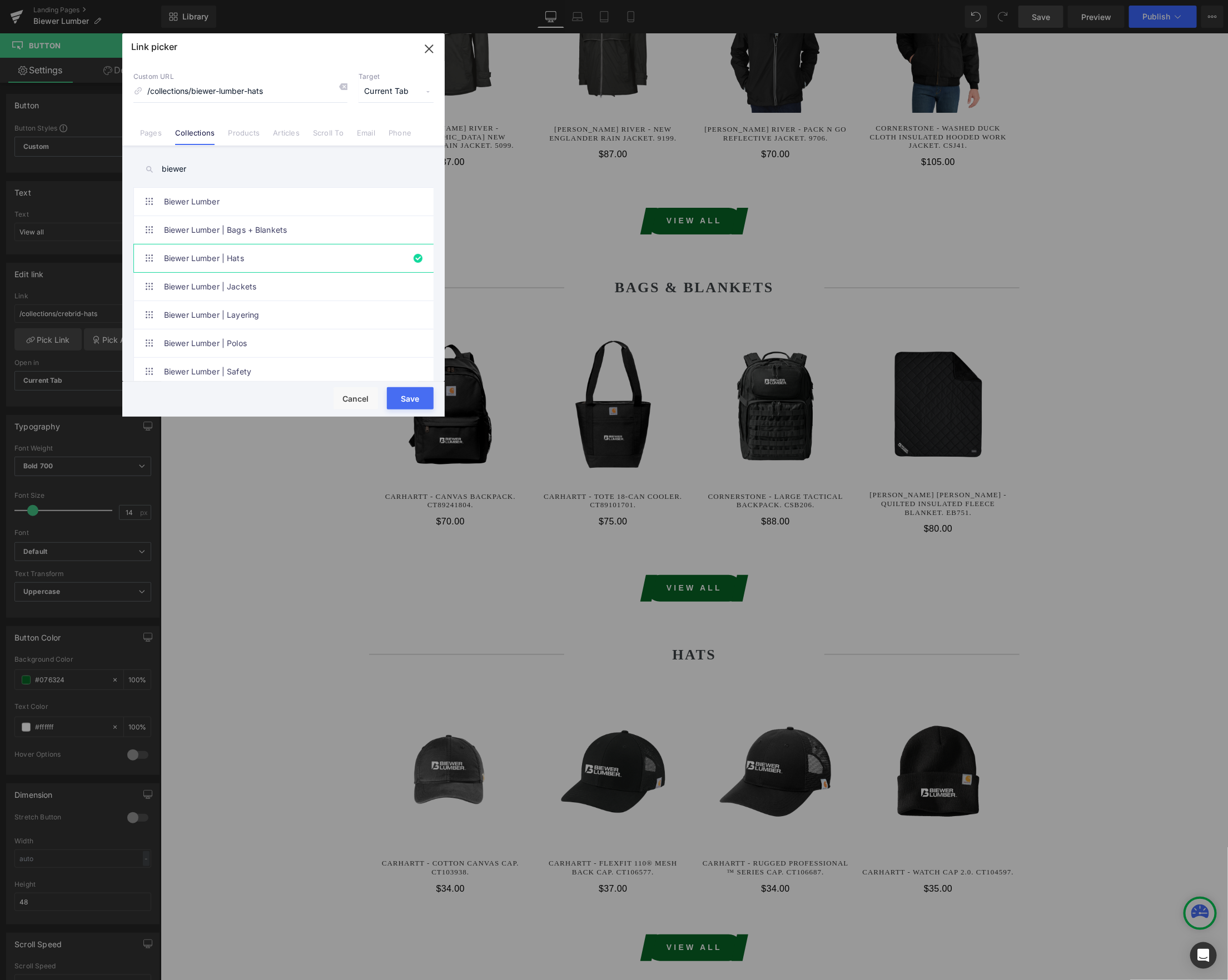
click at [406, 400] on button "Save" at bounding box center [410, 398] width 47 height 23
type input "/collections/biewer-lumber-hats"
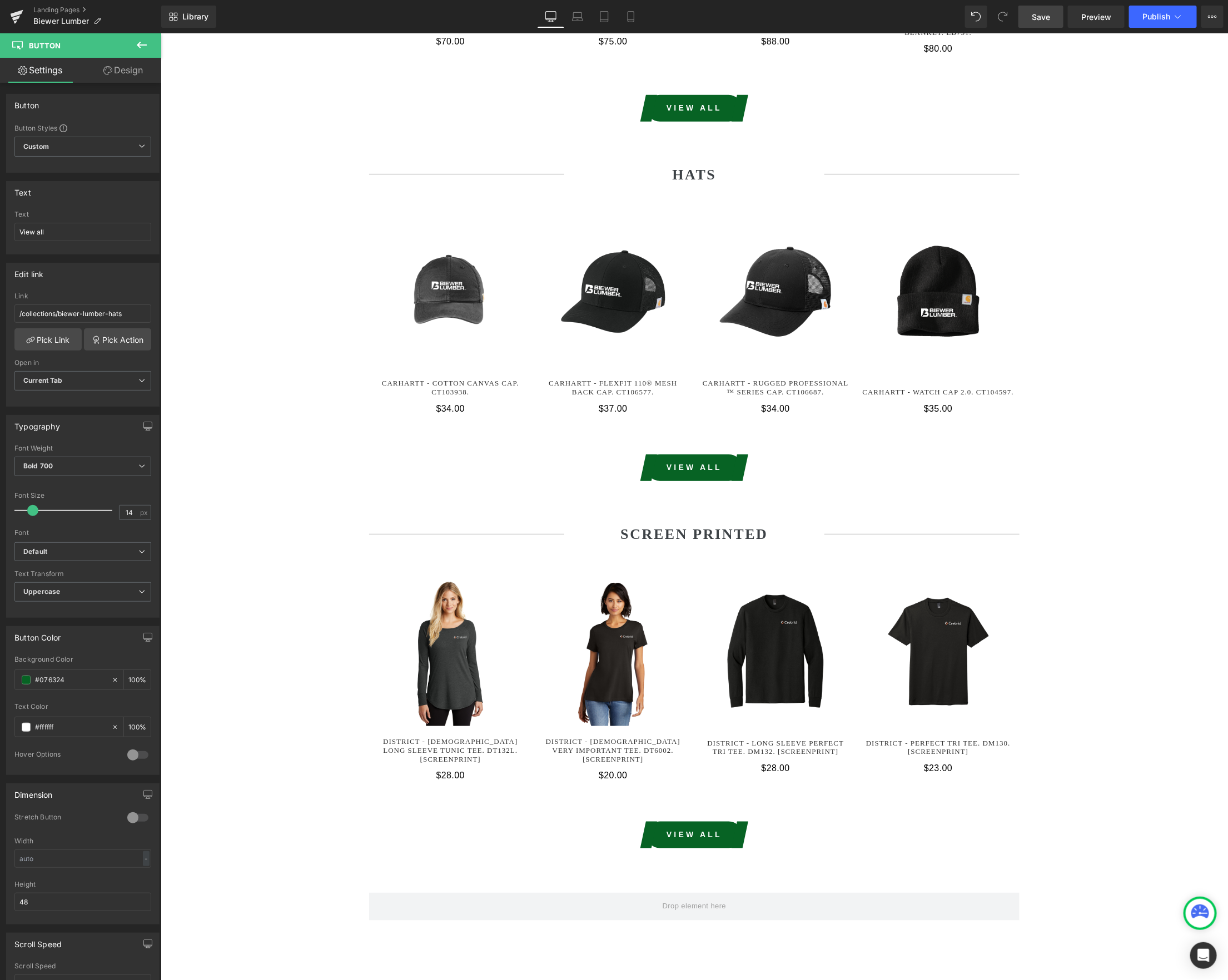
scroll to position [2817, 0]
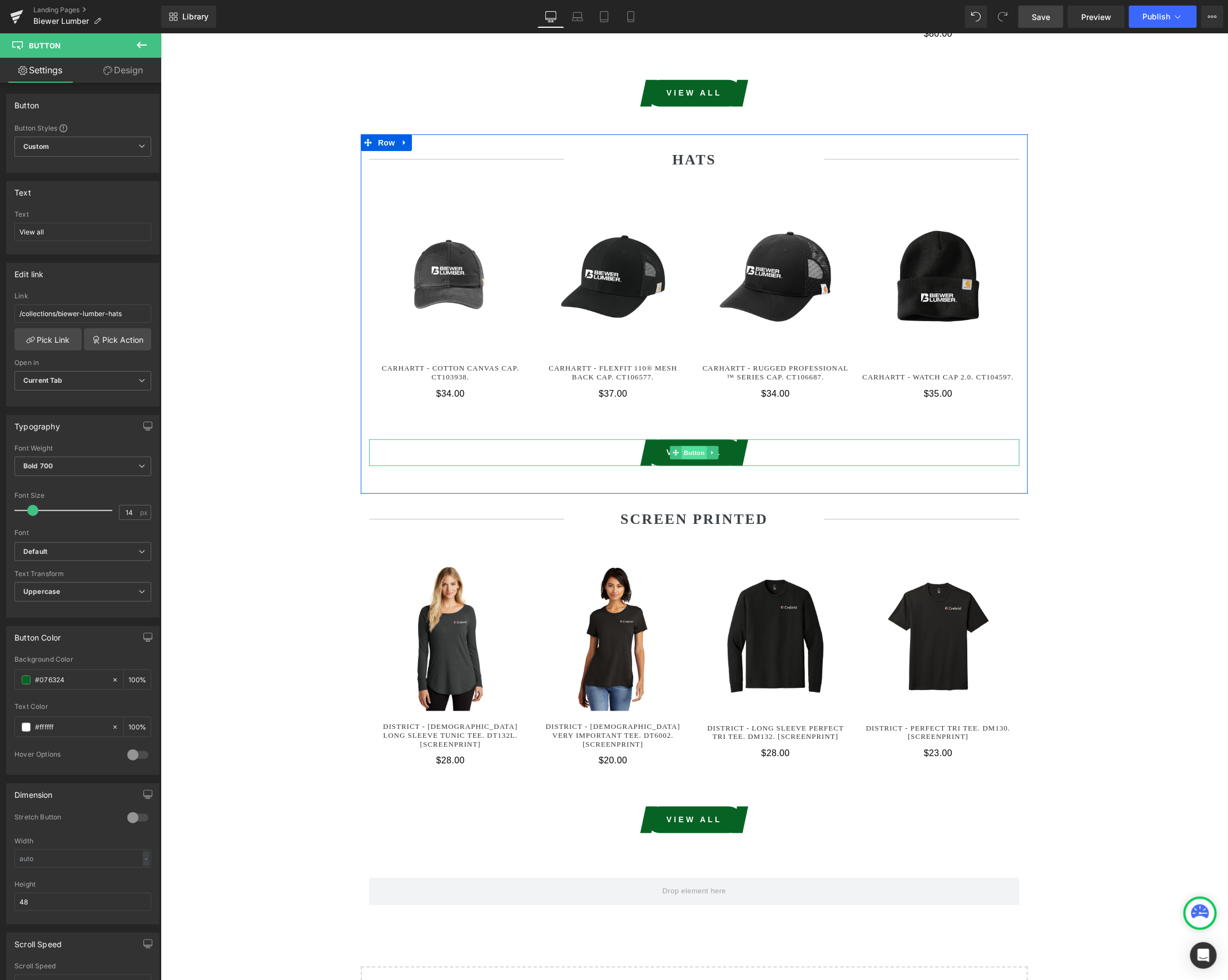
click at [690, 445] on span "Button" at bounding box center [693, 451] width 25 height 13
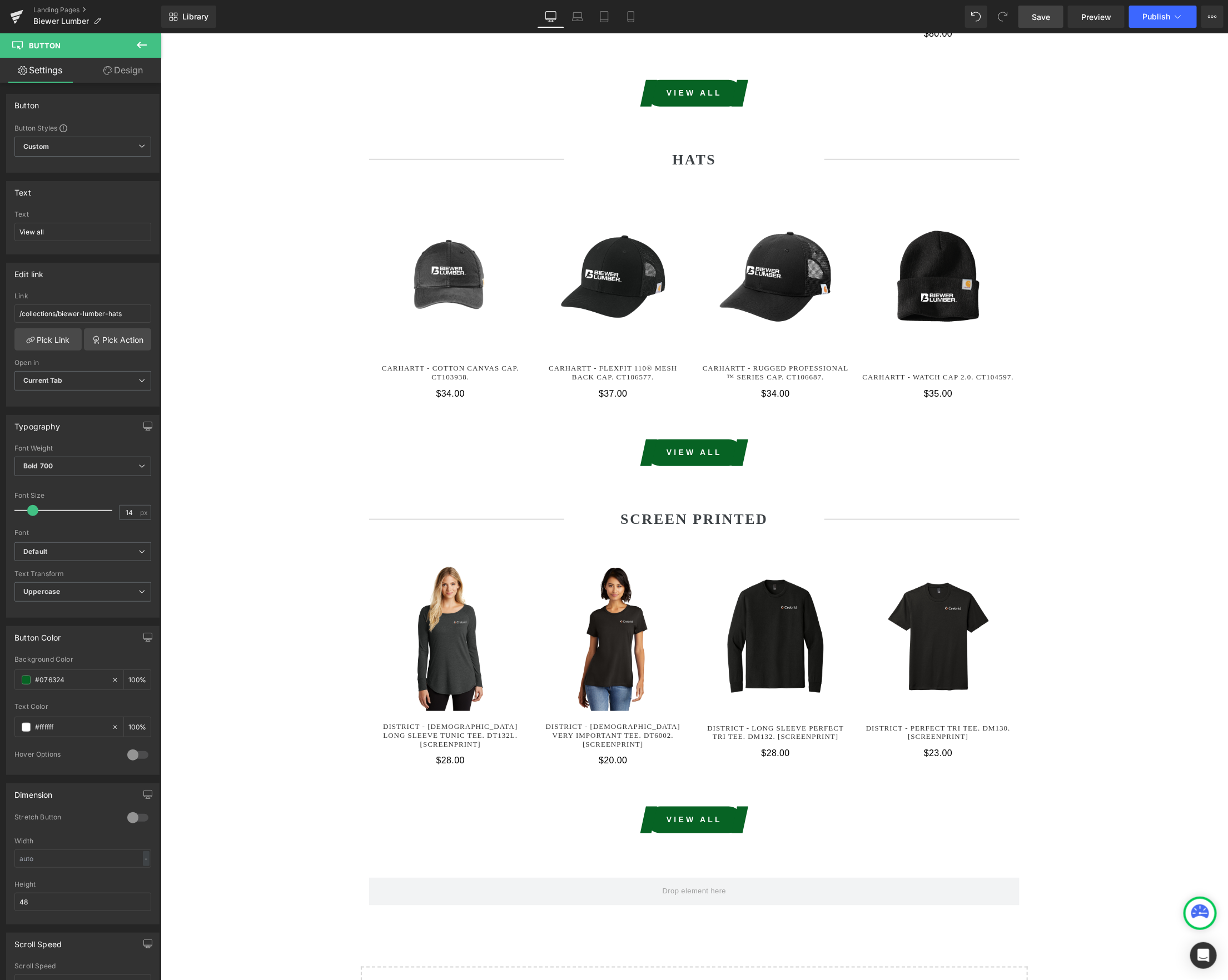
click at [1050, 14] on span "Save" at bounding box center [1040, 16] width 18 height 11
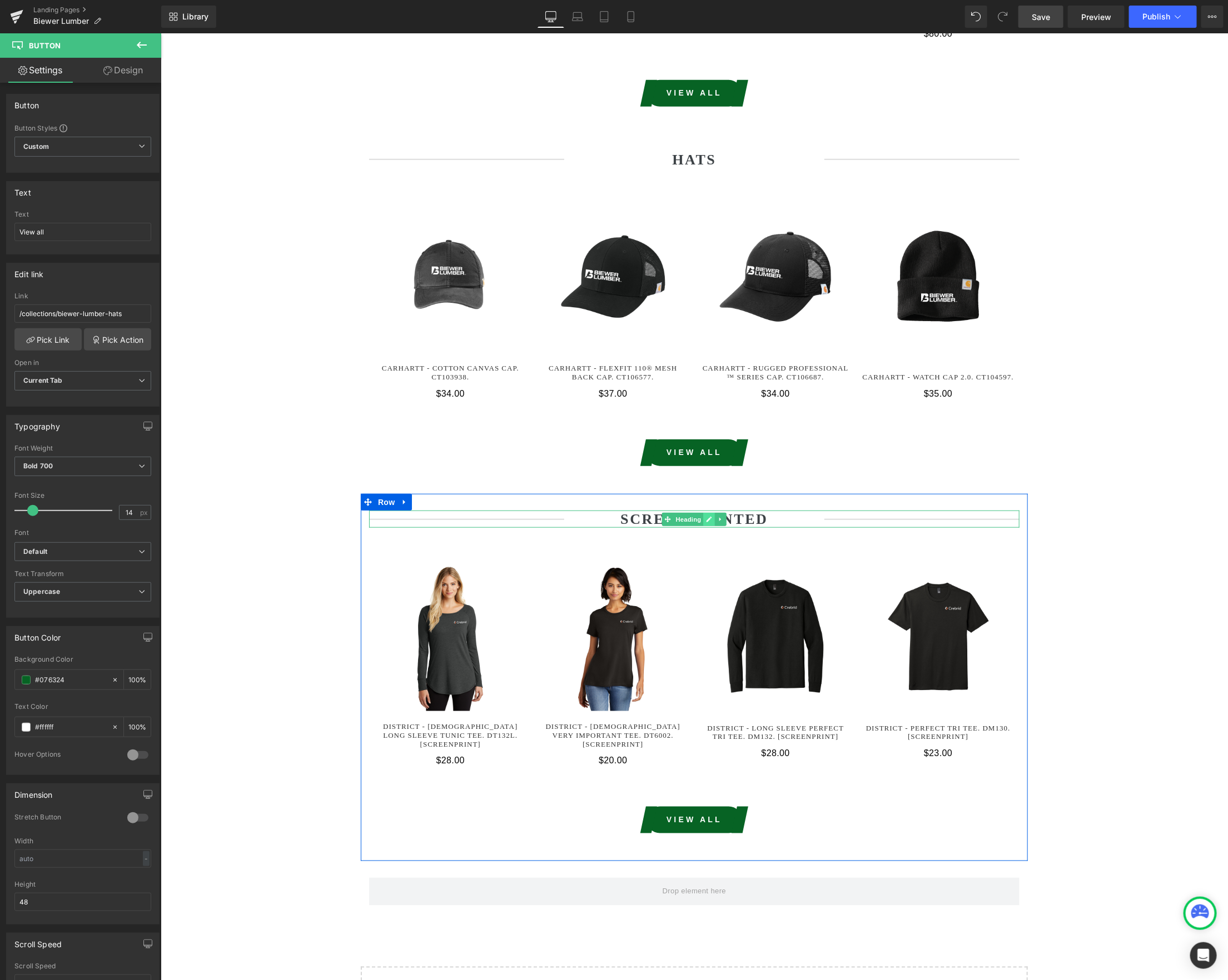
click at [707, 516] on icon at bounding box center [708, 519] width 6 height 7
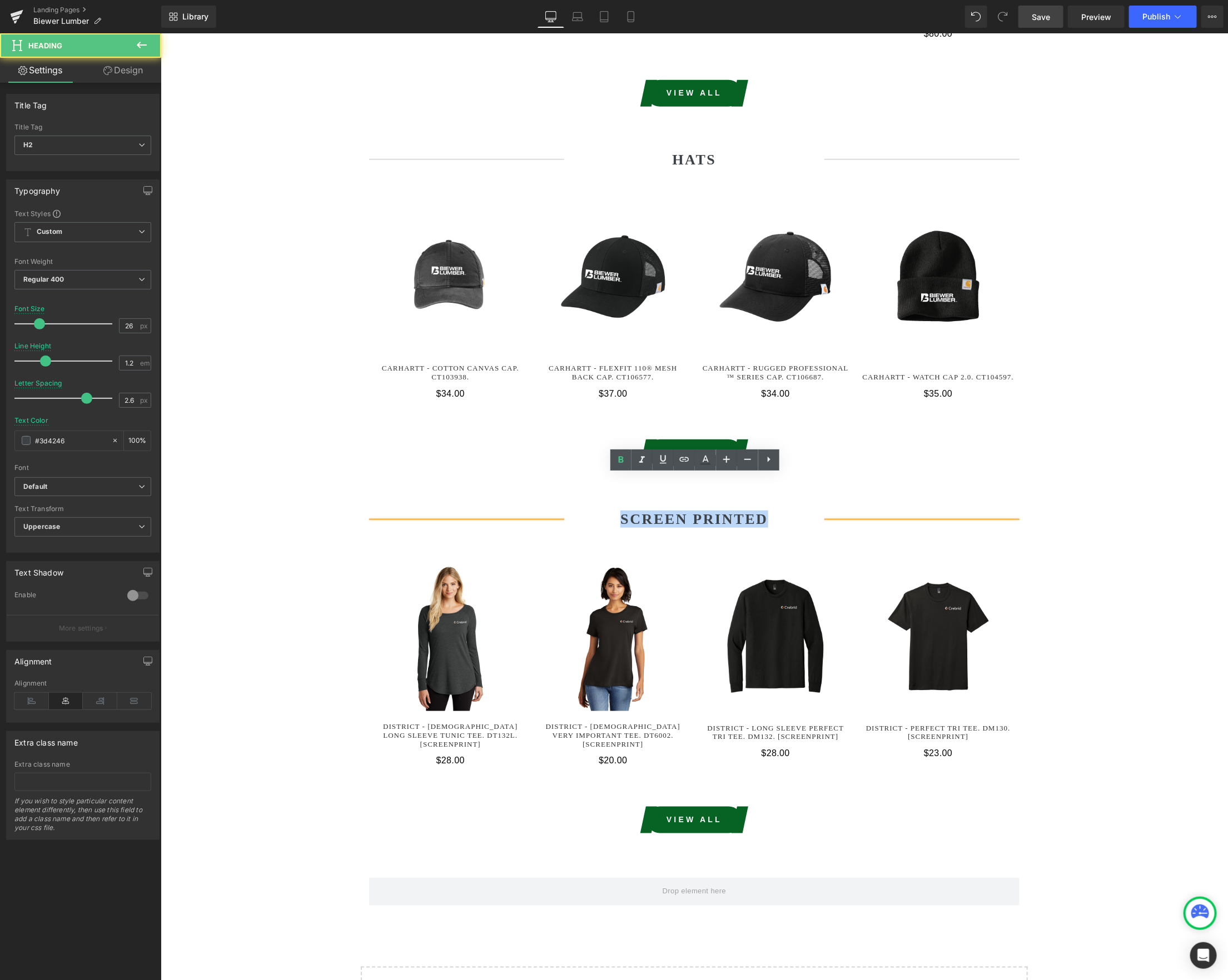
drag, startPoint x: 765, startPoint y: 483, endPoint x: 597, endPoint y: 483, distance: 168.0
click at [597, 510] on h2 "SCREEN PRINTED" at bounding box center [694, 518] width 261 height 17
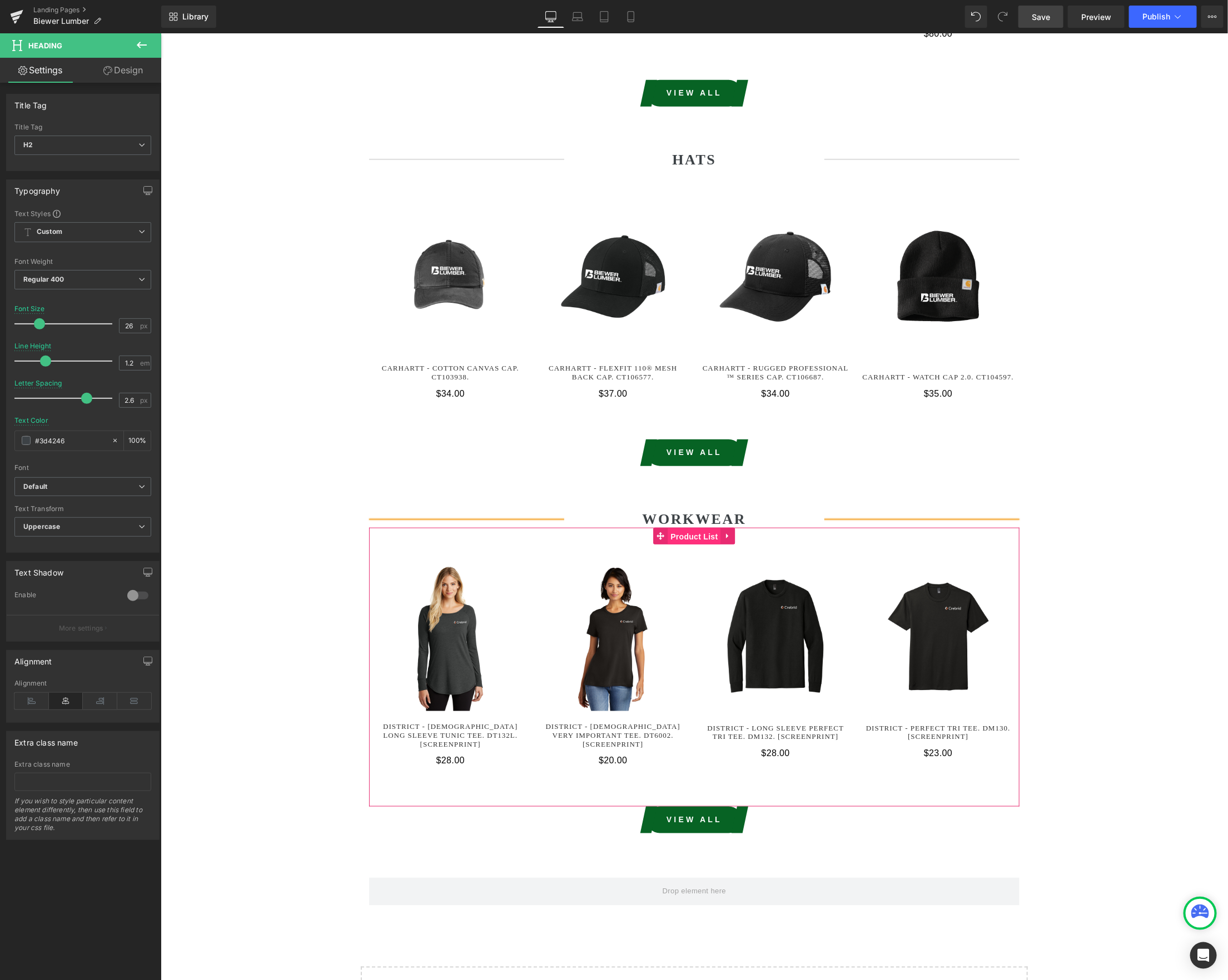
click at [689, 528] on span "Product List" at bounding box center [693, 536] width 53 height 16
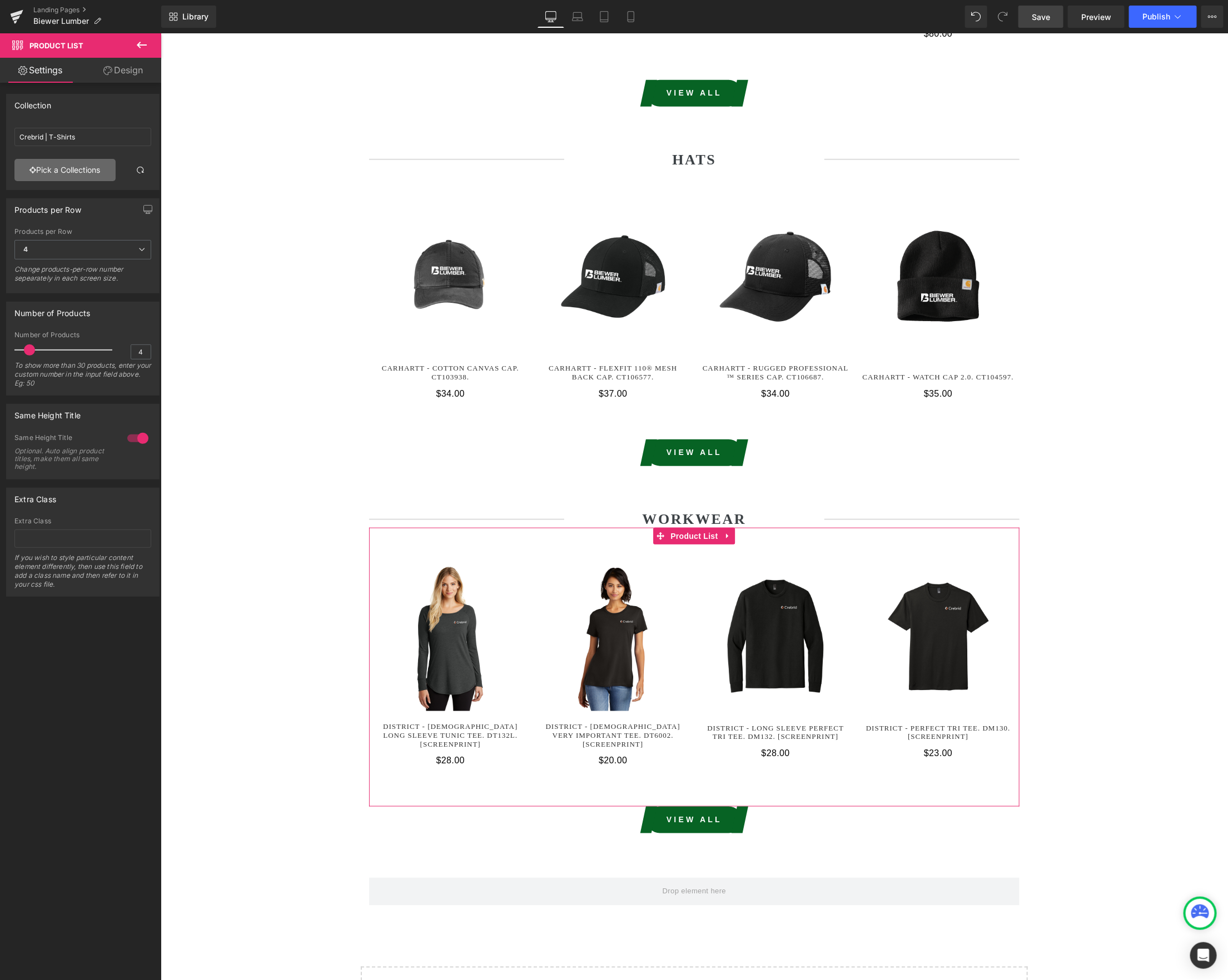
click at [89, 168] on link "Pick a Collections" at bounding box center [65, 170] width 101 height 23
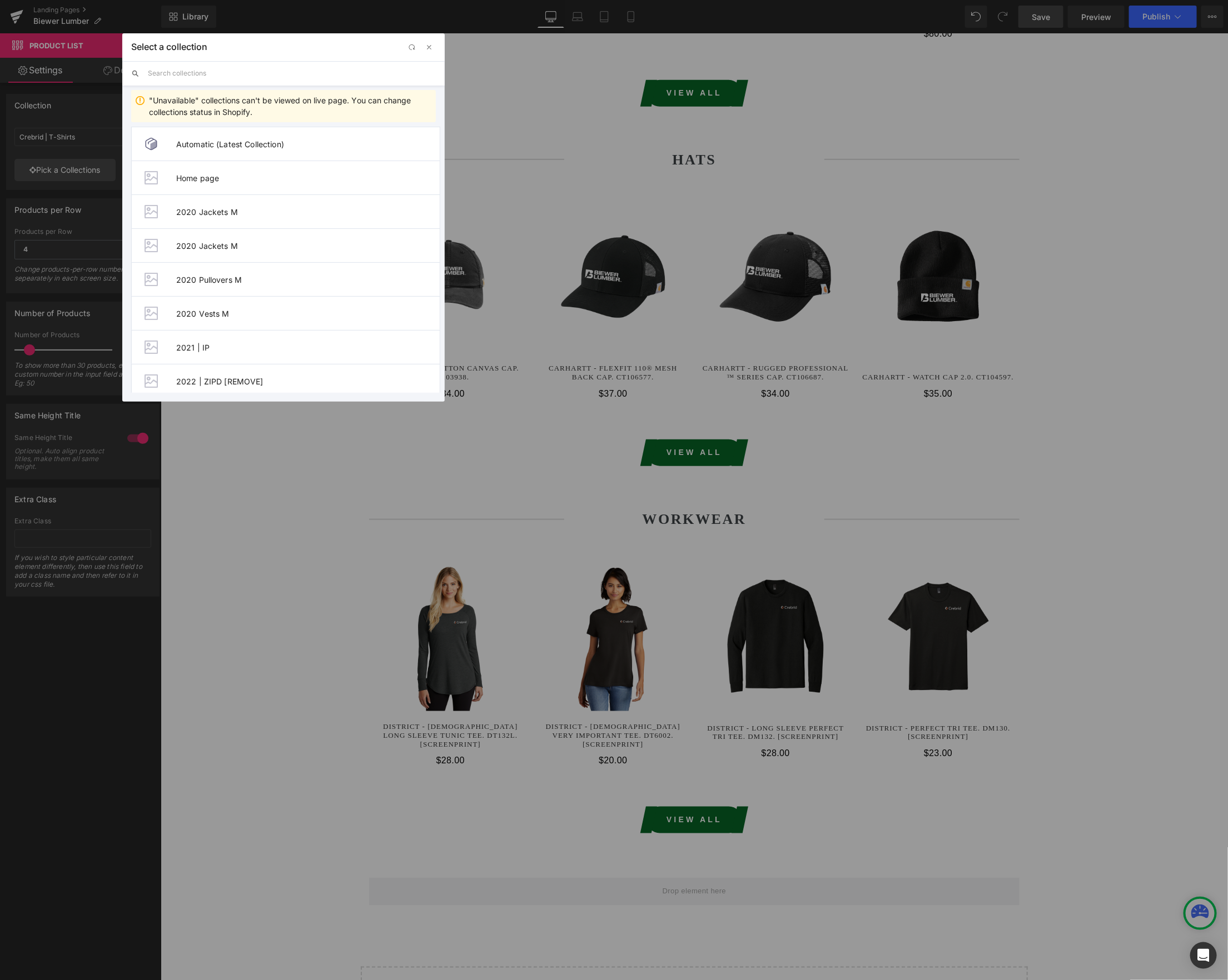
click at [209, 74] on input "text" at bounding box center [292, 73] width 288 height 24
paste input "biewer"
type input "biewer"
drag, startPoint x: 226, startPoint y: 376, endPoint x: 64, endPoint y: 342, distance: 165.5
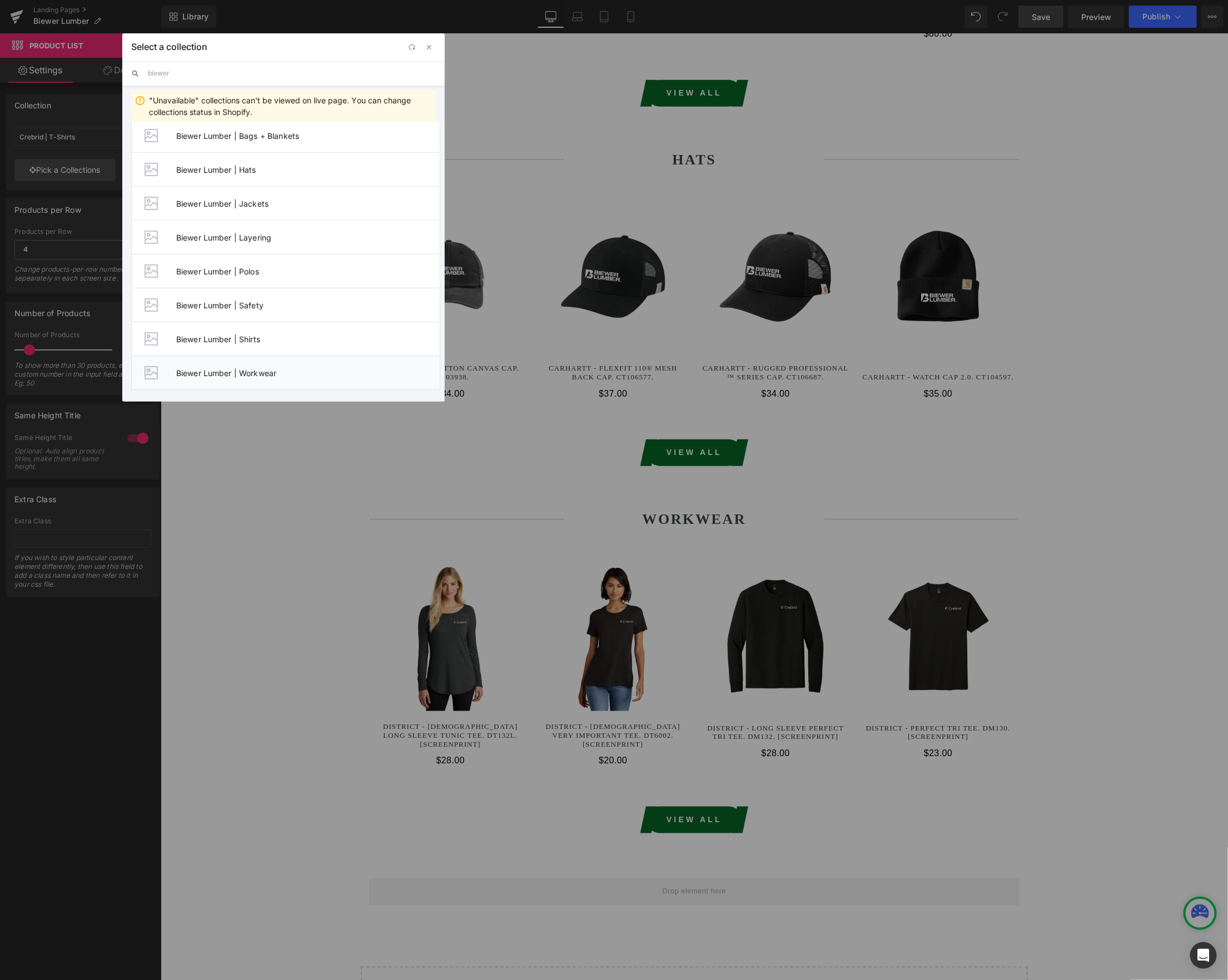
click at [226, 376] on span "Biewer Lumber | Workwear" at bounding box center [307, 372] width 263 height 10
type input "Biewer Lumber | Workwear"
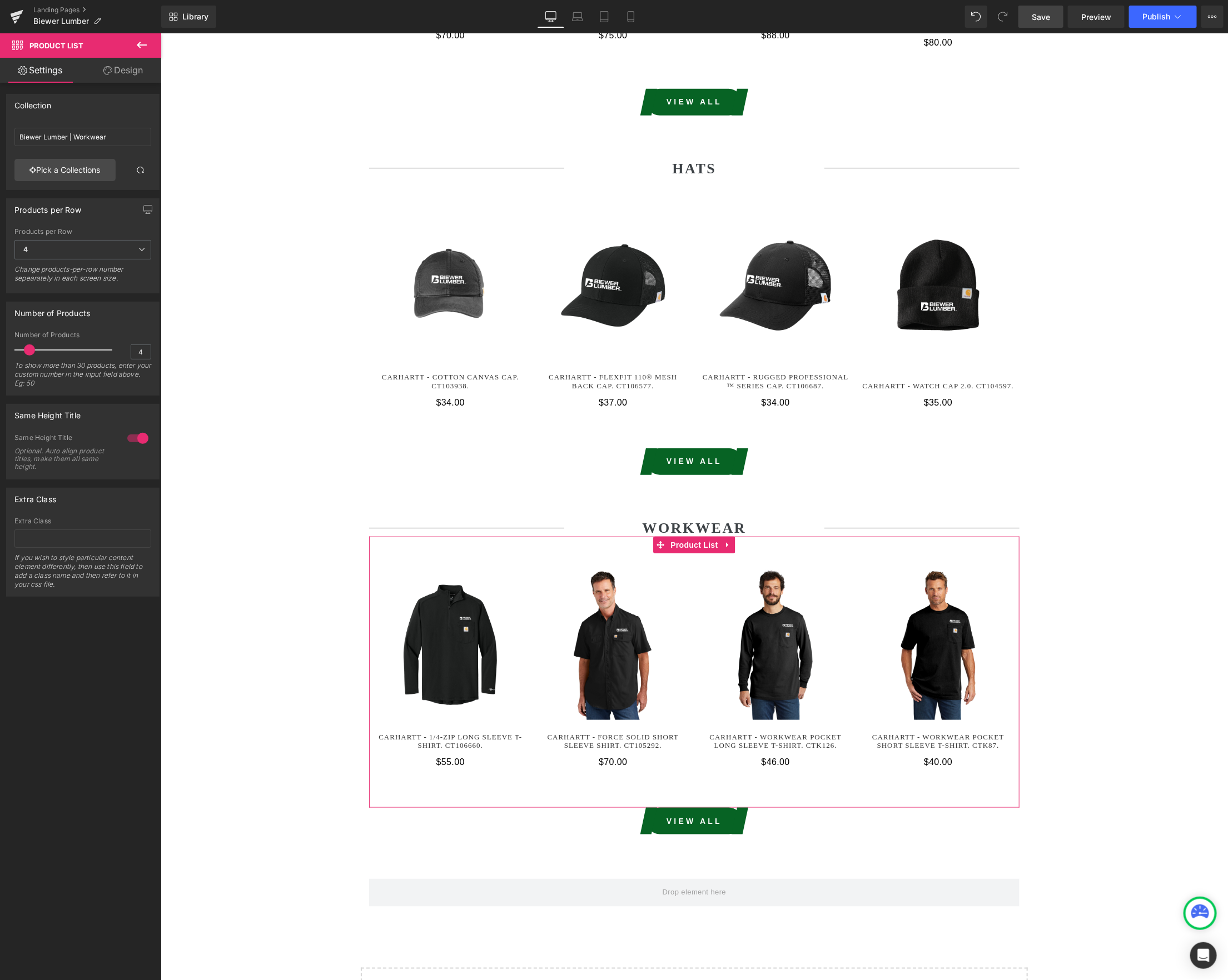
scroll to position [2806, 0]
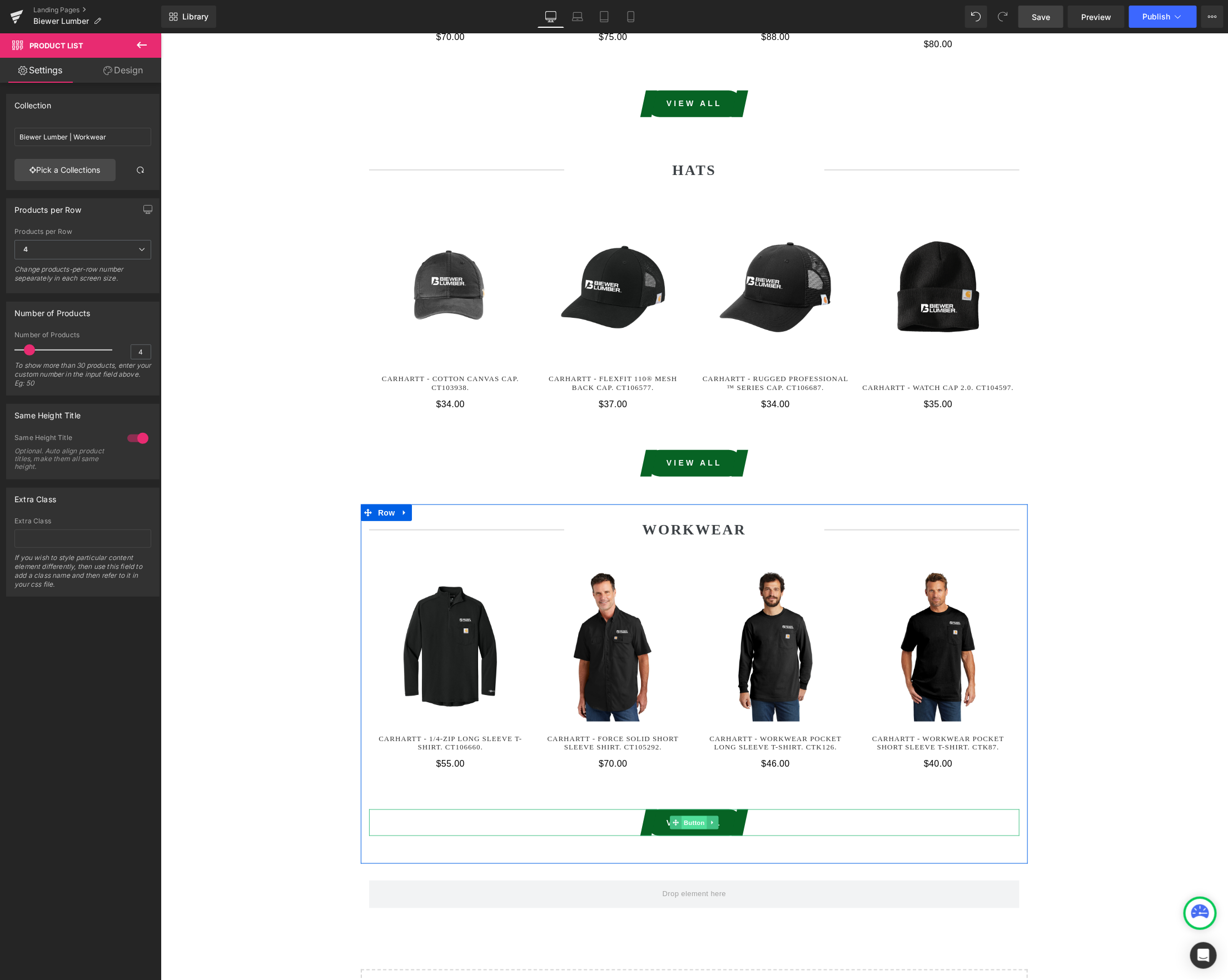
click at [692, 815] on span "Button" at bounding box center [693, 821] width 25 height 13
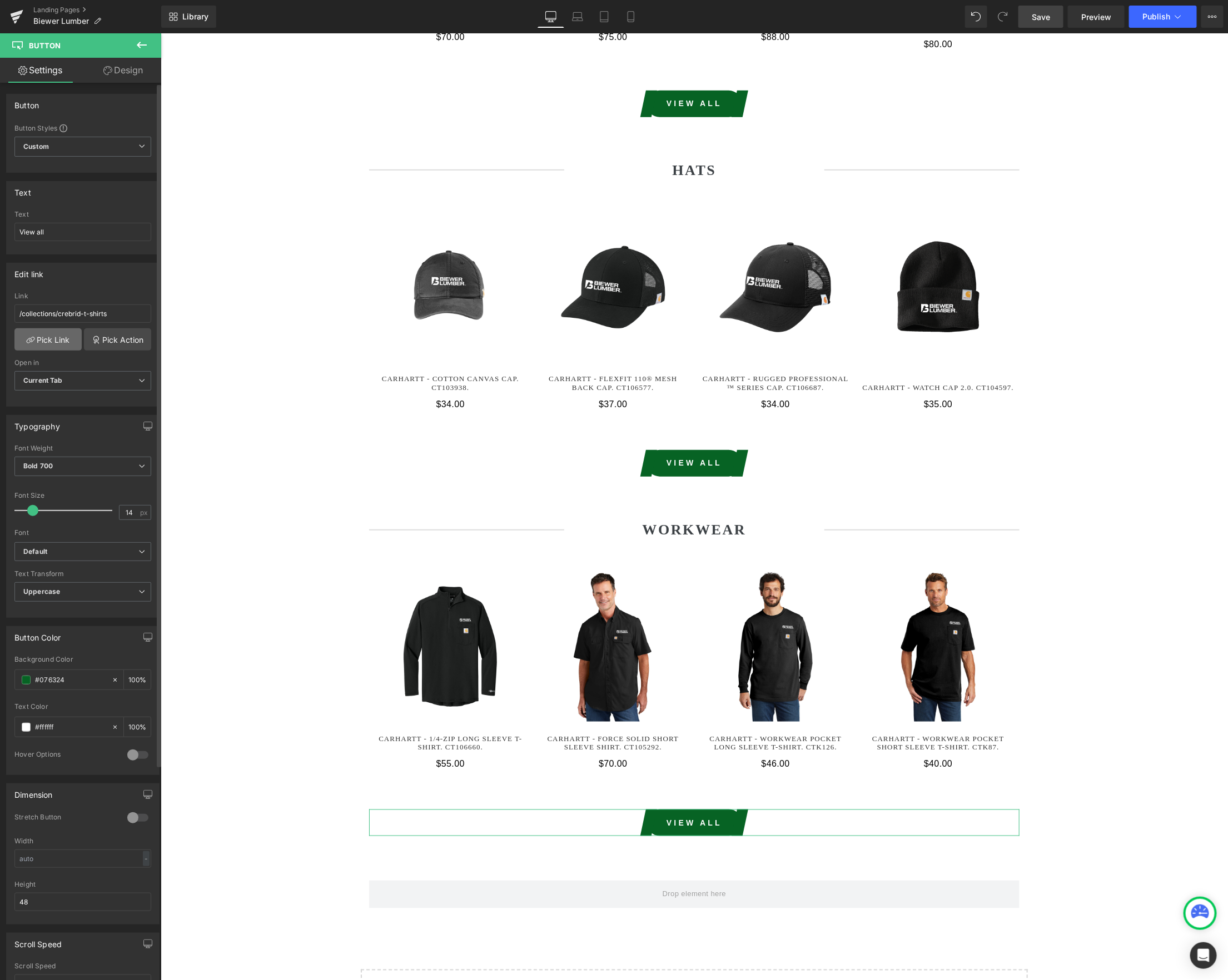
click at [53, 349] on link "Pick Link" at bounding box center [48, 339] width 67 height 23
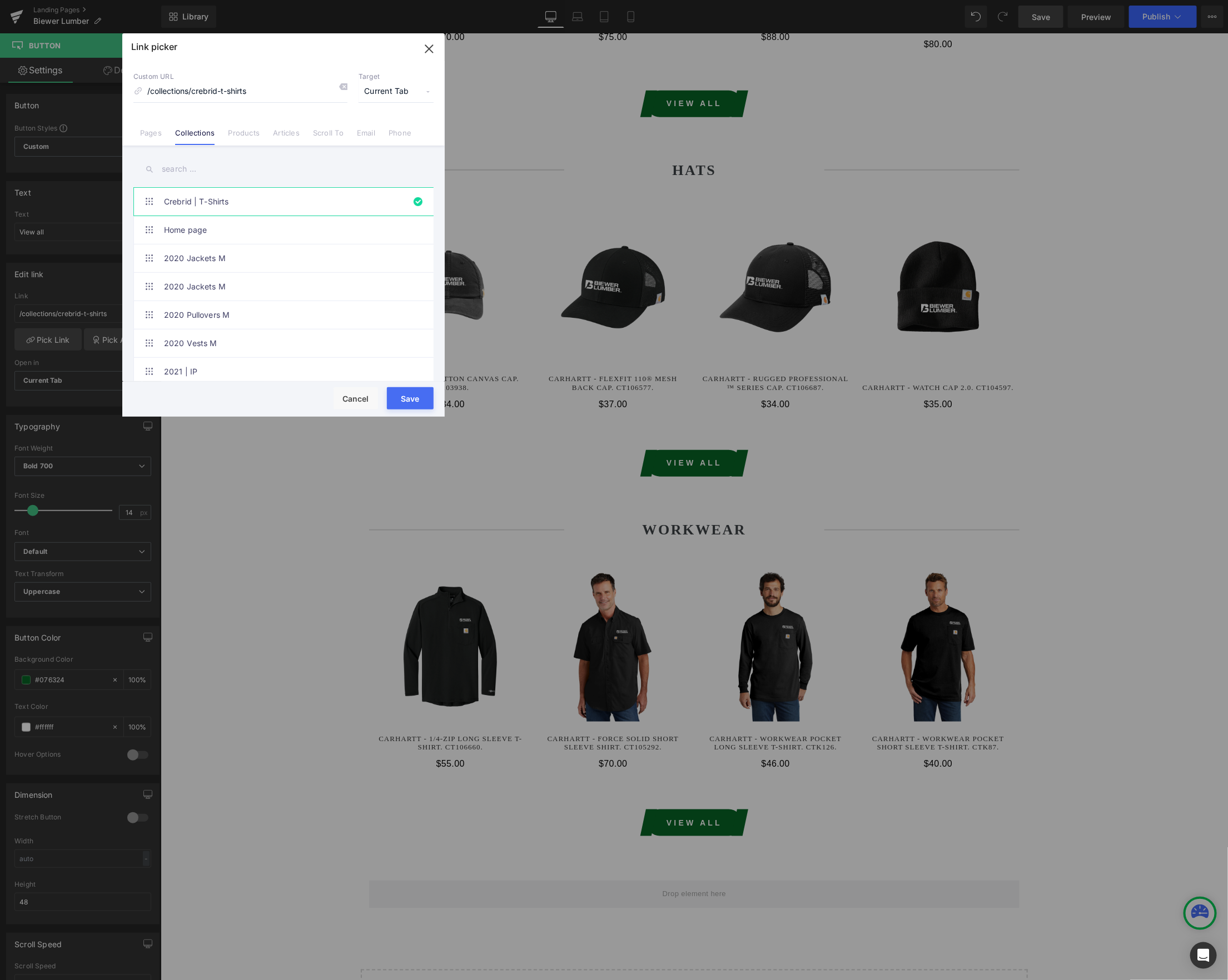
click at [261, 170] on input "text" at bounding box center [284, 168] width 300 height 25
paste input "biewer"
type input "biewer"
click at [279, 358] on link "Biewer Lumber | Workwear" at bounding box center [287, 372] width 245 height 28
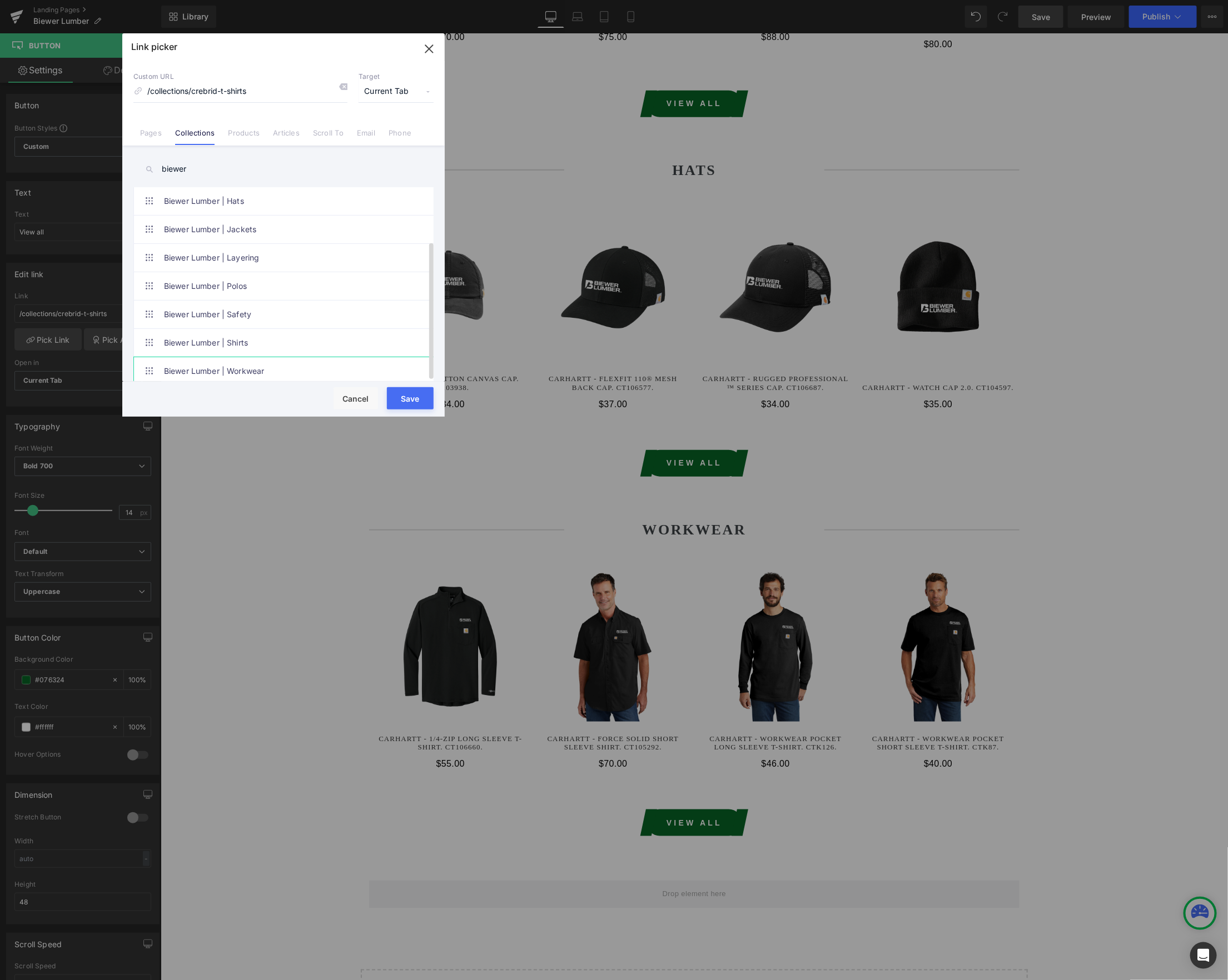
type input "/collections/biewer-lumber-workwear"
click at [411, 394] on button "Save" at bounding box center [410, 398] width 47 height 23
type input "/collections/biewer-lumber-workwear"
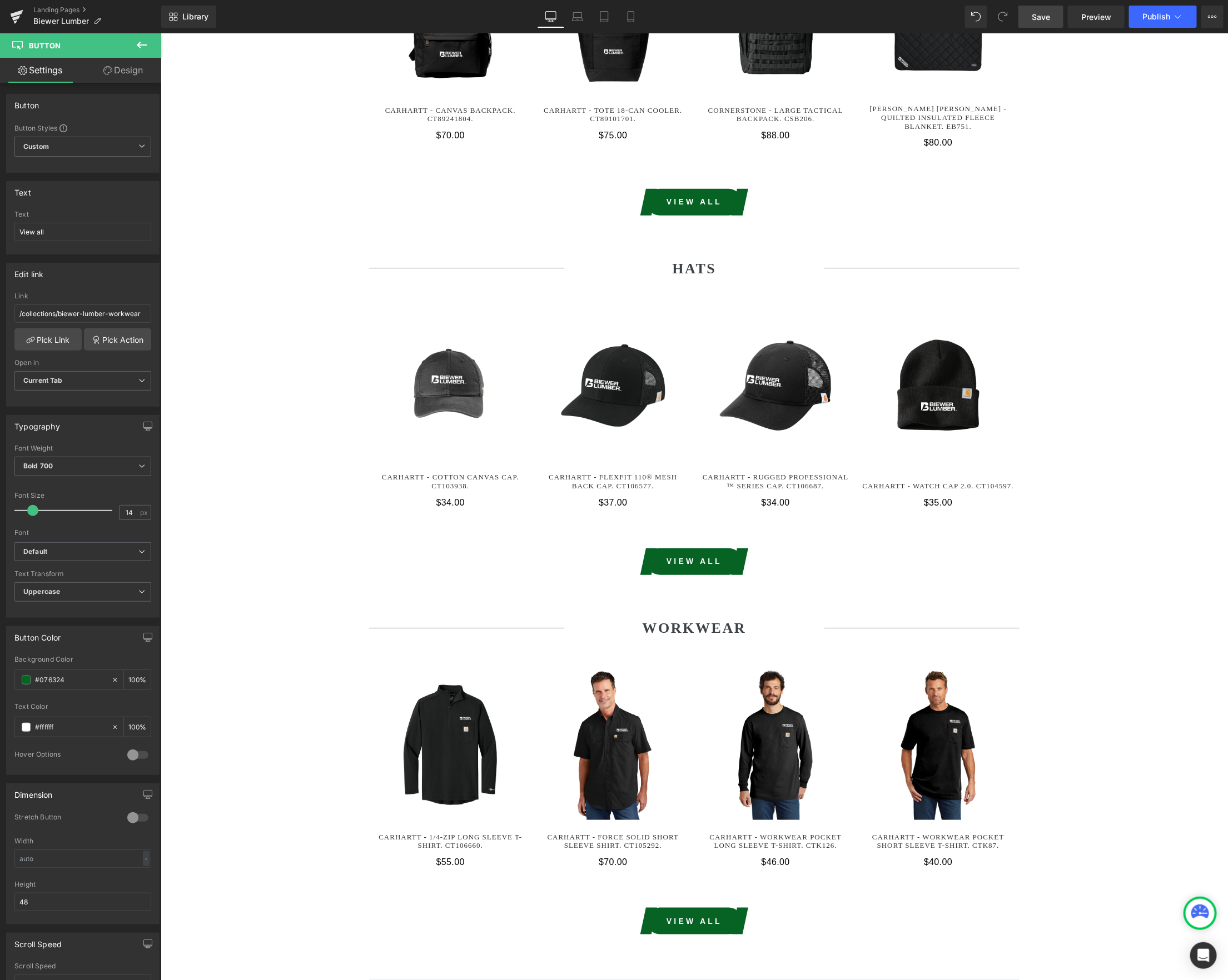
scroll to position [2777, 0]
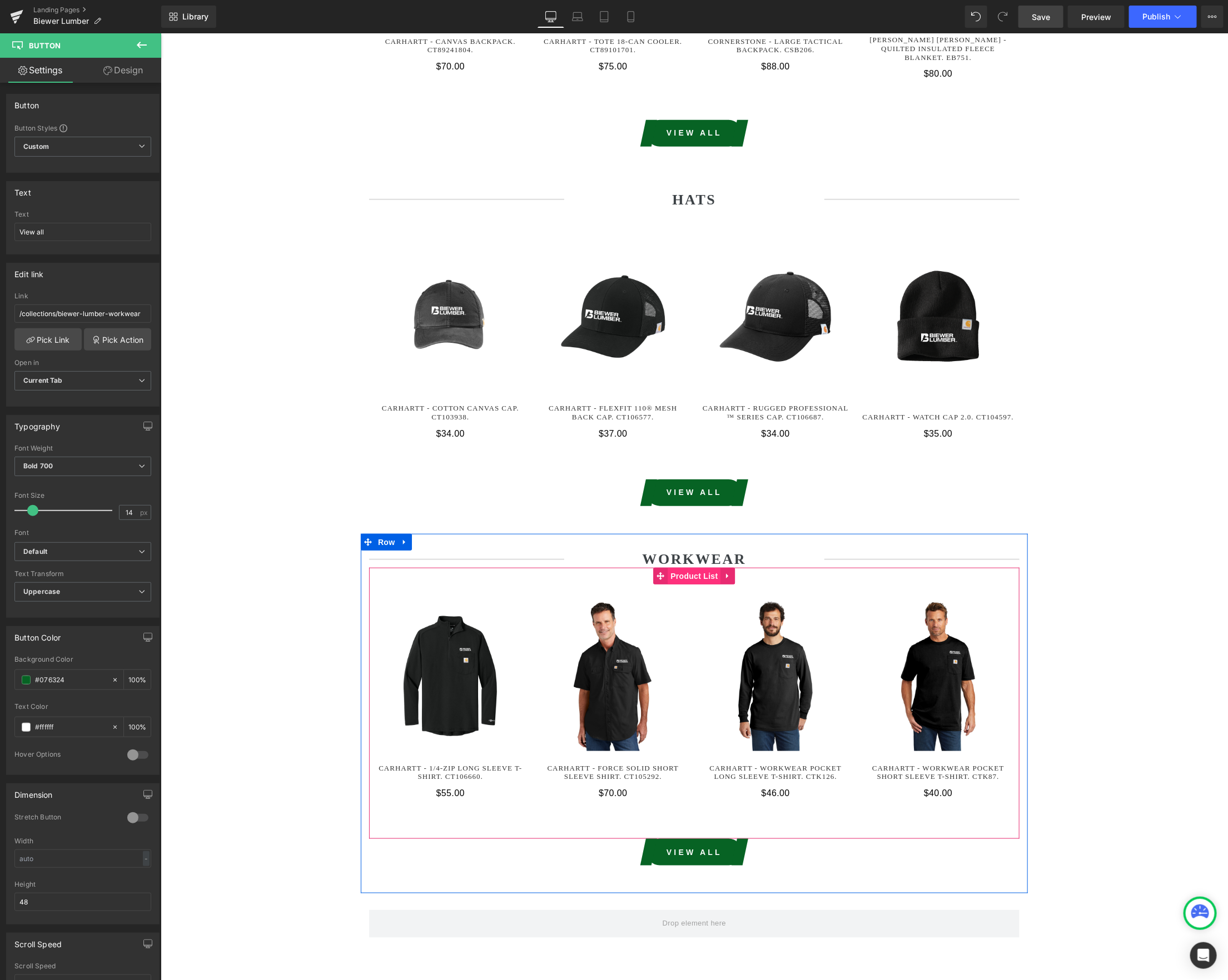
click at [702, 567] on span "Product List" at bounding box center [693, 575] width 53 height 16
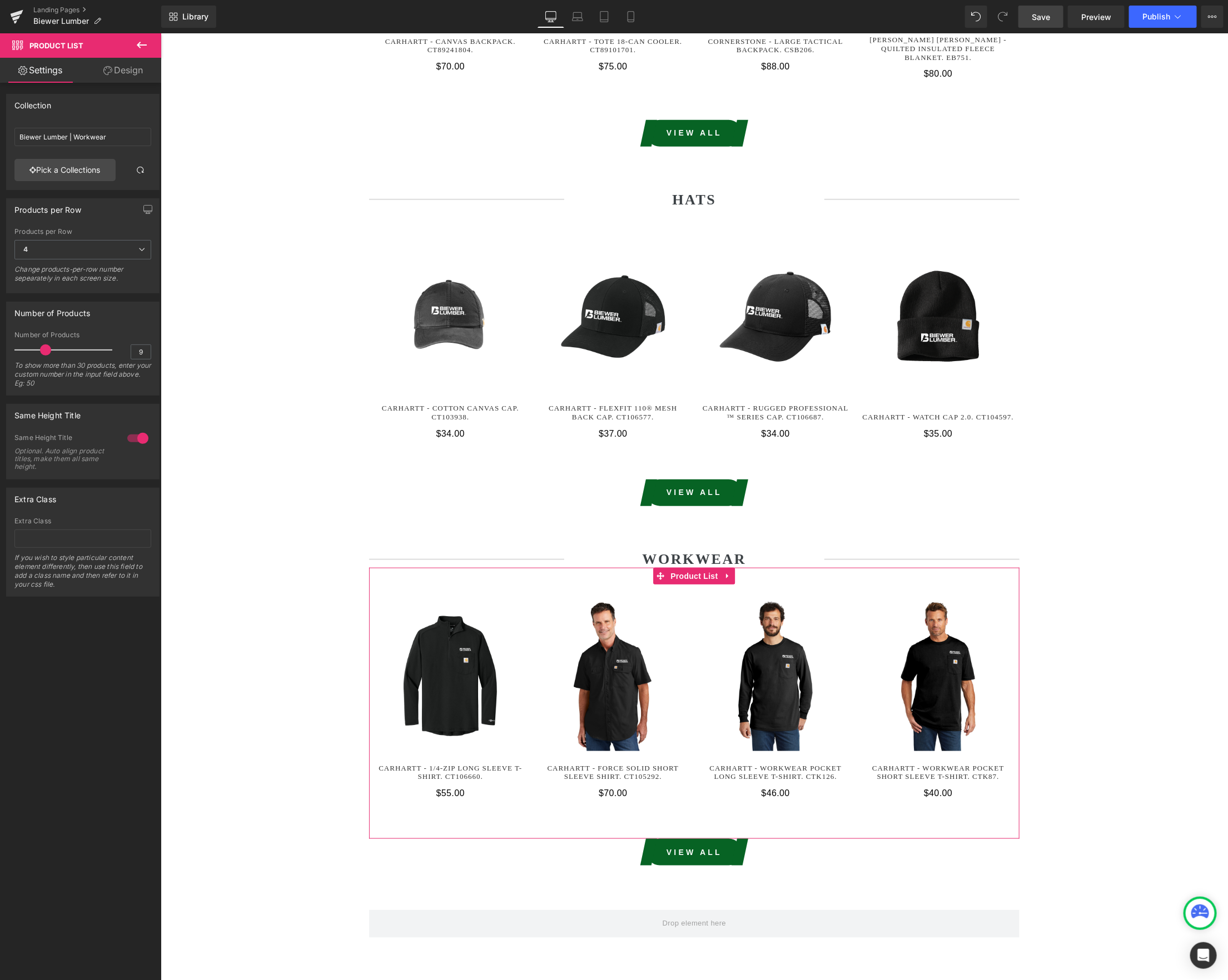
type input "8"
drag, startPoint x: 27, startPoint y: 352, endPoint x: 39, endPoint y: 352, distance: 12.0
click at [39, 352] on span at bounding box center [42, 350] width 11 height 11
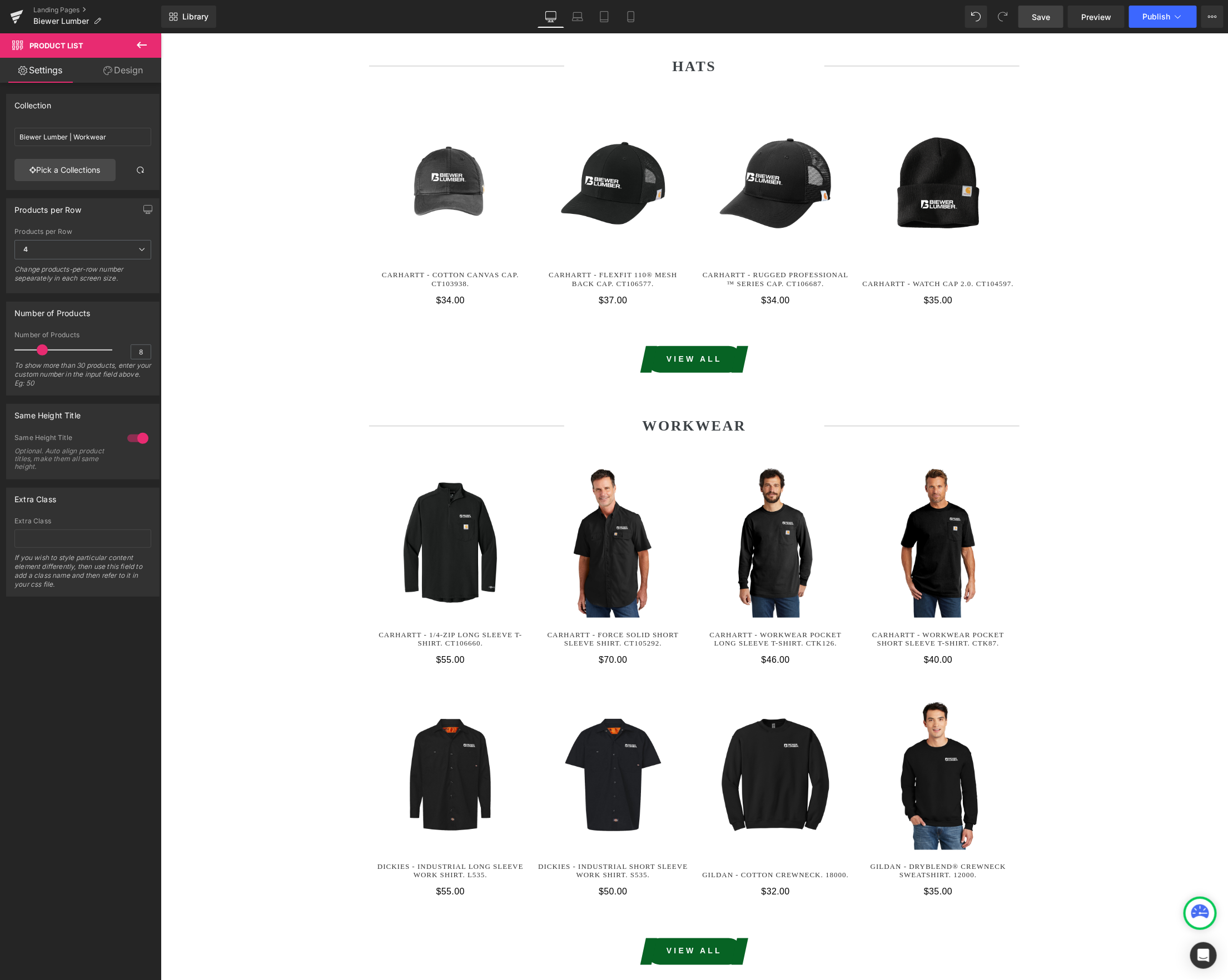
scroll to position [3101, 0]
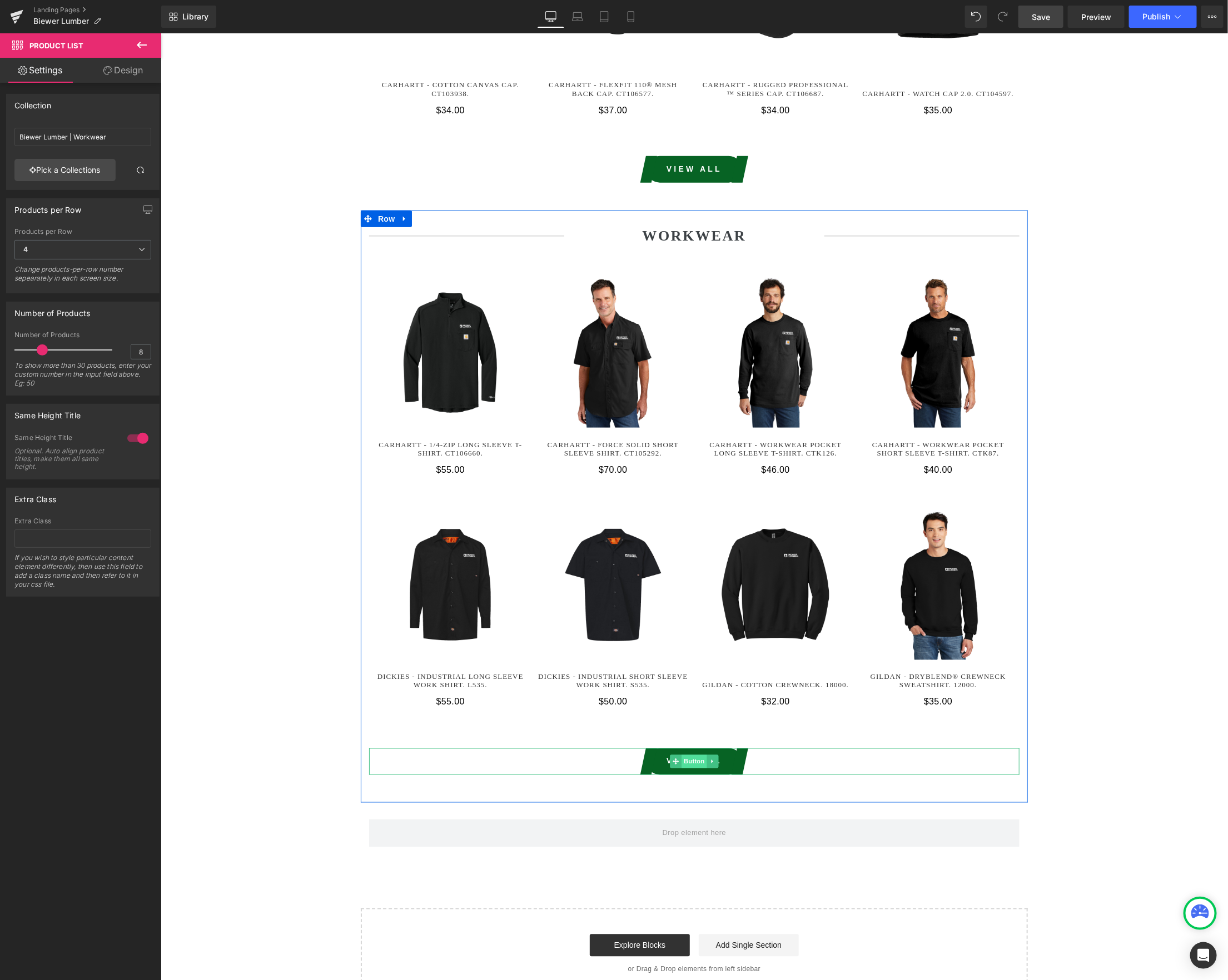
click at [692, 754] on span "Button" at bounding box center [693, 760] width 25 height 13
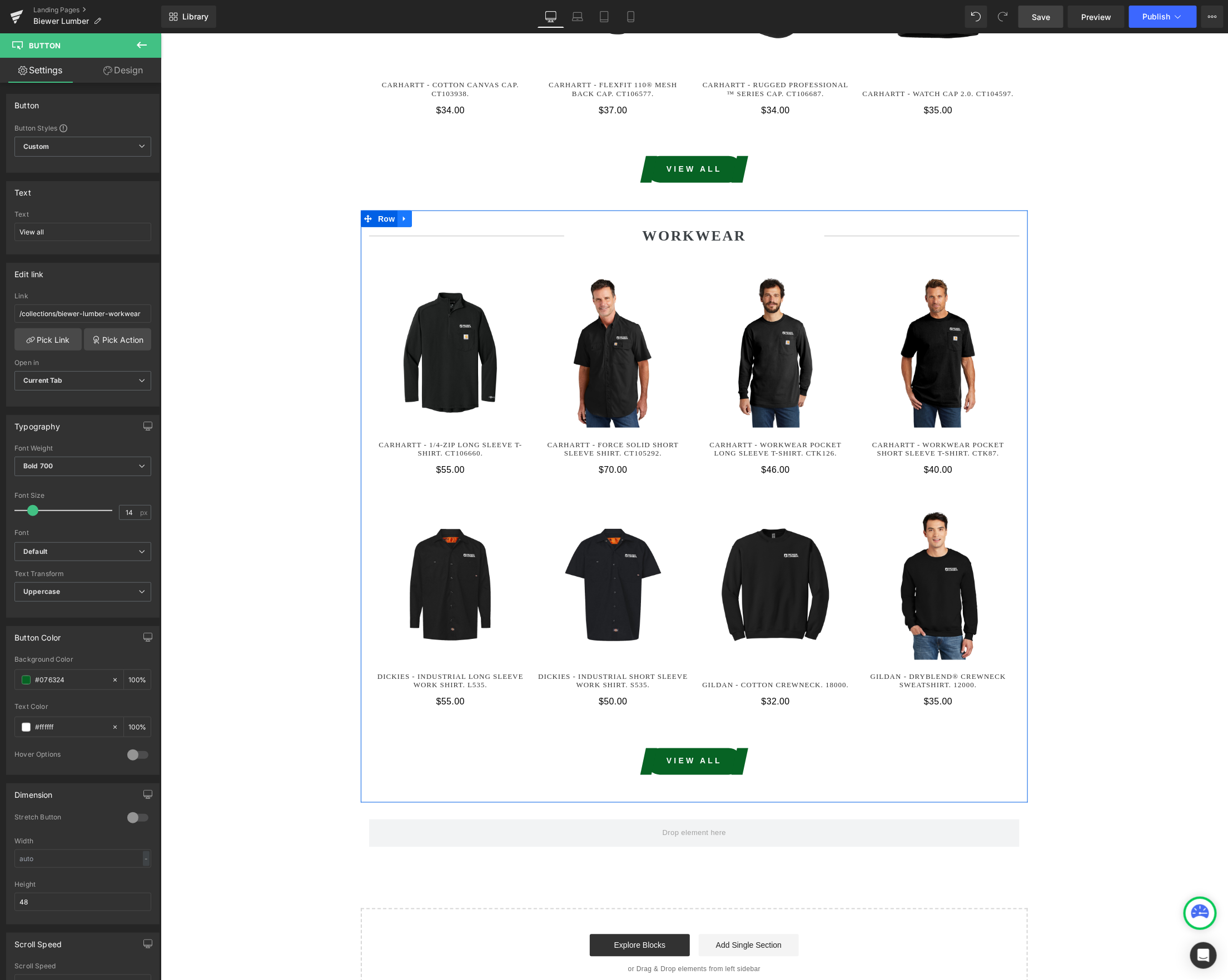
click at [405, 214] on icon at bounding box center [404, 219] width 8 height 9
click at [422, 214] on icon at bounding box center [418, 218] width 8 height 8
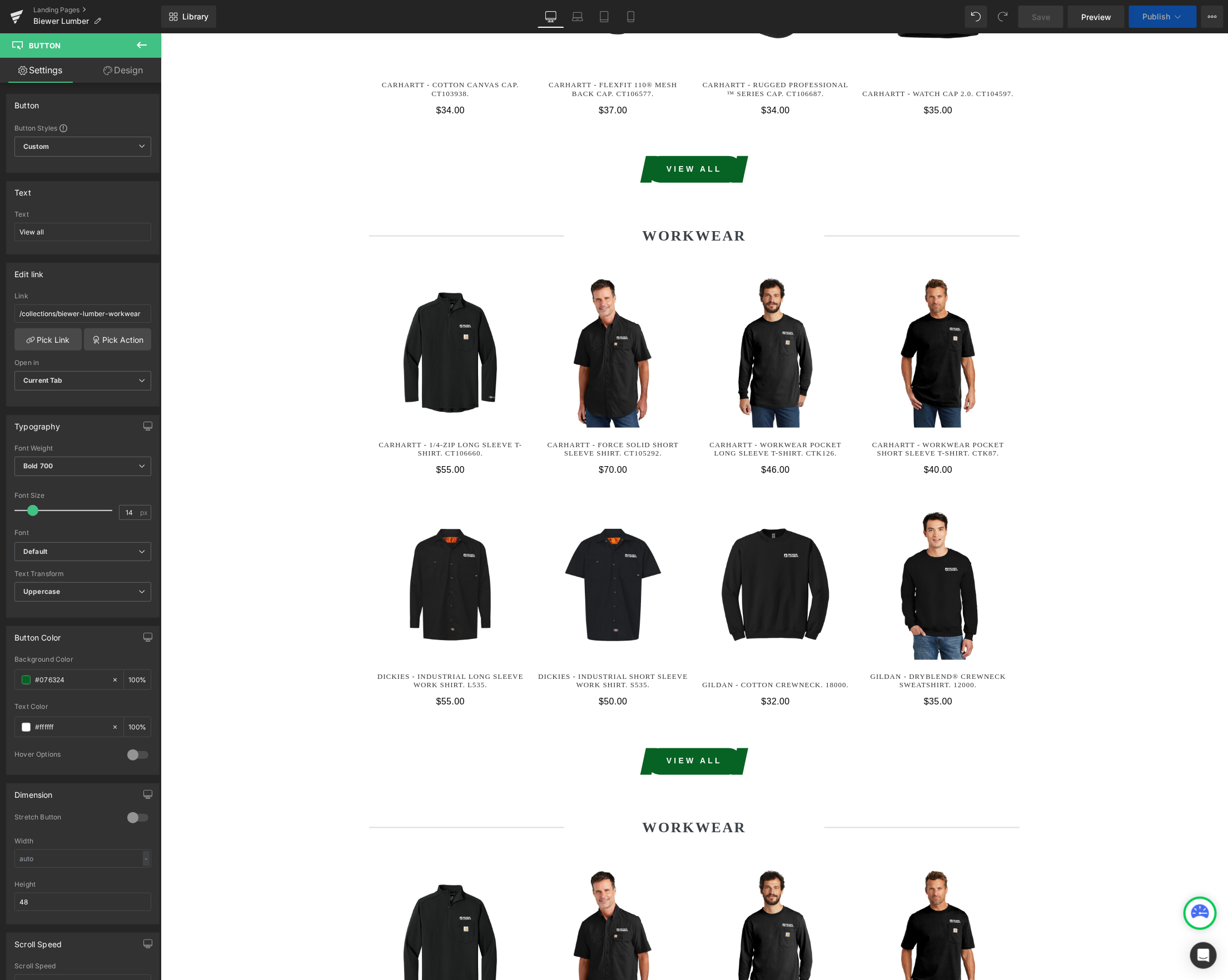
scroll to position [3503, 0]
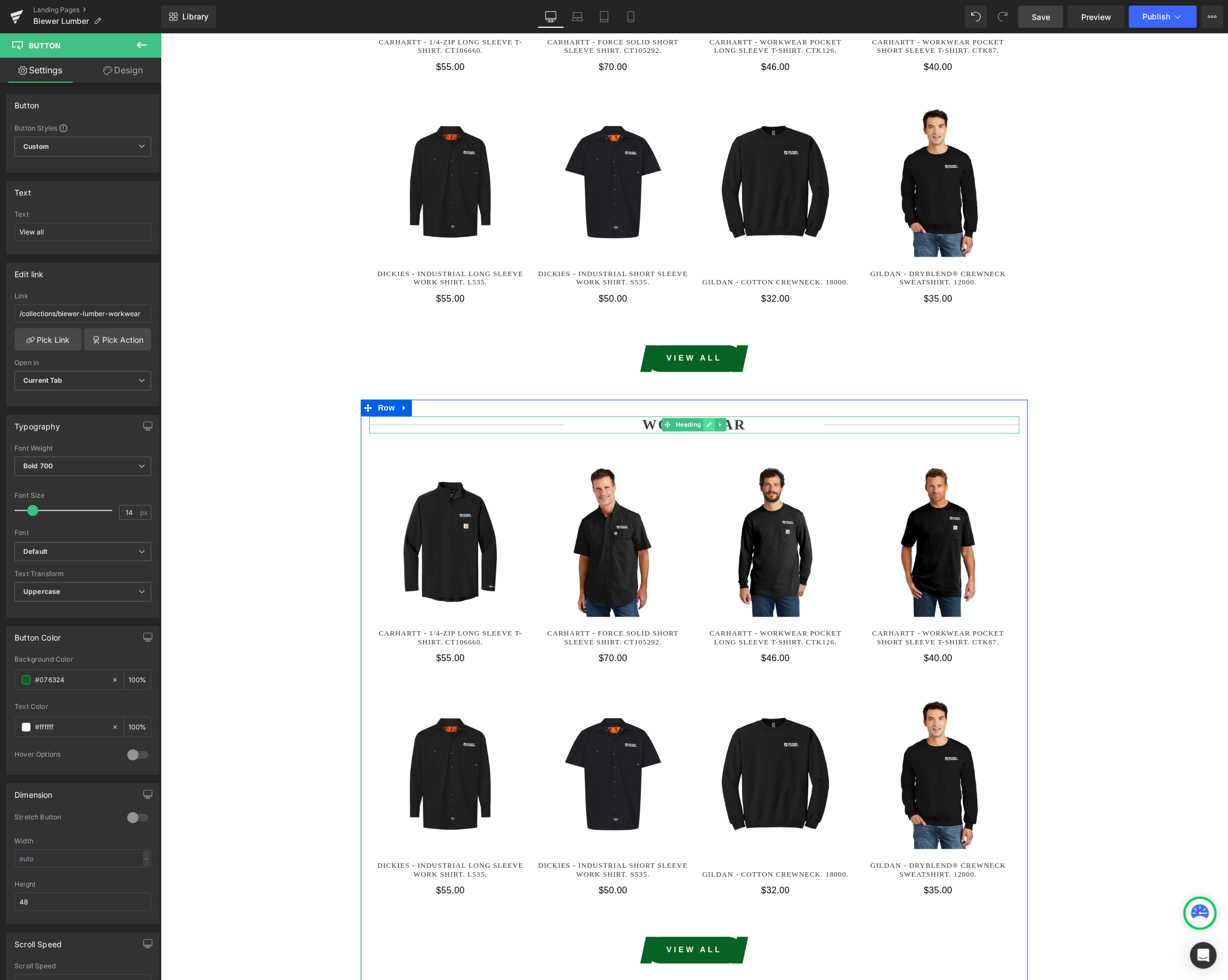
click at [708, 422] on icon at bounding box center [709, 424] width 5 height 5
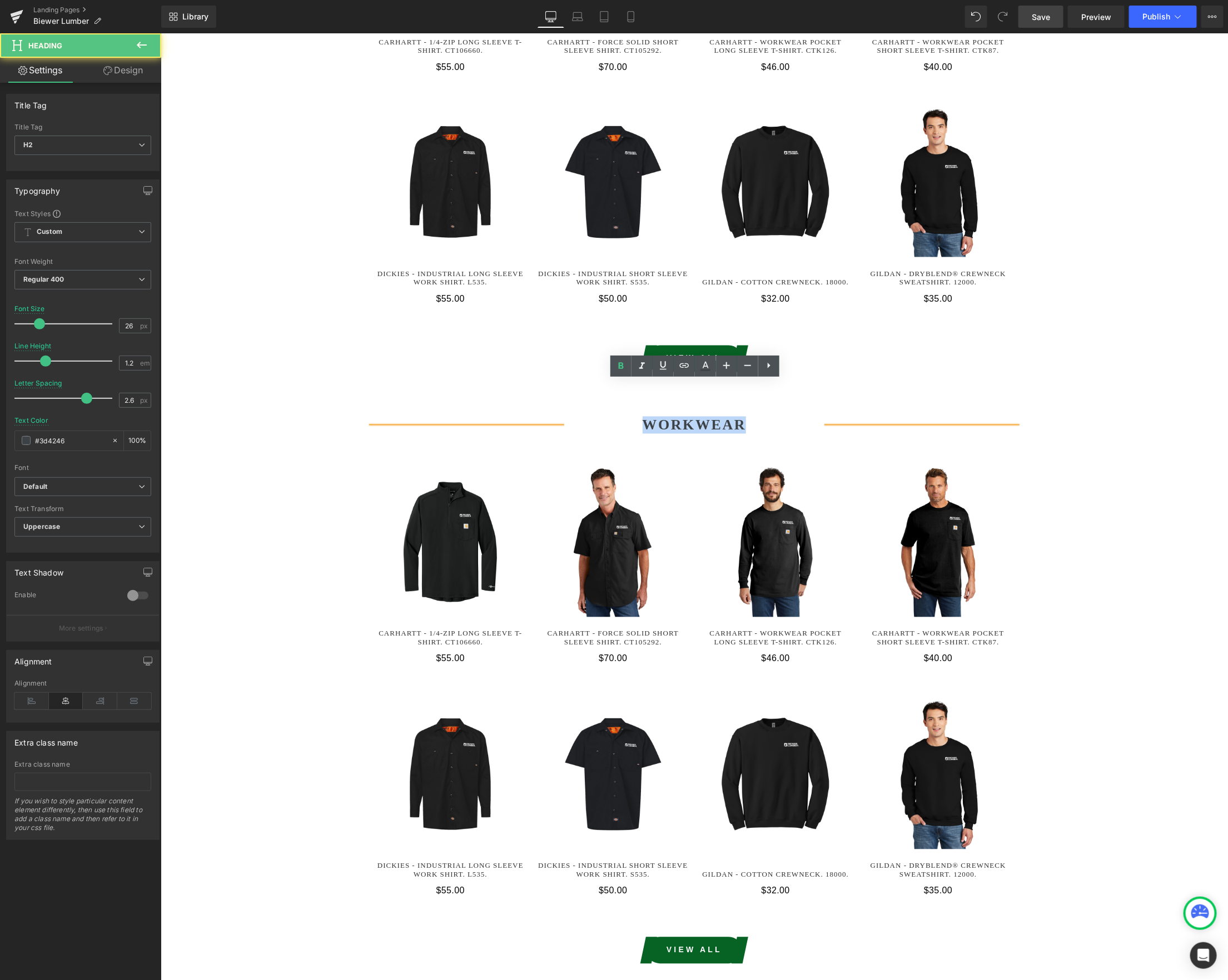
drag, startPoint x: 740, startPoint y: 386, endPoint x: 637, endPoint y: 390, distance: 103.1
click at [637, 416] on h2 "Workwear" at bounding box center [694, 424] width 261 height 17
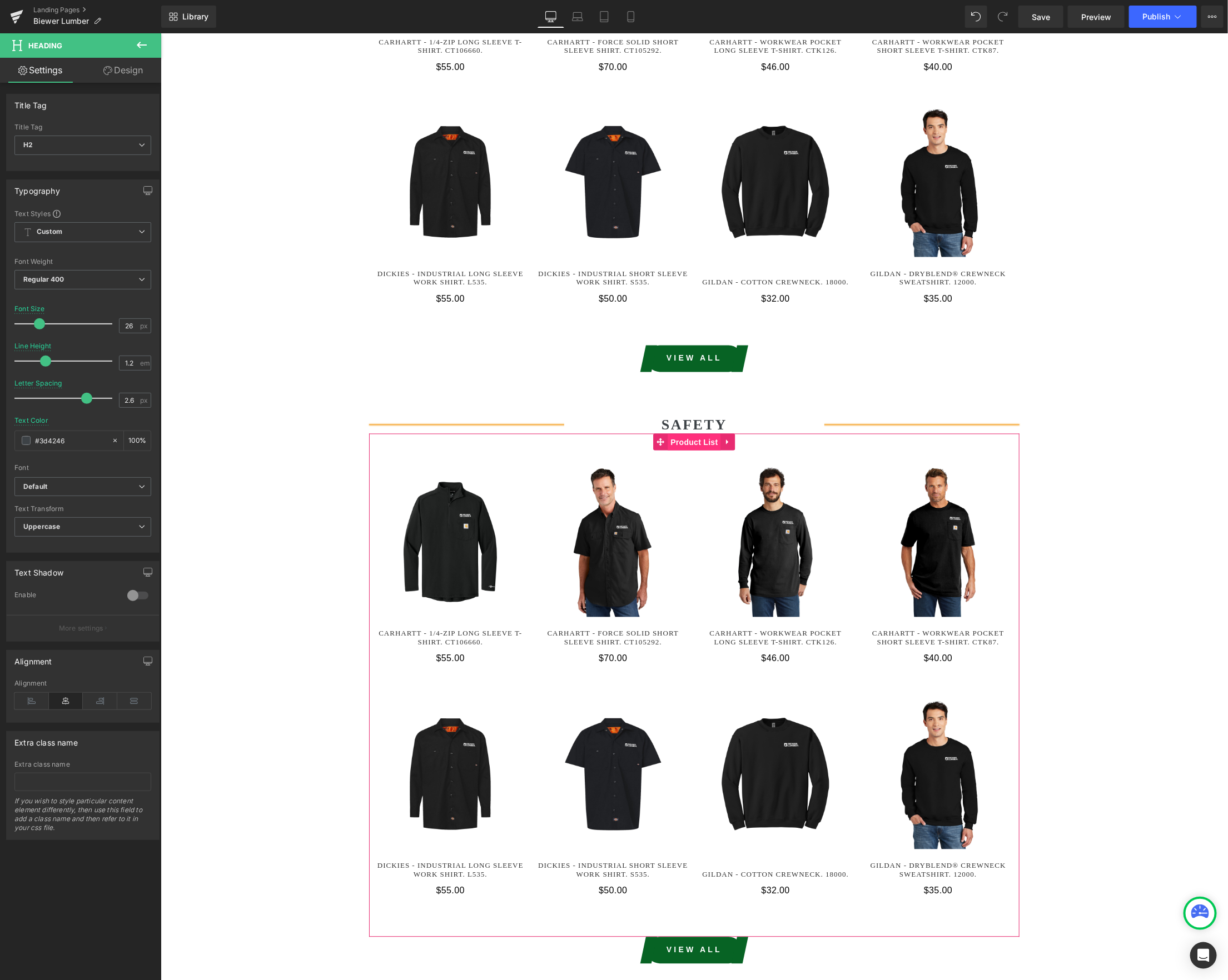
click at [688, 434] on span "Product List" at bounding box center [693, 442] width 53 height 16
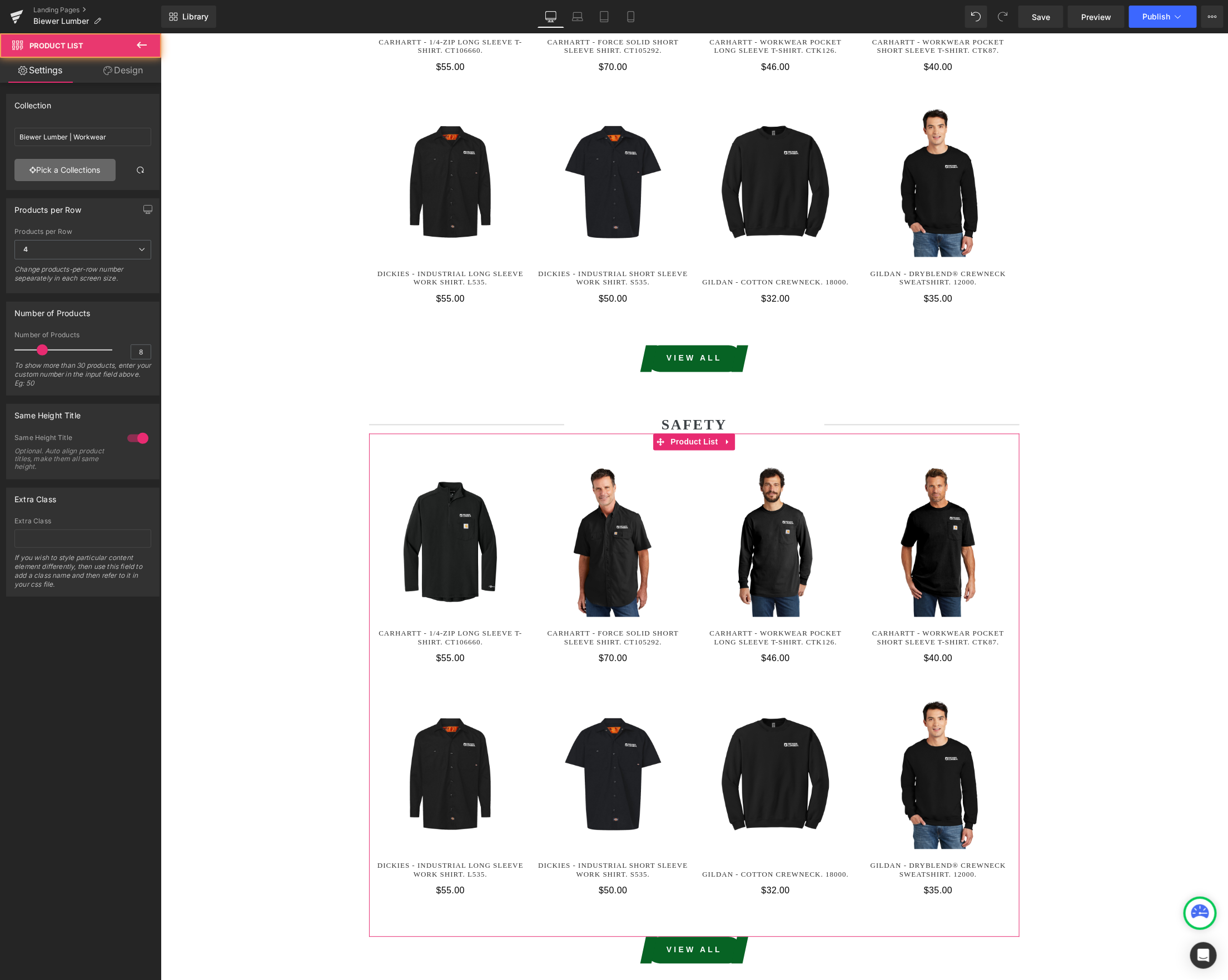
click at [56, 172] on link "Pick a Collections" at bounding box center [65, 170] width 101 height 23
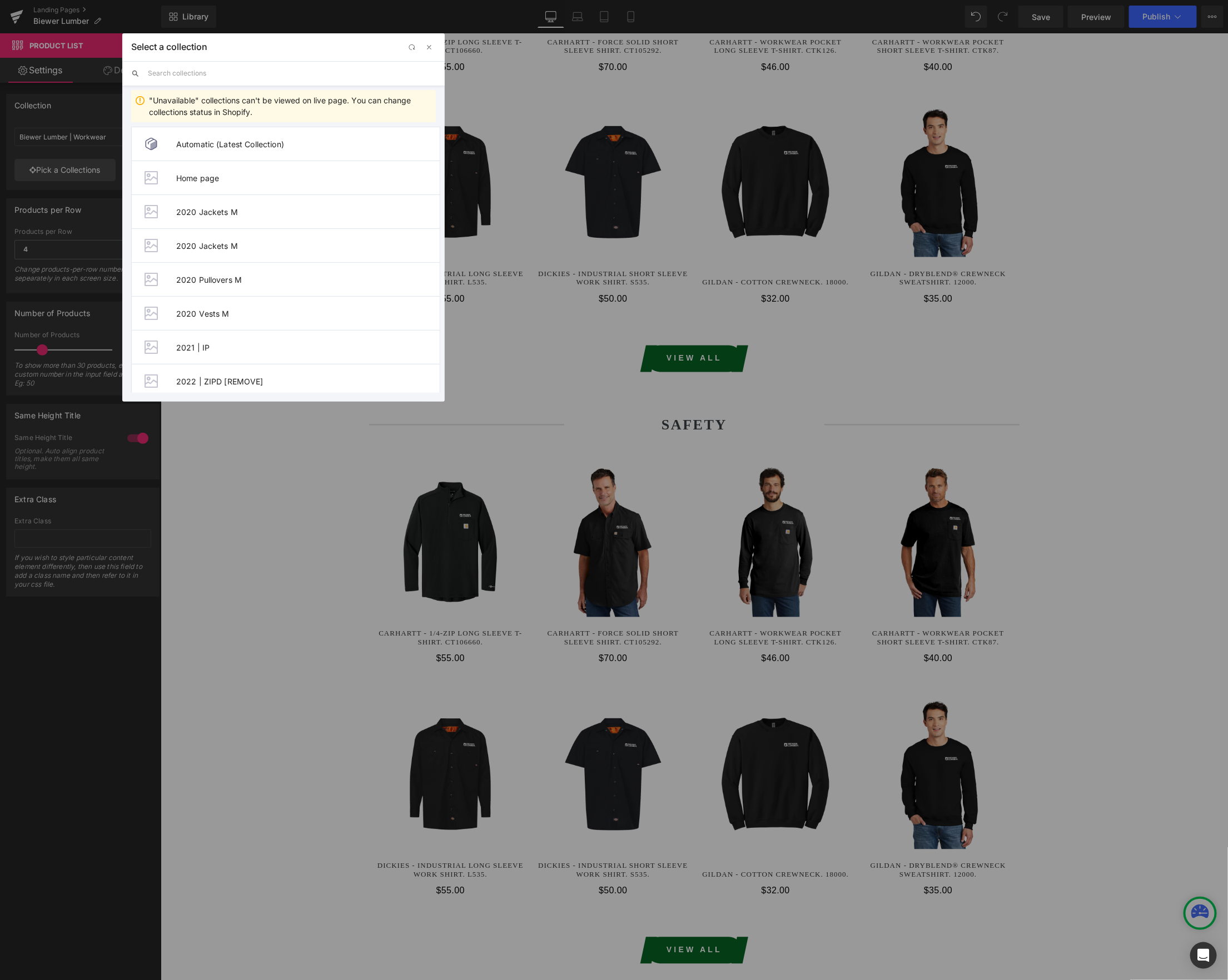
click at [237, 75] on input "text" at bounding box center [292, 73] width 288 height 24
paste input "biewer"
type input "biewer"
click at [265, 302] on span "Biewer Lumber | Safety" at bounding box center [307, 305] width 263 height 10
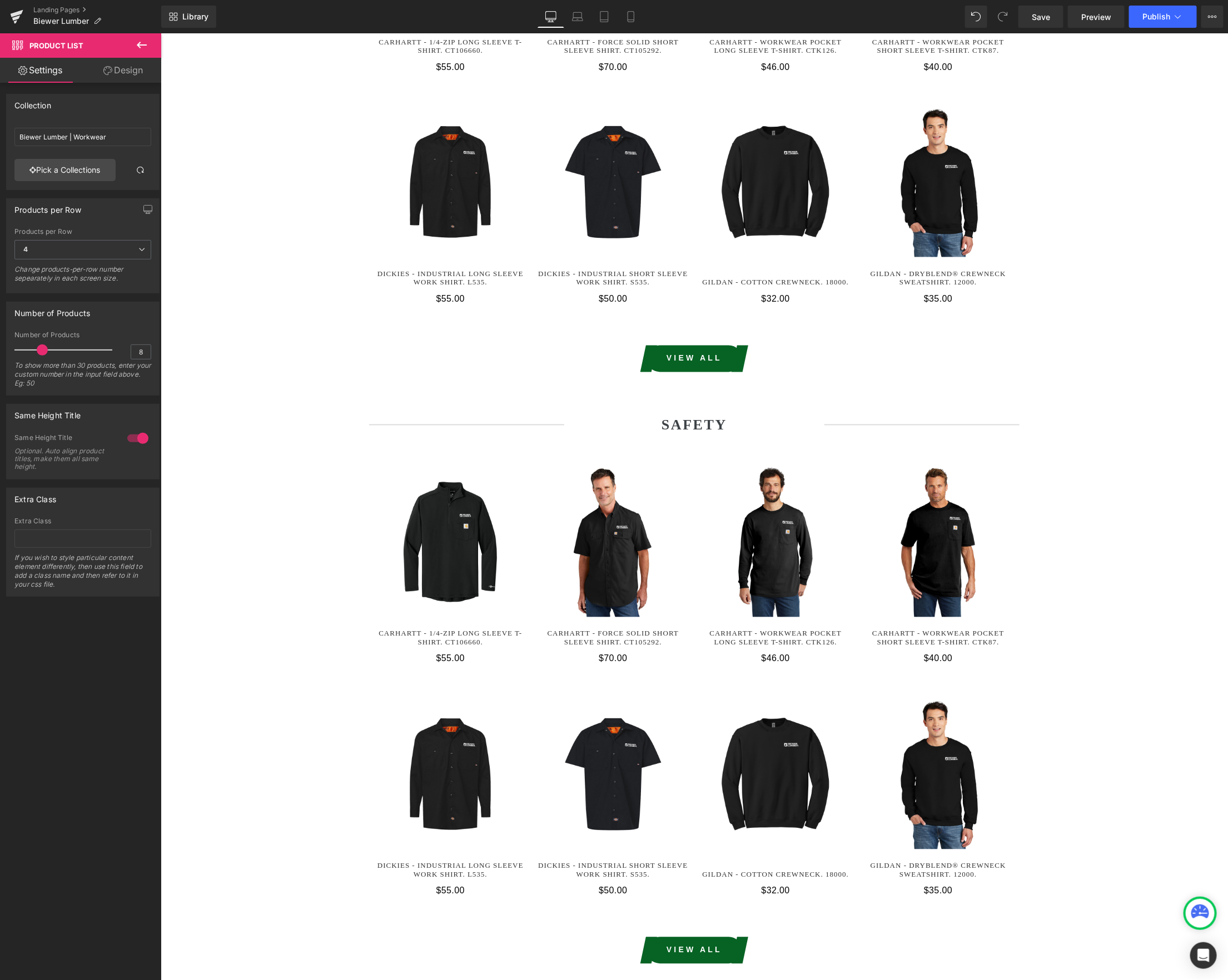
type input "Biewer Lumber | Safety"
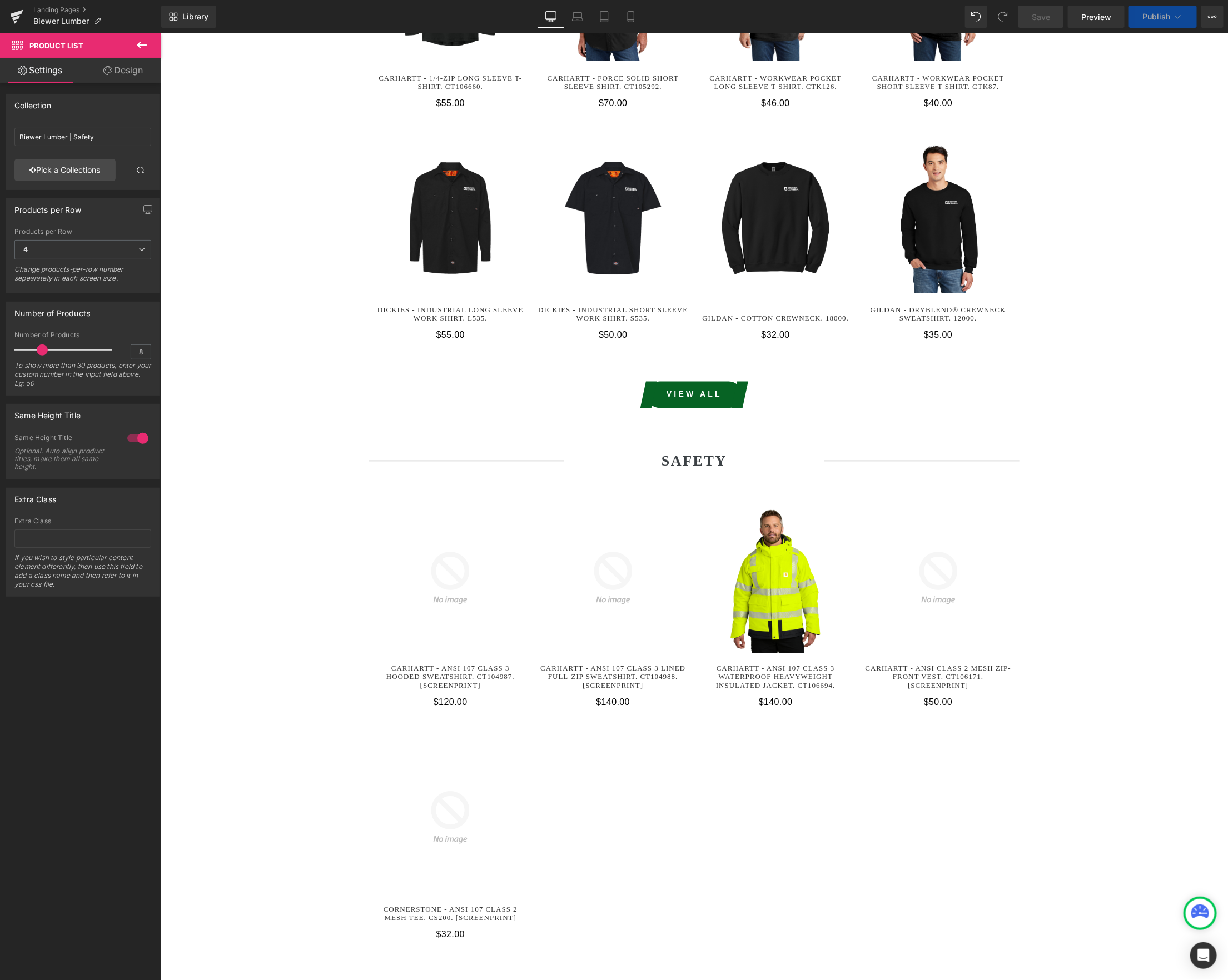
scroll to position [3503, 0]
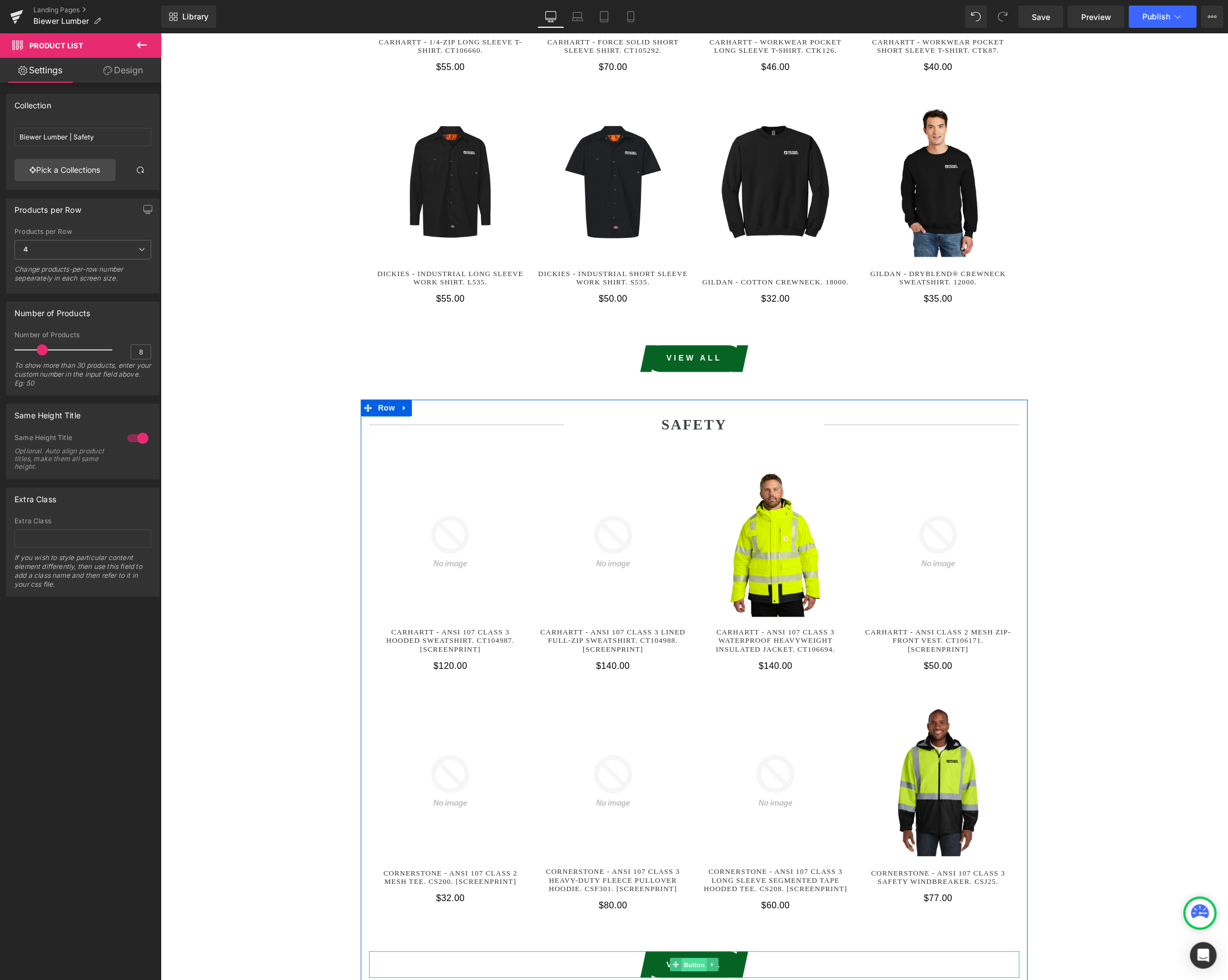
click at [695, 958] on span "Button" at bounding box center [693, 964] width 25 height 13
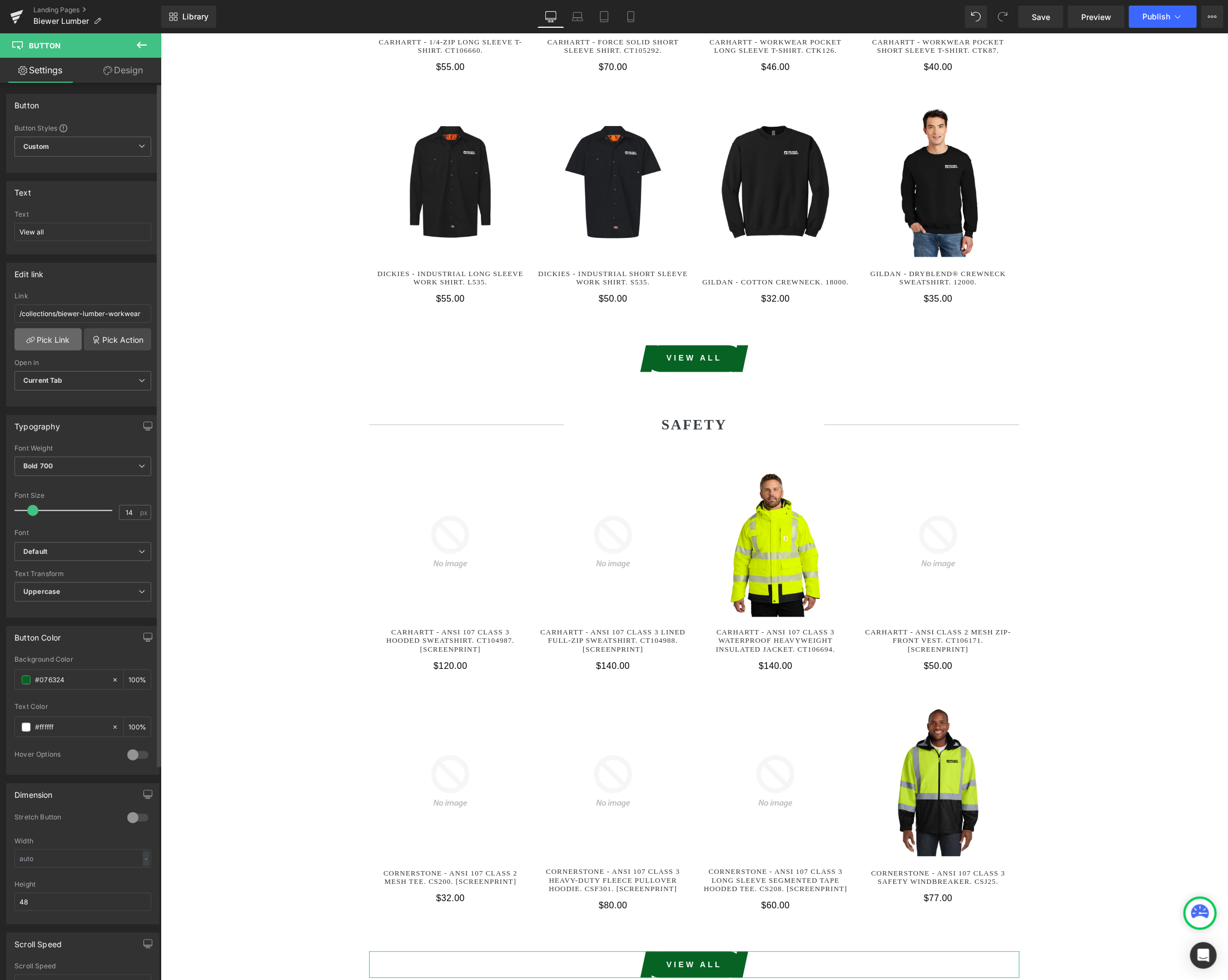
click at [55, 345] on link "Pick Link" at bounding box center [48, 339] width 67 height 23
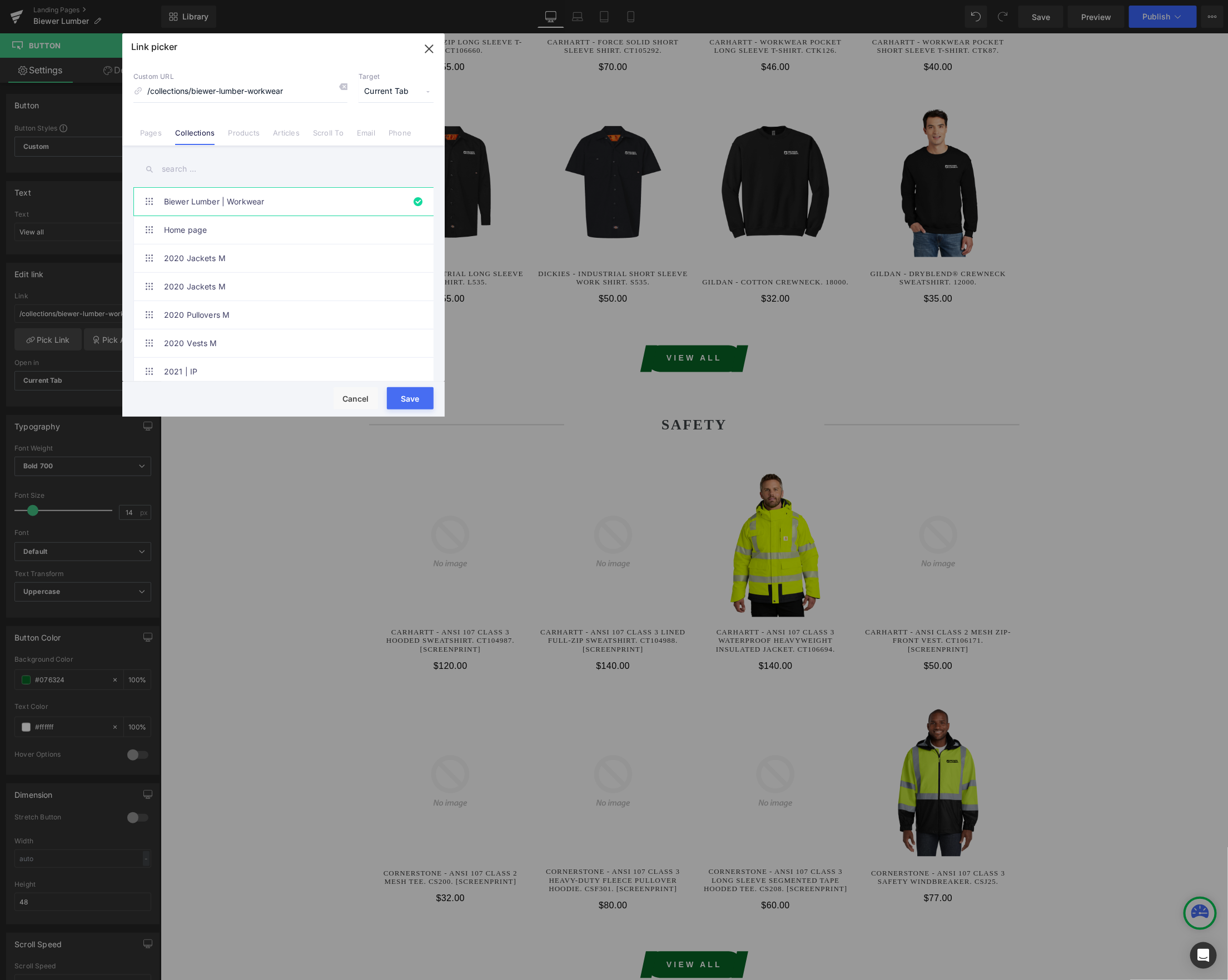
click at [203, 167] on input "text" at bounding box center [284, 168] width 300 height 25
paste input "biewer"
type input "biewer"
click at [281, 331] on link "Biewer Lumber | Safety" at bounding box center [287, 343] width 245 height 28
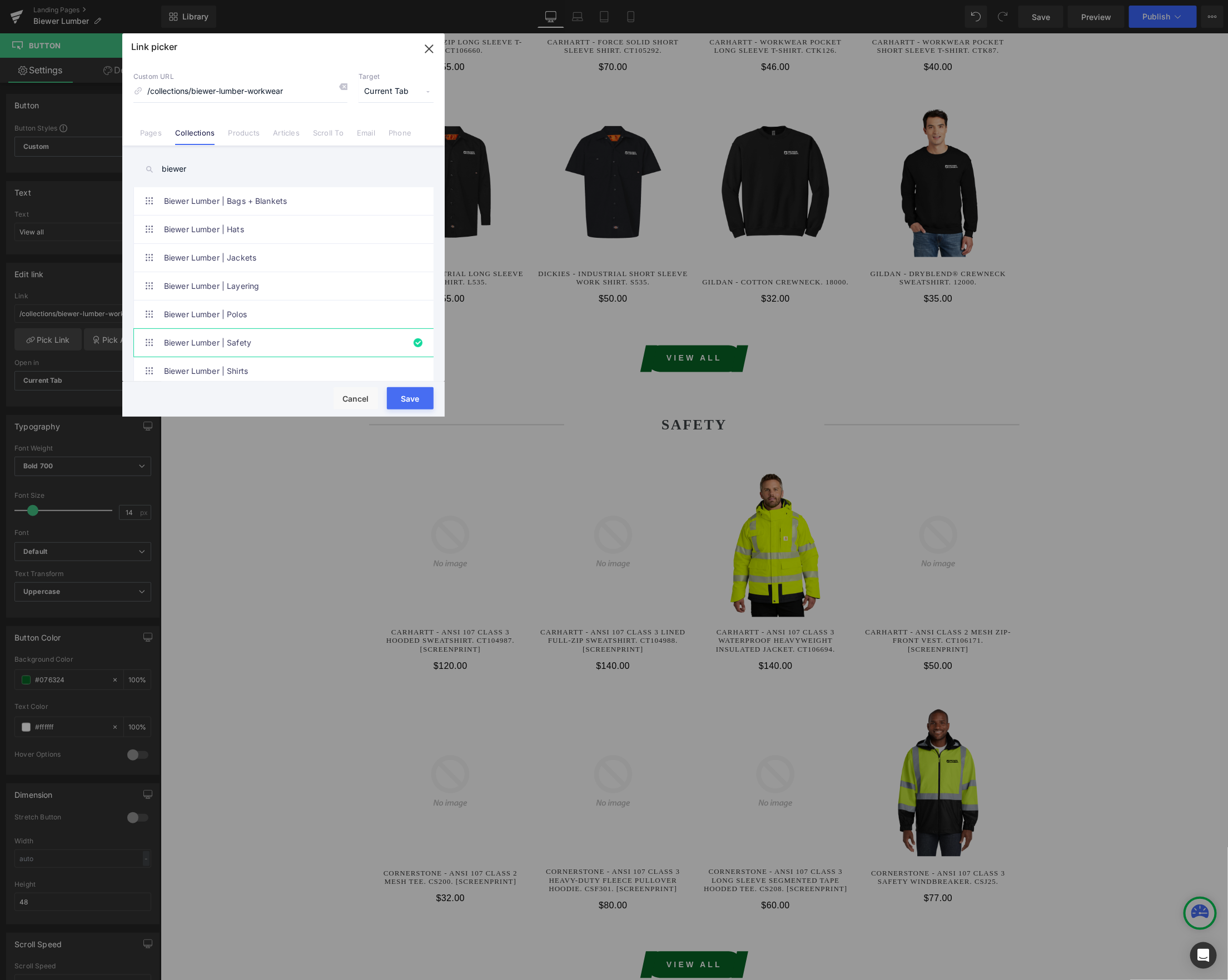
click at [418, 405] on button "Save" at bounding box center [410, 398] width 47 height 23
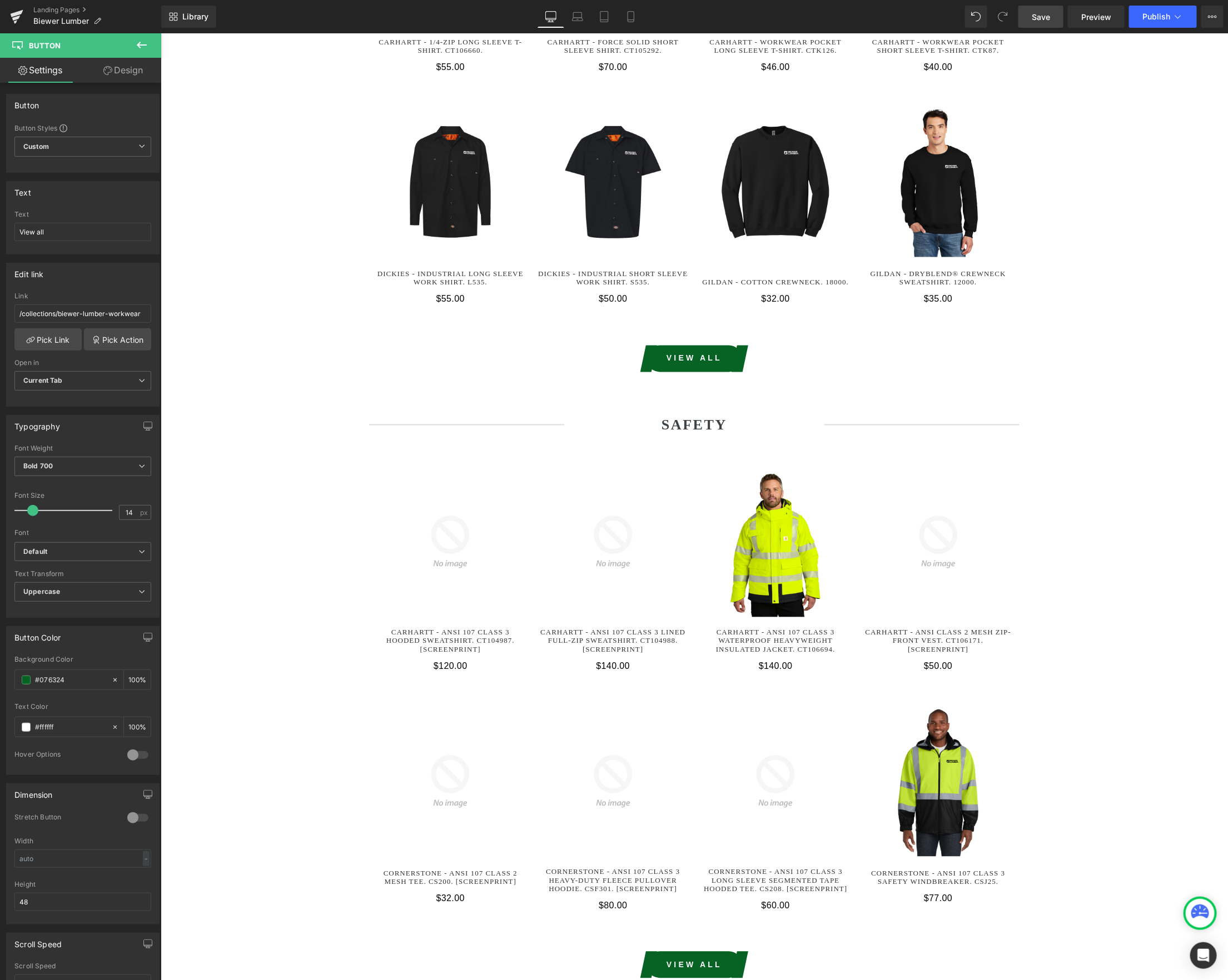
click at [1030, 19] on link "Save" at bounding box center [1040, 16] width 45 height 23
click at [1160, 15] on span "Publish" at bounding box center [1156, 16] width 28 height 9
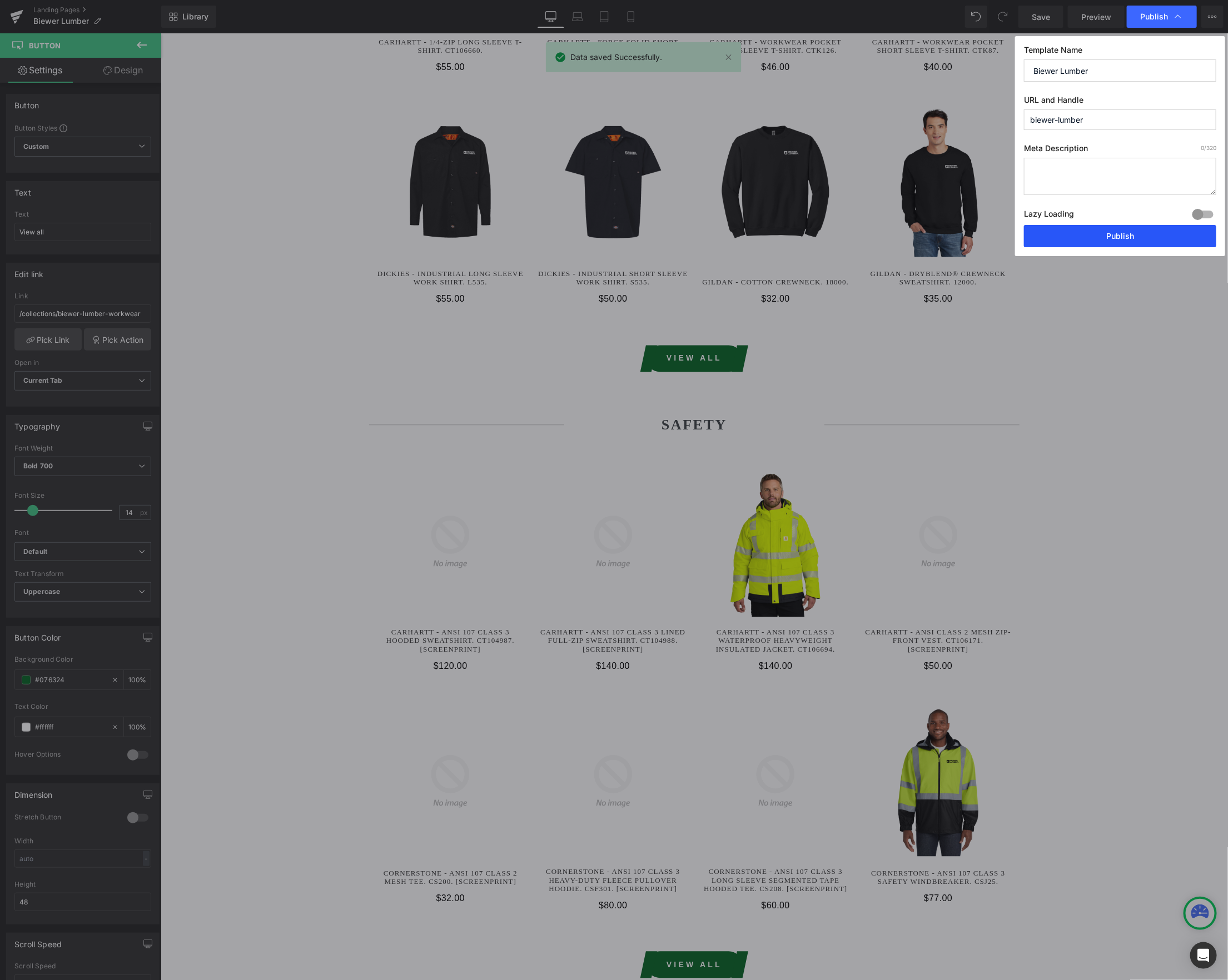
click at [1117, 238] on button "Publish" at bounding box center [1119, 236] width 192 height 23
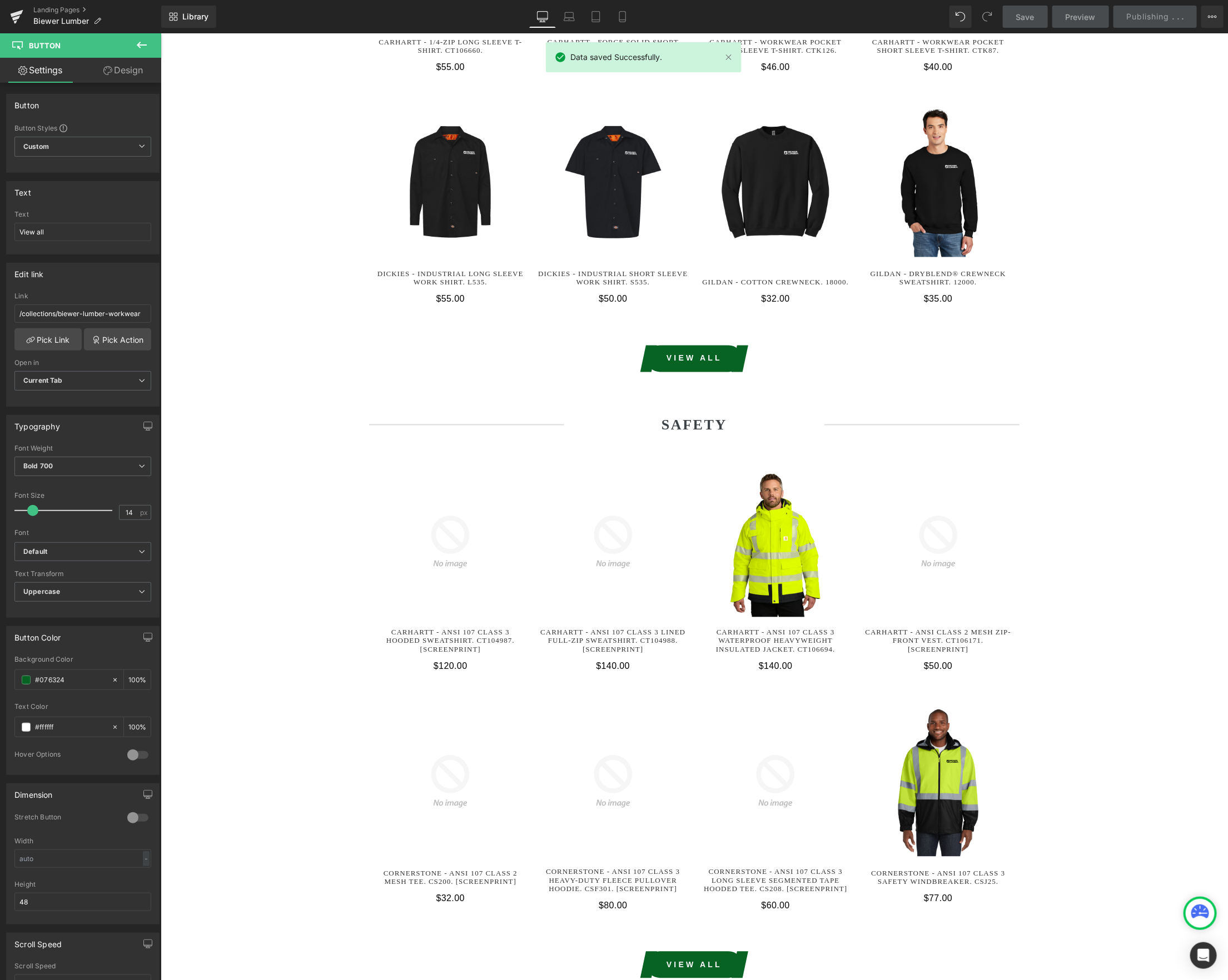
scroll to position [0, 0]
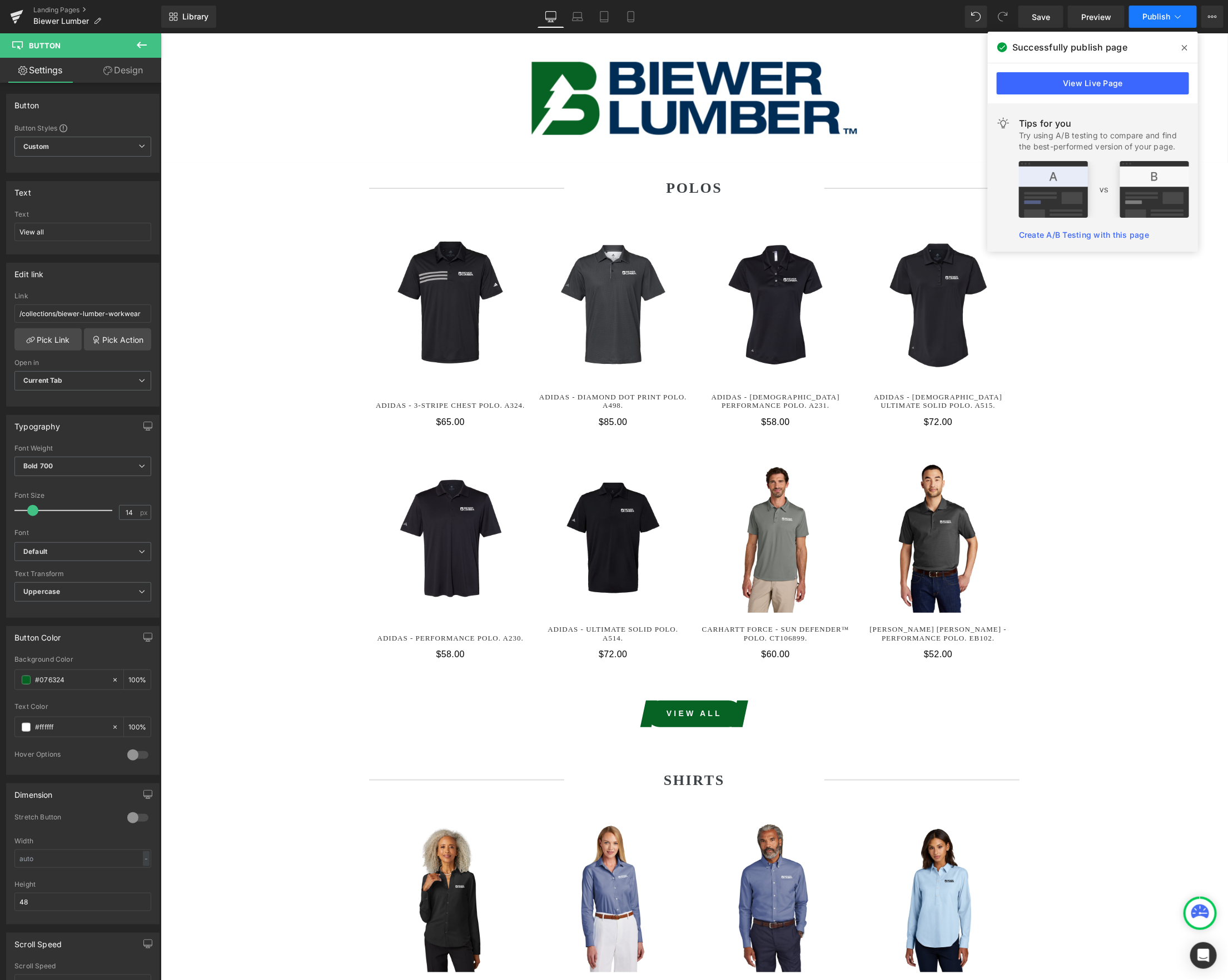
click at [1152, 19] on span "Publish" at bounding box center [1156, 16] width 28 height 9
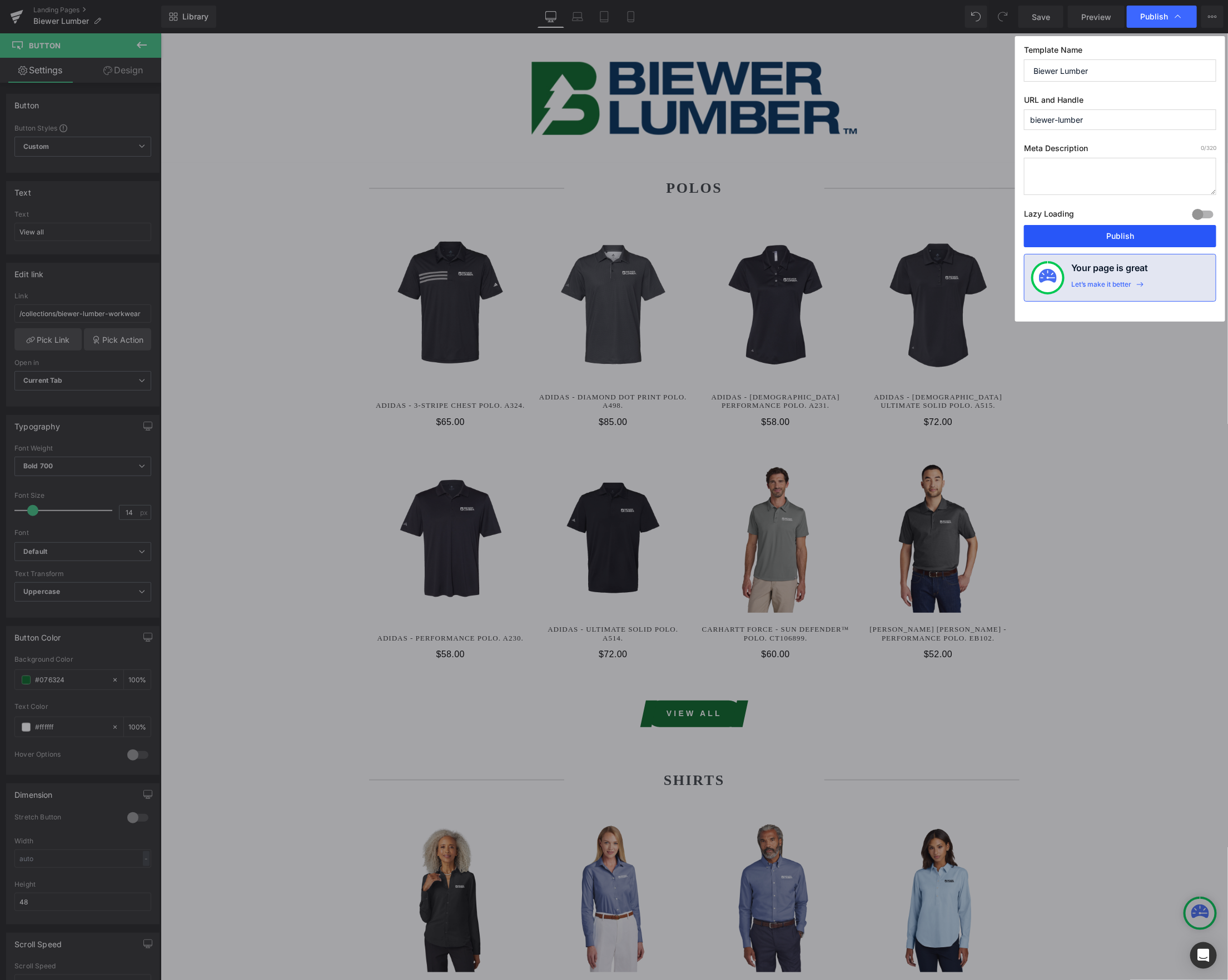
click at [1139, 232] on button "Publish" at bounding box center [1119, 236] width 192 height 23
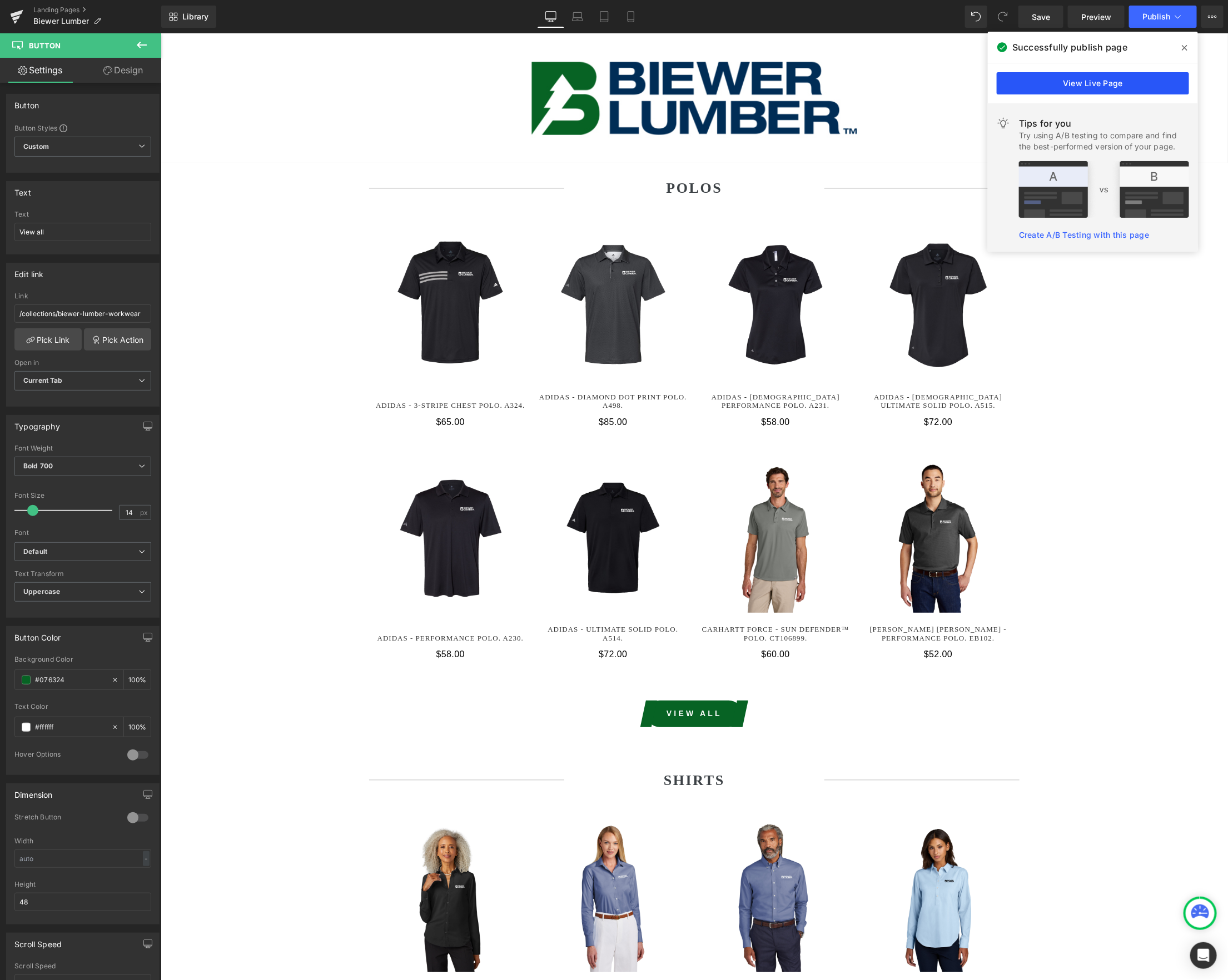
click at [1133, 81] on link "View Live Page" at bounding box center [1092, 83] width 192 height 23
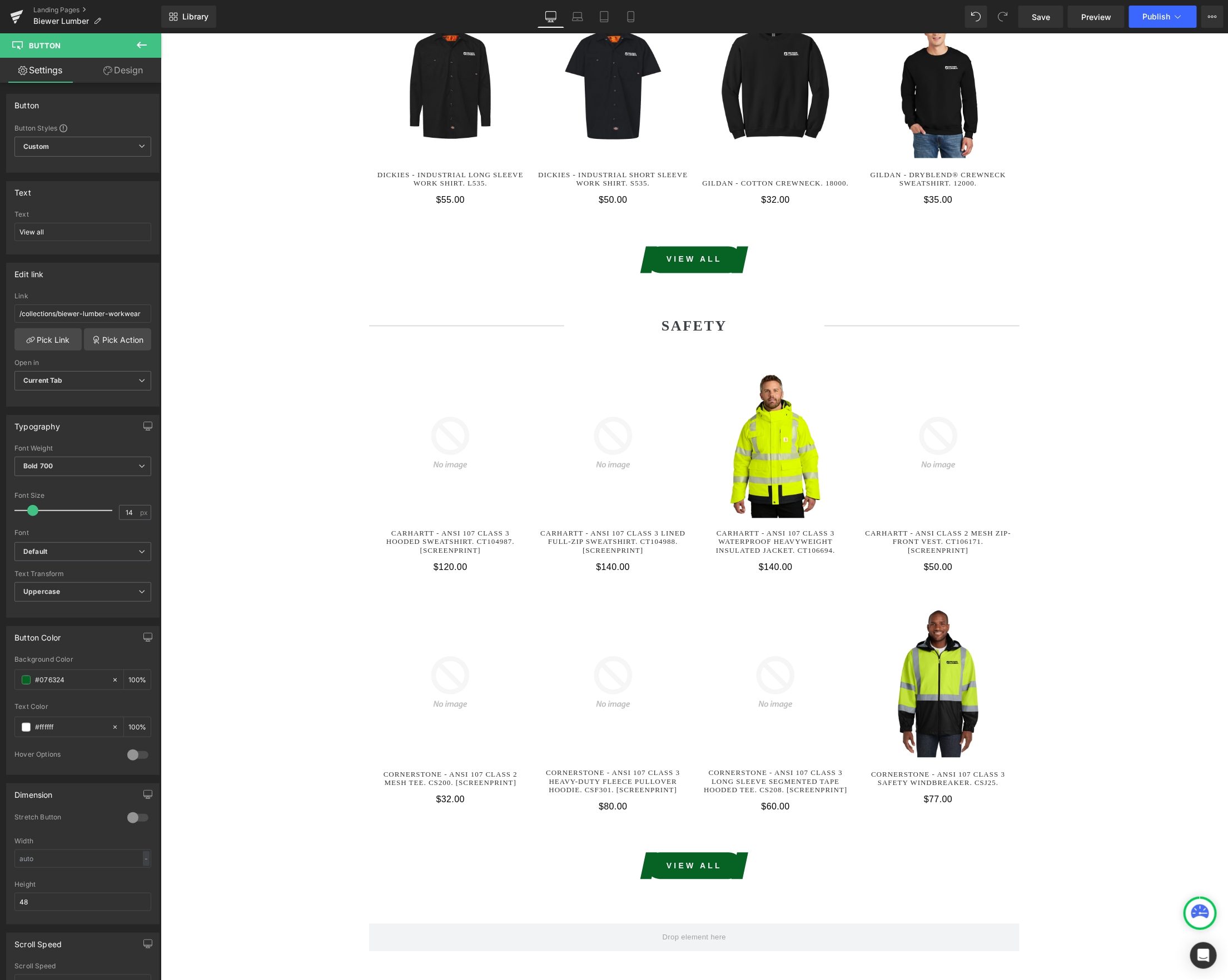
scroll to position [3705, 0]
